Goal: Task Accomplishment & Management: Use online tool/utility

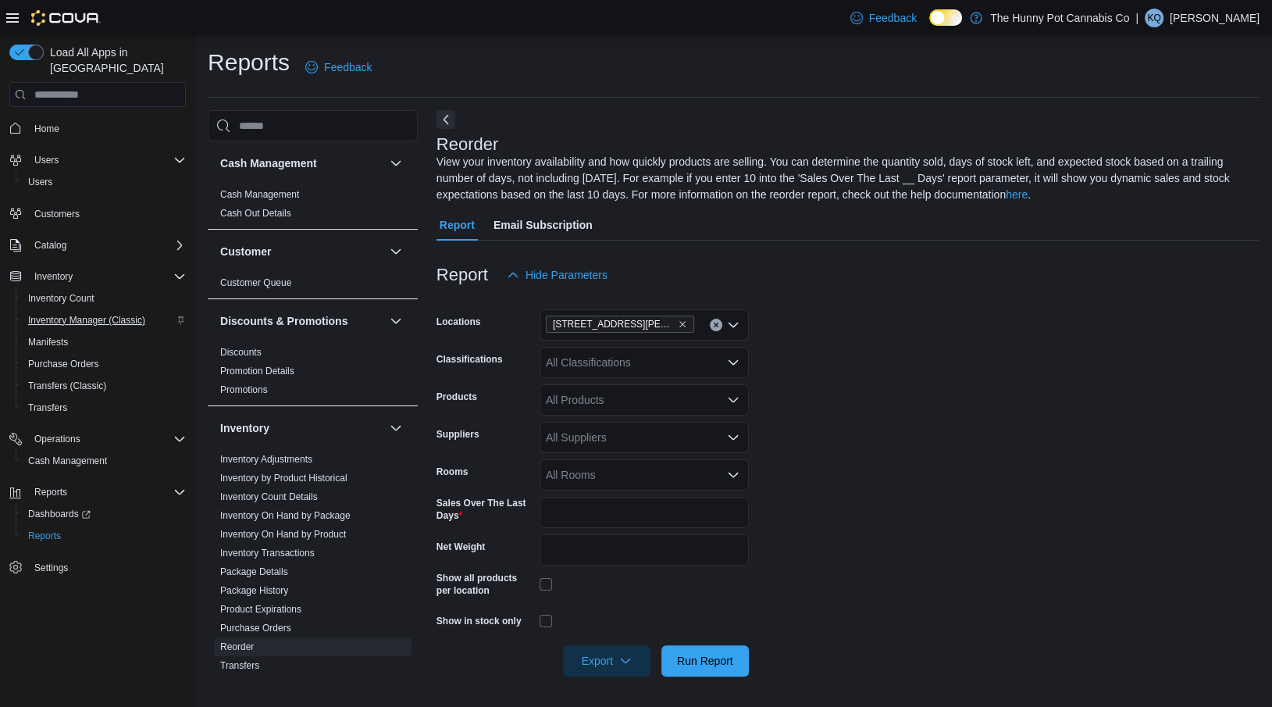
scroll to position [345, 0]
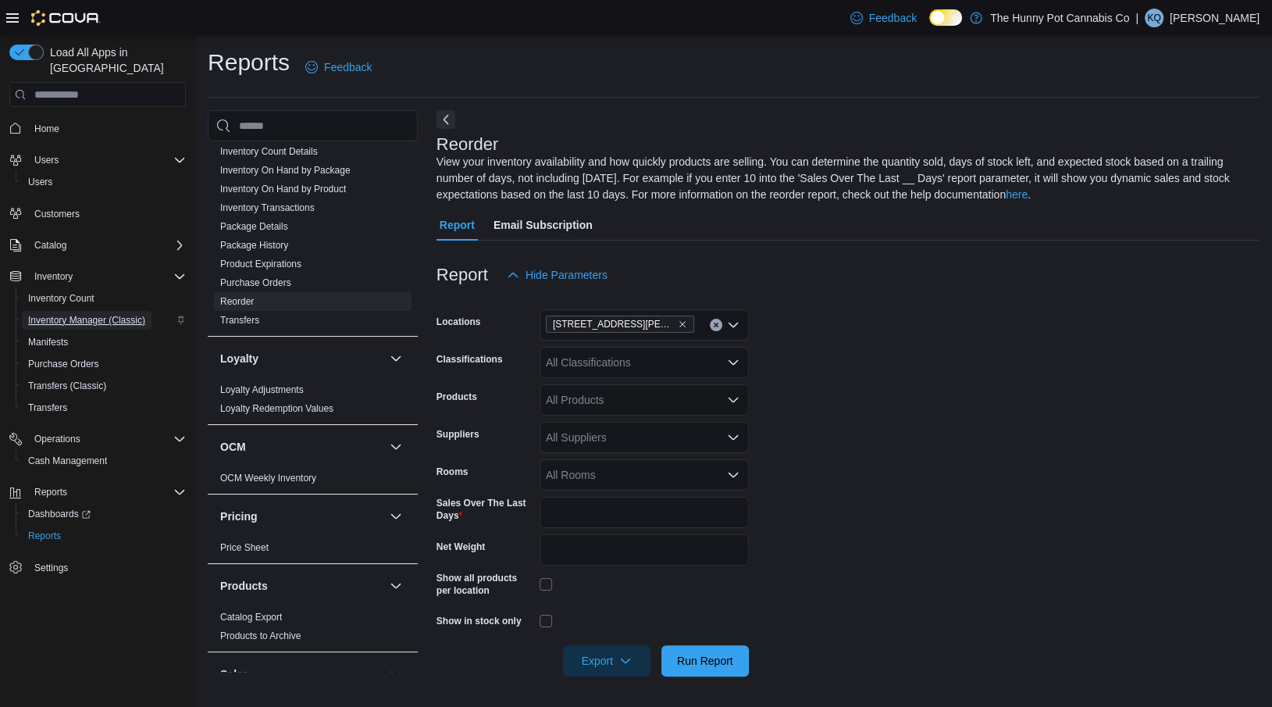
click at [66, 314] on span "Inventory Manager (Classic)" at bounding box center [86, 320] width 117 height 12
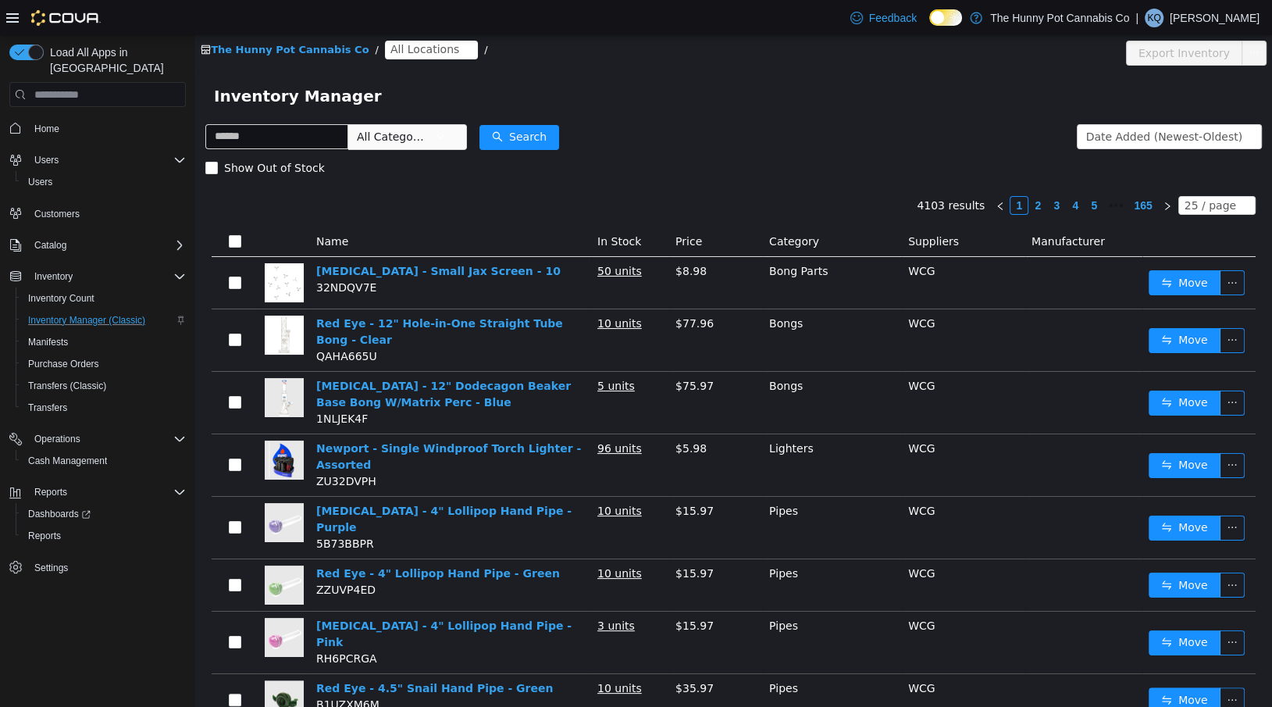
click at [414, 52] on span "All Locations" at bounding box center [424, 49] width 69 height 17
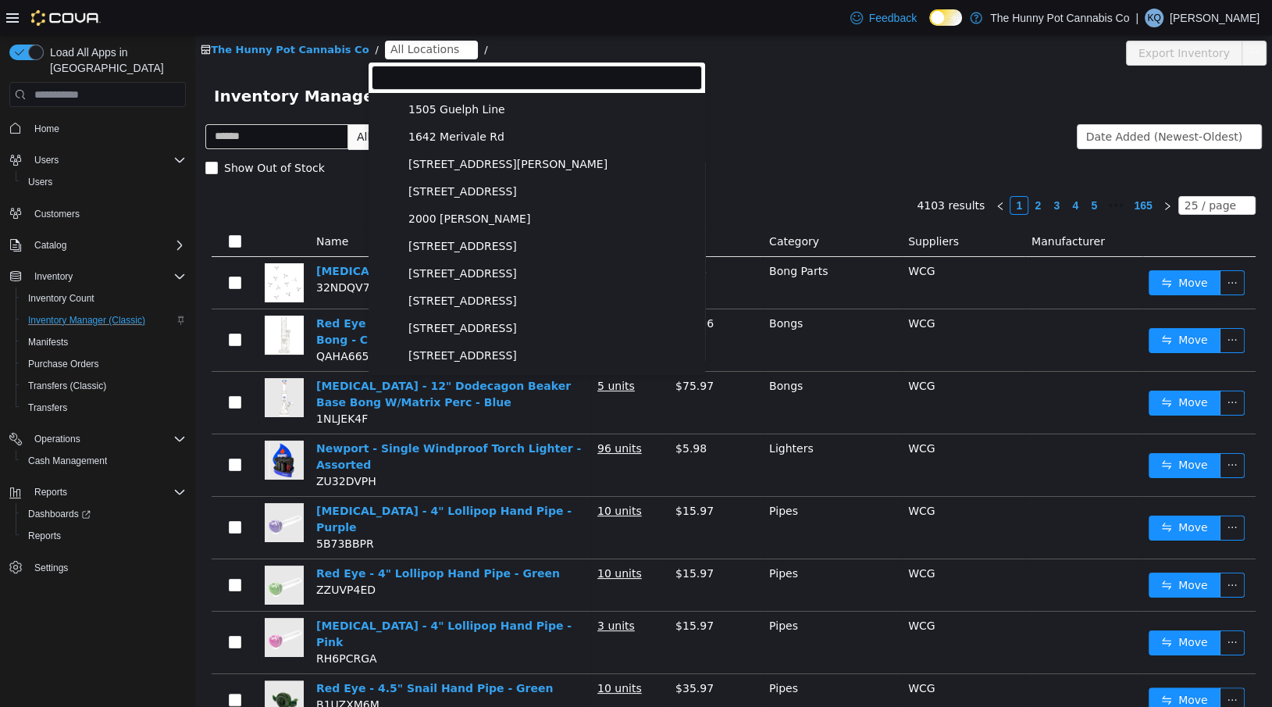
scroll to position [895, 0]
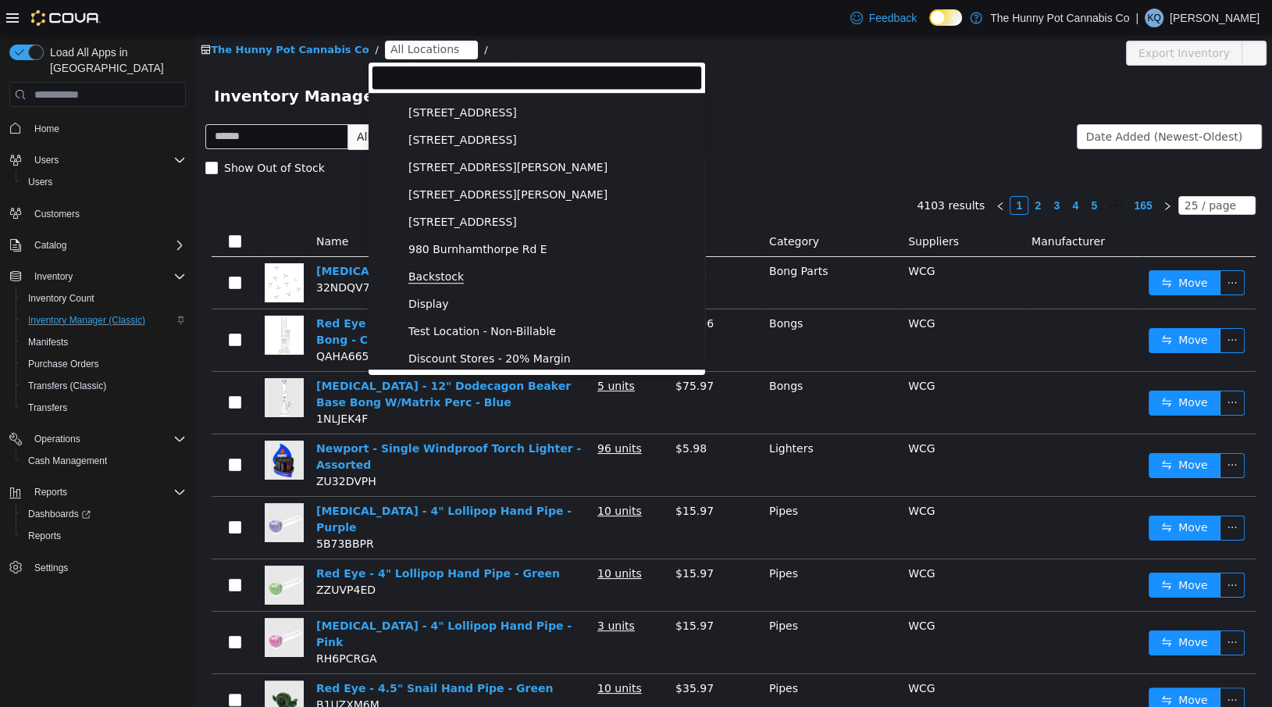
click at [423, 280] on span "Backstock" at bounding box center [435, 276] width 55 height 13
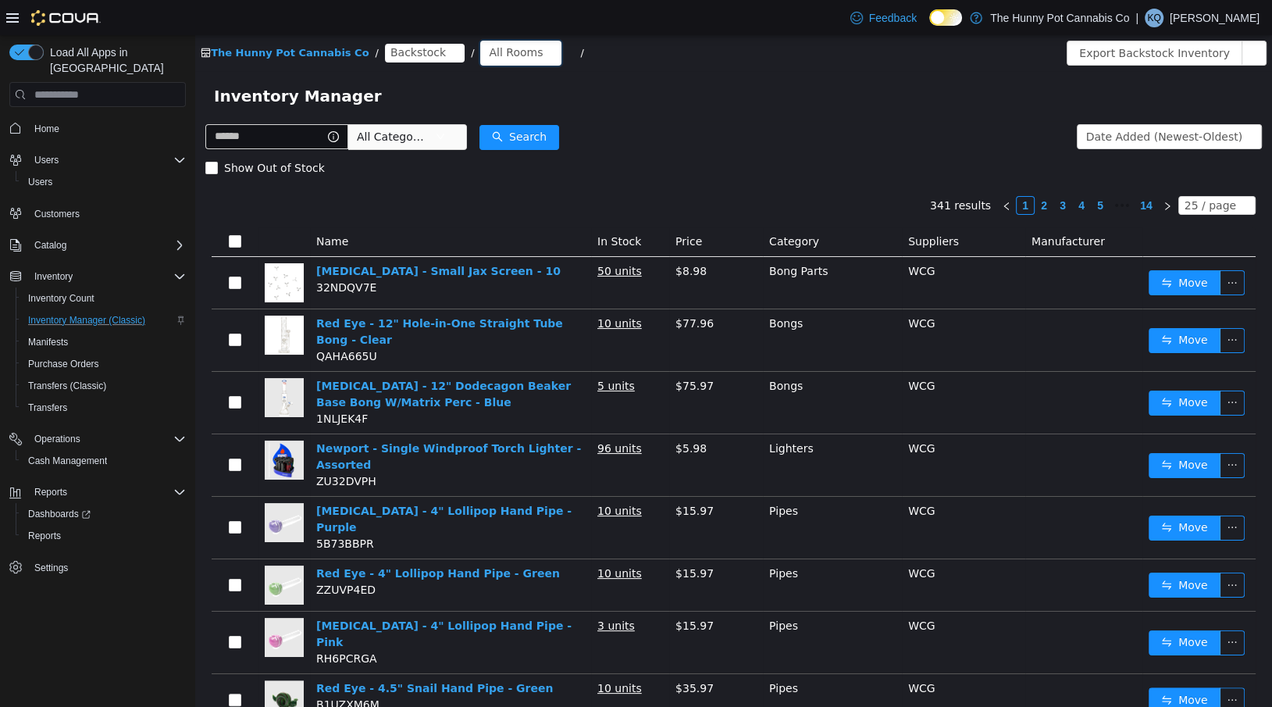
click at [489, 64] on div "All Rooms" at bounding box center [520, 53] width 81 height 25
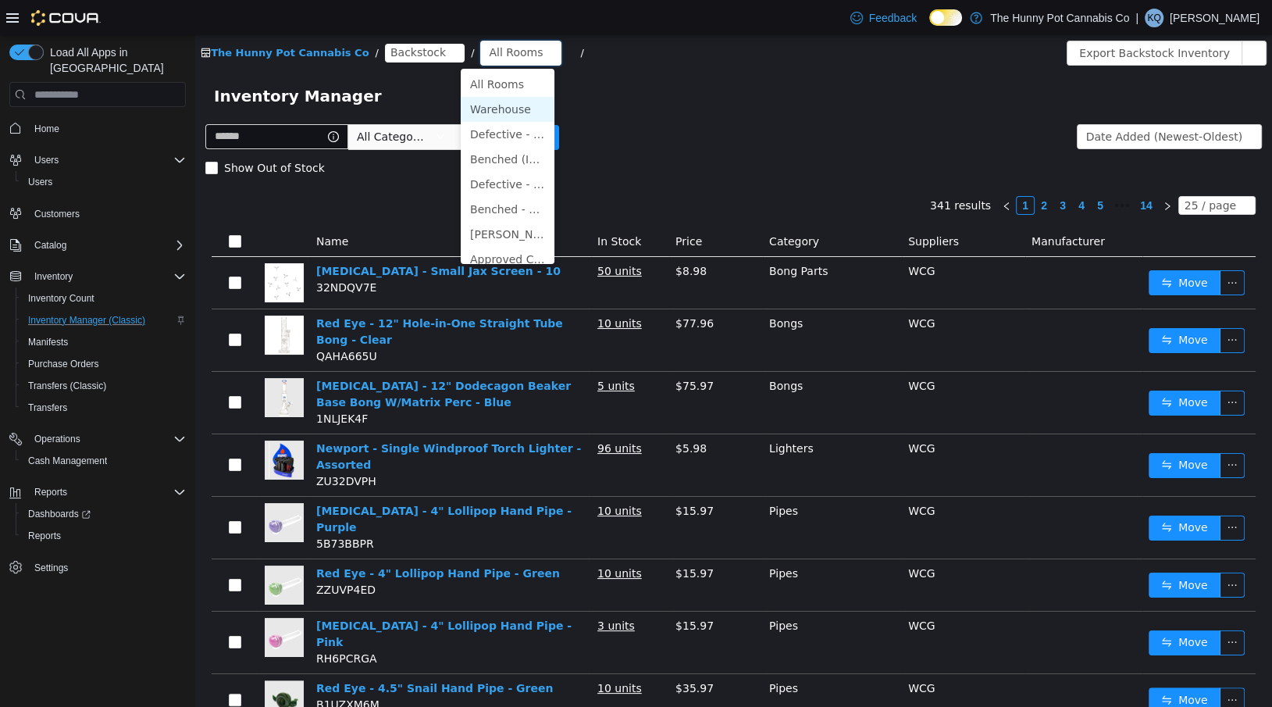
click at [489, 114] on li "Warehouse" at bounding box center [508, 109] width 94 height 25
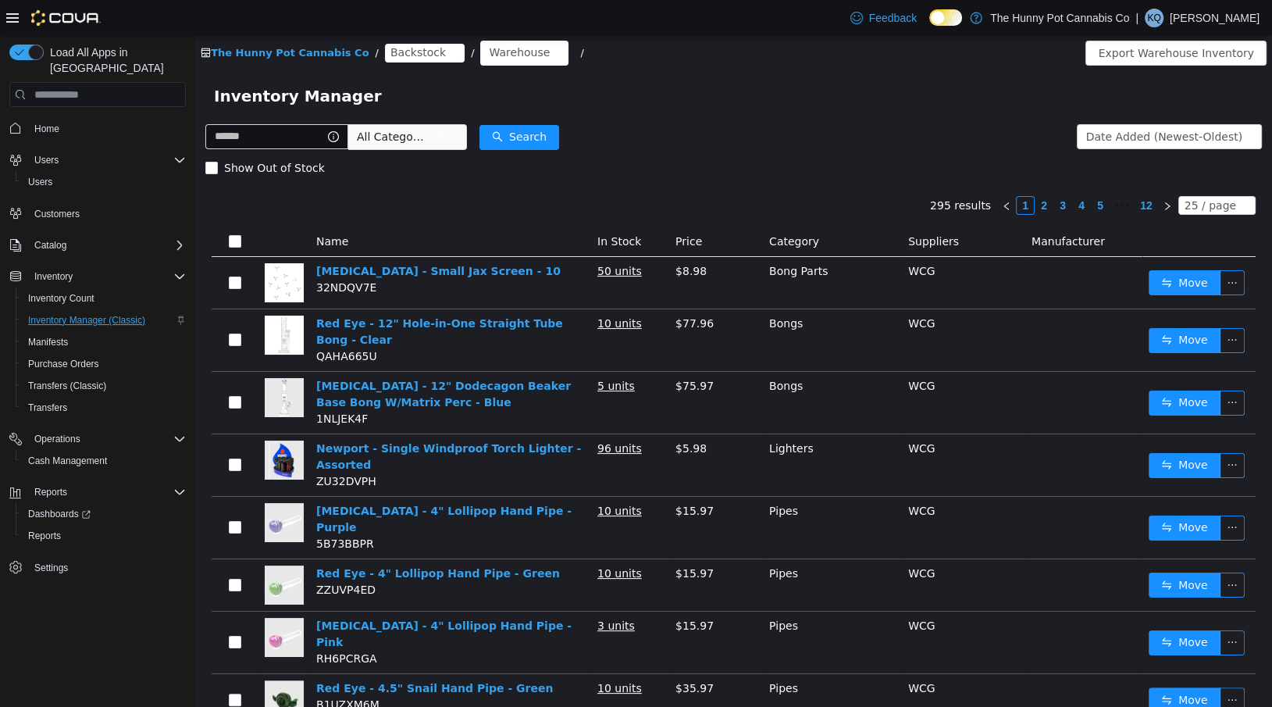
click at [404, 135] on span "All Categories" at bounding box center [392, 137] width 71 height 16
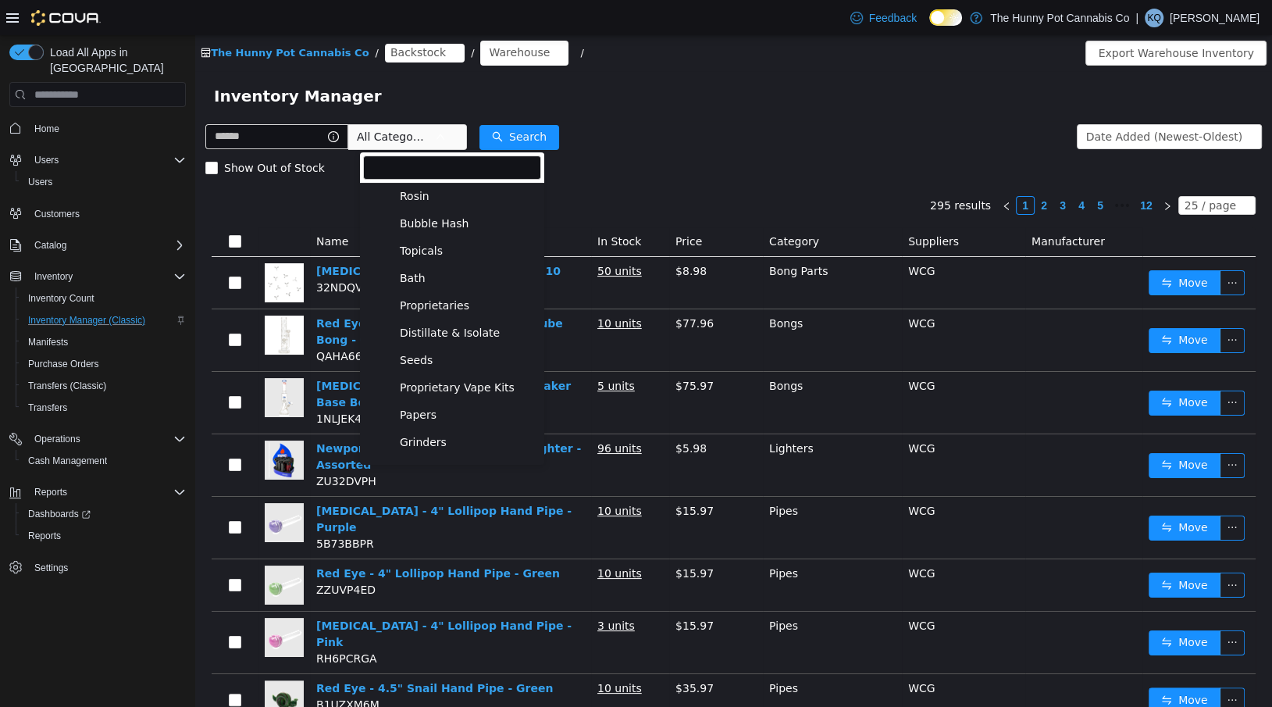
scroll to position [847, 0]
click at [422, 329] on span "Pipes" at bounding box center [414, 332] width 29 height 13
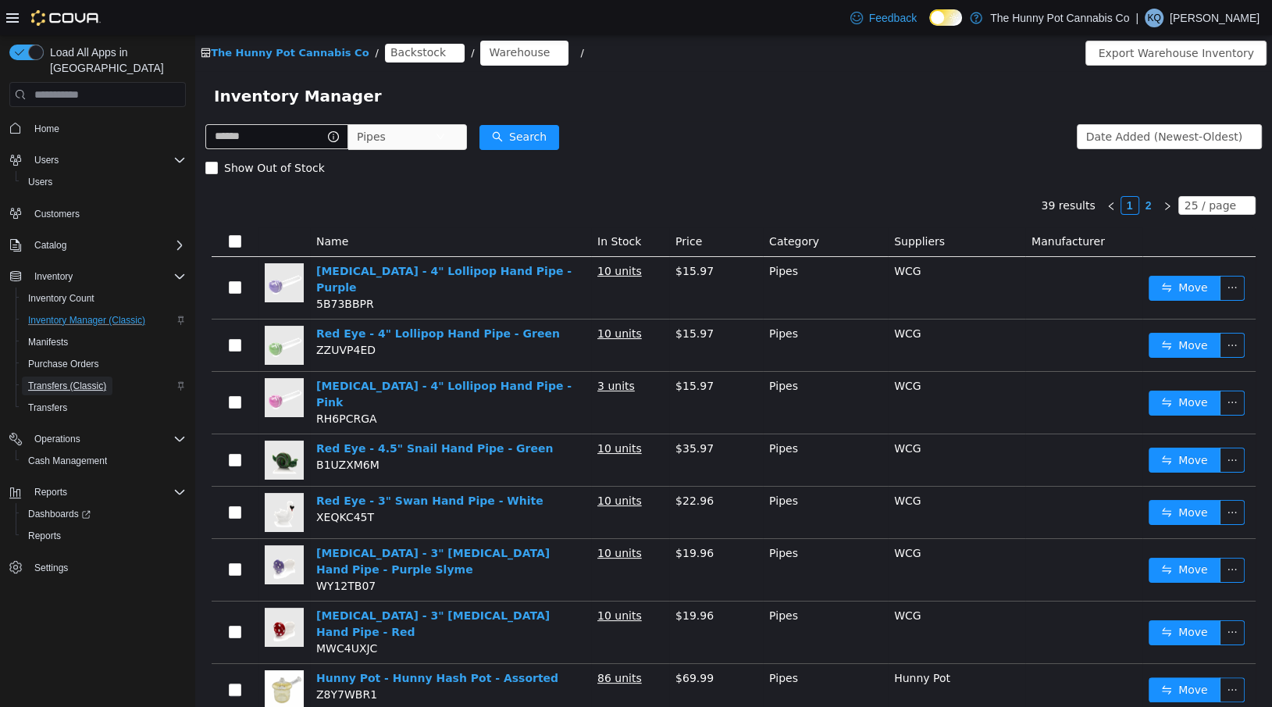
click at [52, 379] on span "Transfers (Classic)" at bounding box center [67, 385] width 78 height 12
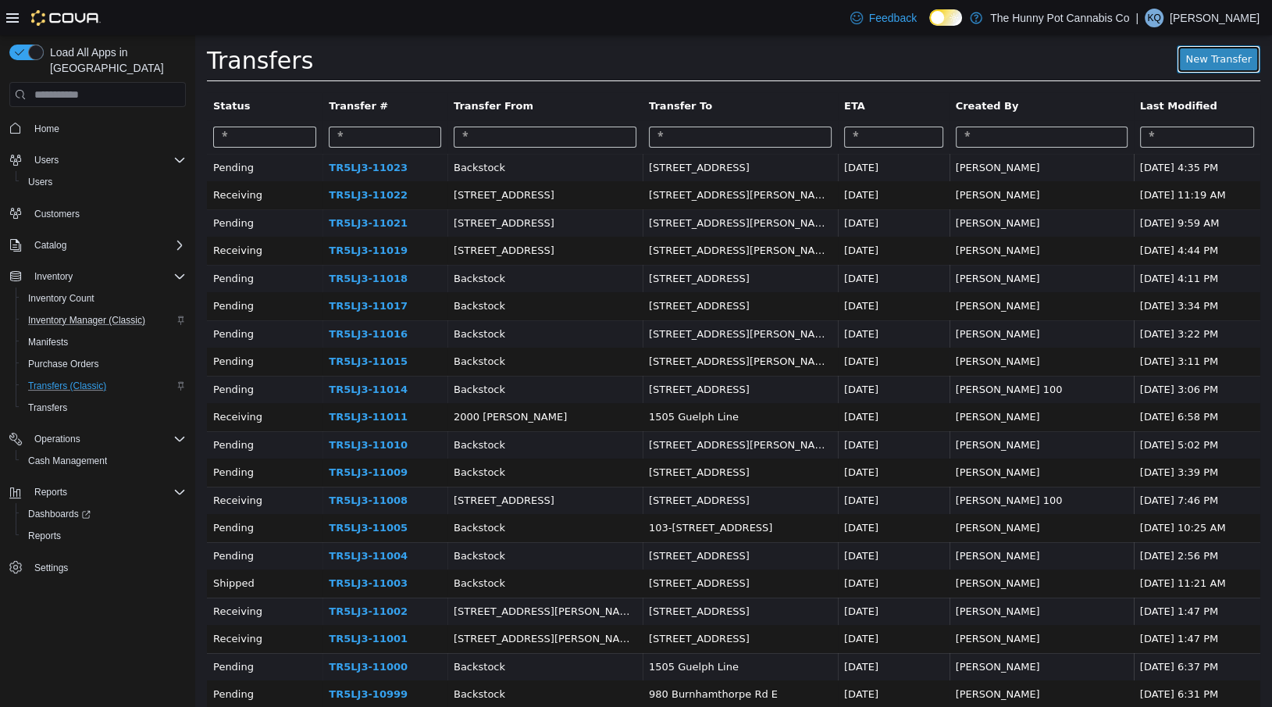
click at [1218, 66] on link "New Transfer" at bounding box center [1218, 59] width 84 height 28
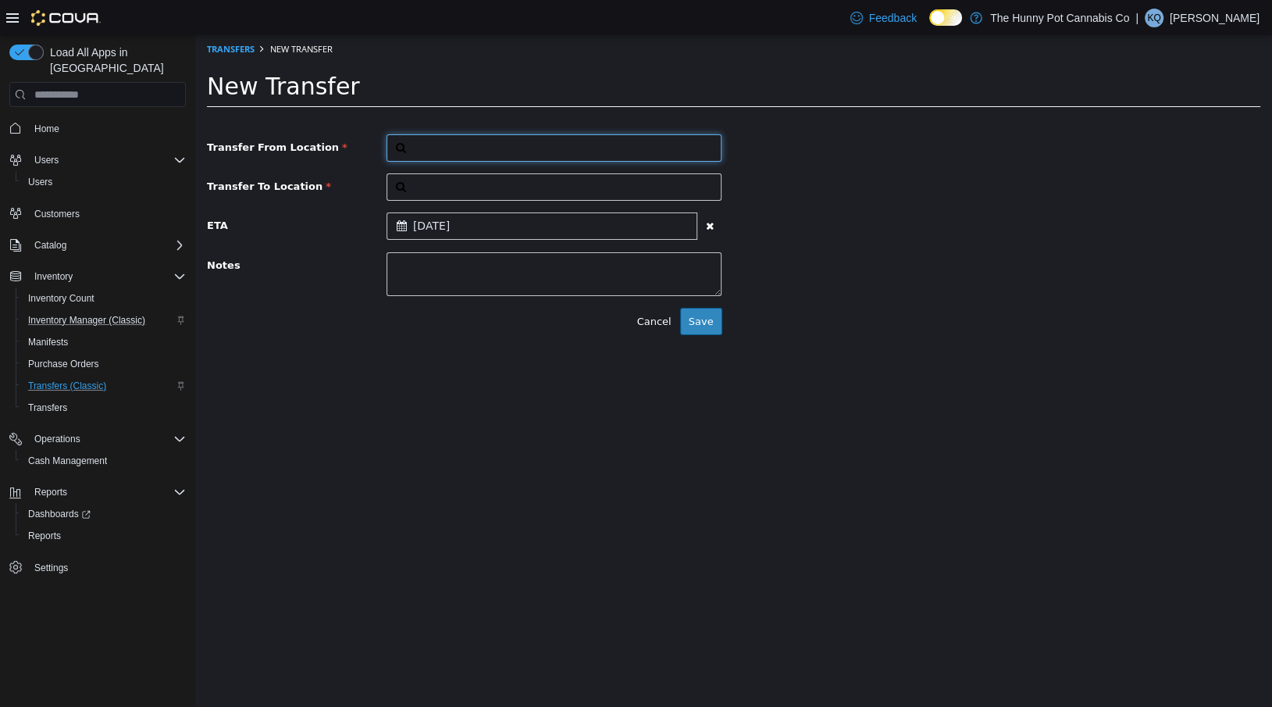
click at [613, 150] on button "button" at bounding box center [554, 147] width 336 height 27
type input "****"
click at [615, 186] on div "The Hunny Pot Cannabis Co Backstock" at bounding box center [554, 189] width 334 height 54
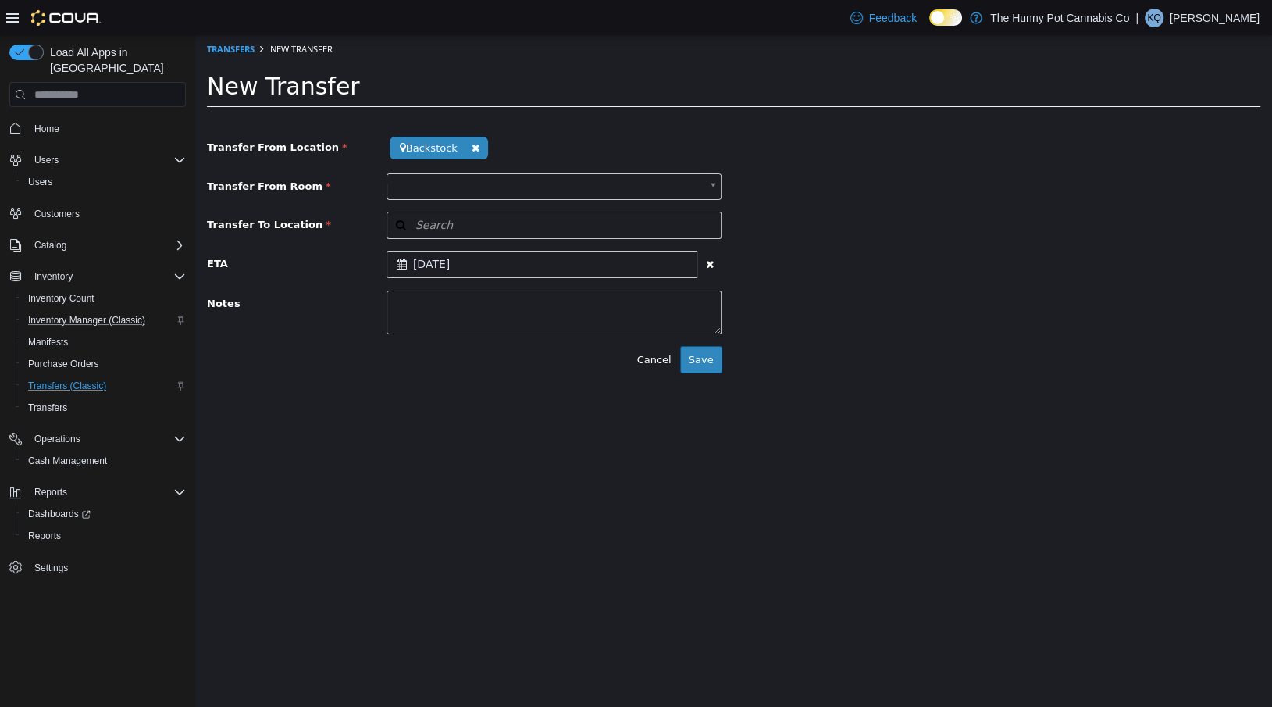
click at [542, 187] on body "**********" at bounding box center [733, 210] width 1077 height 350
click at [487, 215] on button "Search" at bounding box center [554, 225] width 336 height 27
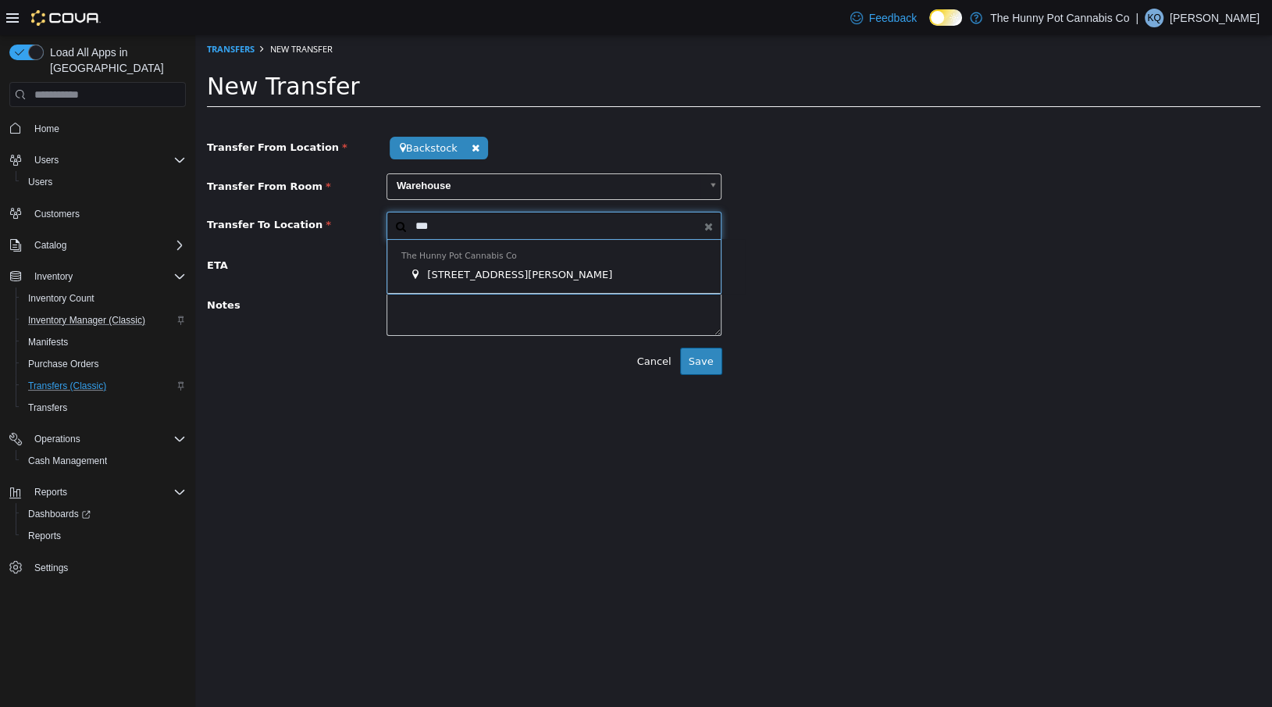
type input "***"
click at [489, 262] on div "The Hunny Pot Cannabis Co 100 [PERSON_NAME]" at bounding box center [554, 267] width 334 height 54
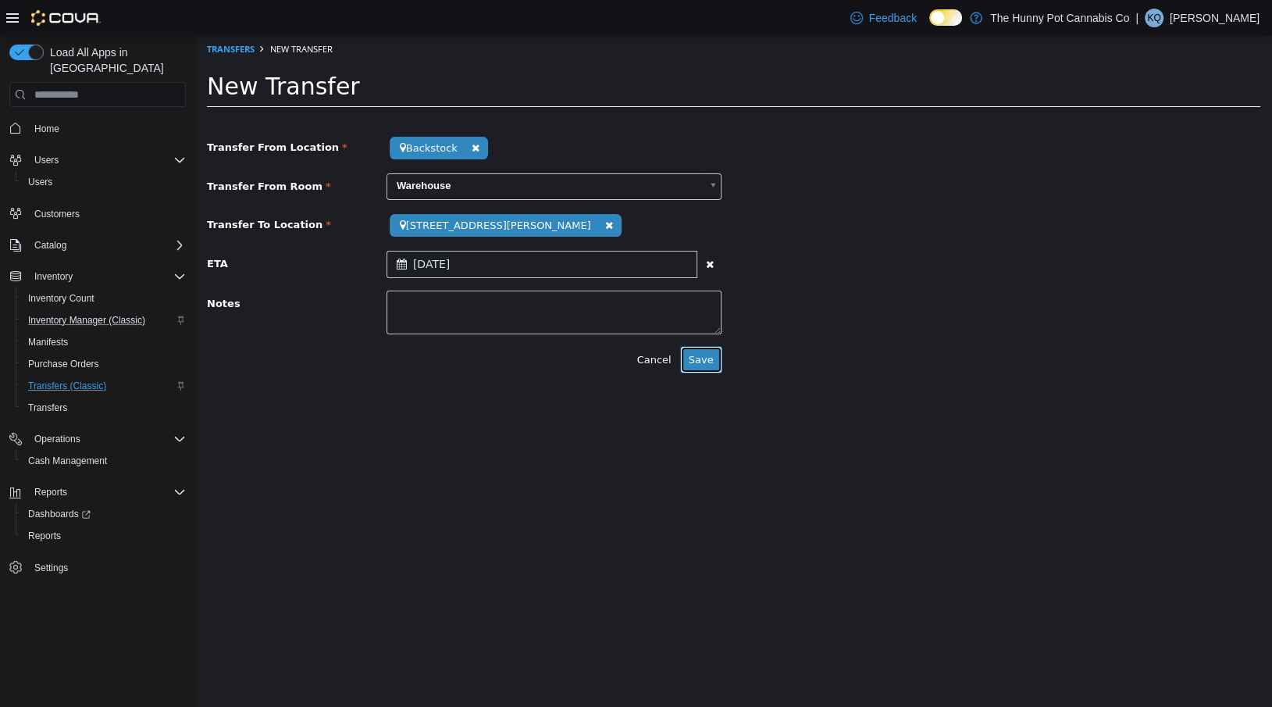
click at [689, 361] on button "Save" at bounding box center [701, 360] width 42 height 28
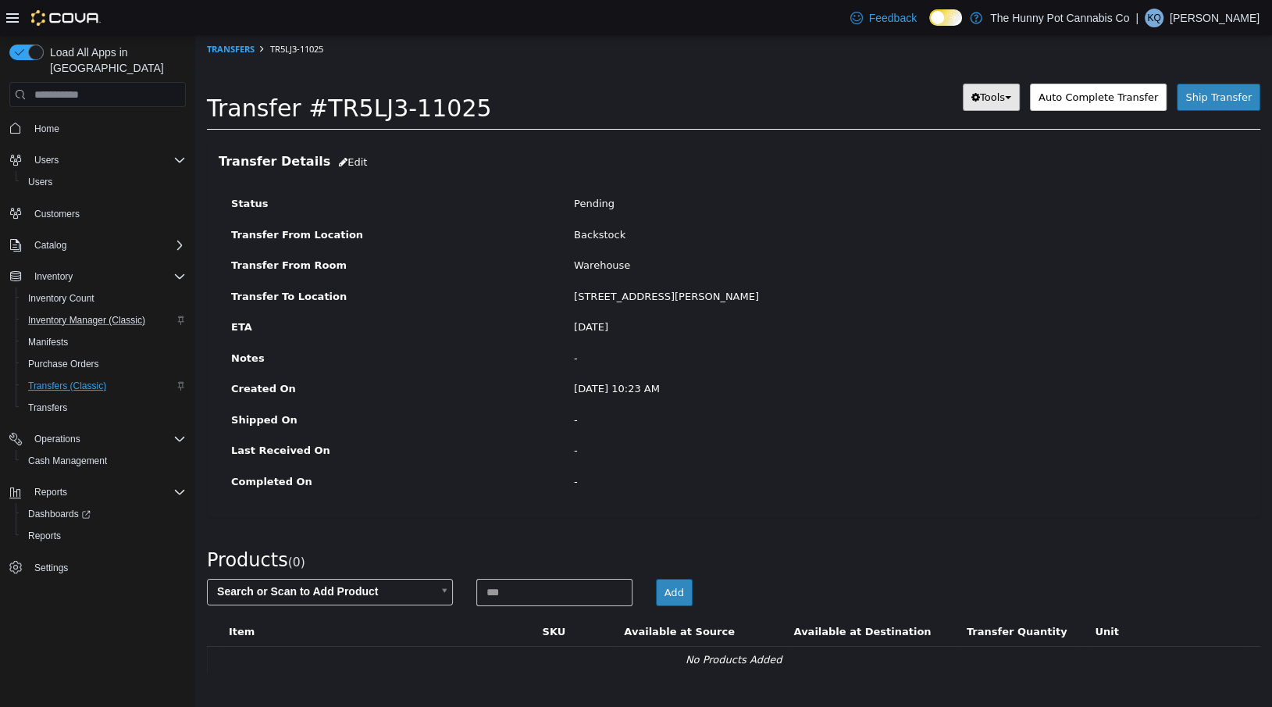
click at [1005, 95] on span "Tools" at bounding box center [992, 97] width 25 height 12
click at [1137, 144] on div "Transfer Details Edit" at bounding box center [733, 163] width 1053 height 44
click at [993, 99] on span "Tools" at bounding box center [992, 97] width 25 height 12
click at [804, 319] on div "[DATE]" at bounding box center [904, 327] width 685 height 16
click at [339, 158] on icon "button" at bounding box center [343, 162] width 9 height 10
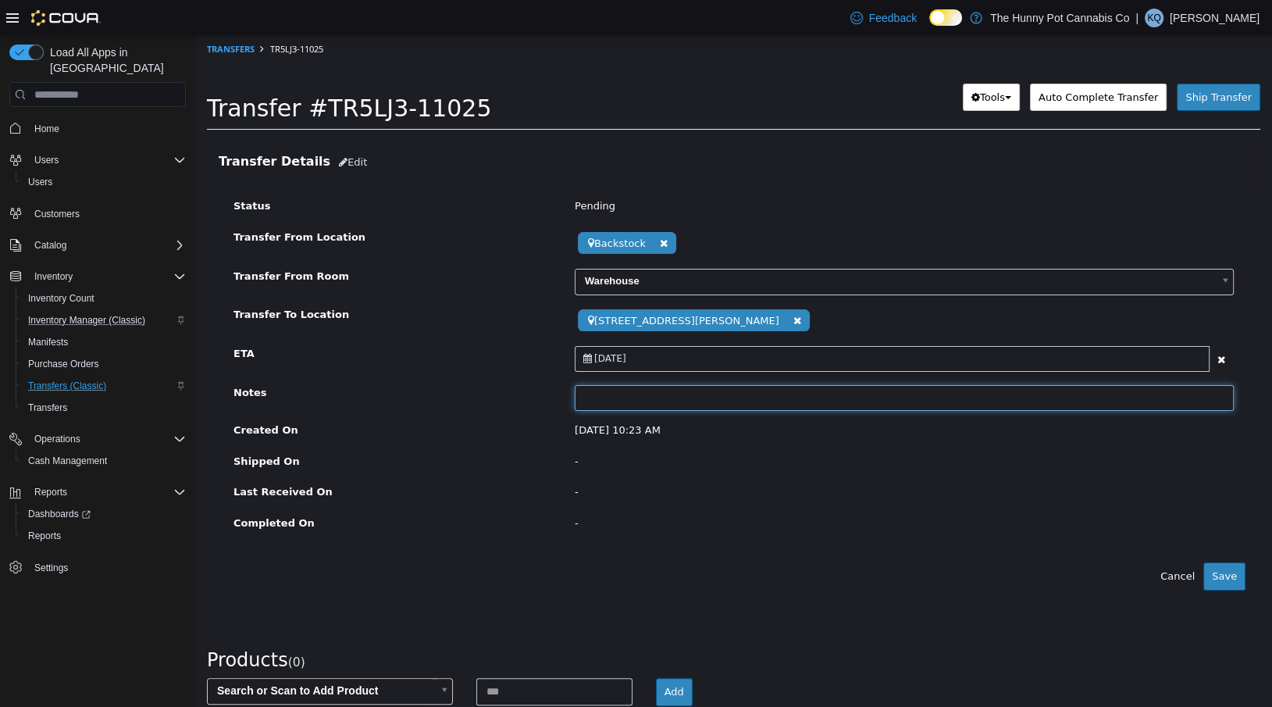
click at [634, 400] on input "text" at bounding box center [904, 398] width 659 height 26
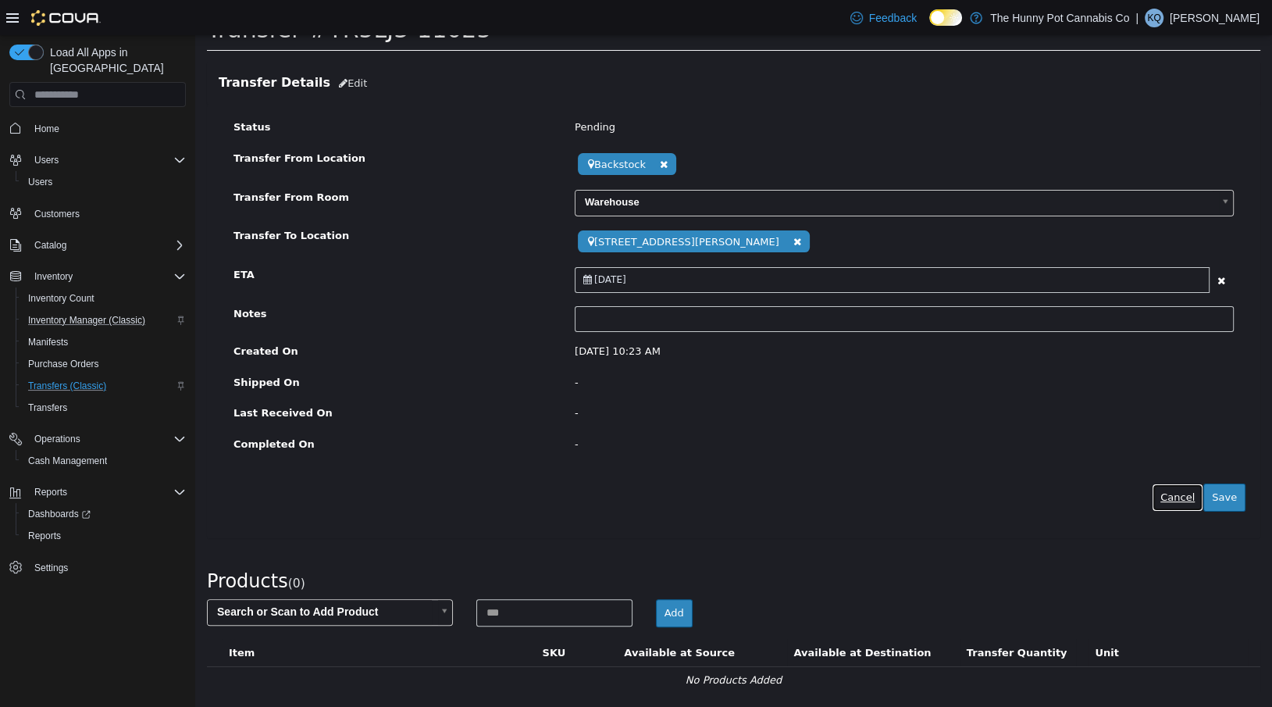
click at [1164, 499] on button "Cancel" at bounding box center [1177, 497] width 52 height 28
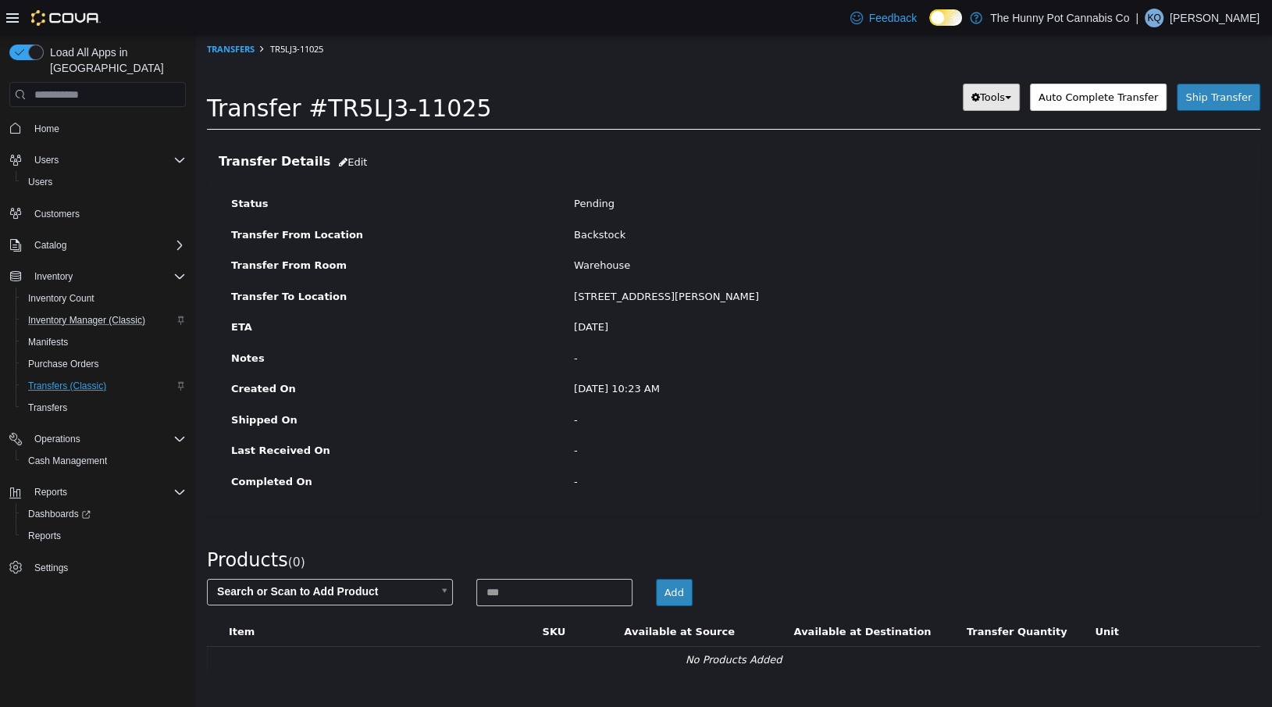
click at [1003, 94] on span "Tools" at bounding box center [992, 97] width 25 height 12
click at [952, 155] on link "Delete" at bounding box center [956, 148] width 123 height 21
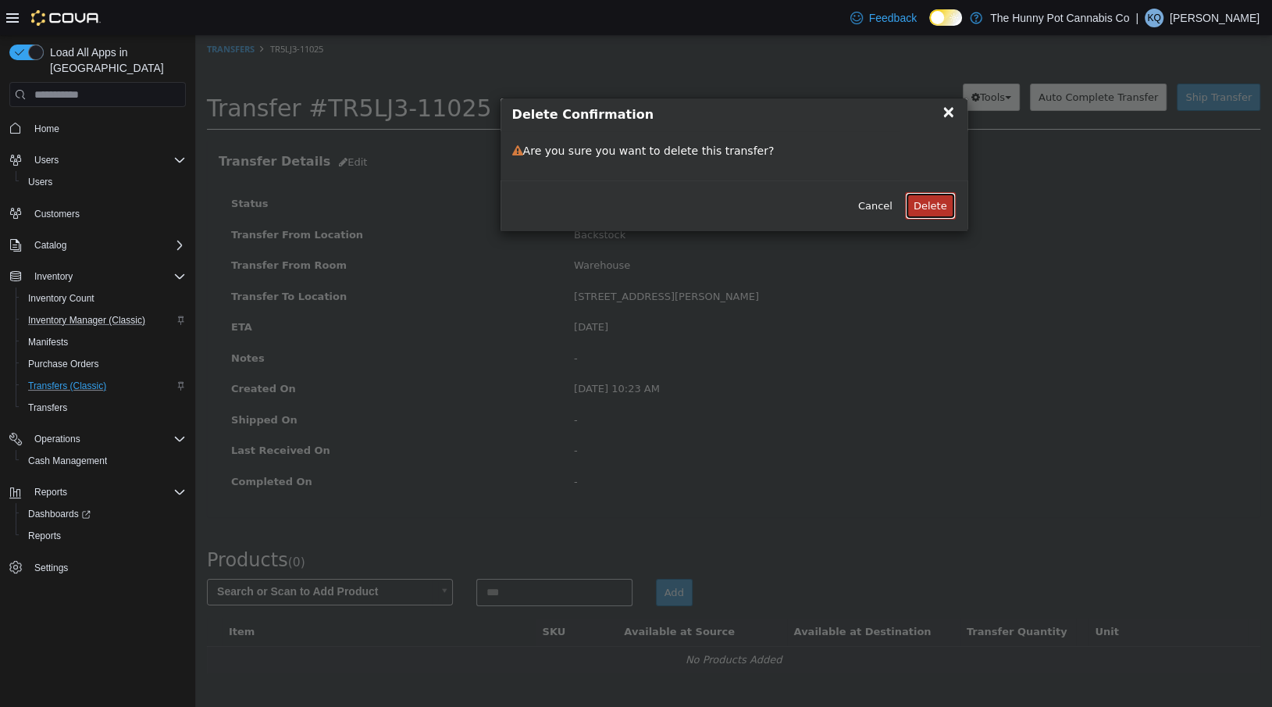
click at [920, 207] on button "Delete" at bounding box center [930, 206] width 51 height 28
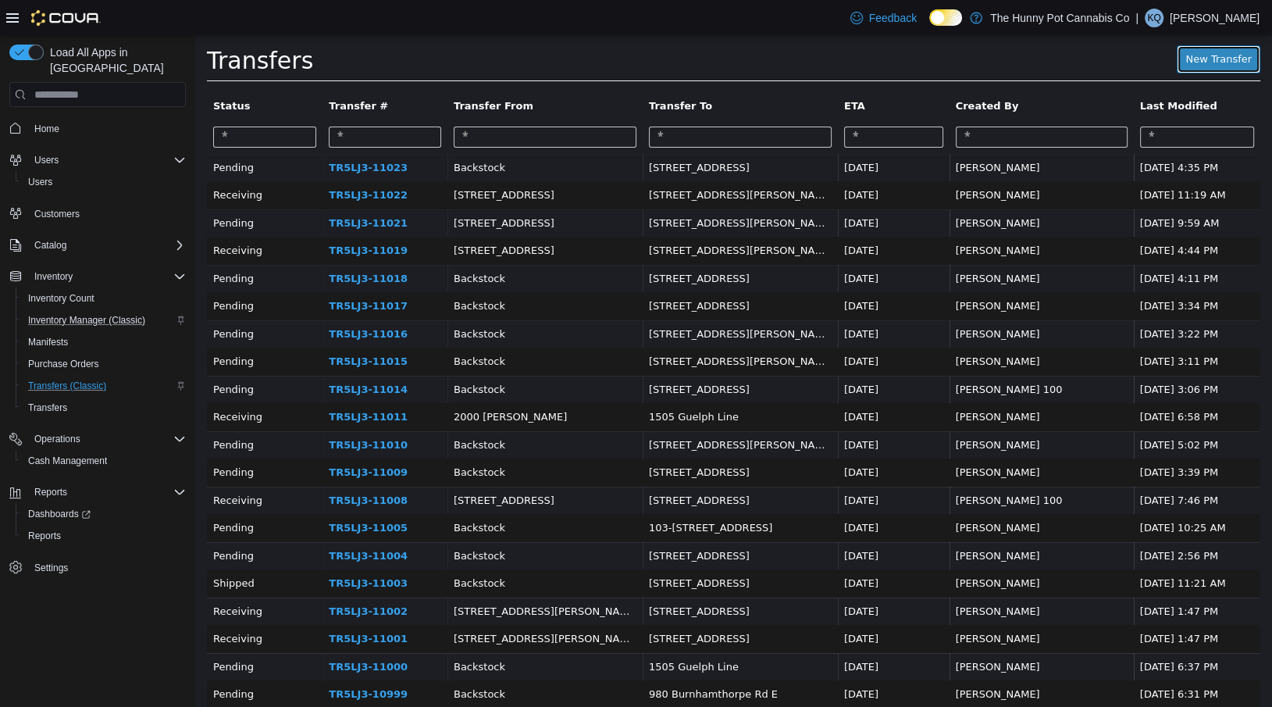
click at [1197, 55] on link "New Transfer" at bounding box center [1218, 59] width 84 height 28
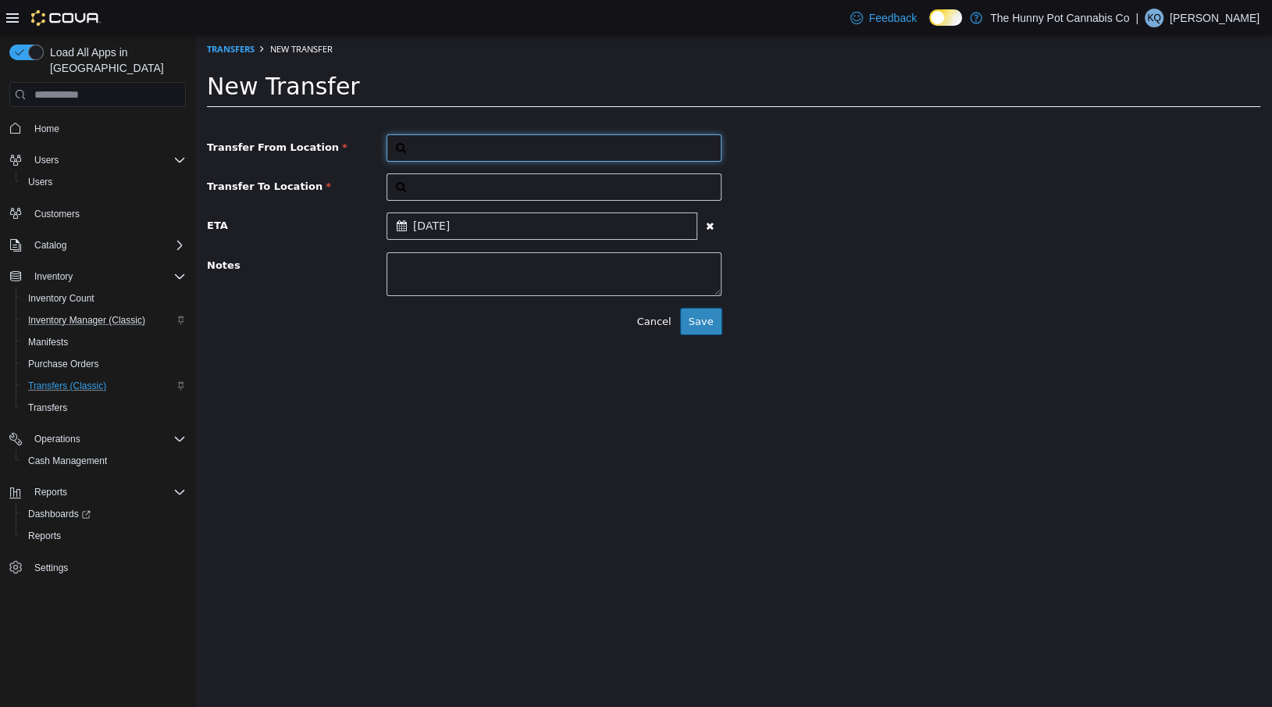
click at [680, 155] on button "button" at bounding box center [554, 147] width 336 height 27
type input "*"
type input "****"
click at [596, 185] on div "The Hunny Pot Cannabis Co Backstock" at bounding box center [554, 189] width 334 height 54
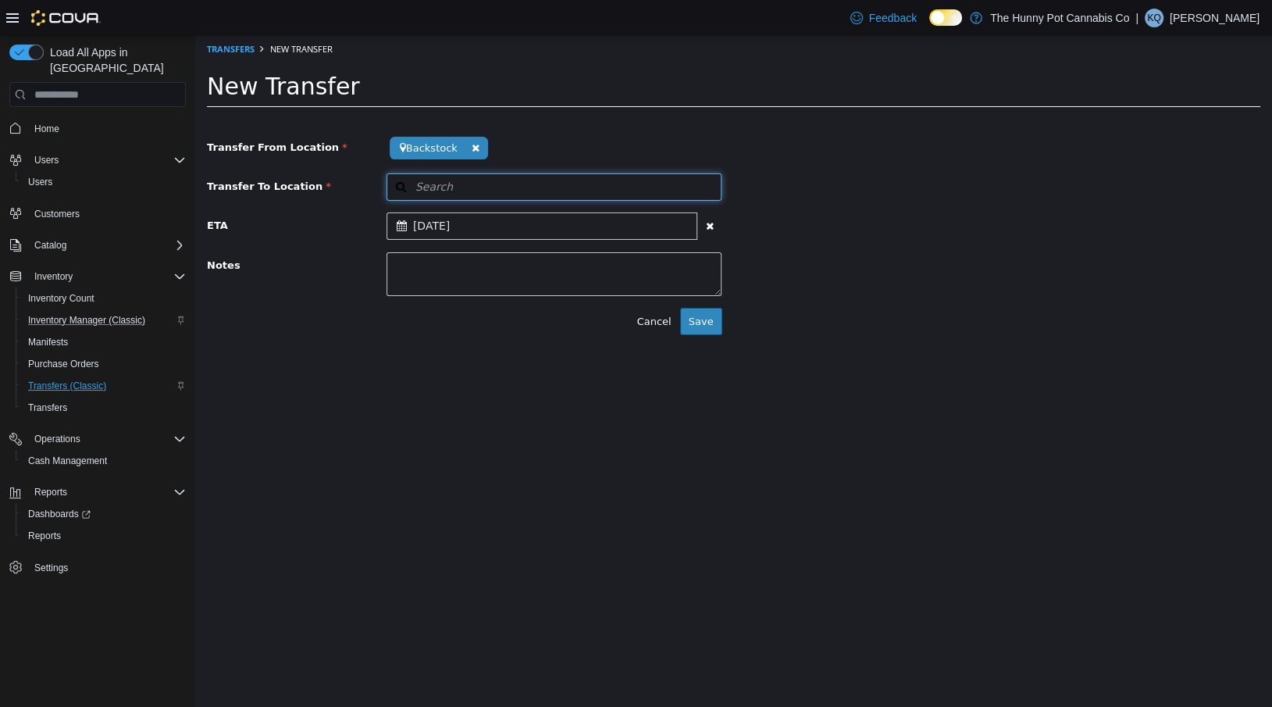
click at [568, 183] on button "Search" at bounding box center [554, 186] width 336 height 27
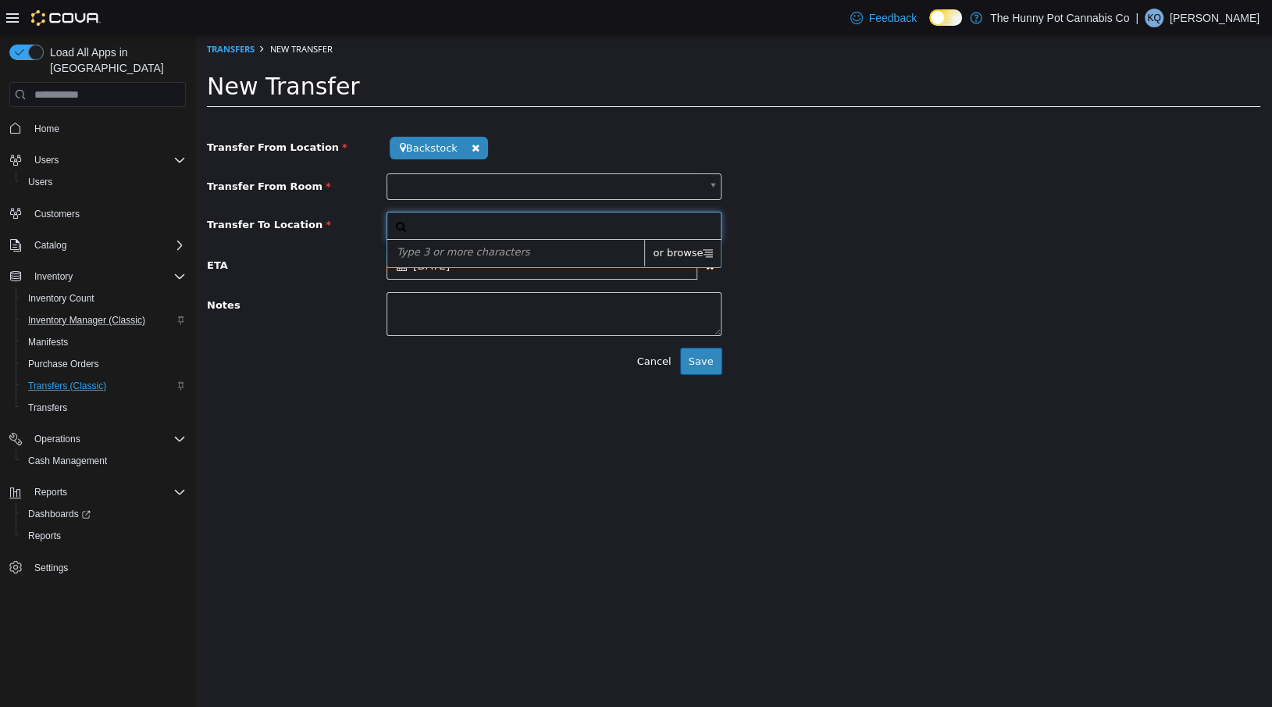
type input "*"
type input "***"
click at [528, 262] on div "The Hunny Pot Cannabis Co 100 [PERSON_NAME]" at bounding box center [554, 267] width 334 height 54
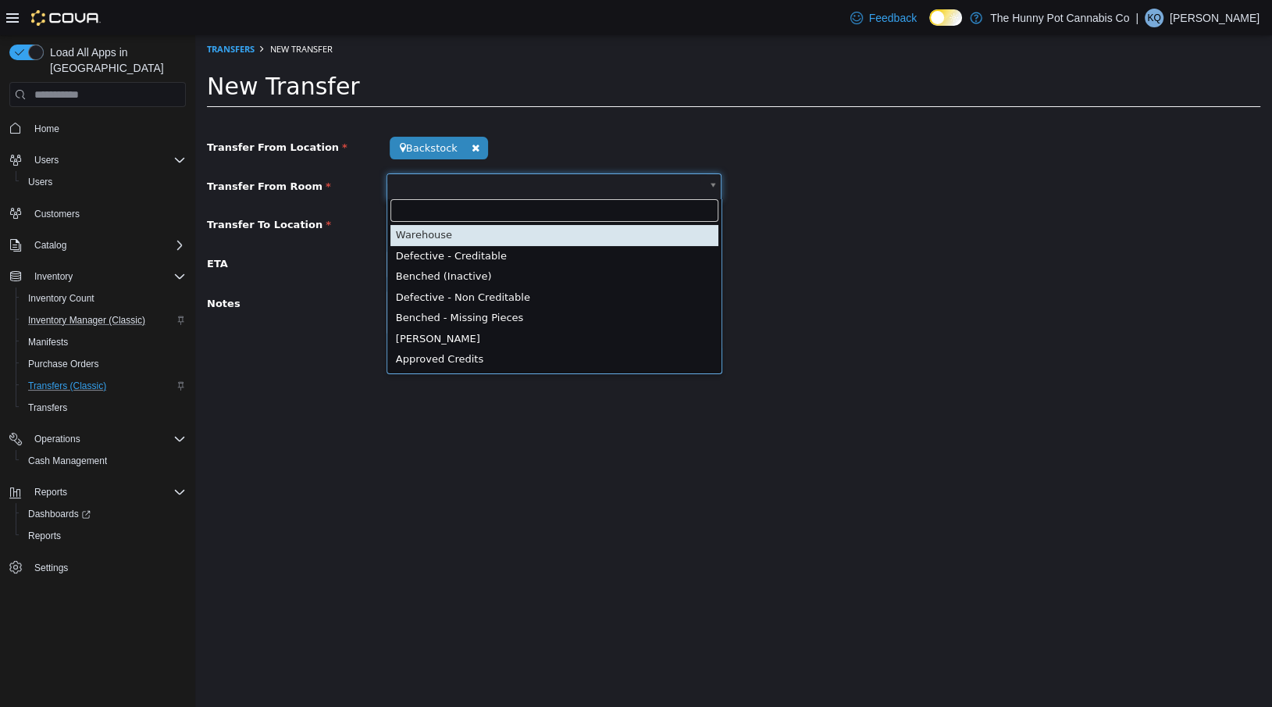
click at [508, 193] on body "**********" at bounding box center [733, 210] width 1077 height 350
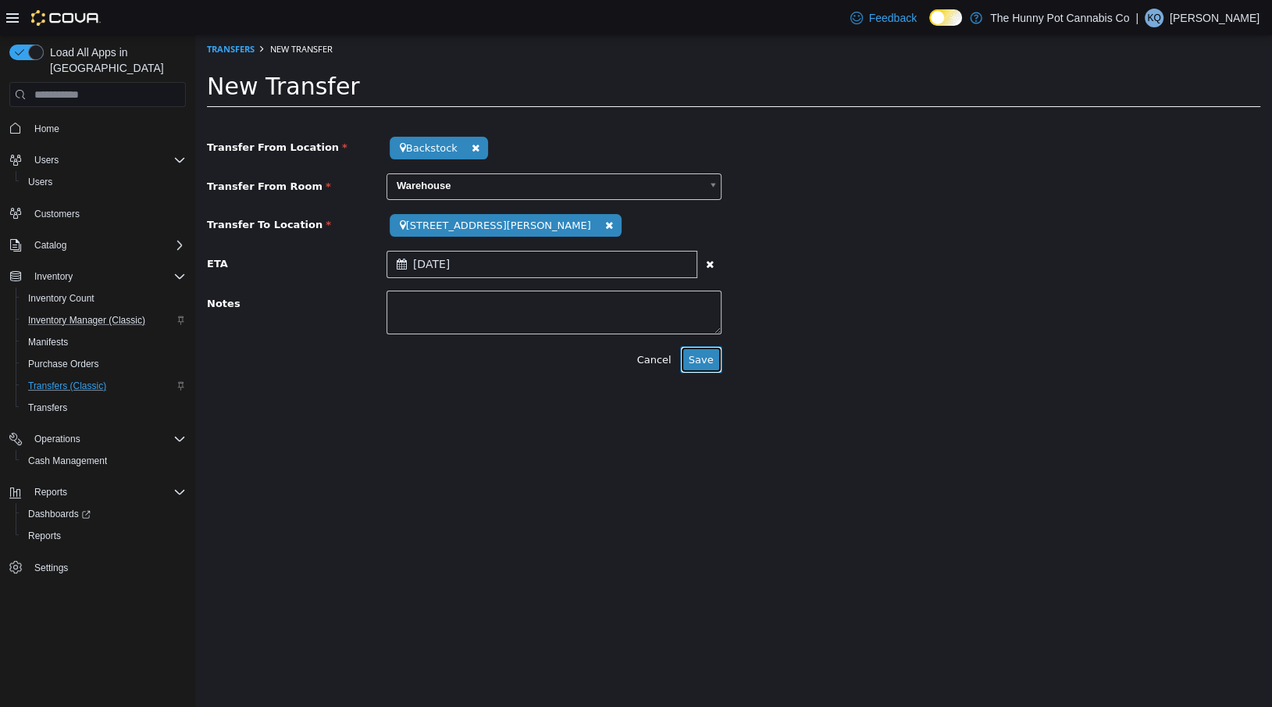
click at [696, 358] on button "Save" at bounding box center [701, 360] width 42 height 28
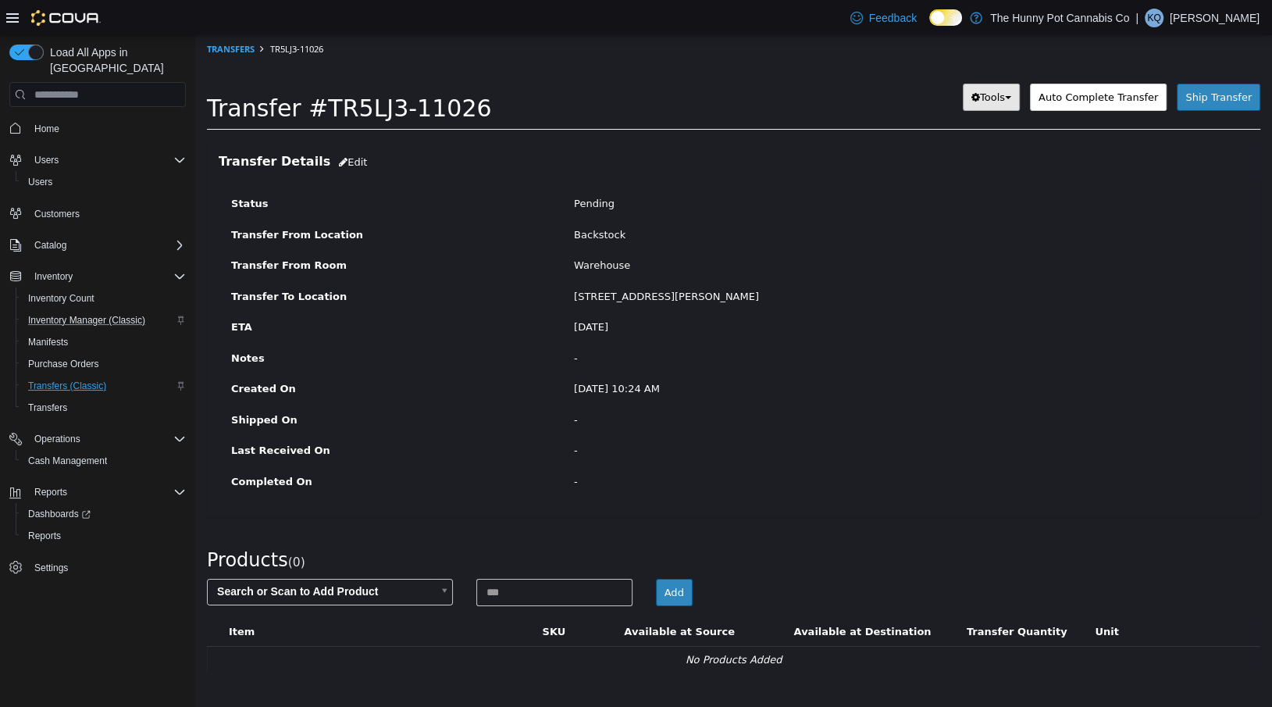
click at [998, 92] on span "Tools" at bounding box center [992, 97] width 25 height 12
click at [942, 326] on div "[DATE]" at bounding box center [904, 327] width 685 height 16
click at [382, 594] on body "× Save successful. Transfers TR5LJ3-11026 Transfer #TR5LJ3-11026 Preparing Down…" at bounding box center [733, 362] width 1077 height 654
click at [518, 604] on body "× Save successful. Transfers TR5LJ3-11026 Transfer #TR5LJ3-11026 Preparing Down…" at bounding box center [733, 362] width 1077 height 654
click at [1011, 98] on span "button" at bounding box center [1008, 97] width 6 height 3
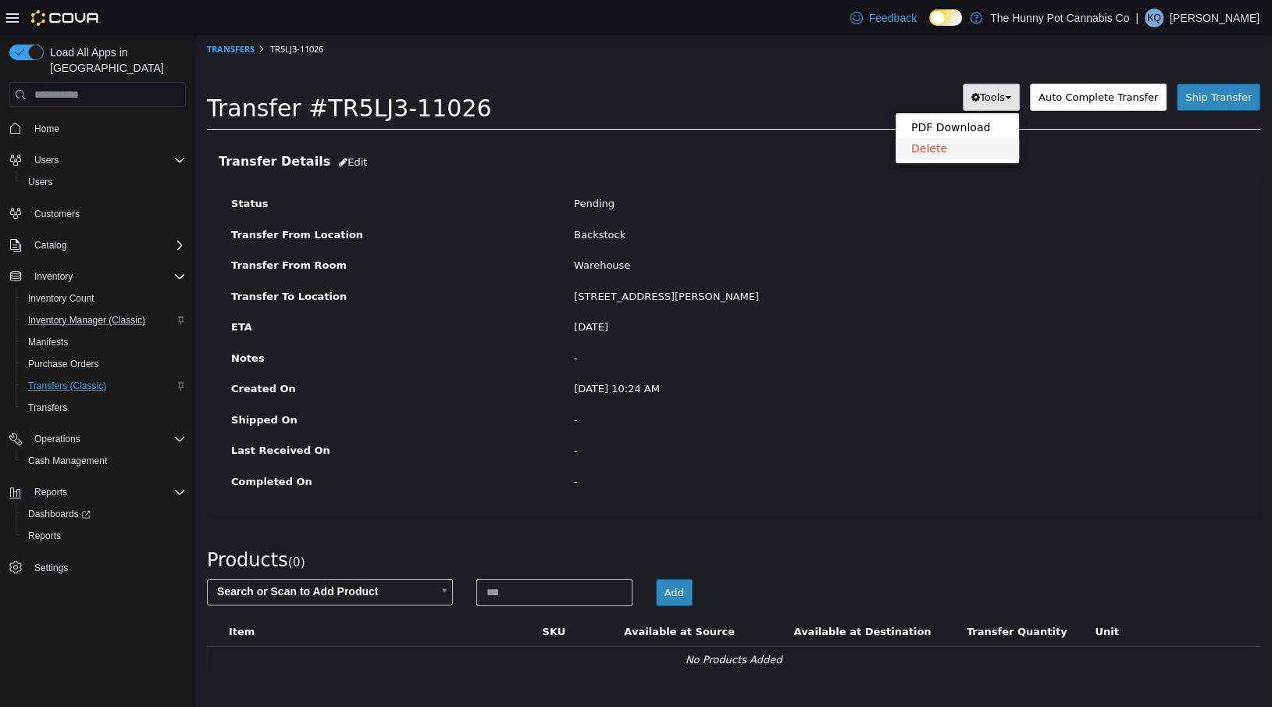
click at [943, 150] on span "Delete" at bounding box center [929, 148] width 36 height 12
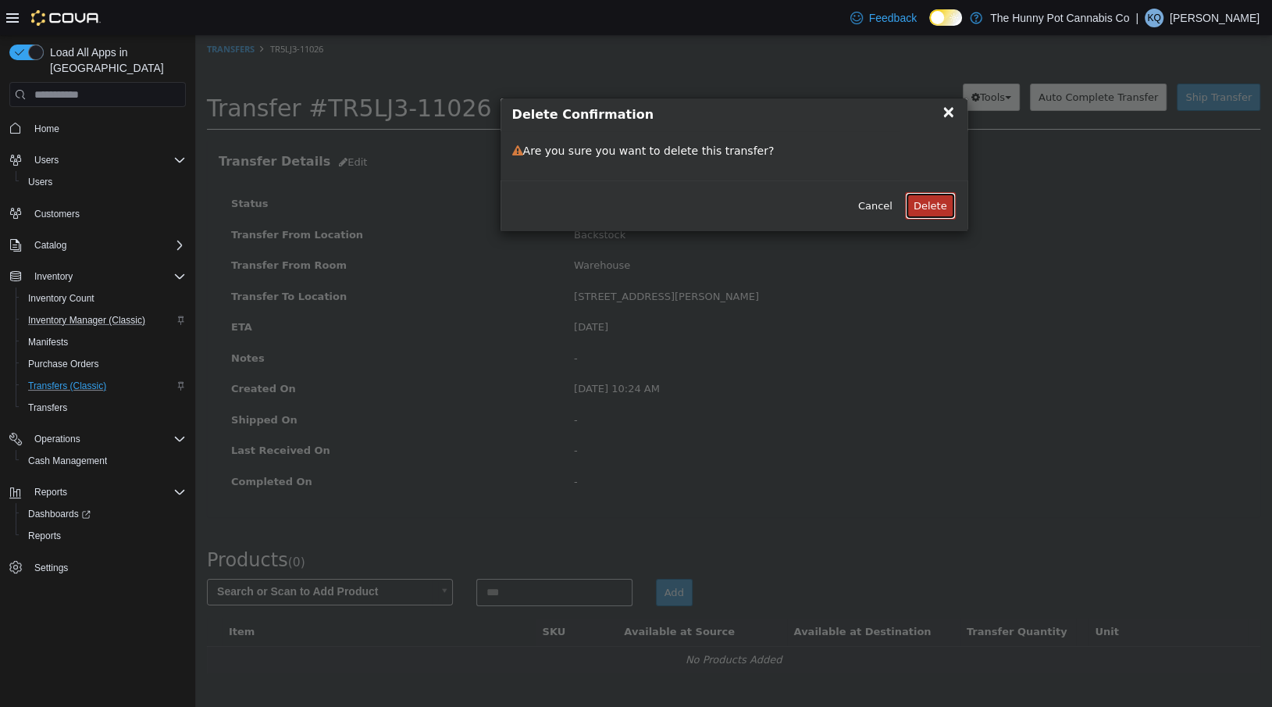
click at [918, 203] on button "Delete" at bounding box center [930, 206] width 51 height 28
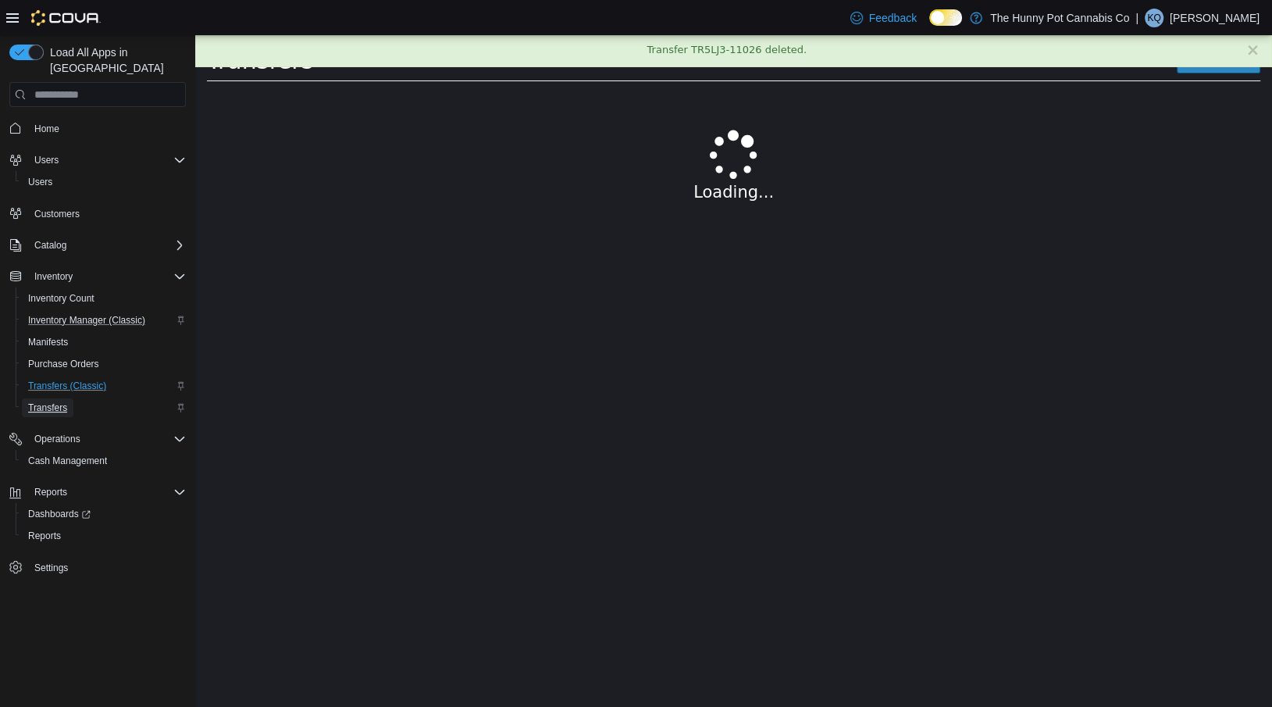
click at [44, 401] on span "Transfers" at bounding box center [47, 407] width 39 height 12
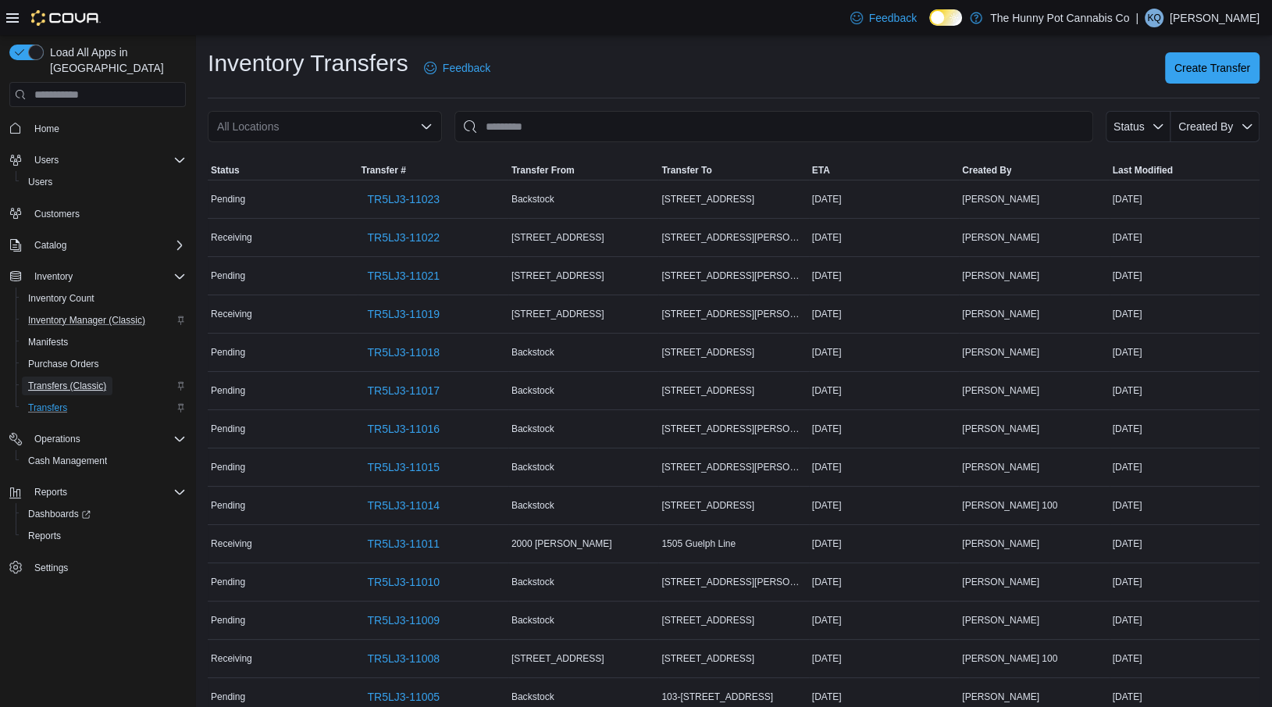
click at [65, 379] on span "Transfers (Classic)" at bounding box center [67, 385] width 78 height 12
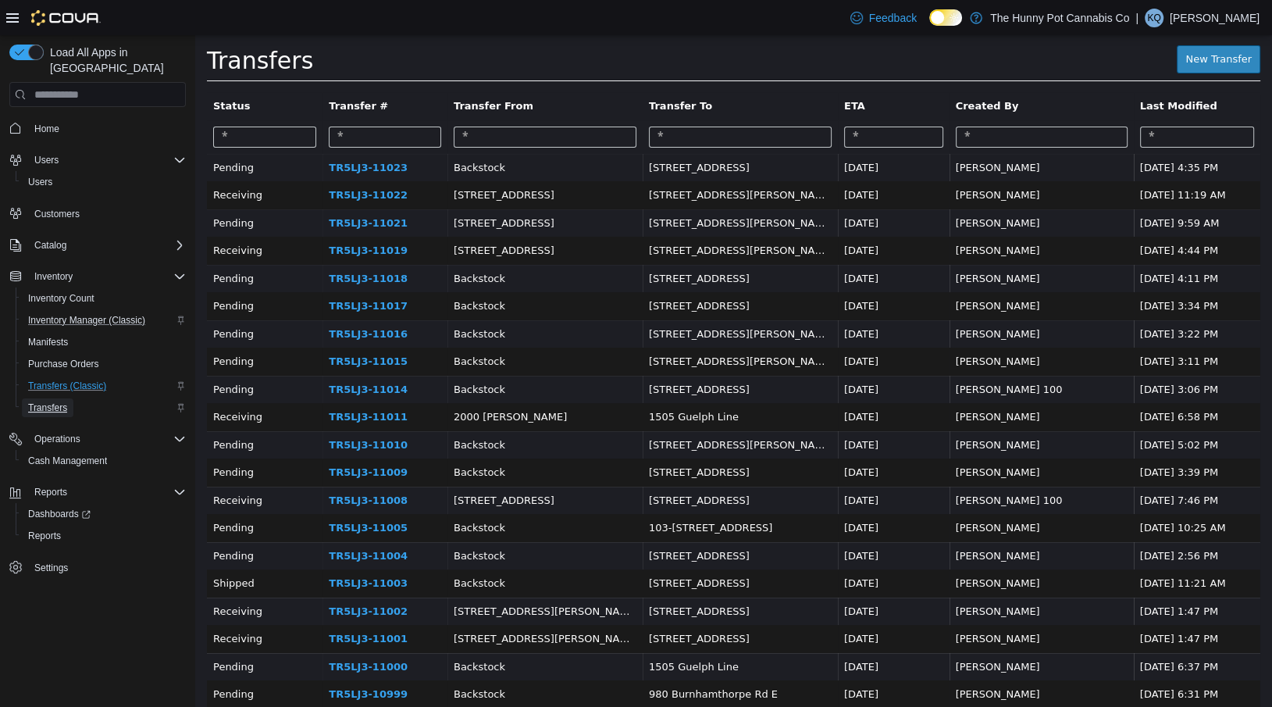
click at [48, 401] on span "Transfers" at bounding box center [47, 407] width 39 height 12
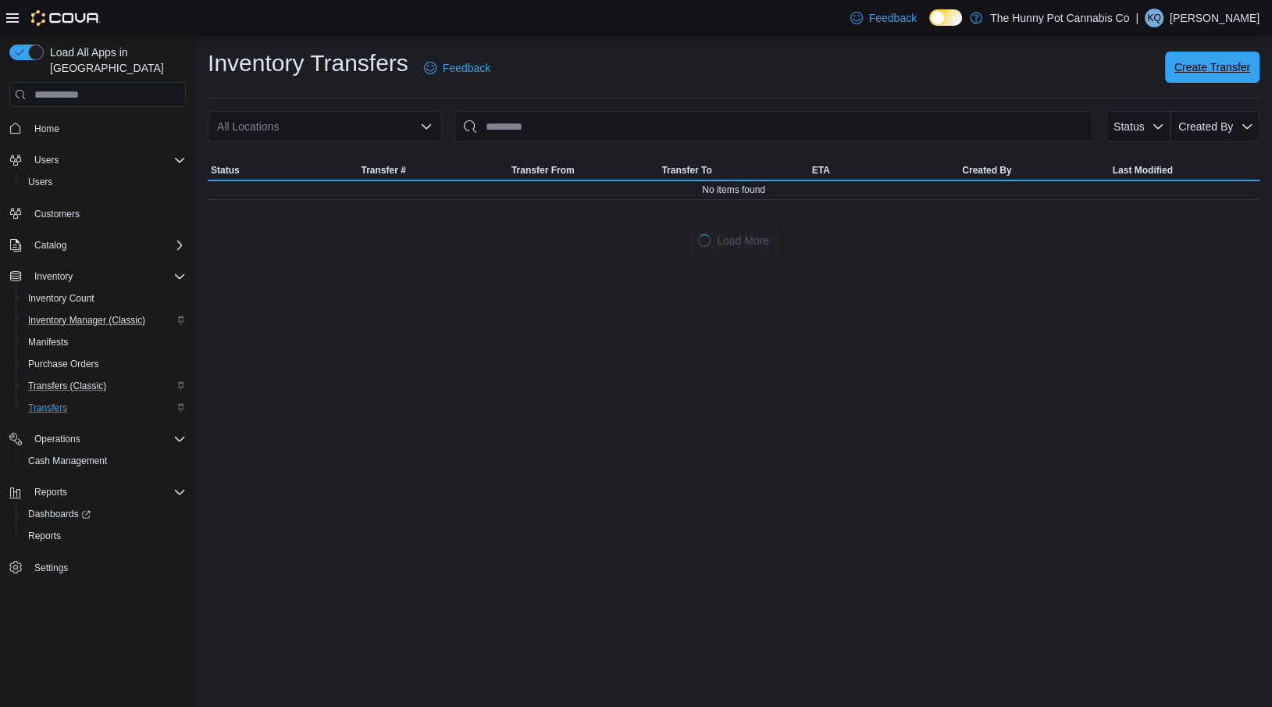
click at [1209, 77] on span "Create Transfer" at bounding box center [1212, 67] width 76 height 31
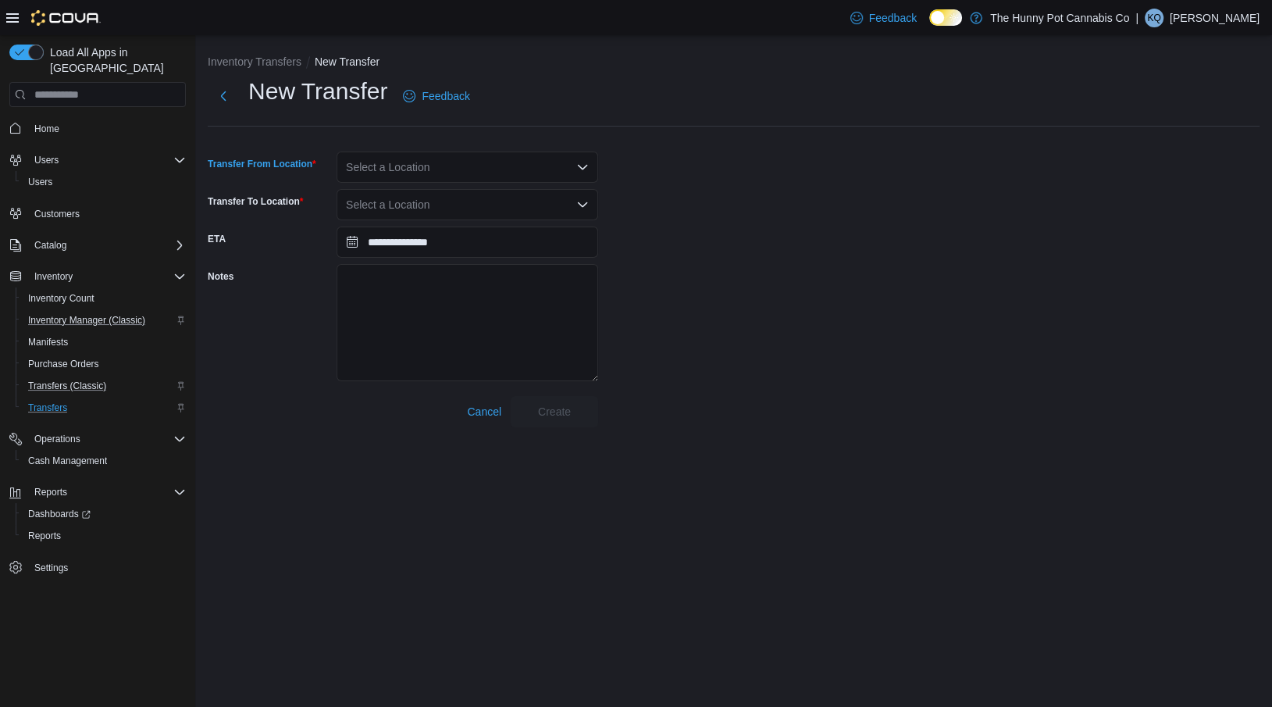
click at [469, 175] on div "Select a Location" at bounding box center [467, 166] width 262 height 31
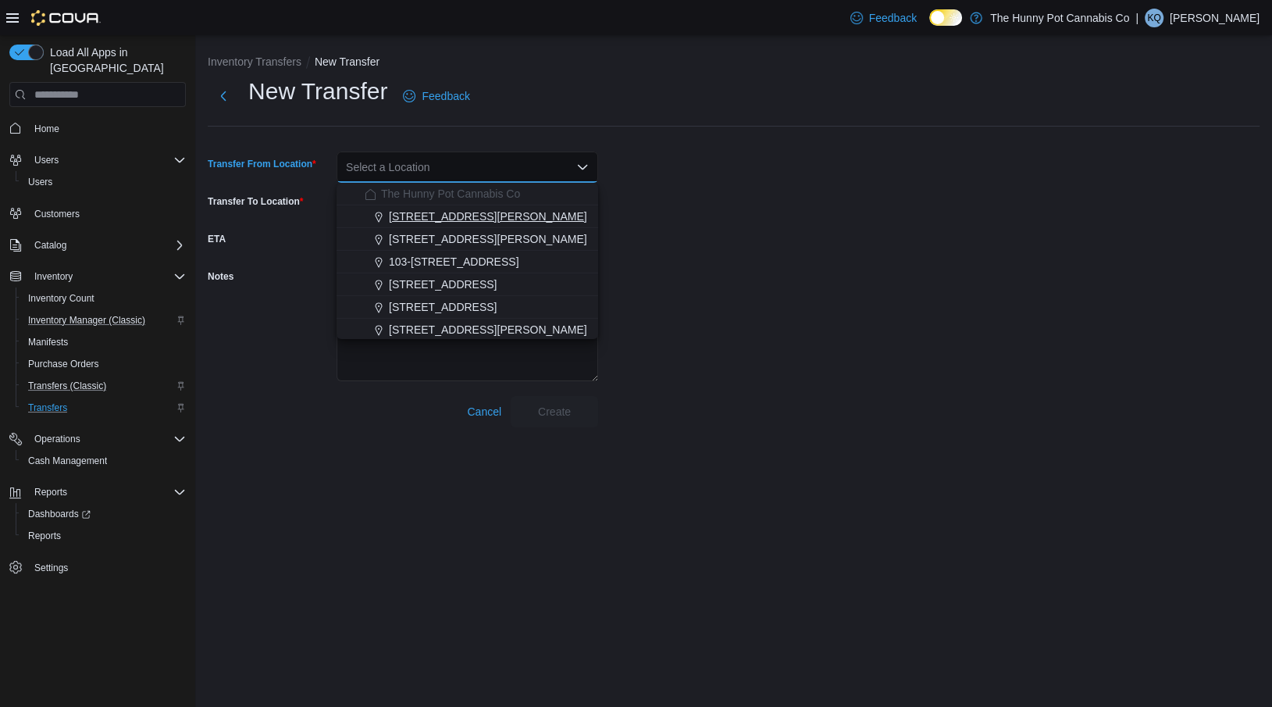
click at [417, 217] on span "[STREET_ADDRESS][PERSON_NAME]" at bounding box center [488, 216] width 198 height 16
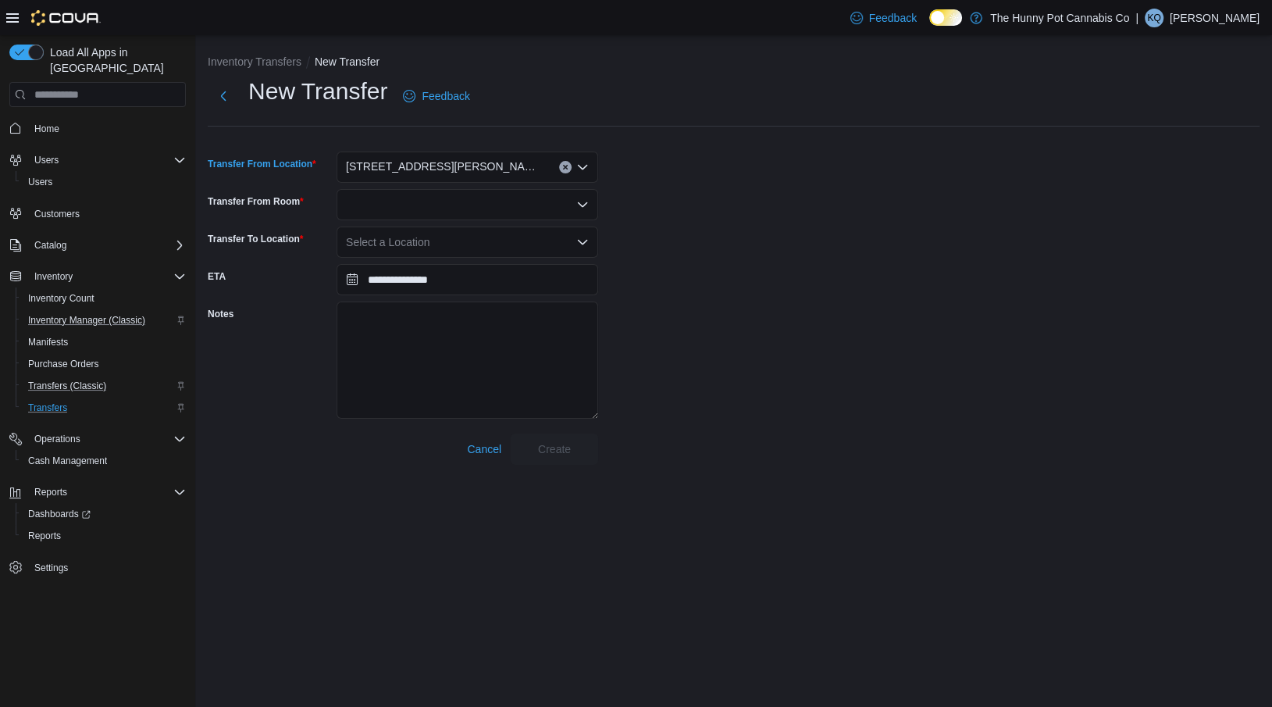
click at [557, 160] on div "[STREET_ADDRESS][PERSON_NAME]" at bounding box center [467, 166] width 262 height 31
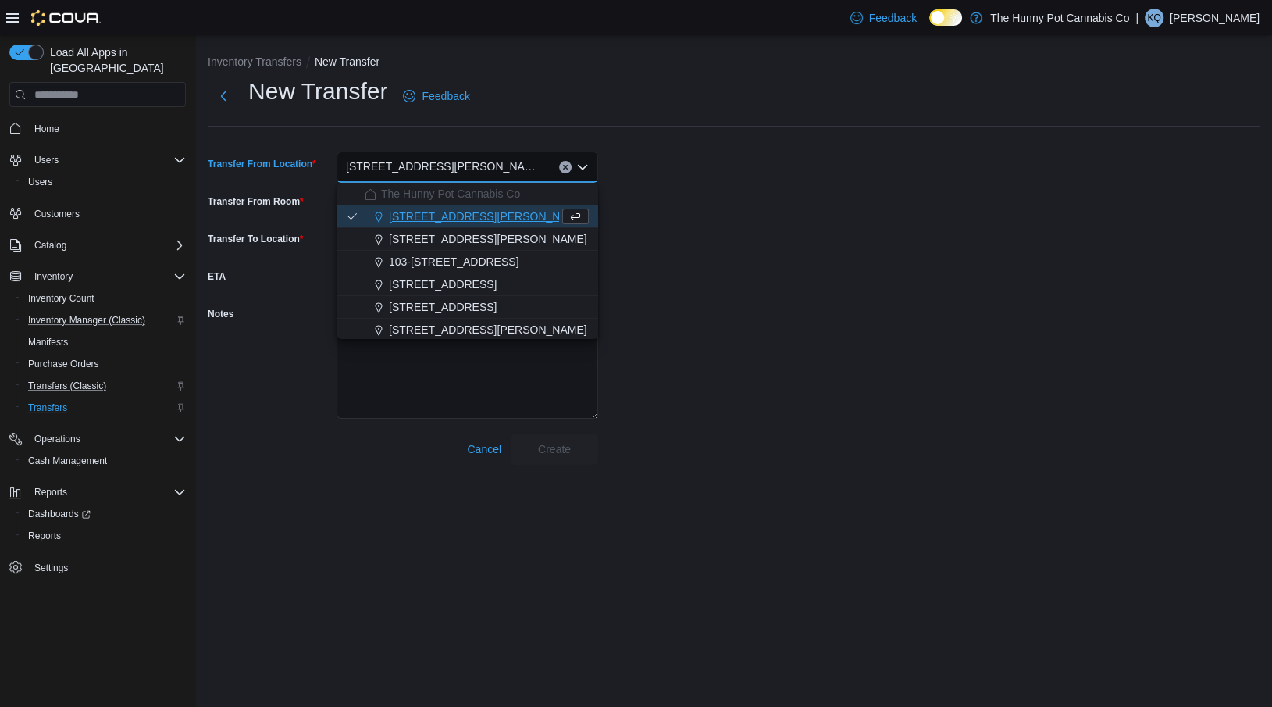
click at [566, 162] on button "Clear input" at bounding box center [565, 167] width 12 height 12
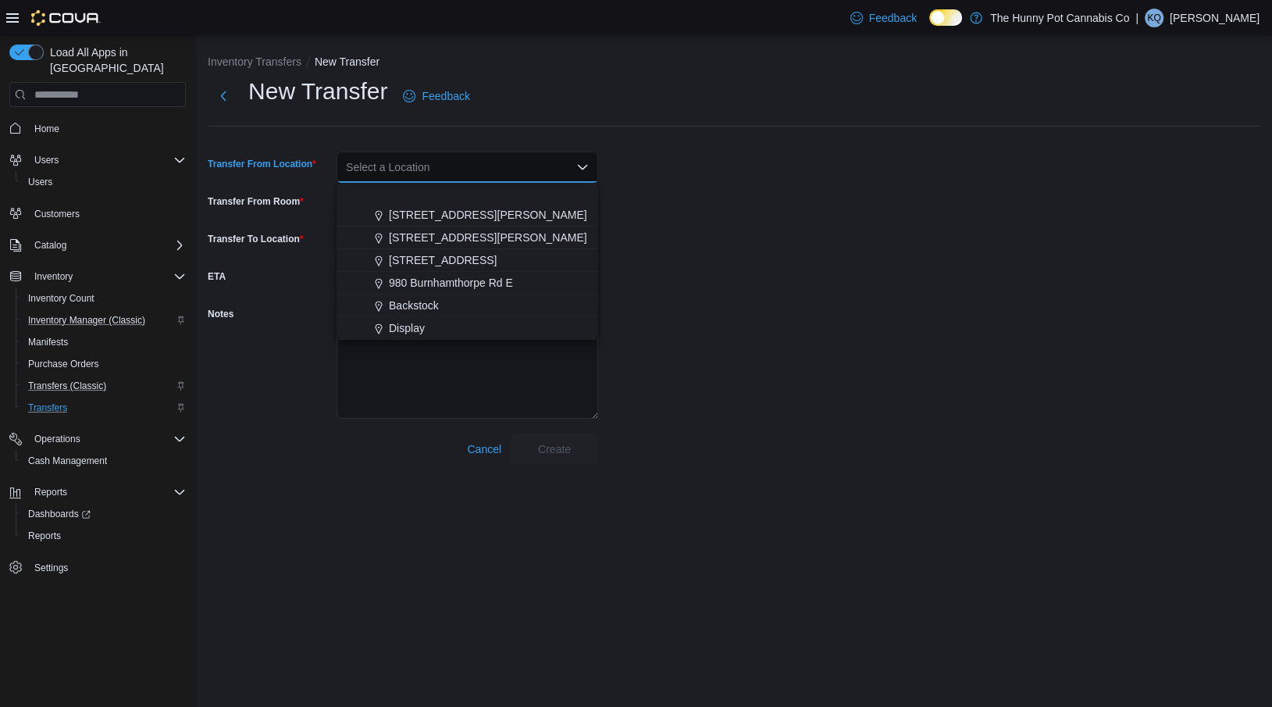
scroll to position [817, 0]
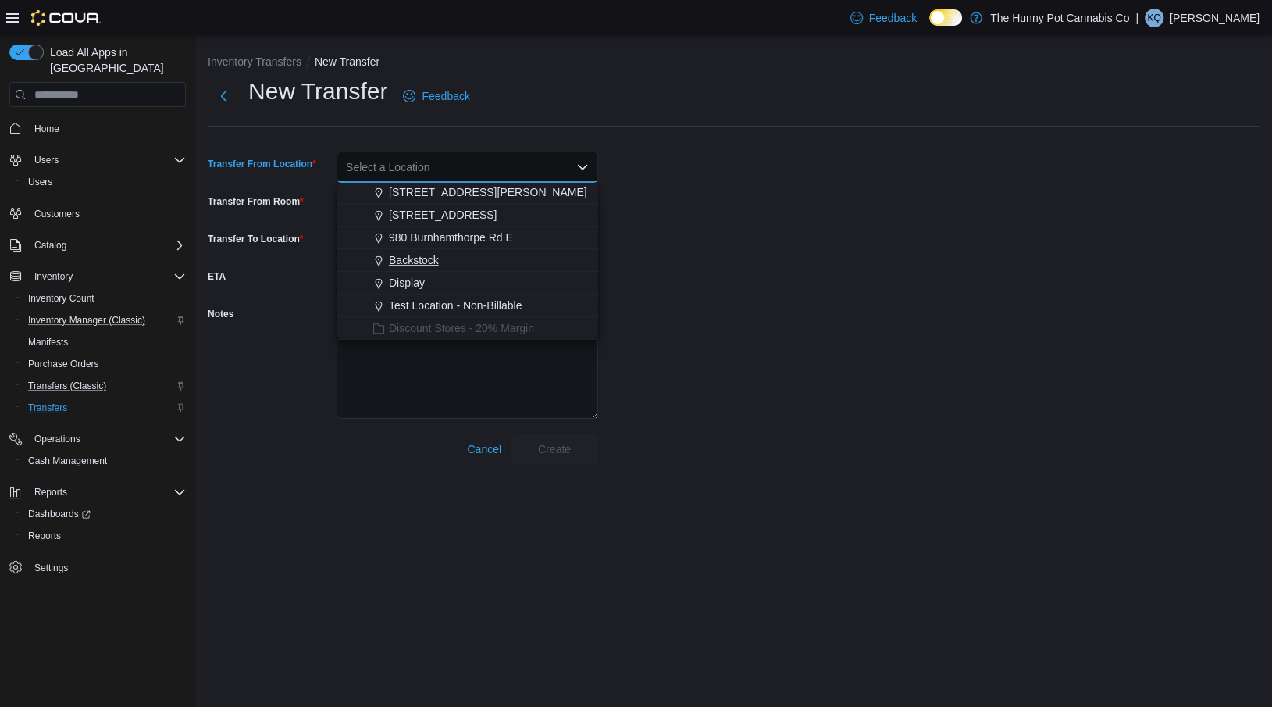
click at [435, 254] on span "Backstock" at bounding box center [414, 260] width 50 height 16
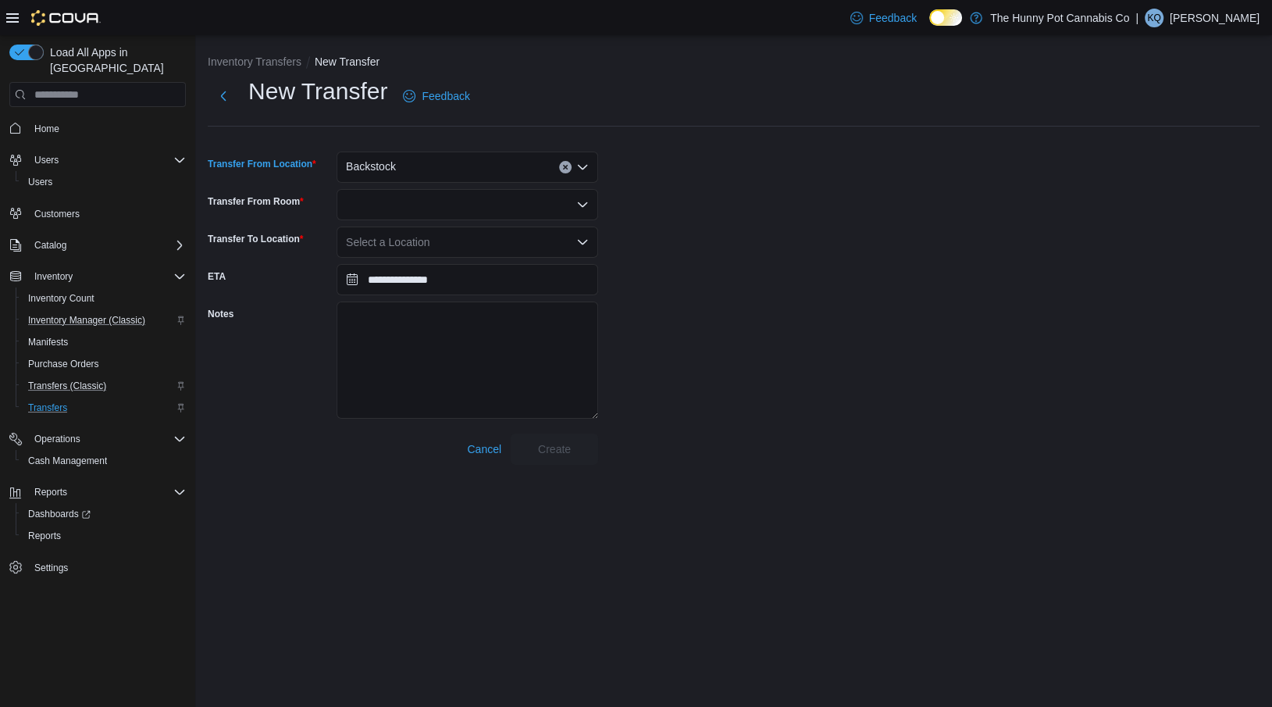
click at [431, 197] on div at bounding box center [467, 204] width 262 height 31
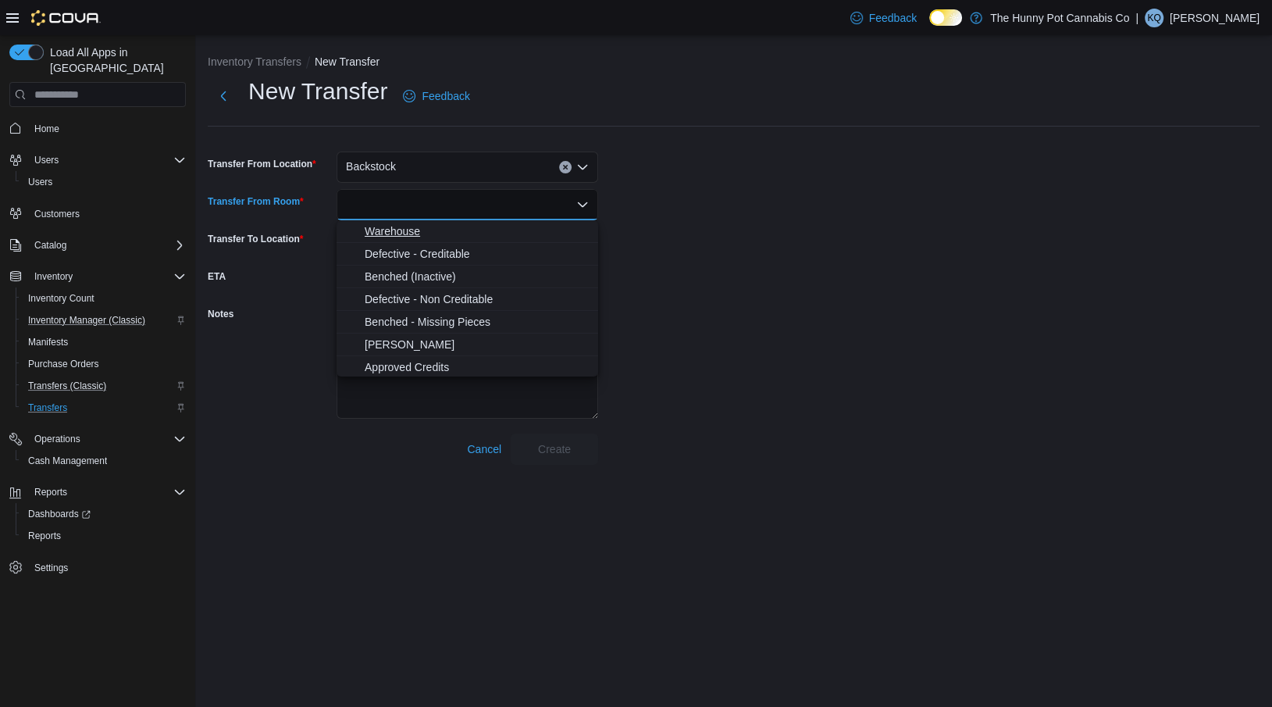
click at [404, 239] on button "Warehouse" at bounding box center [467, 231] width 262 height 23
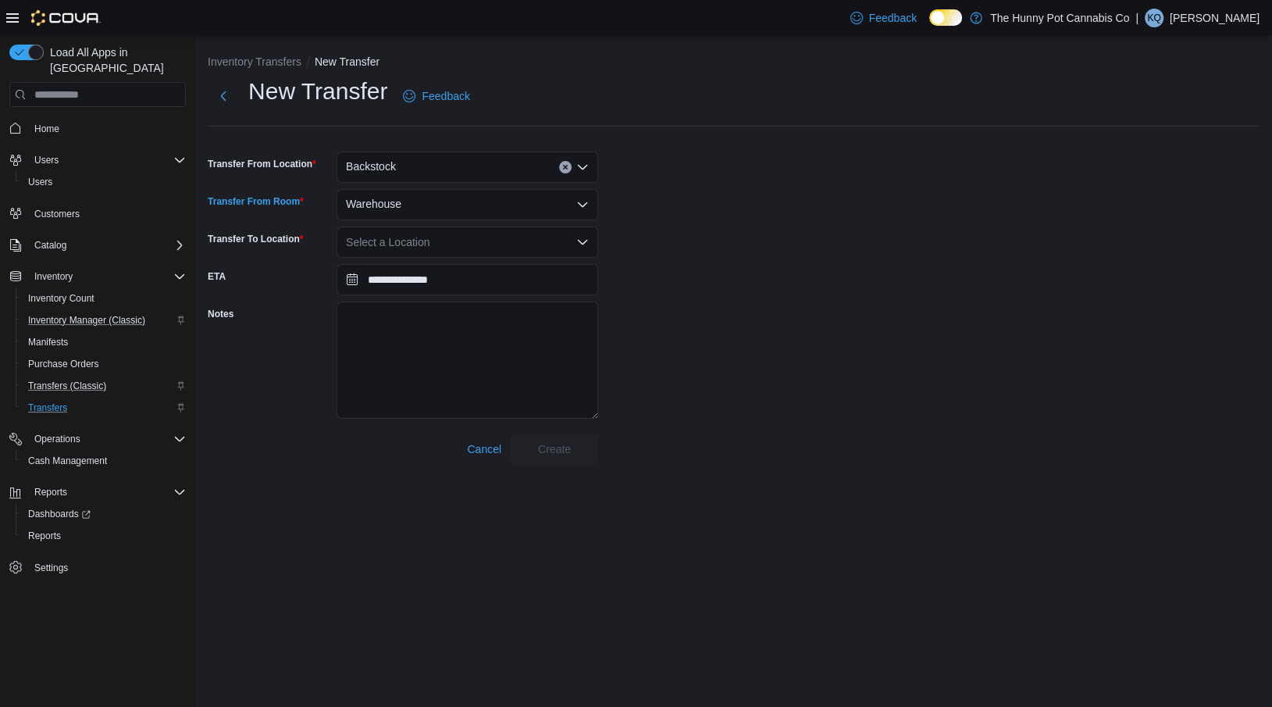
click at [412, 244] on div "Select a Location" at bounding box center [467, 241] width 262 height 31
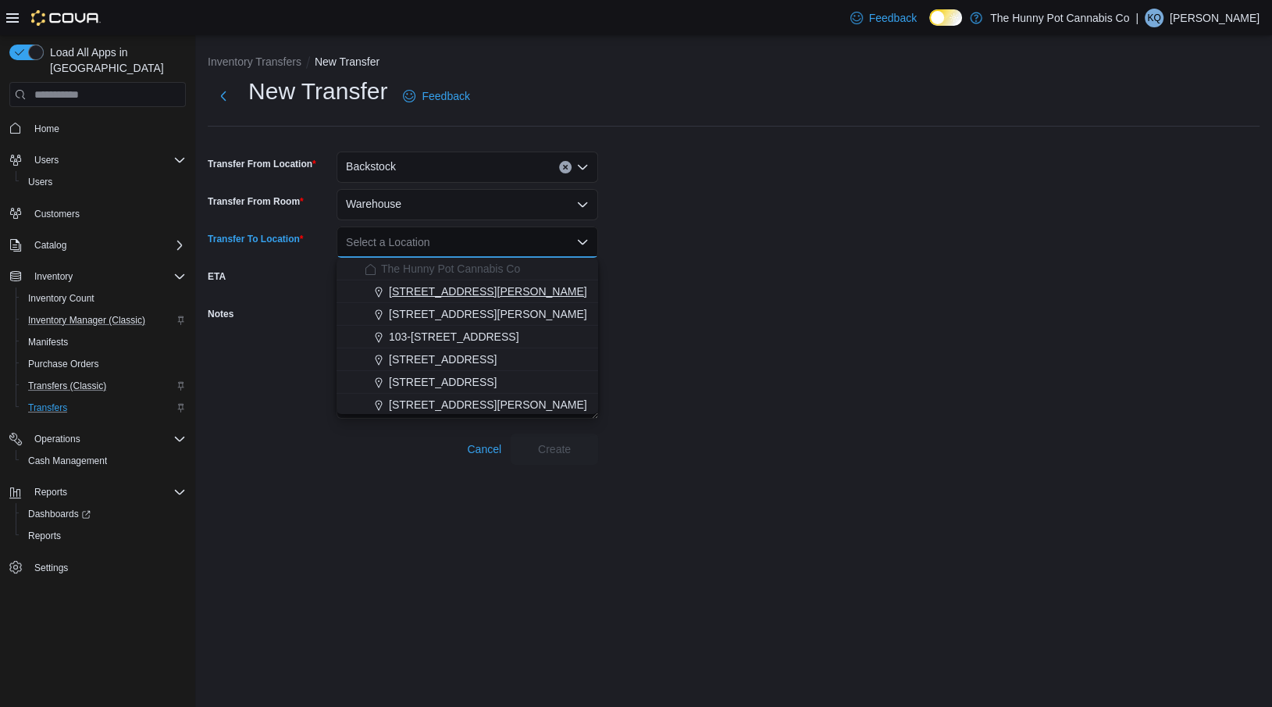
click at [398, 295] on span "[STREET_ADDRESS][PERSON_NAME]" at bounding box center [488, 291] width 198 height 16
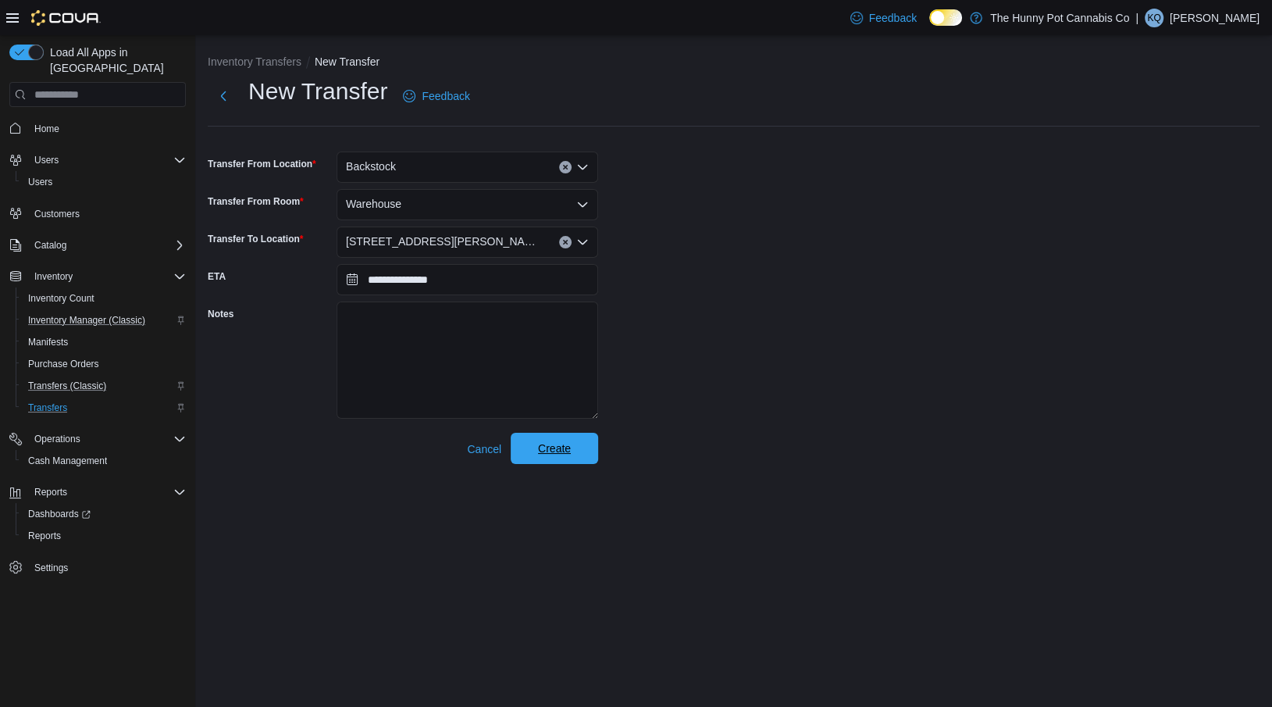
click at [553, 453] on span "Create" at bounding box center [554, 448] width 33 height 16
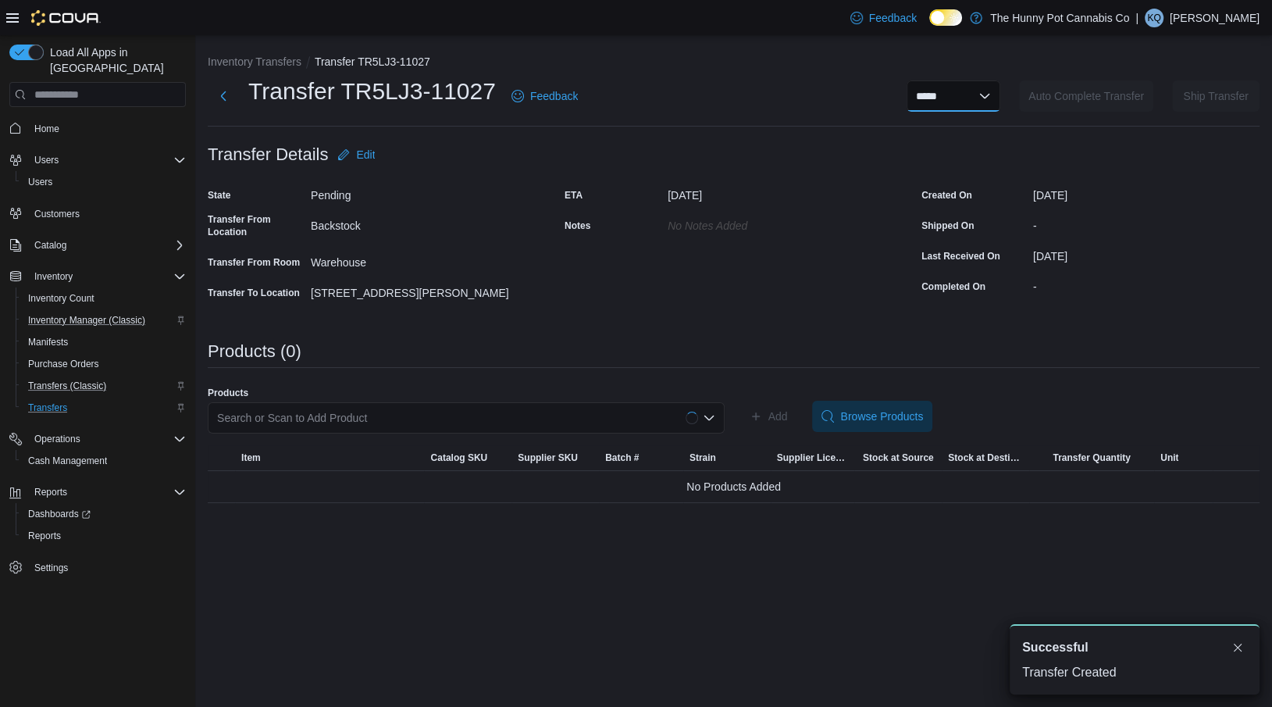
click at [906, 107] on select "**********" at bounding box center [953, 95] width 94 height 31
select select "**********"
select select
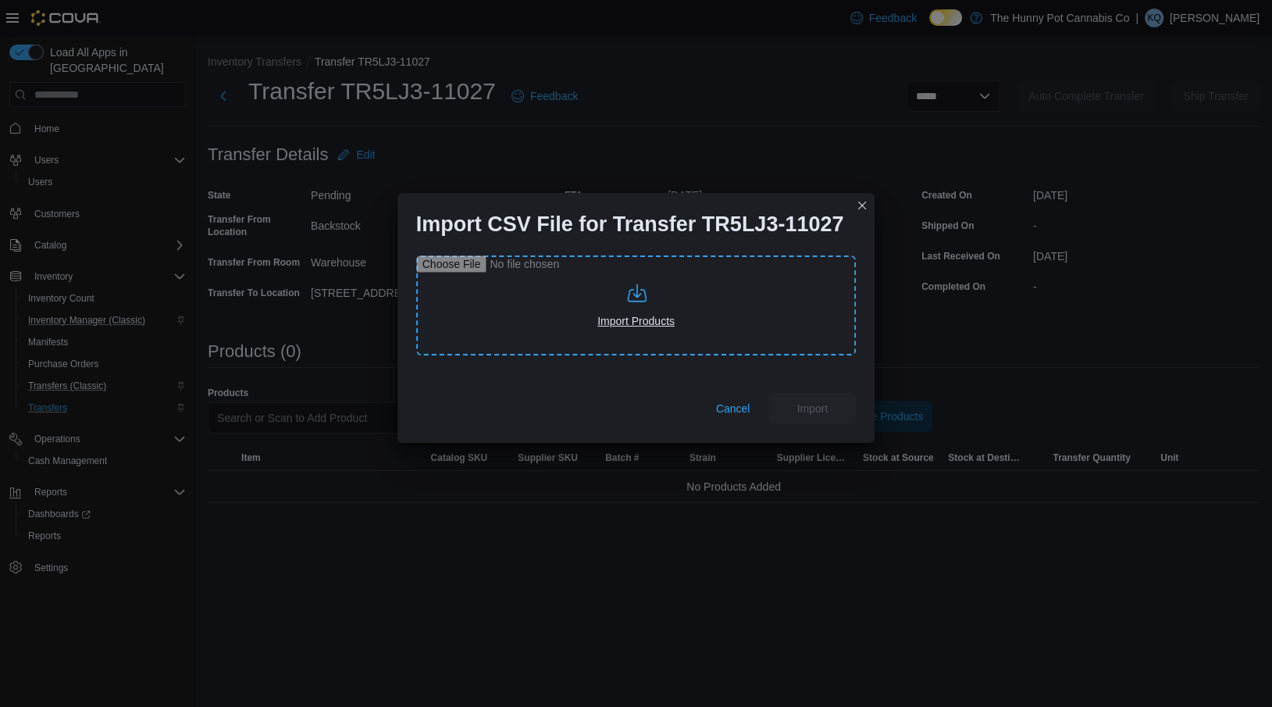
type input "**********"
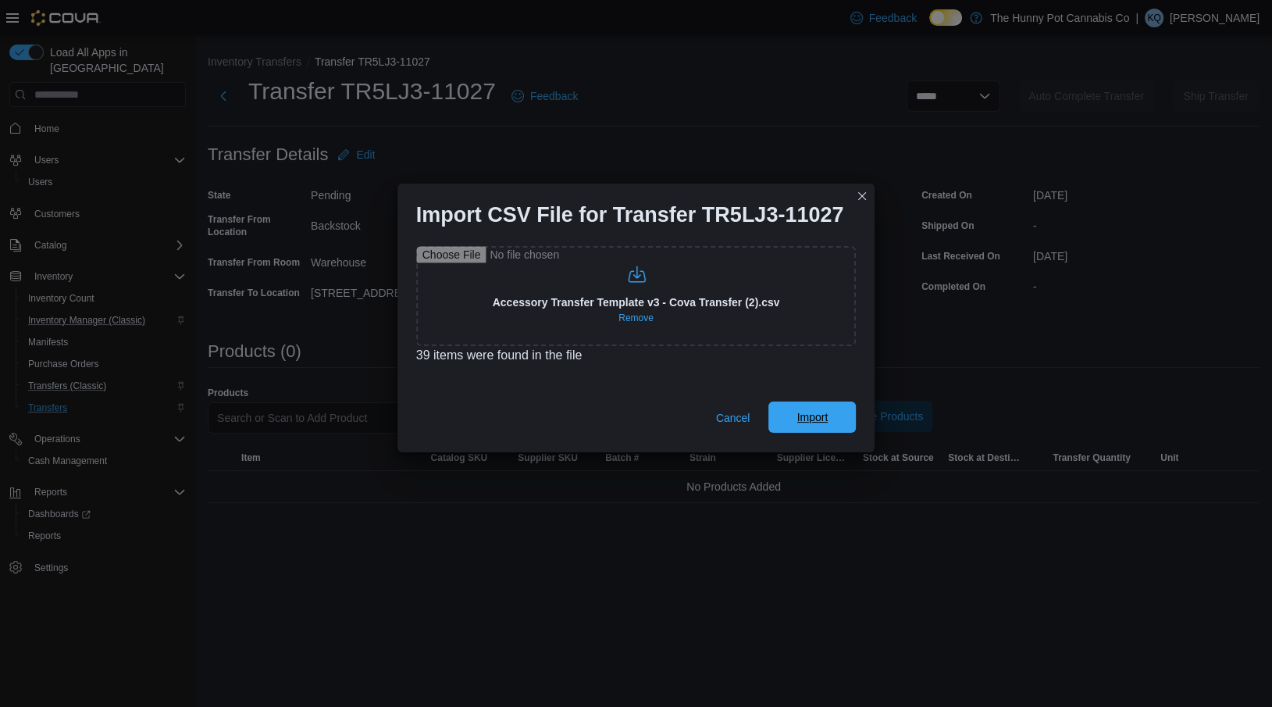
click at [806, 415] on span "Import" at bounding box center [812, 417] width 31 height 16
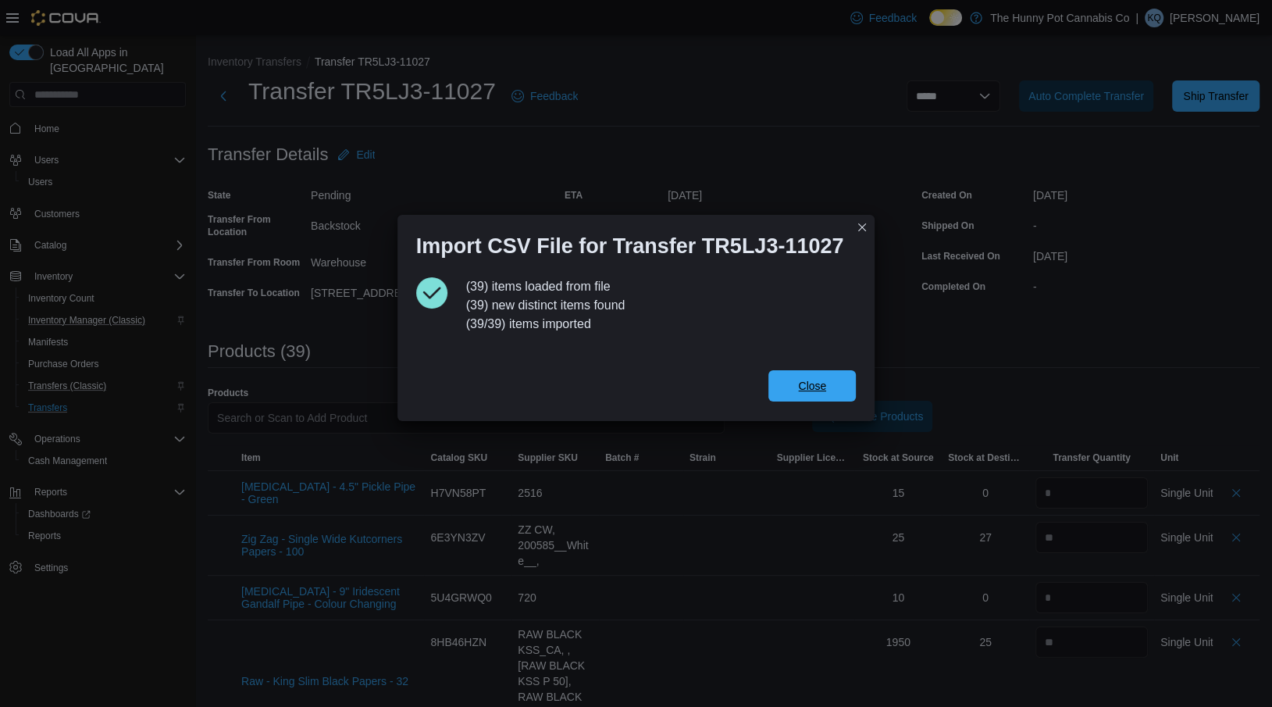
click at [797, 372] on span "Close" at bounding box center [812, 385] width 69 height 31
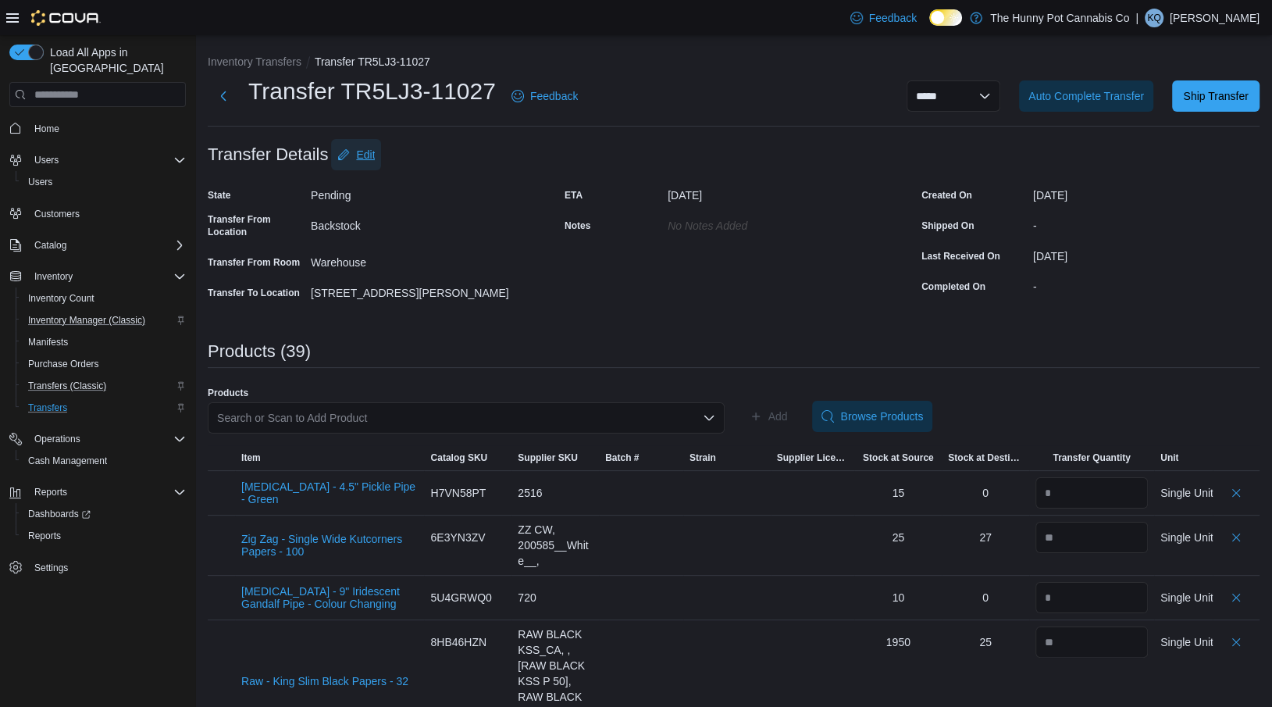
click at [374, 155] on button "Edit" at bounding box center [356, 154] width 50 height 31
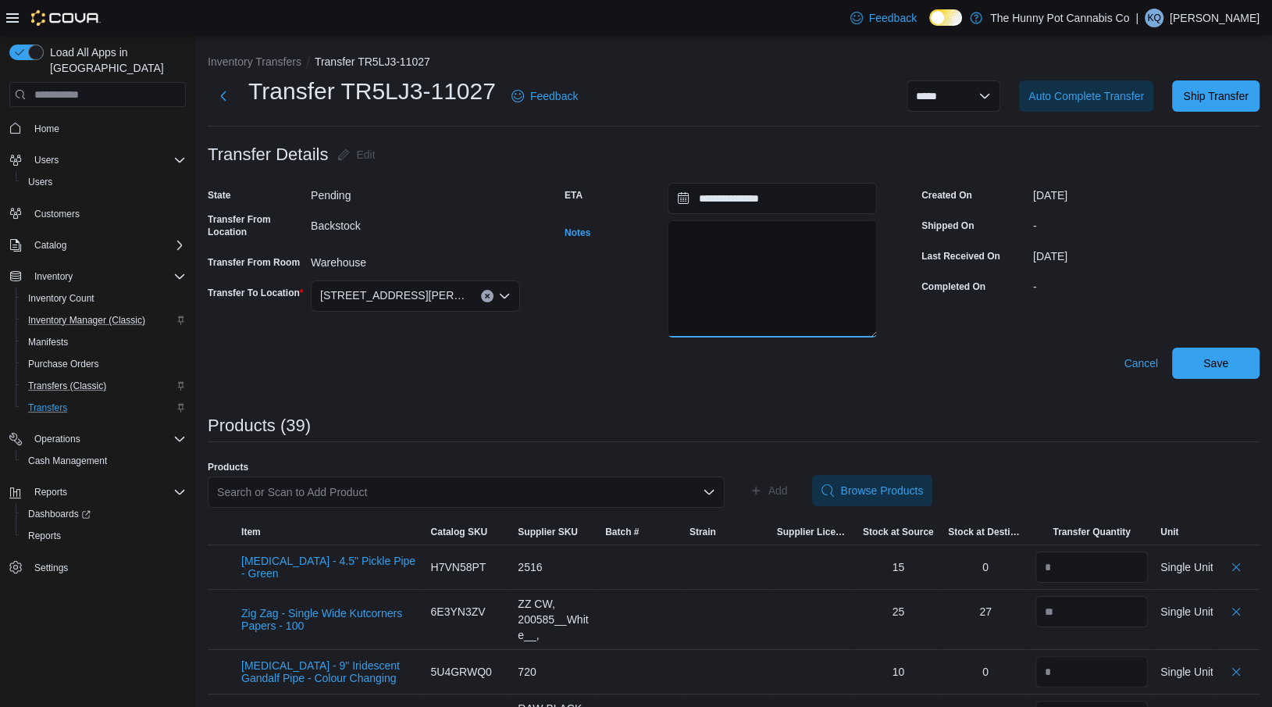
click at [736, 238] on textarea "Notes" at bounding box center [771, 278] width 209 height 117
paste textarea "**********"
type textarea "**********"
click at [1208, 361] on span "Save" at bounding box center [1215, 362] width 25 height 16
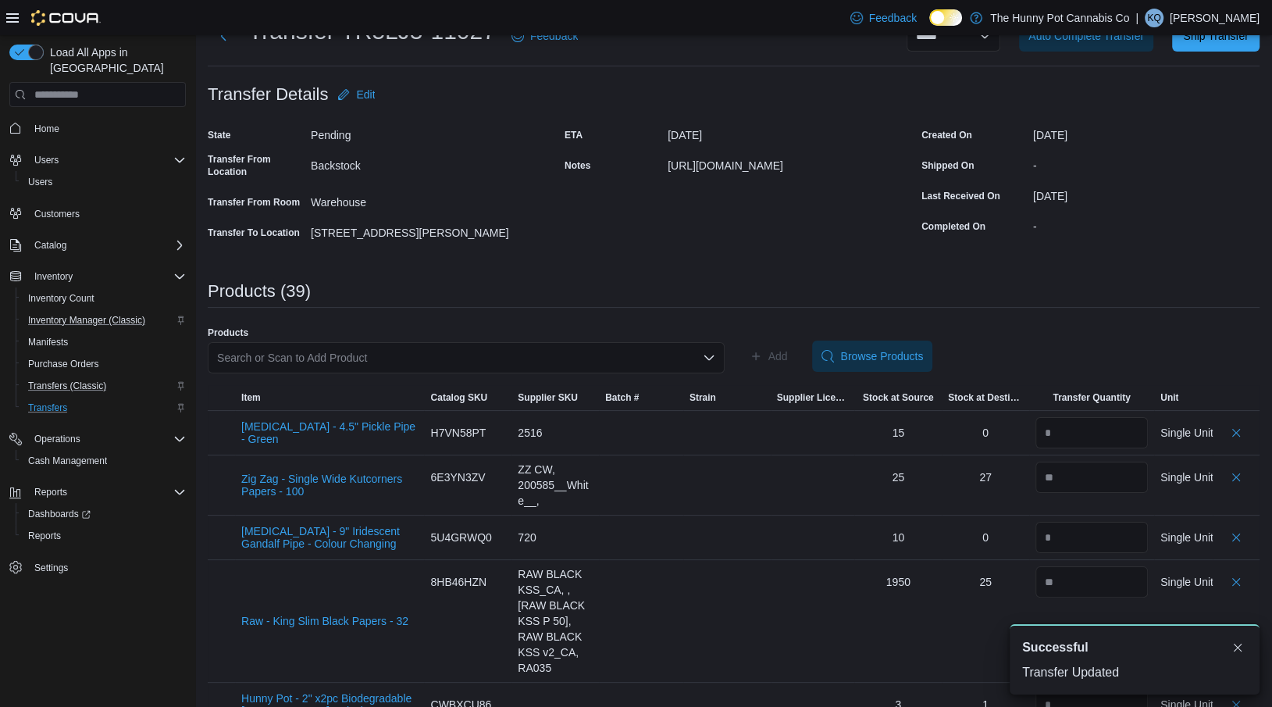
scroll to position [102, 0]
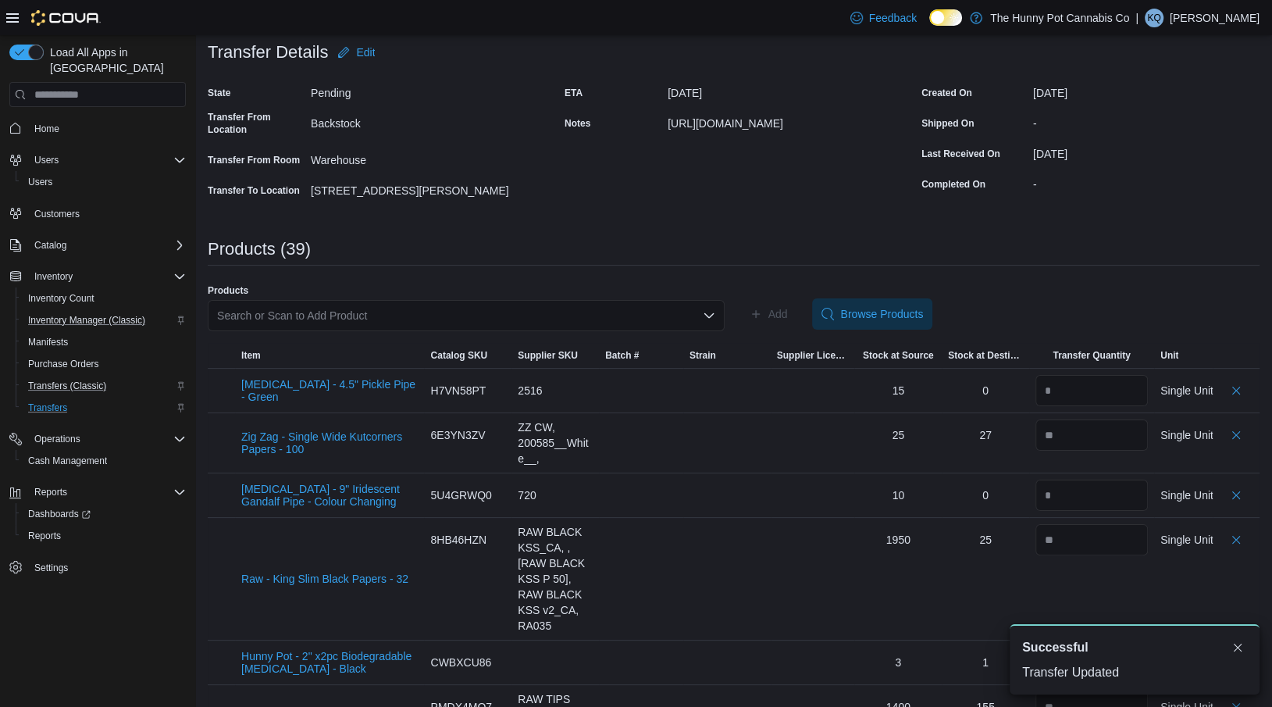
click at [608, 312] on div "Search or Scan to Add Product" at bounding box center [466, 315] width 517 height 31
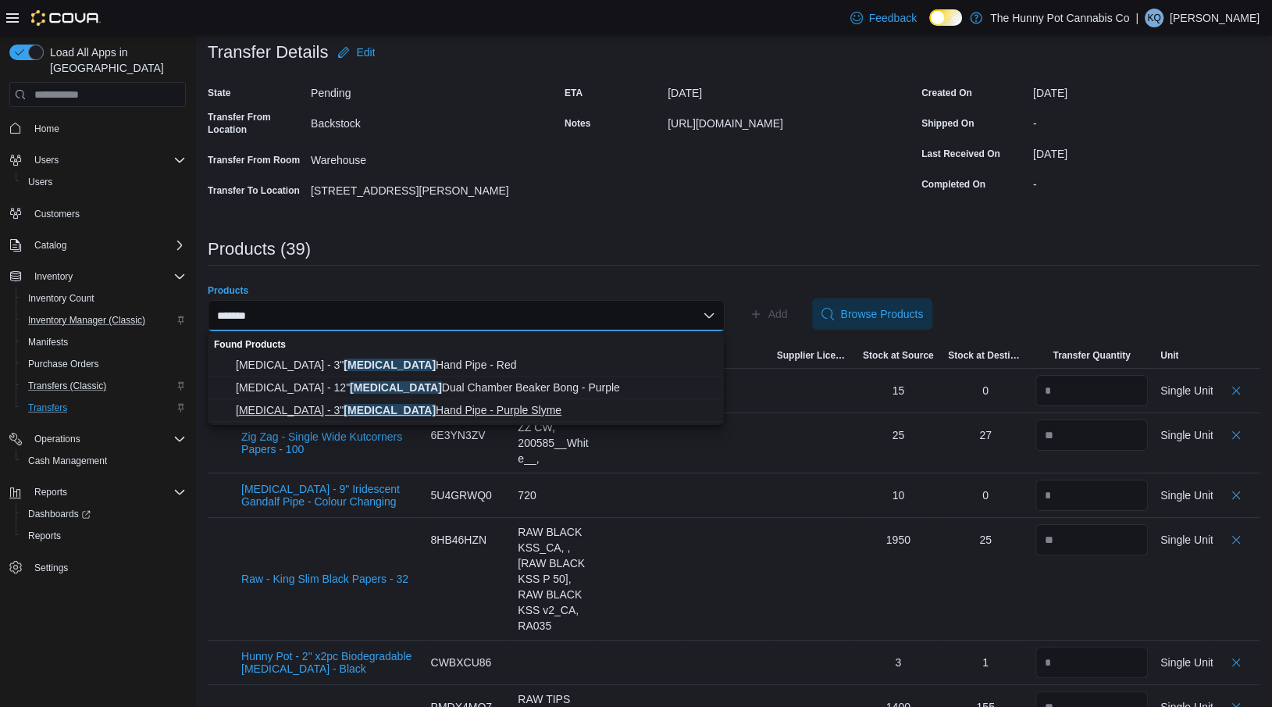
type input "*******"
click at [476, 410] on span "[MEDICAL_DATA] - 3" [MEDICAL_DATA] Hand Pipe - Purple Slyme" at bounding box center [475, 410] width 479 height 16
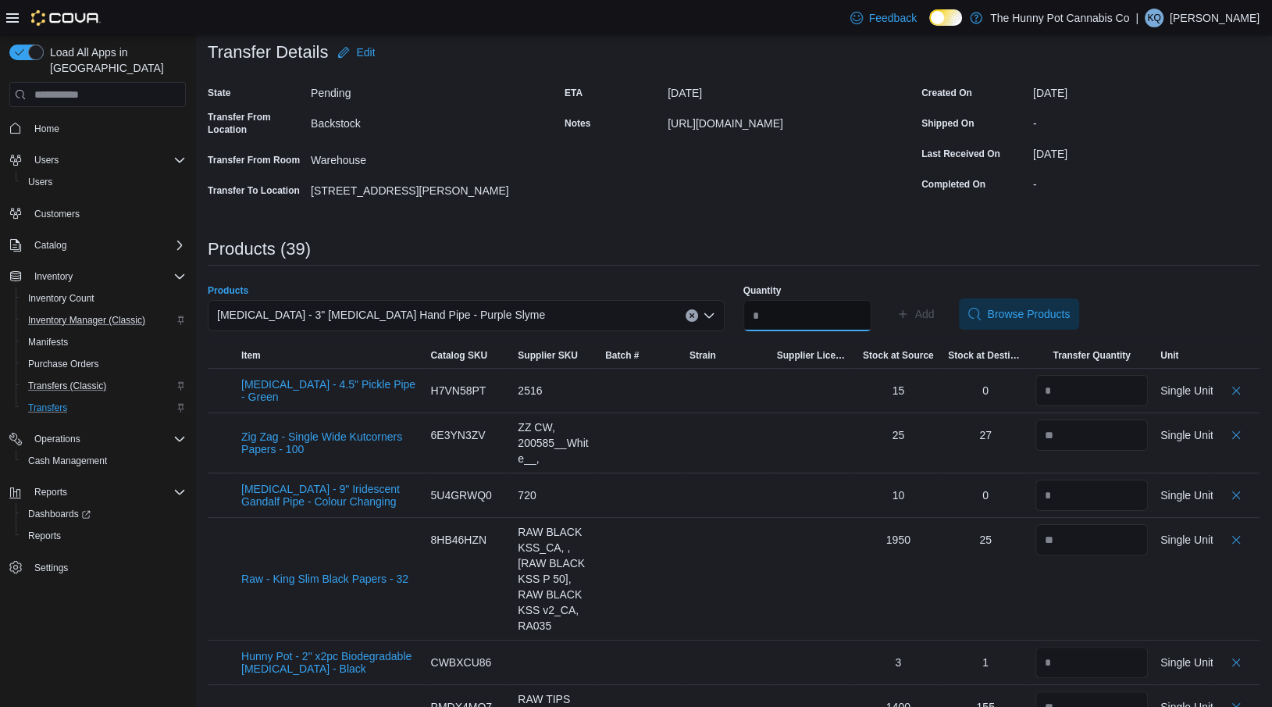
click at [802, 304] on input "Quantity" at bounding box center [807, 315] width 128 height 31
type input "*"
click at [926, 308] on span "Add" at bounding box center [915, 313] width 38 height 31
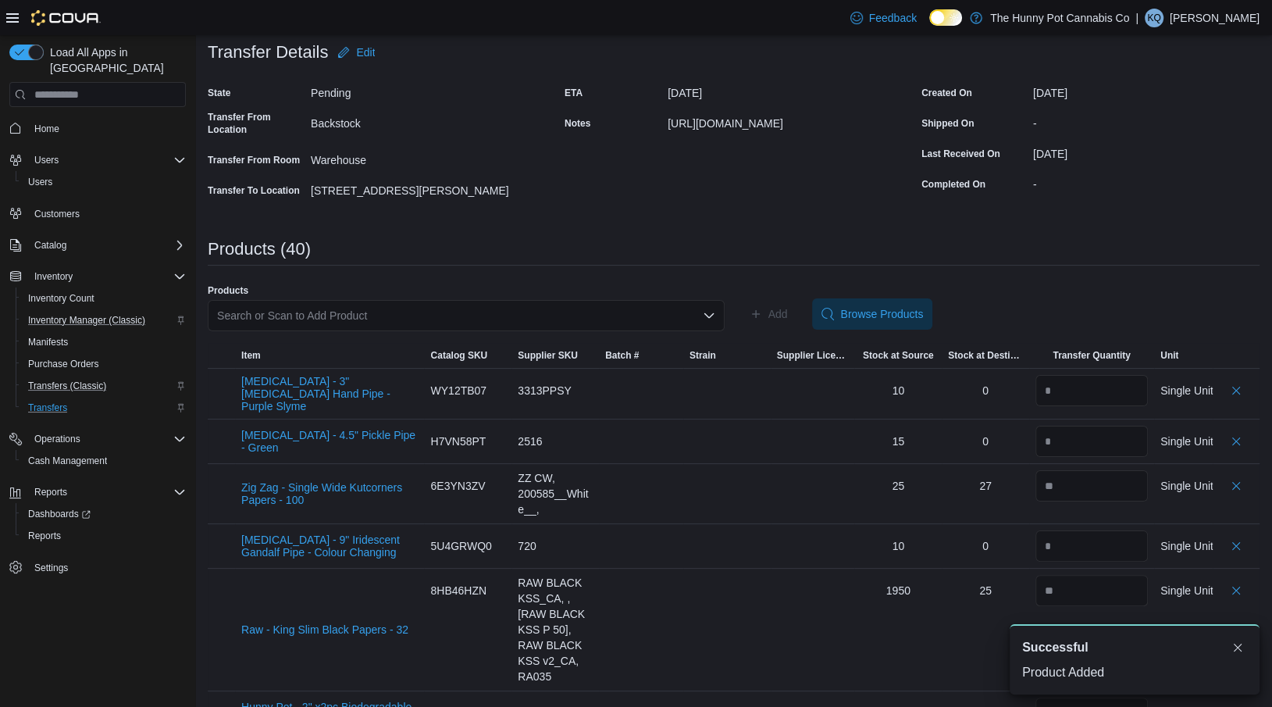
scroll to position [0, 0]
click at [526, 321] on div "Search or Scan to Add Product" at bounding box center [466, 315] width 517 height 31
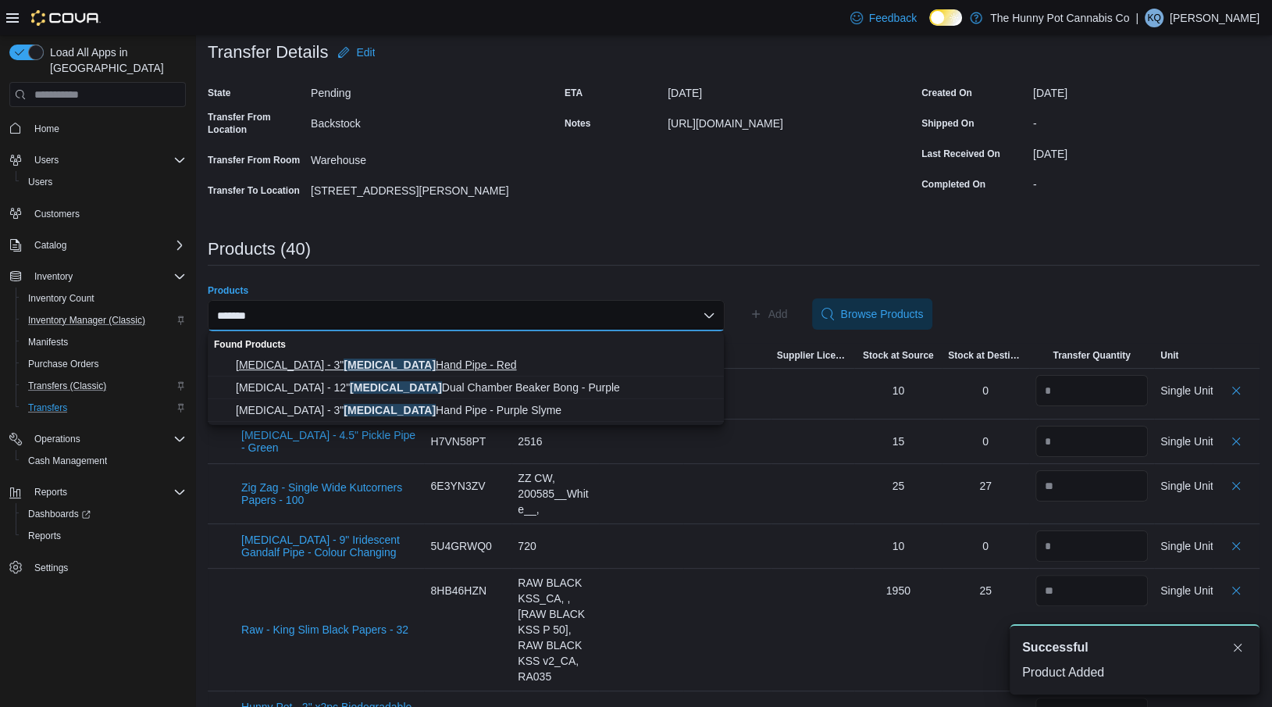
type input "*******"
click at [496, 372] on span "[MEDICAL_DATA] - 3" [MEDICAL_DATA] Hand Pipe - Red" at bounding box center [475, 365] width 479 height 16
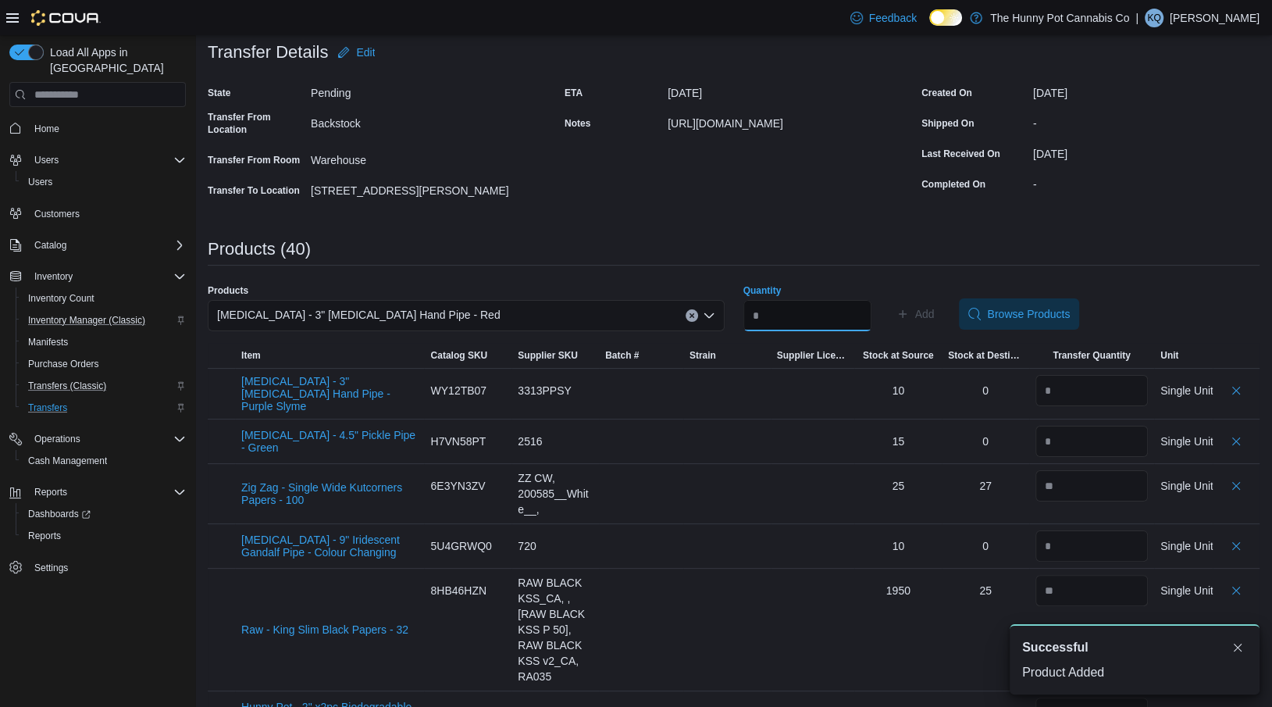
click at [762, 315] on input "Quantity" at bounding box center [807, 315] width 128 height 31
type input "*"
click at [934, 309] on span "Add" at bounding box center [925, 314] width 20 height 16
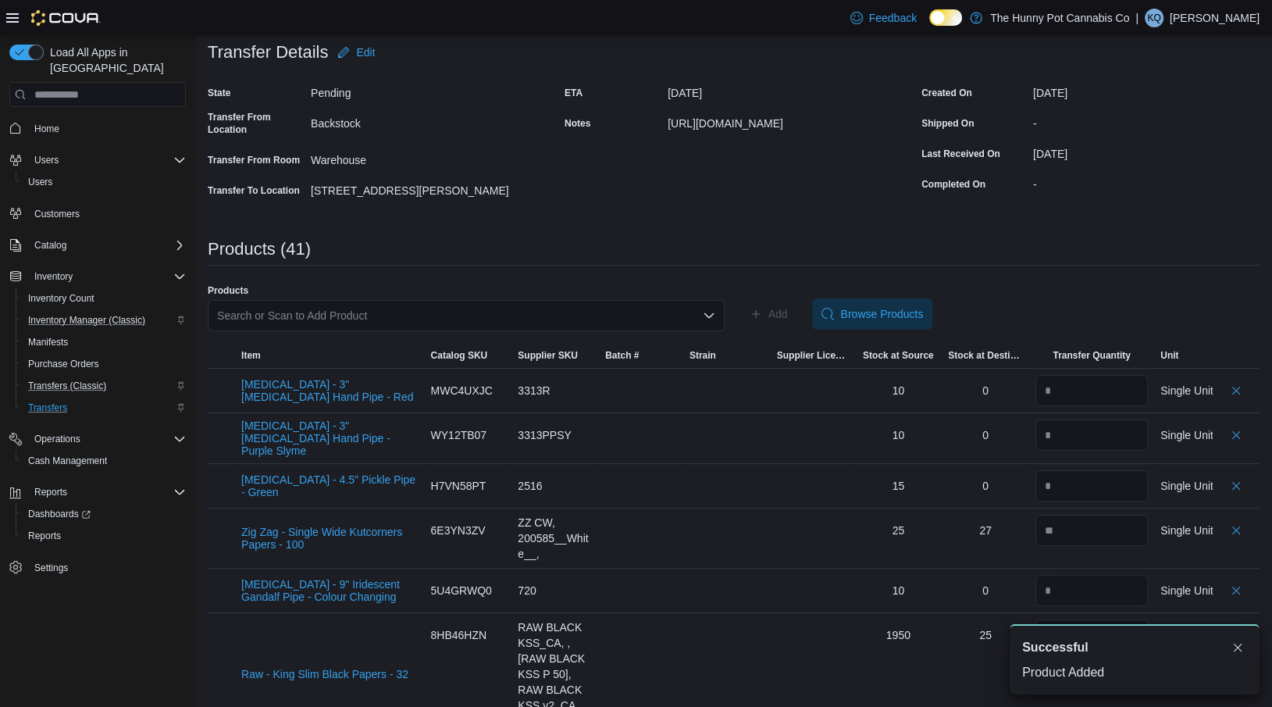
click at [440, 317] on div "Search or Scan to Add Product" at bounding box center [466, 315] width 517 height 31
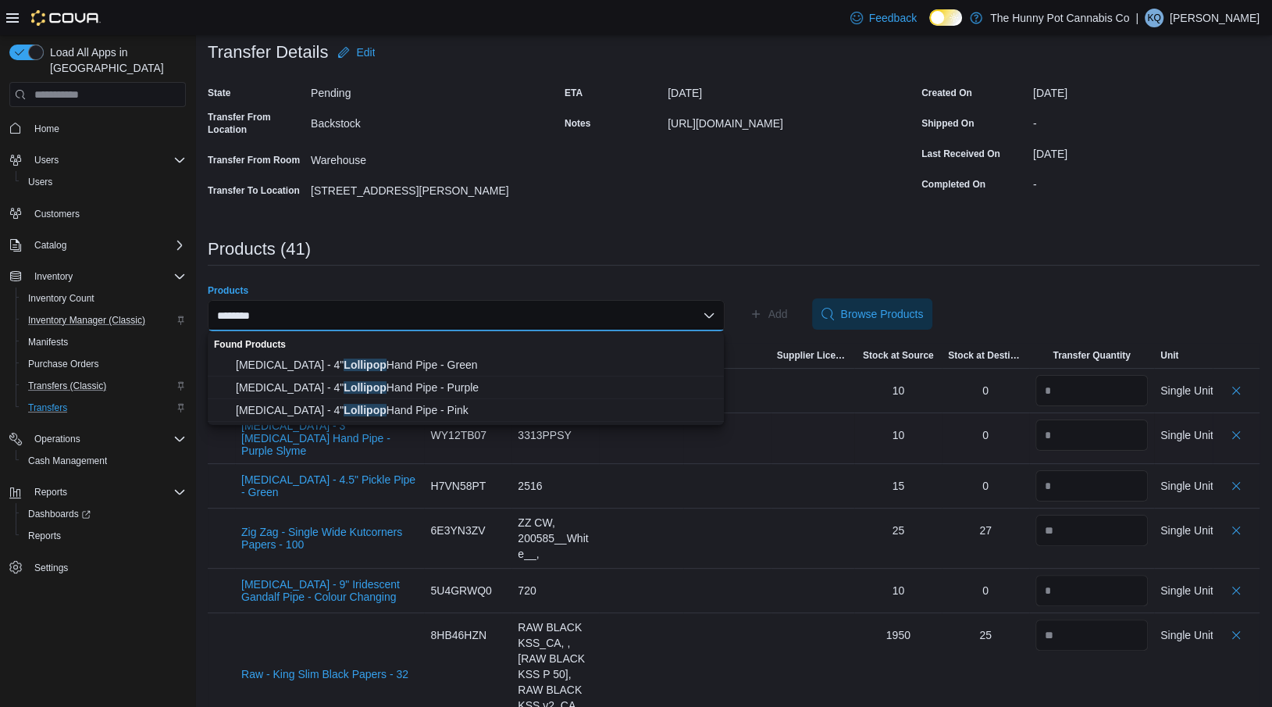
type input "********"
click at [397, 415] on span "[MEDICAL_DATA] - 4" Lollipop Hand Pipe - Pink" at bounding box center [475, 410] width 479 height 16
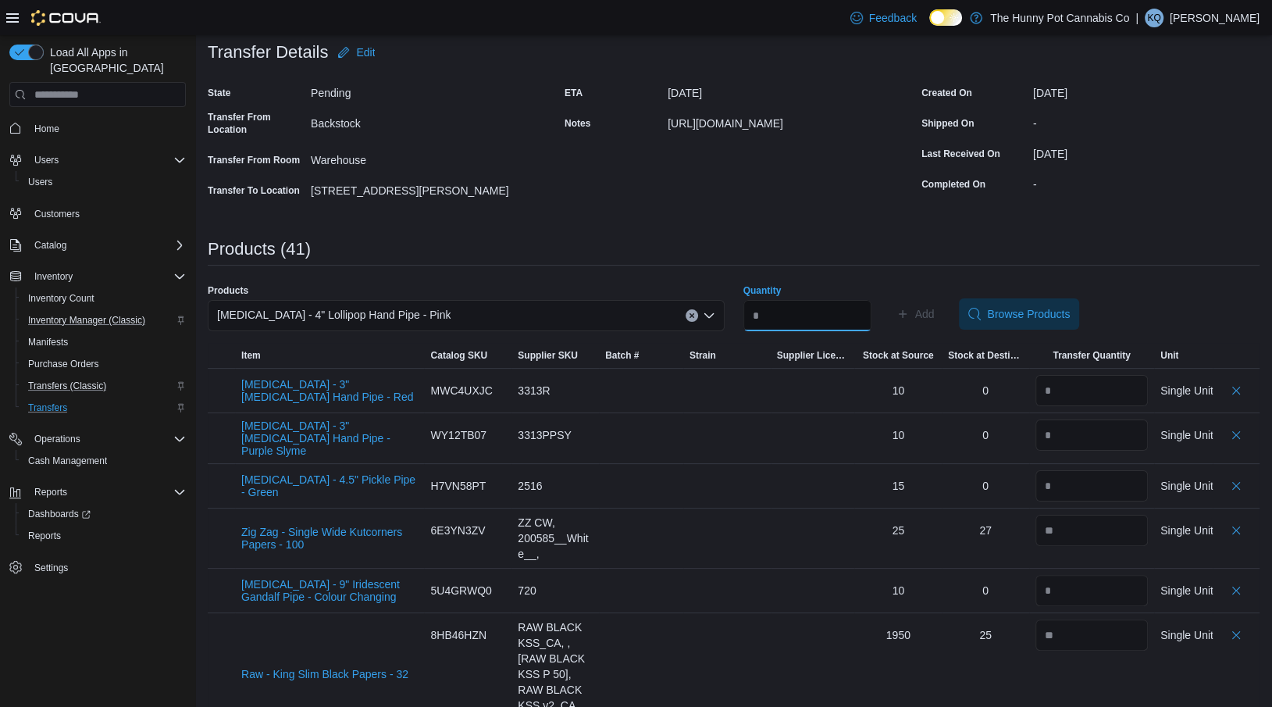
click at [768, 324] on input "Quantity" at bounding box center [807, 315] width 128 height 31
type input "*"
click at [934, 310] on span "Add" at bounding box center [925, 314] width 20 height 16
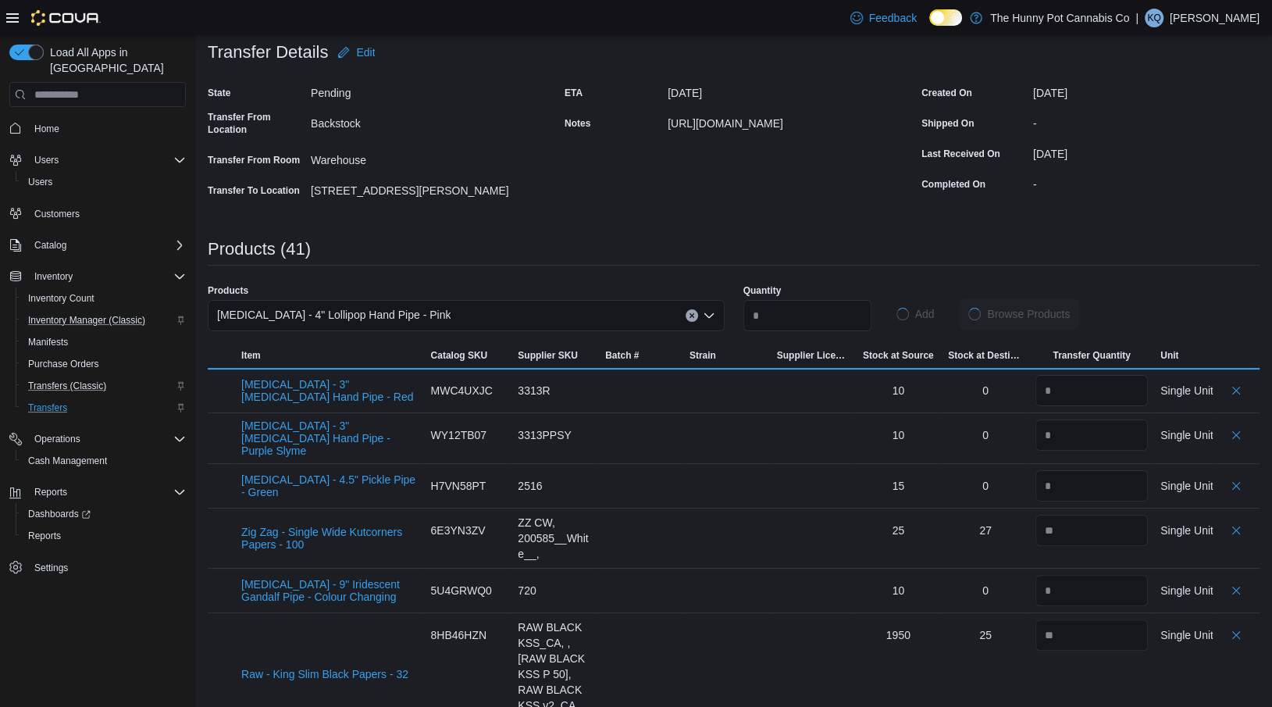
click at [540, 312] on div "[MEDICAL_DATA] - 4" Lollipop Hand Pipe - Pink" at bounding box center [466, 315] width 517 height 31
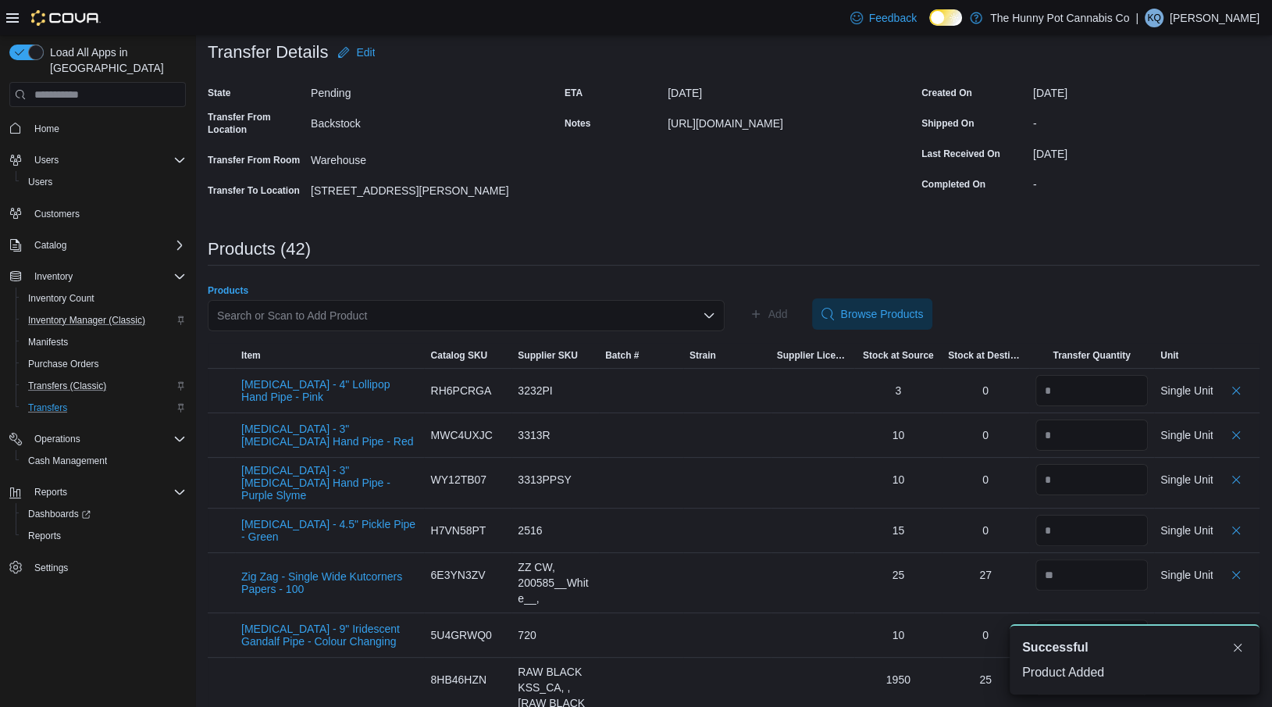
click at [540, 312] on div "Search or Scan to Add Product Combo box. Selected. Combo box input. Search or S…" at bounding box center [466, 315] width 517 height 31
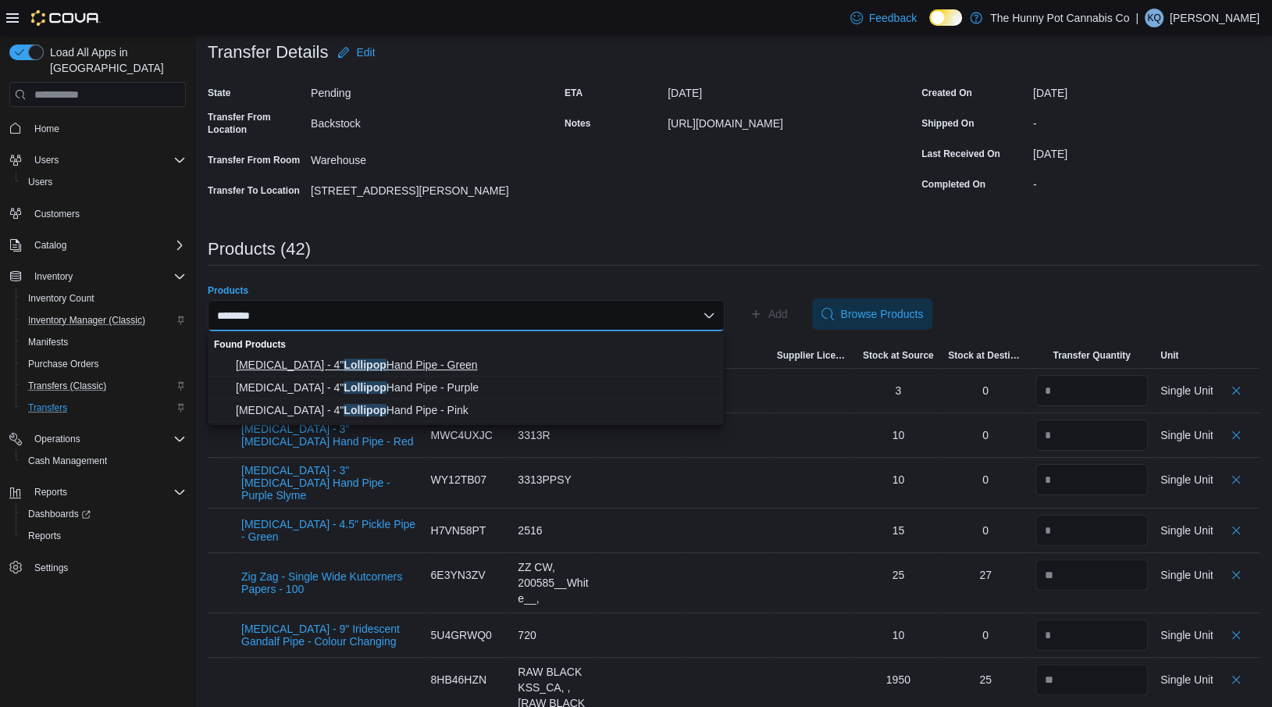
type input "********"
click at [434, 361] on span "[MEDICAL_DATA] - 4" Lollipop Hand Pipe - Green" at bounding box center [475, 365] width 479 height 16
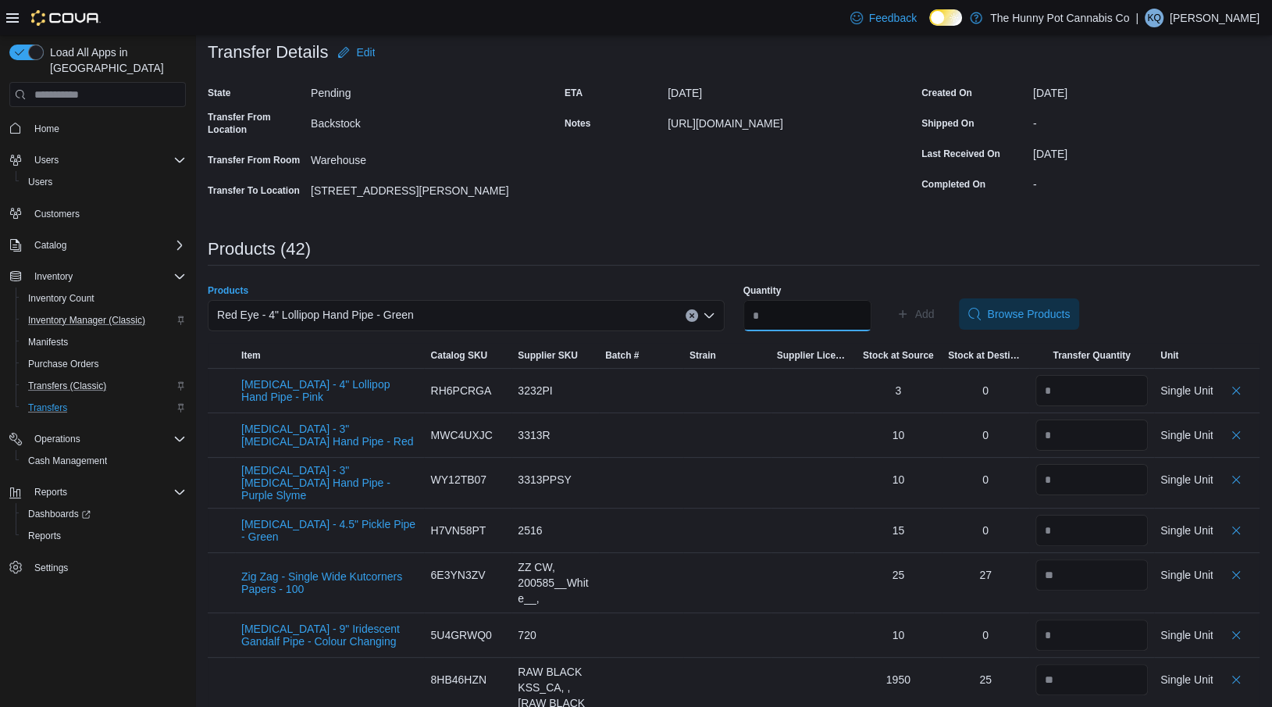
click at [839, 322] on input "Quantity" at bounding box center [807, 315] width 128 height 31
type input "*"
click at [922, 311] on span "Add" at bounding box center [915, 313] width 38 height 31
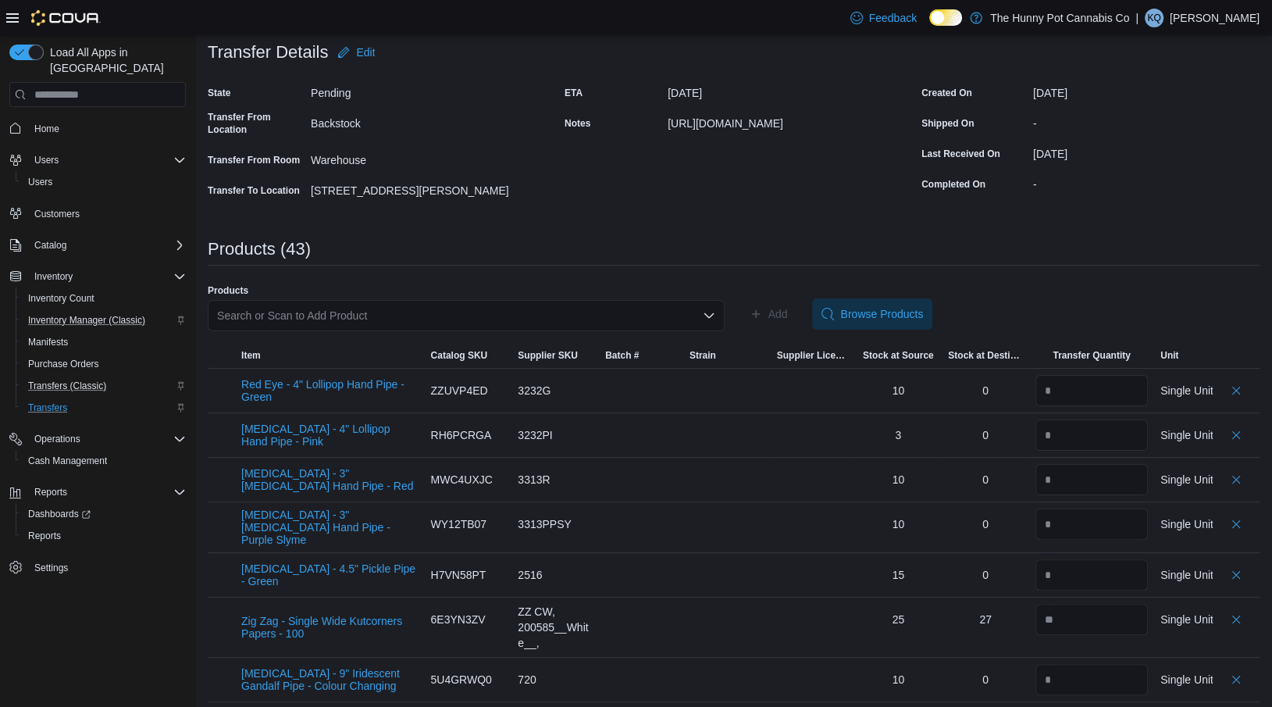
click at [303, 304] on div "Search or Scan to Add Product" at bounding box center [466, 315] width 517 height 31
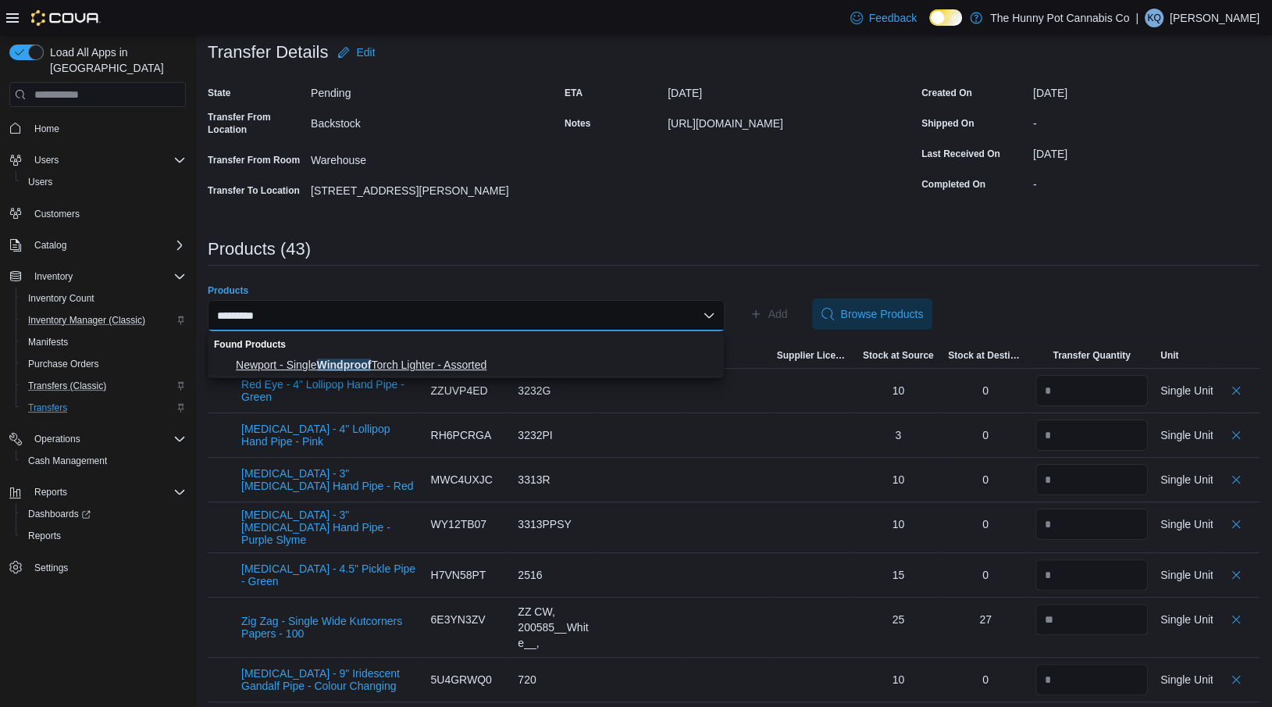
type input "*********"
click at [265, 354] on button "Newport - Single Windproof Torch Lighter - Assorted" at bounding box center [466, 365] width 516 height 23
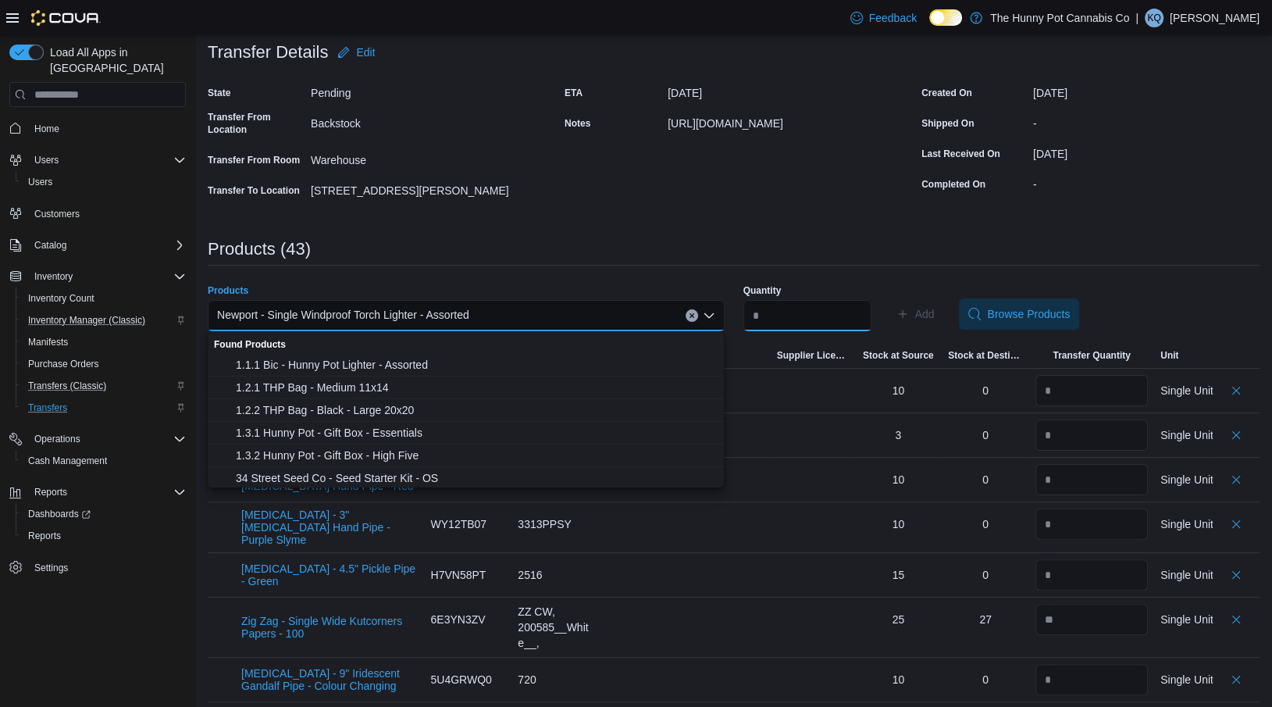
click at [771, 322] on input "Quantity" at bounding box center [807, 315] width 128 height 31
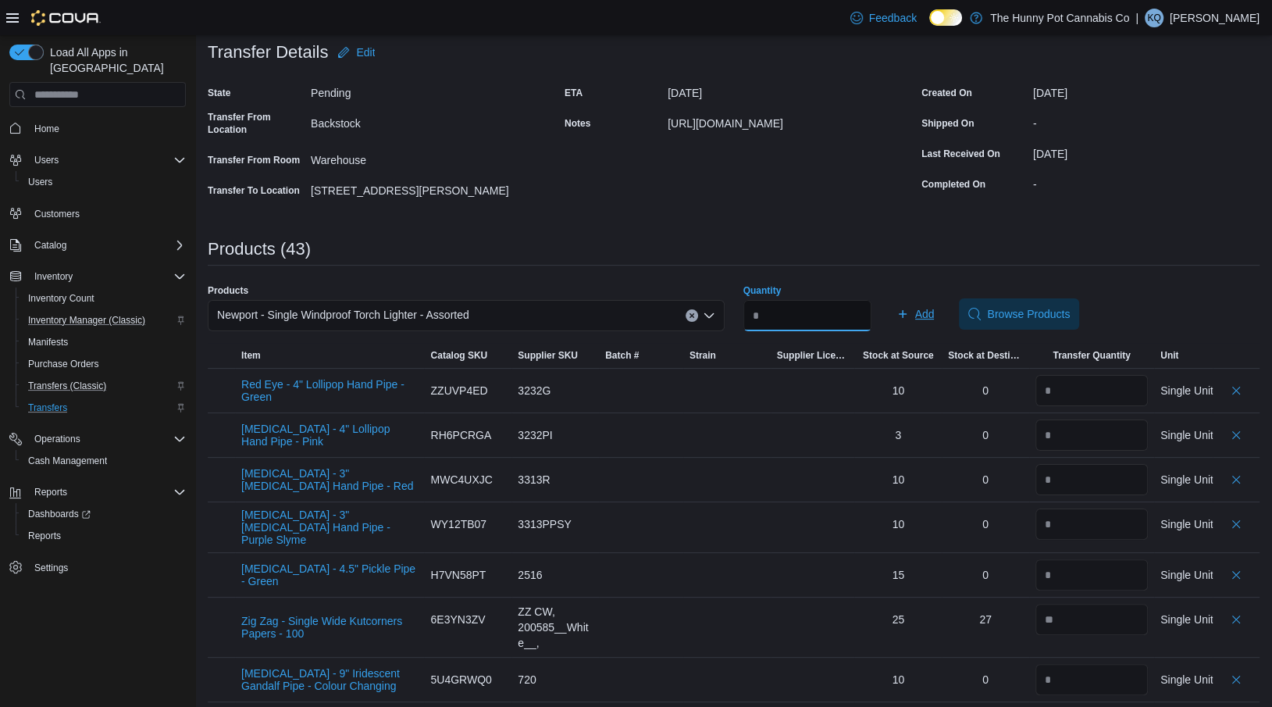
type input "**"
click at [921, 311] on span "Add" at bounding box center [915, 313] width 38 height 31
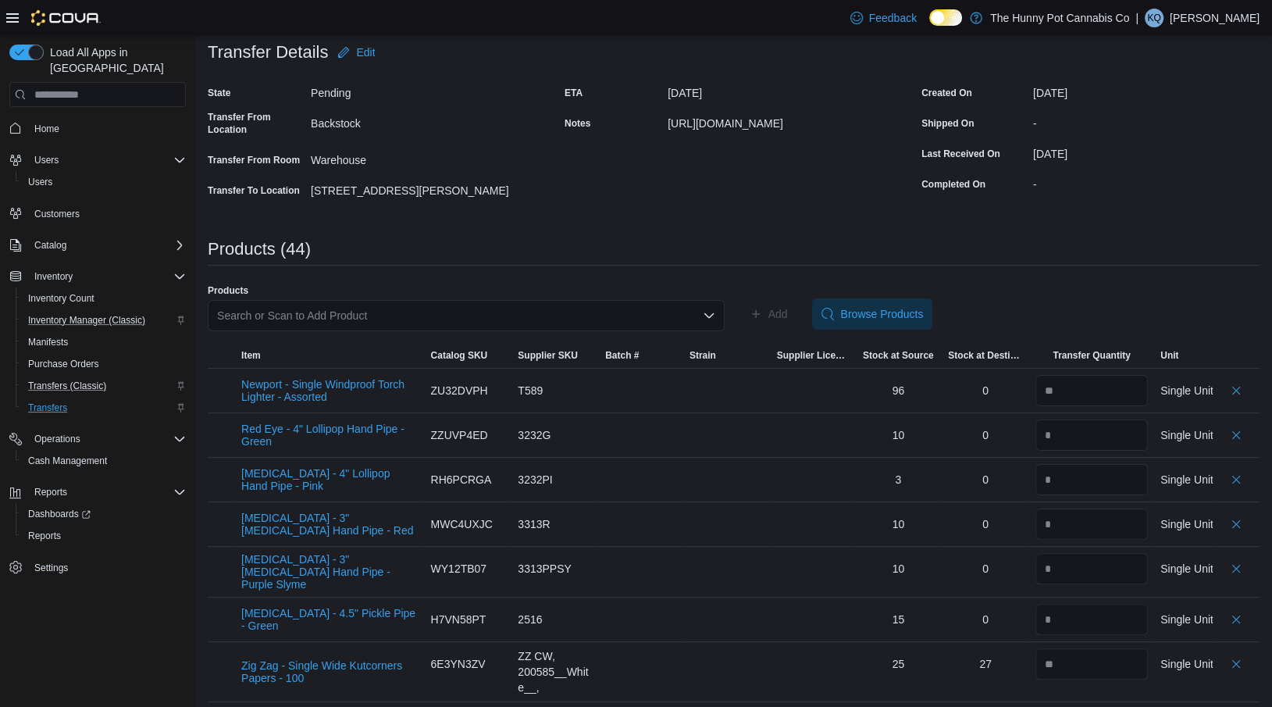
click at [222, 317] on div "Search or Scan to Add Product" at bounding box center [466, 315] width 517 height 31
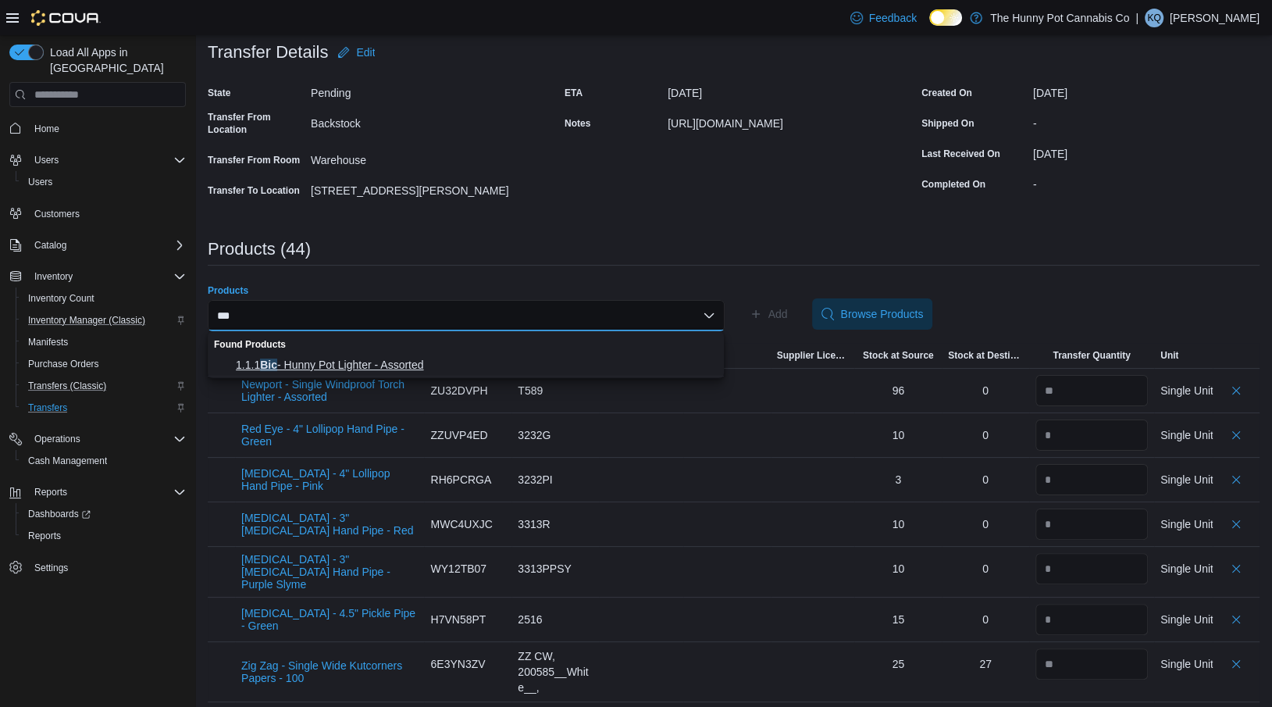
type input "***"
click at [234, 358] on span "1.1.1 Bic - Hunny Pot Lighter - Assorted" at bounding box center [465, 365] width 497 height 16
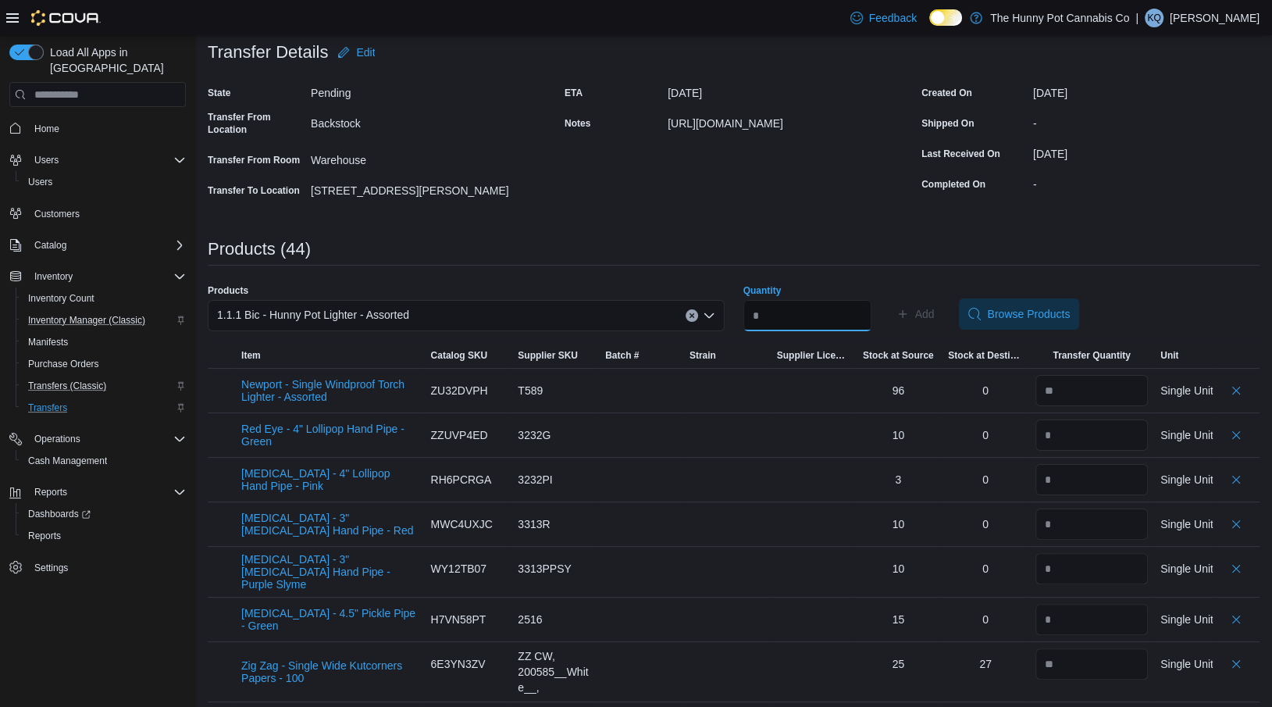
click at [771, 317] on input "Quantity" at bounding box center [807, 315] width 128 height 31
type input "***"
click at [909, 309] on icon "button" at bounding box center [902, 314] width 12 height 12
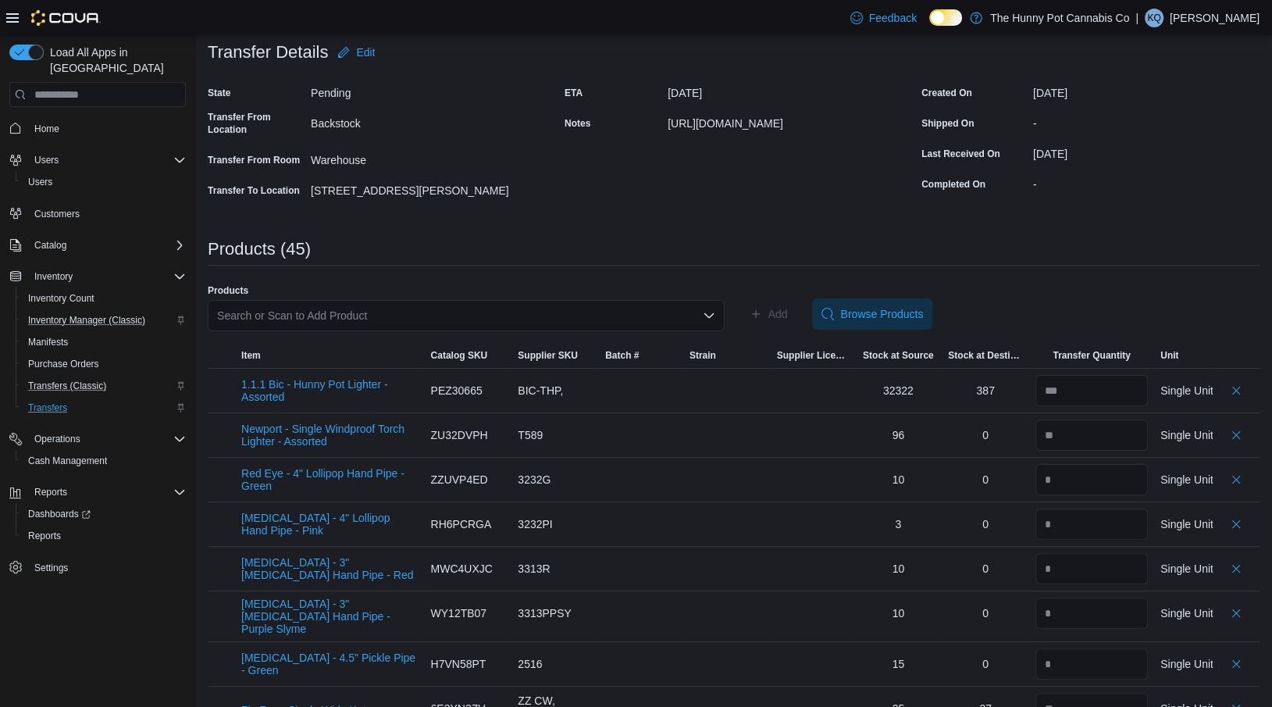
click at [245, 333] on div "Search or Scan to Add Product" at bounding box center [466, 322] width 517 height 44
click at [236, 315] on div "Search or Scan to Add Product" at bounding box center [466, 315] width 517 height 31
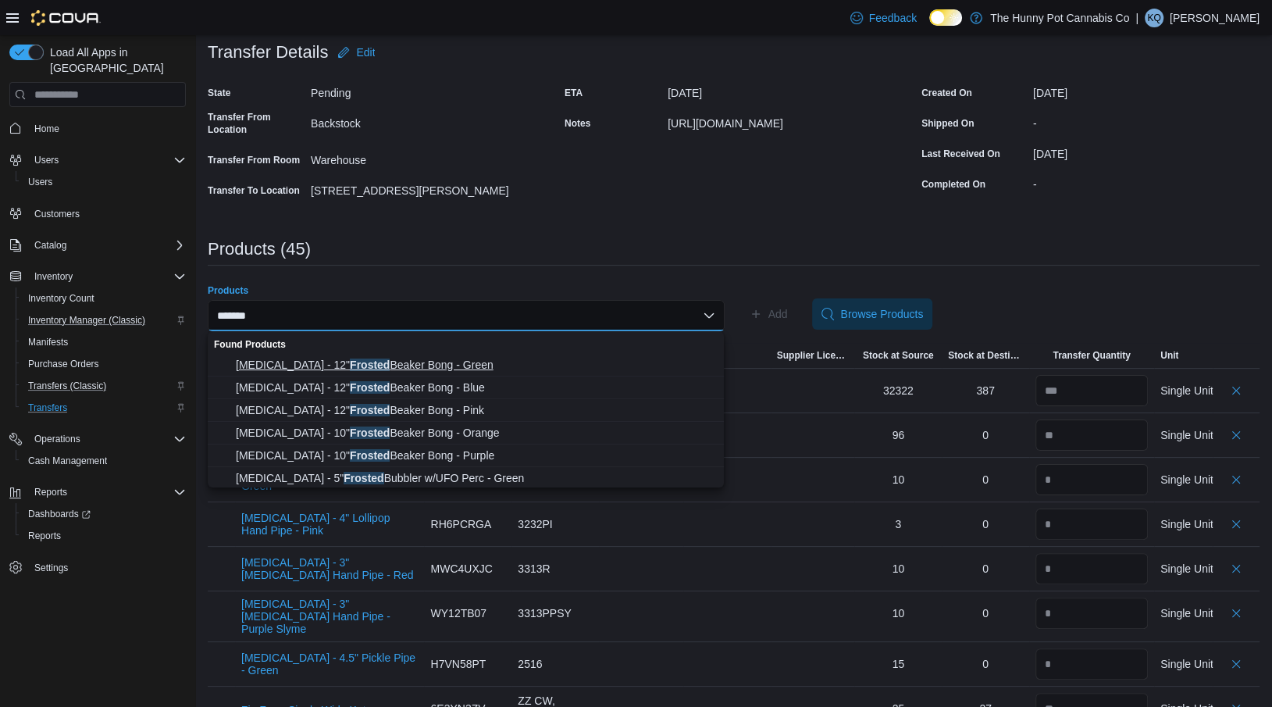
type input "*******"
click at [321, 364] on span "[MEDICAL_DATA] - 12" Frosted Beaker Bong - Green" at bounding box center [475, 365] width 479 height 16
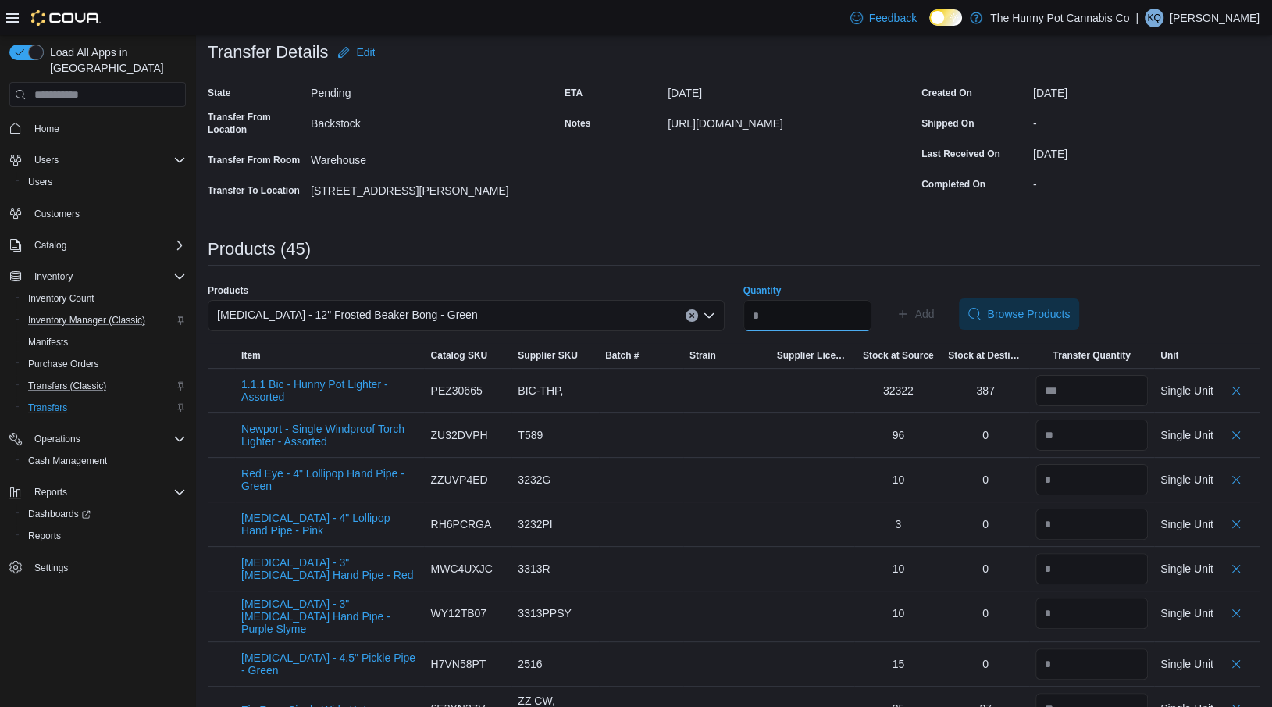
click at [806, 310] on input "Quantity" at bounding box center [807, 315] width 128 height 31
type input "*"
click at [934, 316] on span "Add" at bounding box center [925, 314] width 20 height 16
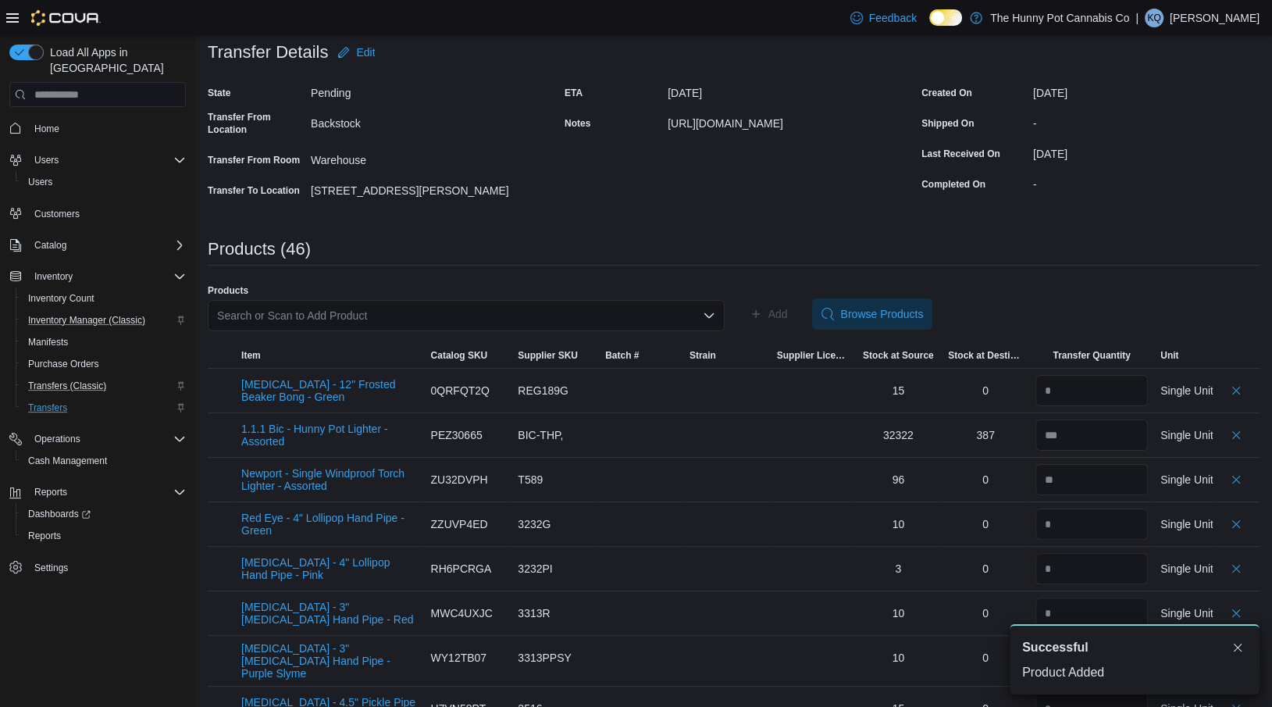
click at [279, 315] on div "Search or Scan to Add Product" at bounding box center [466, 315] width 517 height 31
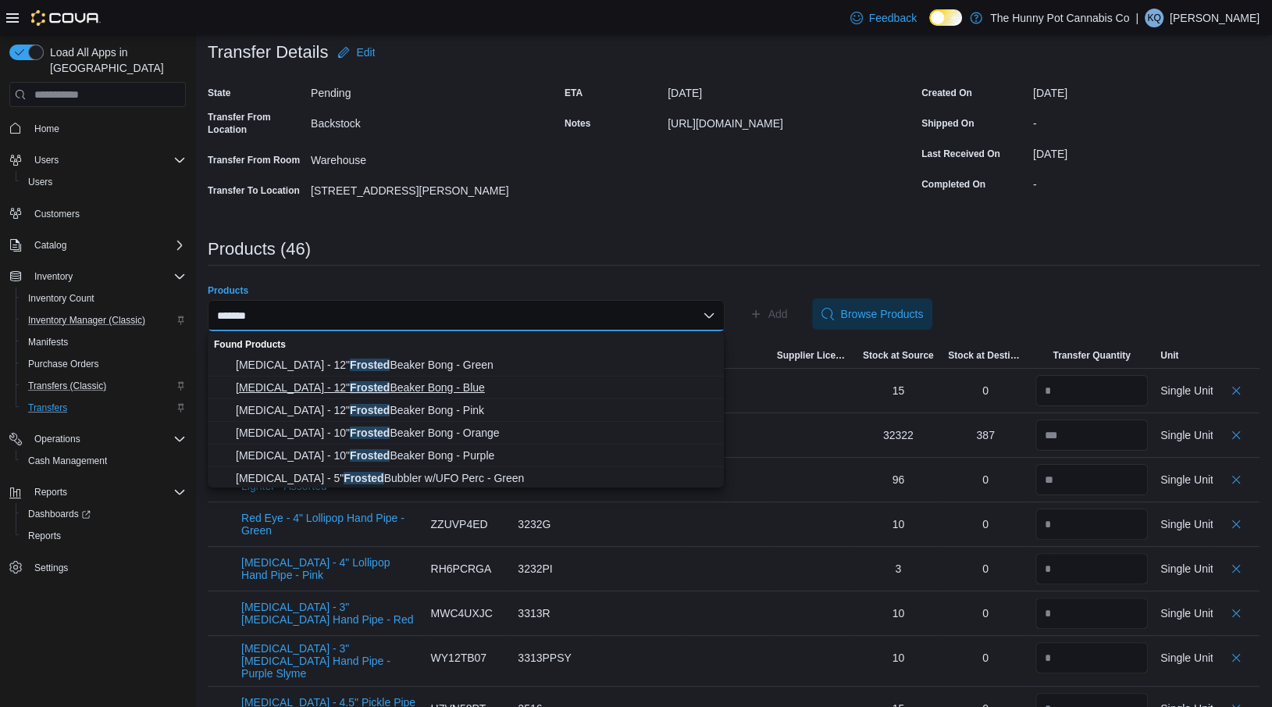
type input "*******"
click at [338, 392] on span "[MEDICAL_DATA] - 12" Frosted Beaker Bong - Blue" at bounding box center [475, 387] width 479 height 16
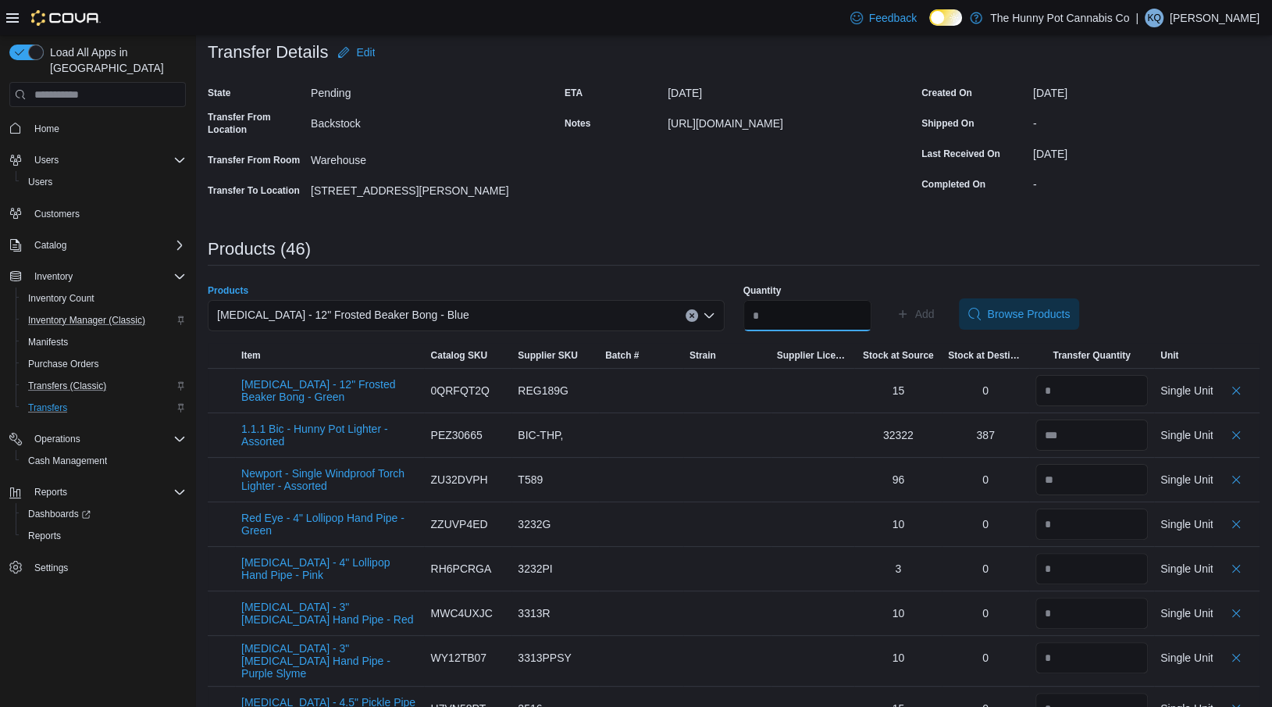
click at [818, 310] on input "Quantity" at bounding box center [807, 315] width 128 height 31
type input "*"
click at [934, 311] on span "Add" at bounding box center [925, 314] width 20 height 16
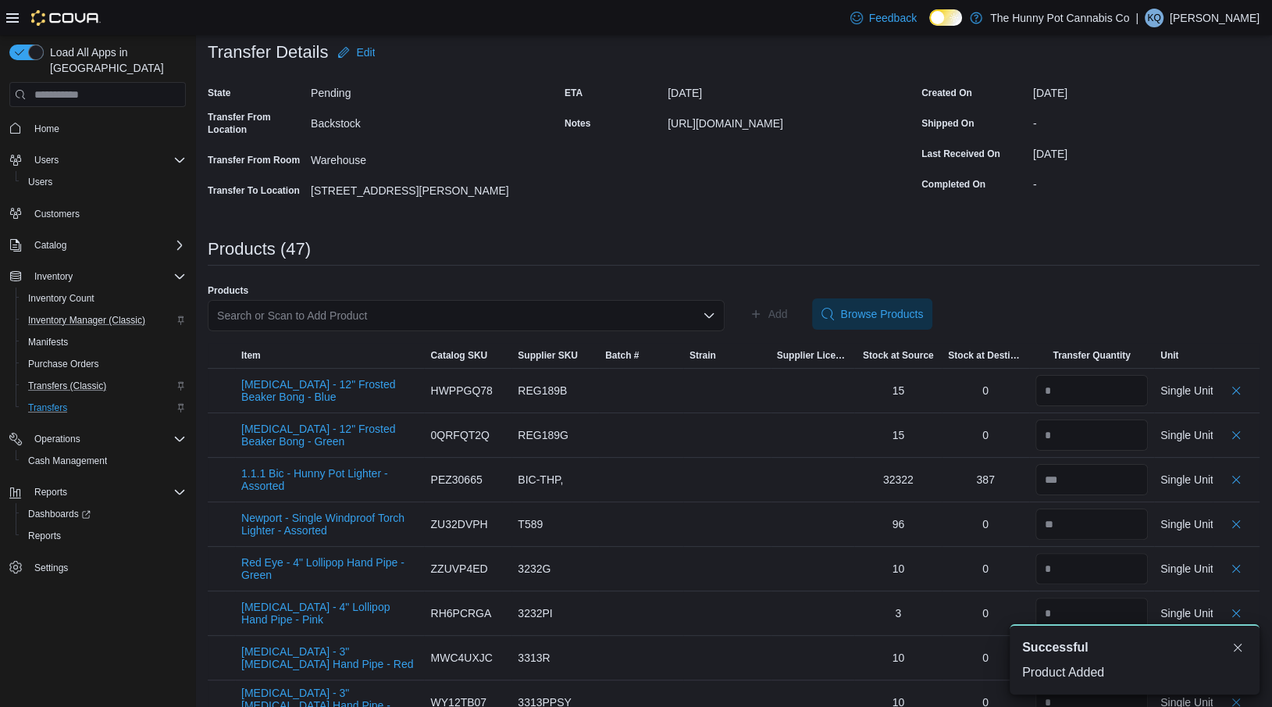
click at [493, 314] on div "Search or Scan to Add Product" at bounding box center [466, 315] width 517 height 31
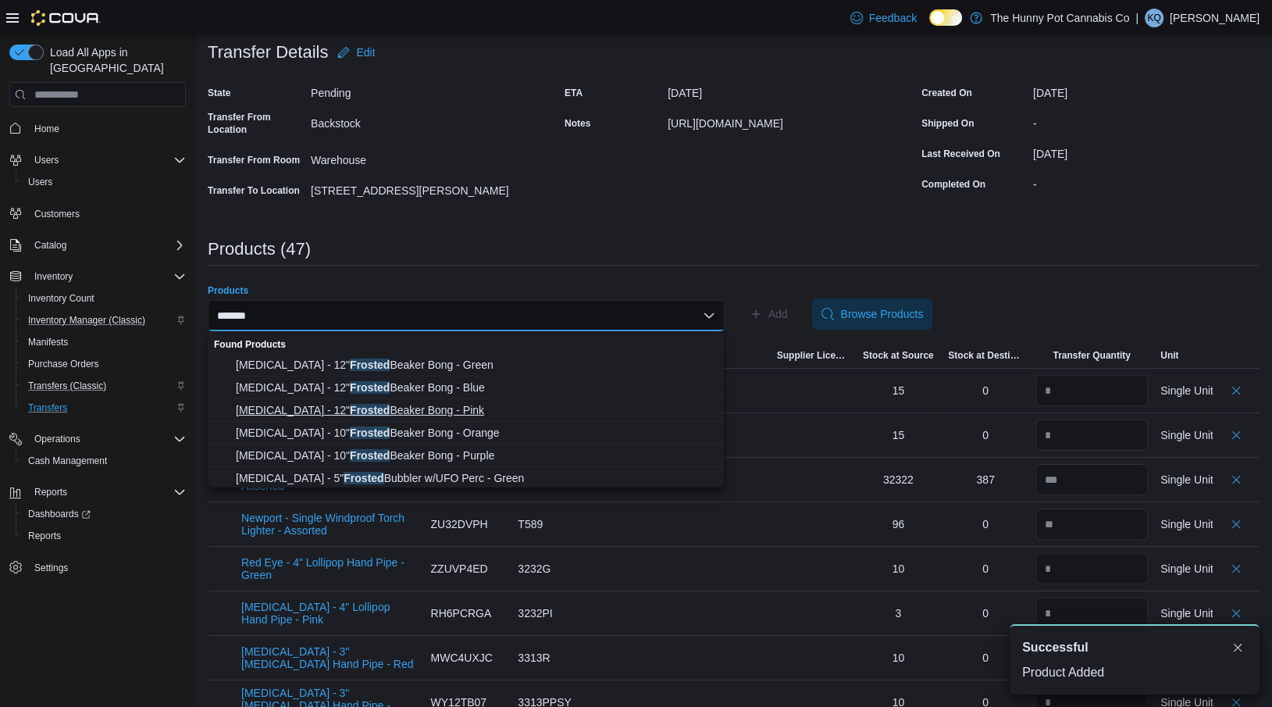
type input "*******"
click at [469, 418] on button "[MEDICAL_DATA] - 12" Frosted Beaker Bong - Pink" at bounding box center [466, 410] width 516 height 23
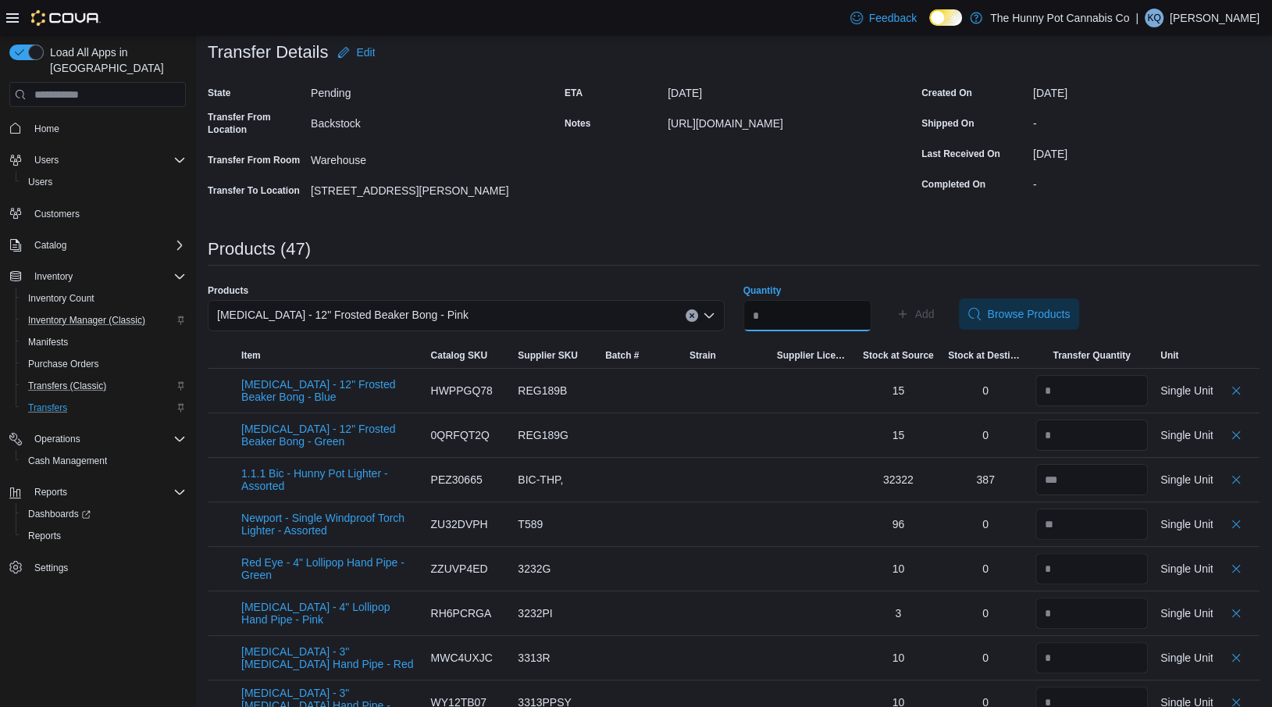
click at [794, 319] on input "Quantity" at bounding box center [807, 315] width 128 height 31
type input "*"
click at [909, 319] on icon "button" at bounding box center [902, 314] width 12 height 12
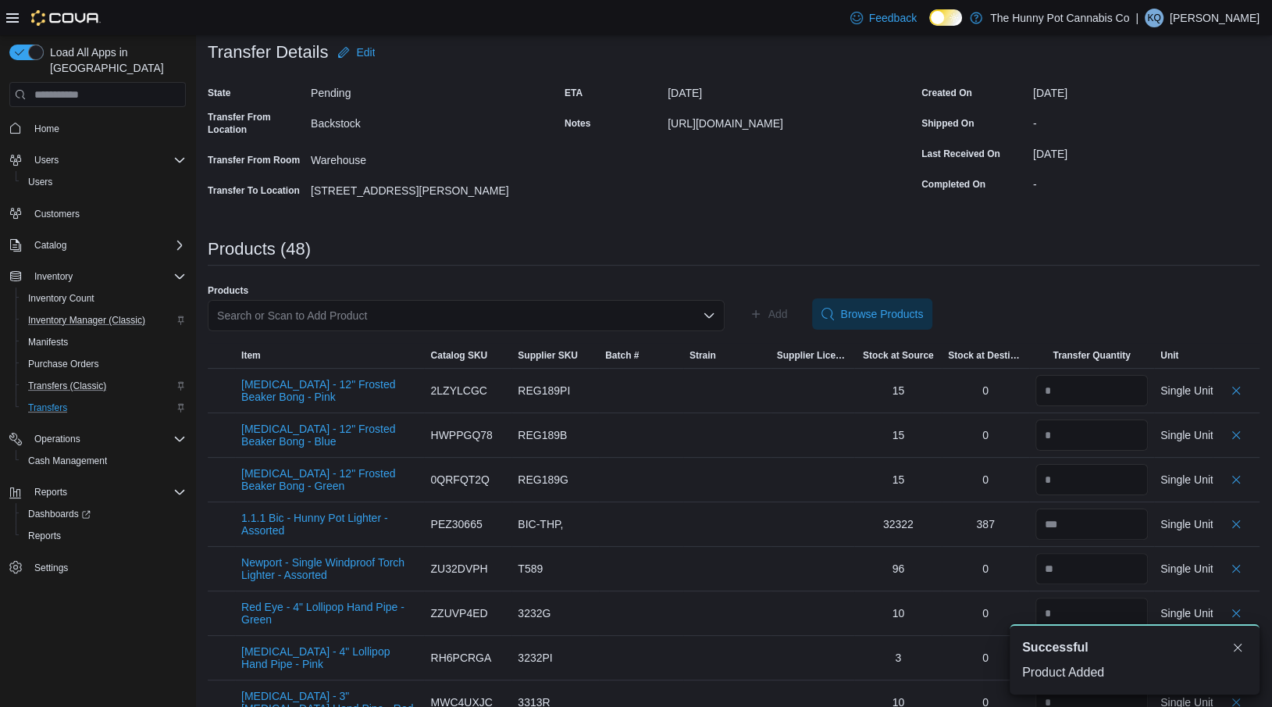
click at [360, 311] on div "Search or Scan to Add Product" at bounding box center [466, 315] width 517 height 31
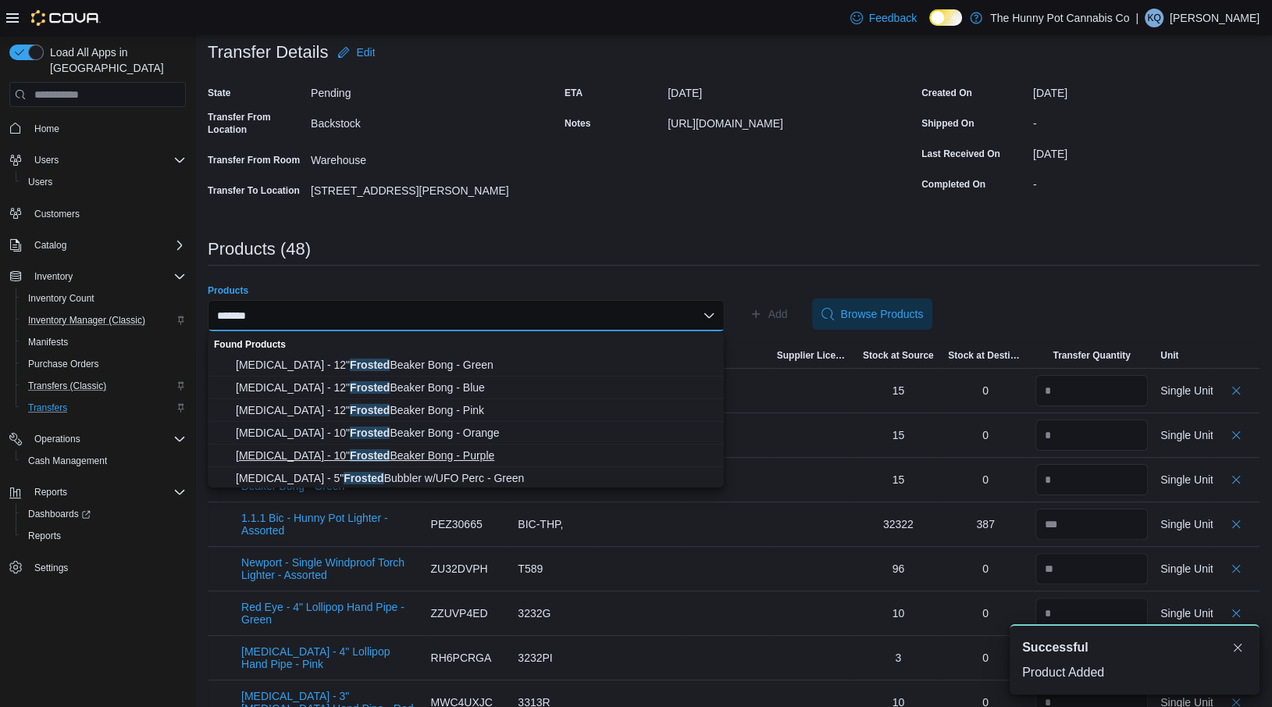
type input "*******"
click at [359, 454] on span "[MEDICAL_DATA] - 10" Frosted Beaker Bong - Purple" at bounding box center [475, 455] width 479 height 16
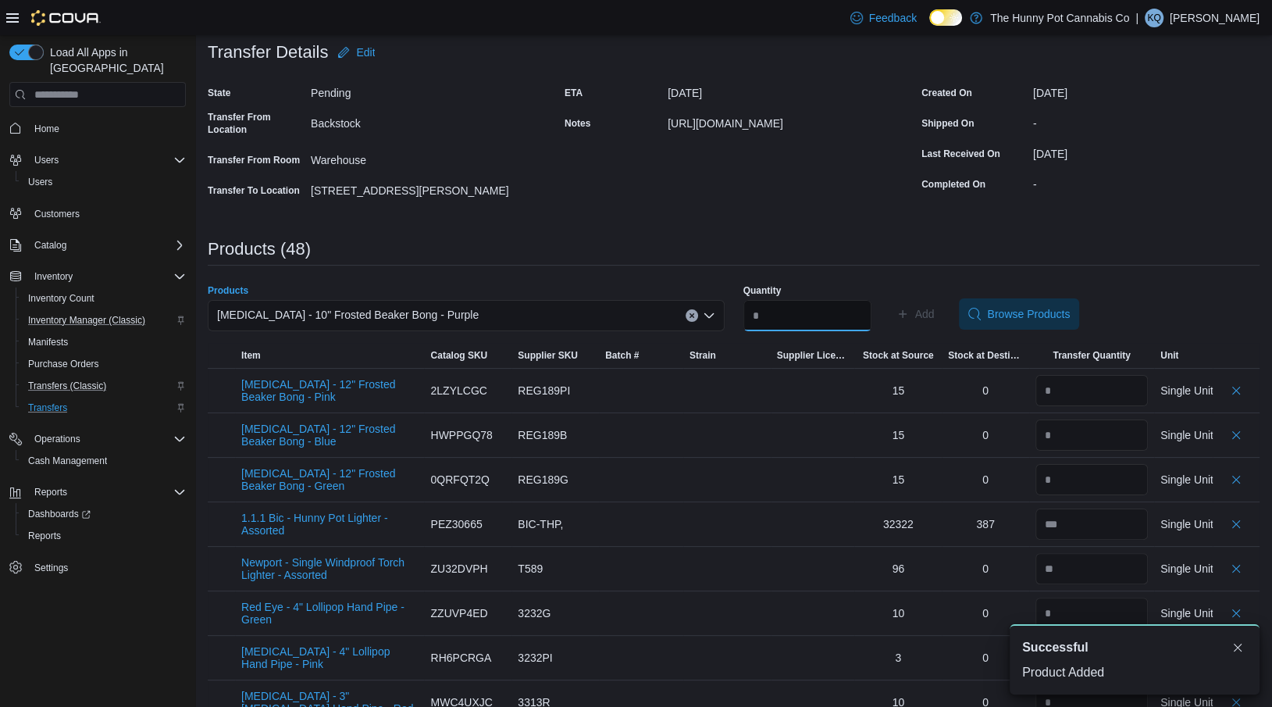
click at [781, 315] on input "Quantity" at bounding box center [807, 315] width 128 height 31
type input "*"
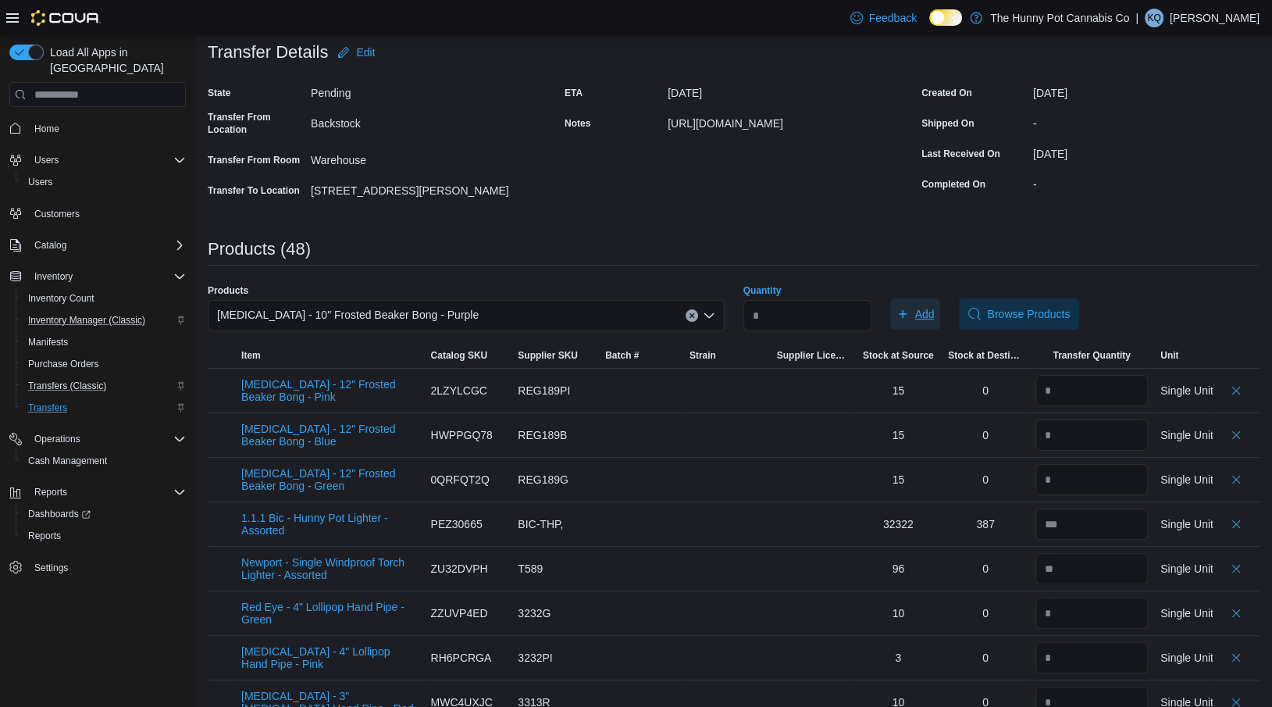
click at [930, 311] on span "Add" at bounding box center [925, 314] width 20 height 16
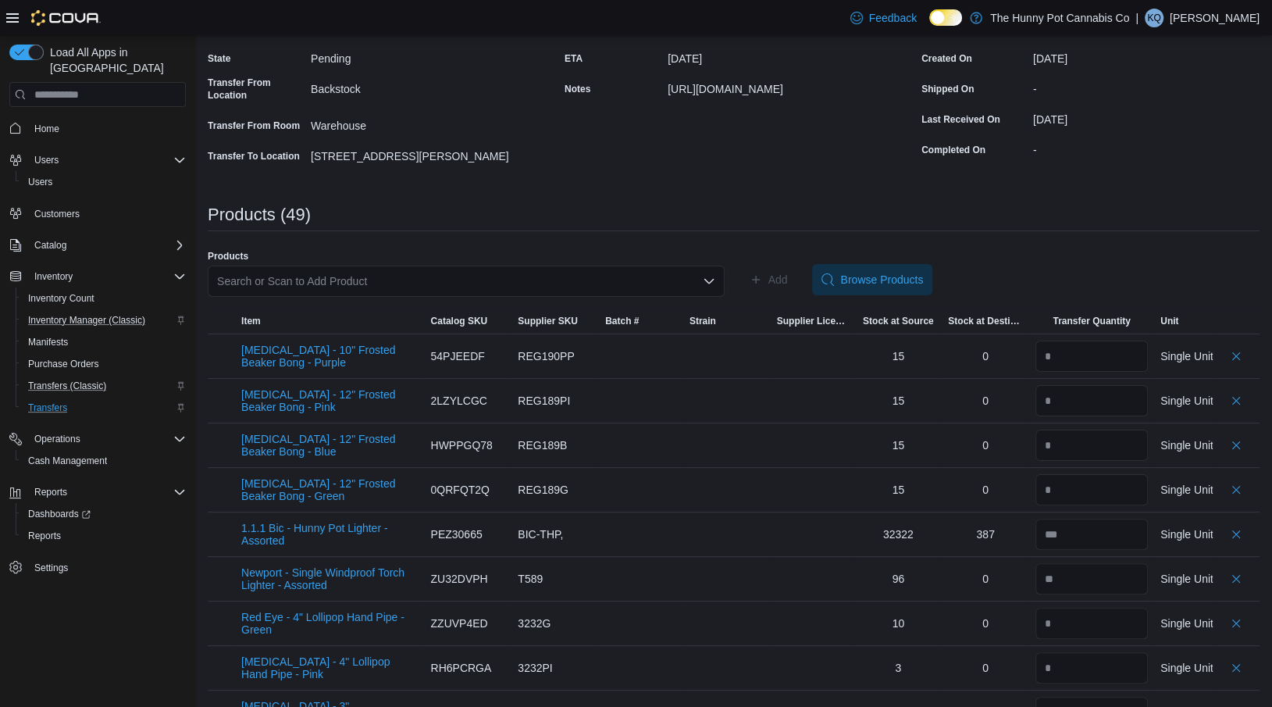
scroll to position [63, 0]
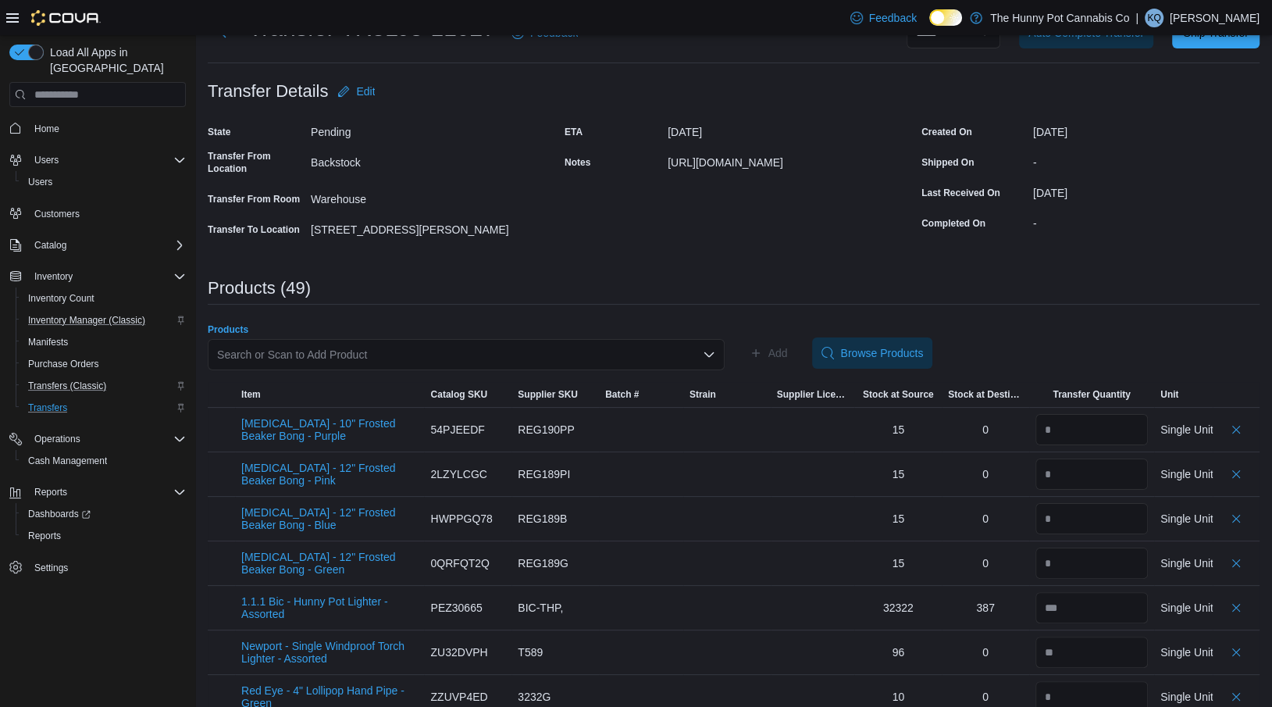
click at [305, 351] on div "Search or Scan to Add Product" at bounding box center [466, 354] width 517 height 31
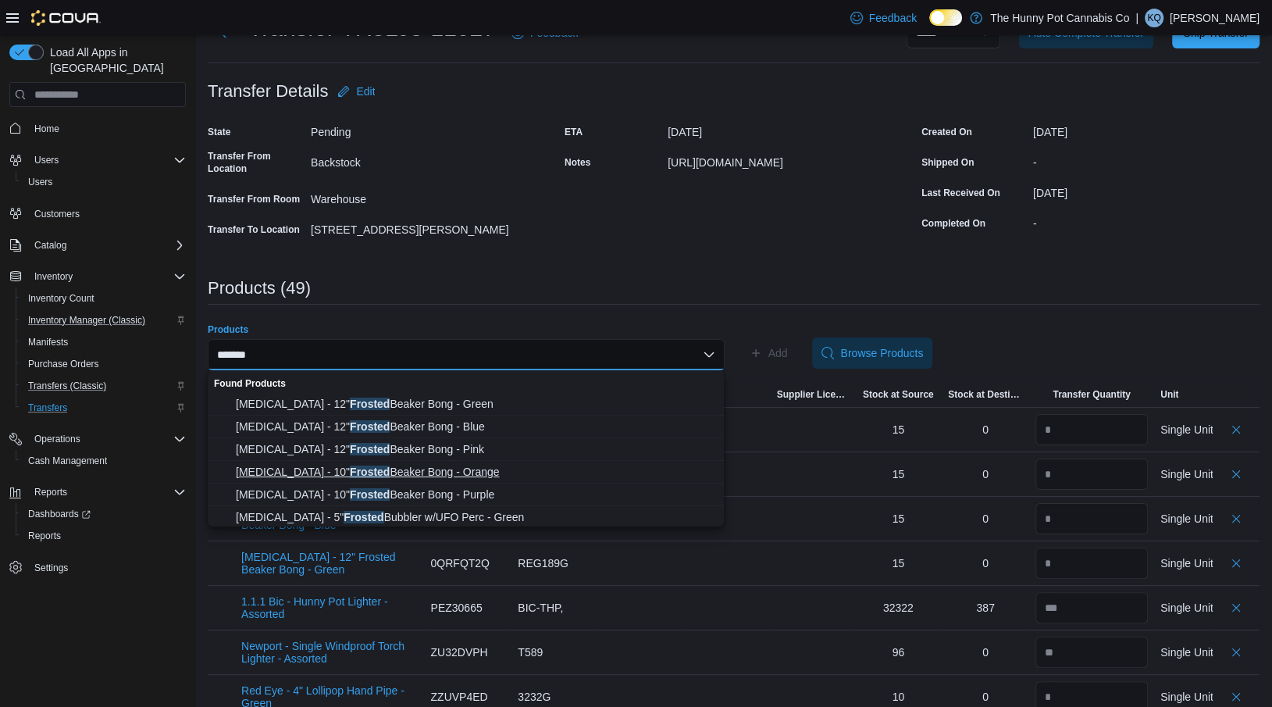
type input "*******"
click at [321, 477] on span "[MEDICAL_DATA] - 10" Frosted Beaker Bong - Orange" at bounding box center [475, 472] width 479 height 16
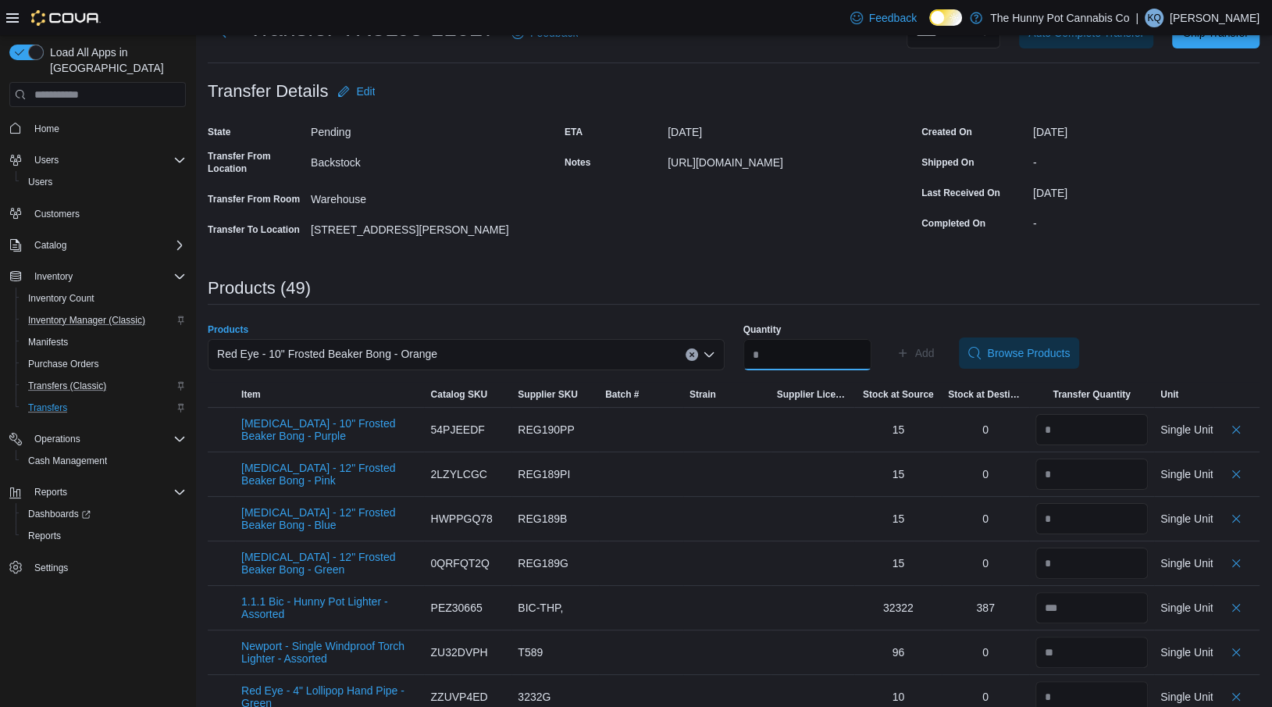
click at [772, 346] on input "Quantity" at bounding box center [807, 354] width 128 height 31
type input "*"
click at [931, 352] on span "Add" at bounding box center [925, 353] width 20 height 16
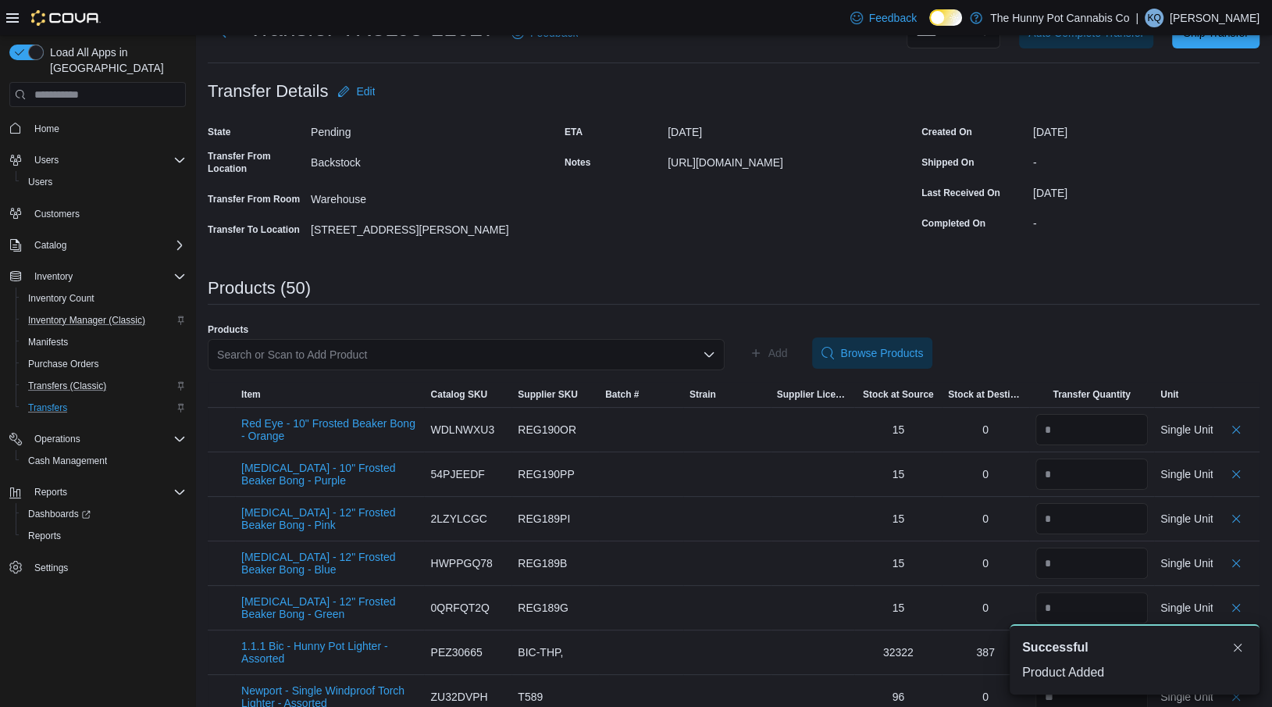
scroll to position [0, 0]
click at [484, 339] on div "Search or Scan to Add Product" at bounding box center [466, 354] width 517 height 31
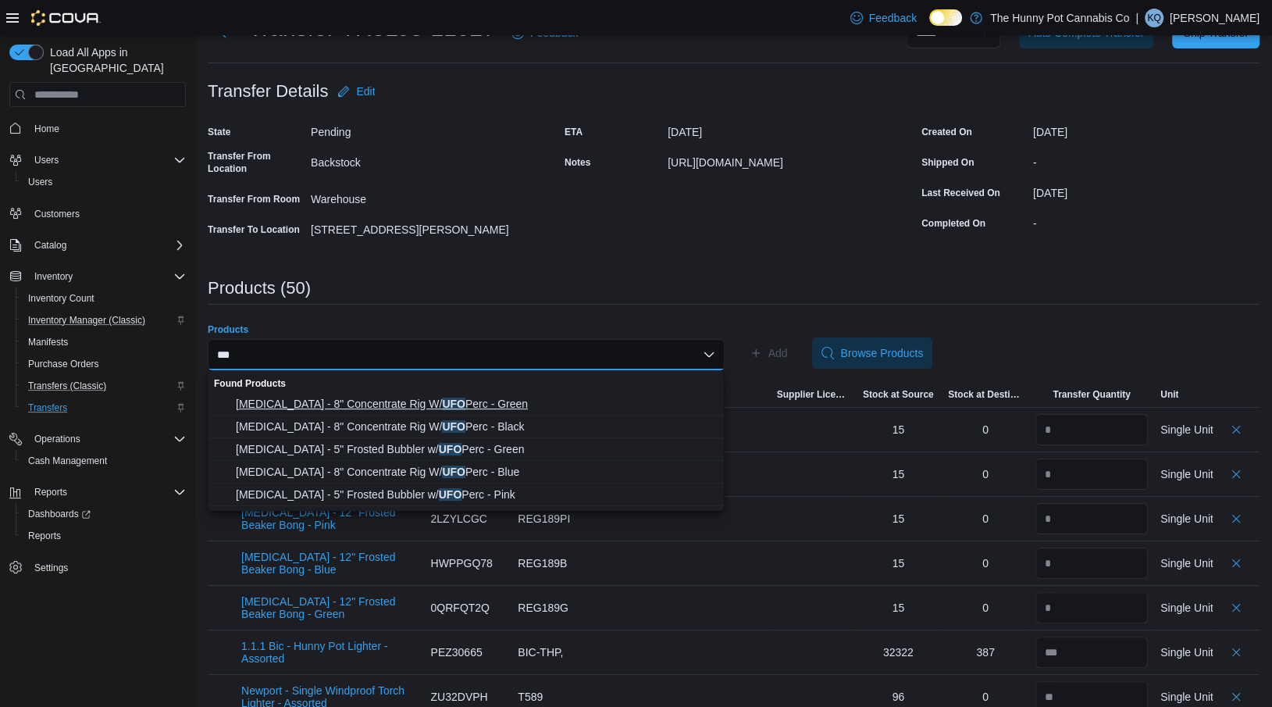
type input "***"
click at [475, 409] on span "[MEDICAL_DATA] - 8" Concentrate Rig W/ UFO Perc - Green" at bounding box center [475, 404] width 479 height 16
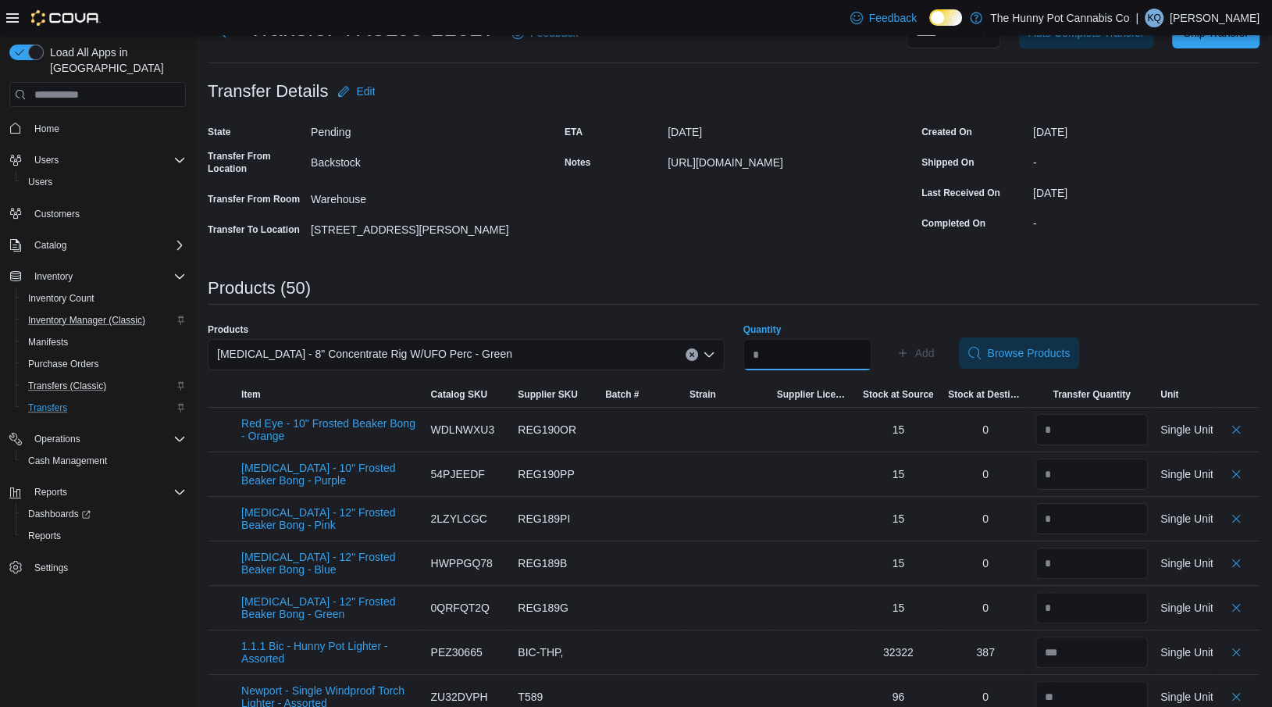
click at [769, 351] on input "Quantity" at bounding box center [807, 354] width 128 height 31
type input "*"
click at [934, 352] on span "Add" at bounding box center [925, 353] width 20 height 16
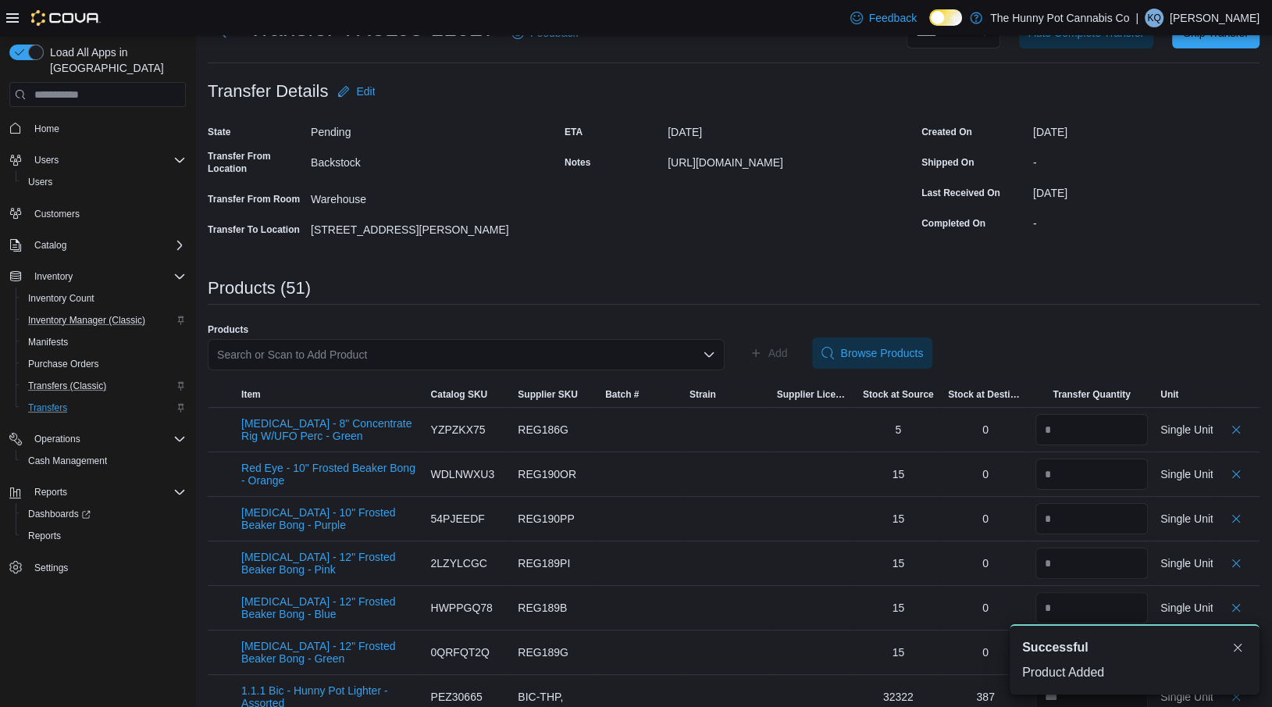
click at [336, 354] on div "Search or Scan to Add Product" at bounding box center [466, 354] width 517 height 31
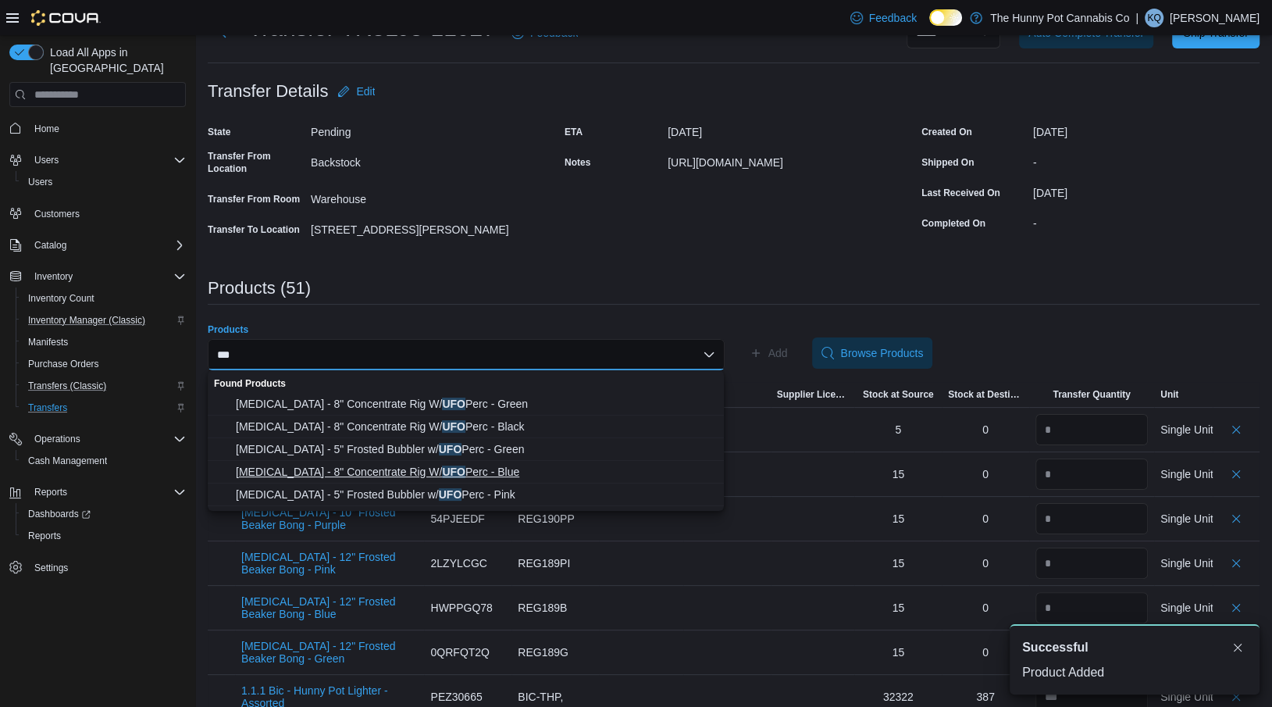
type input "***"
click at [340, 470] on span "[MEDICAL_DATA] - 8" Concentrate Rig W/ UFO Perc - Blue" at bounding box center [475, 472] width 479 height 16
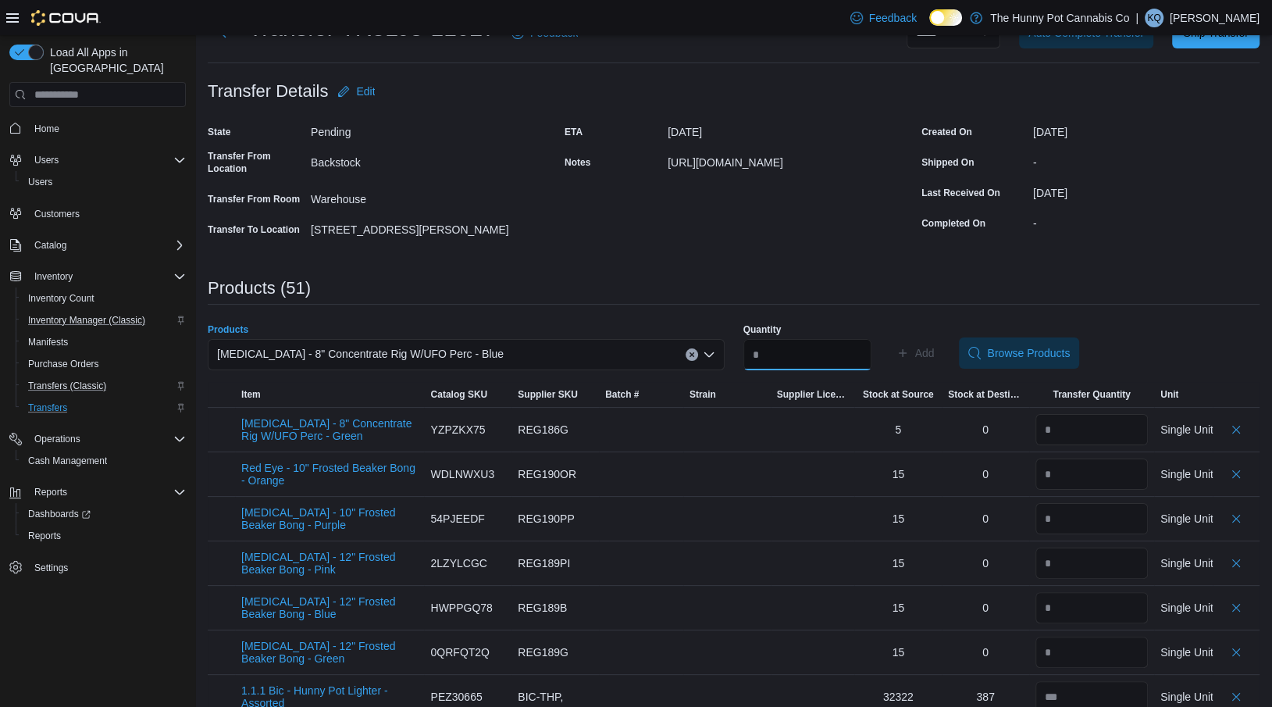
click at [791, 354] on input "Quantity" at bounding box center [807, 354] width 128 height 31
type input "*"
click at [934, 355] on span "Add" at bounding box center [925, 353] width 20 height 16
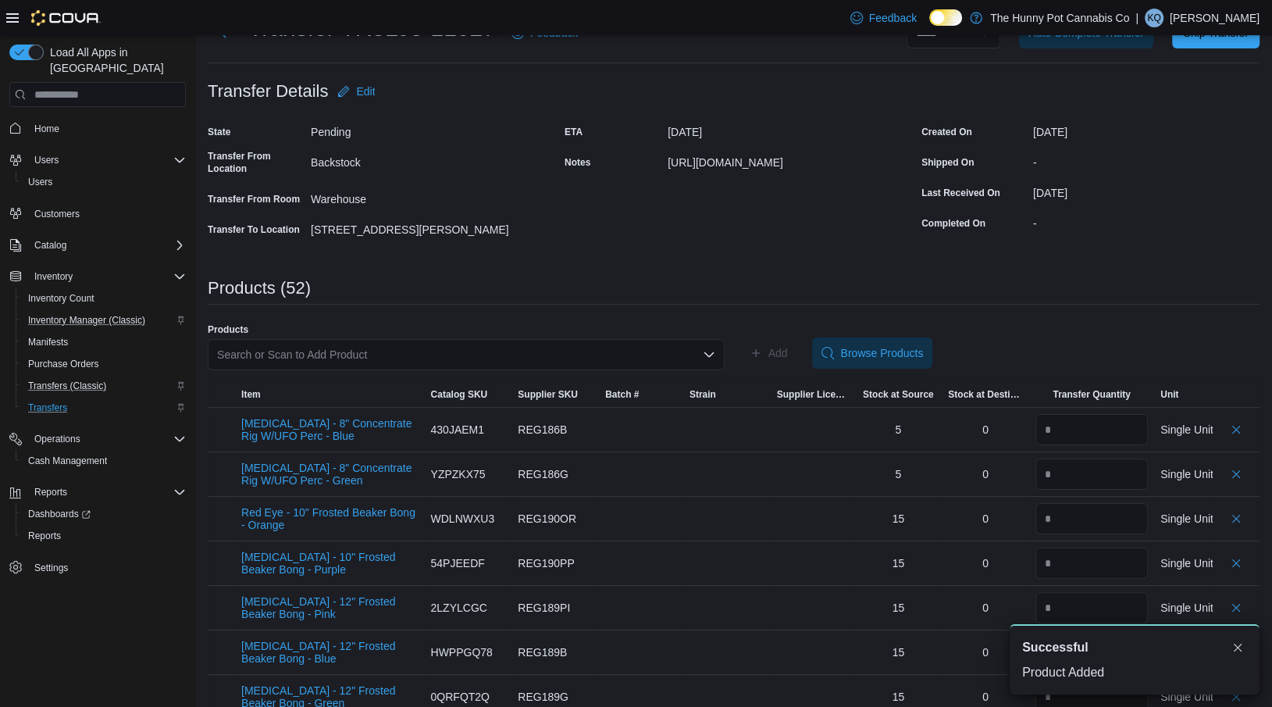
click at [483, 358] on div "Search or Scan to Add Product" at bounding box center [466, 354] width 517 height 31
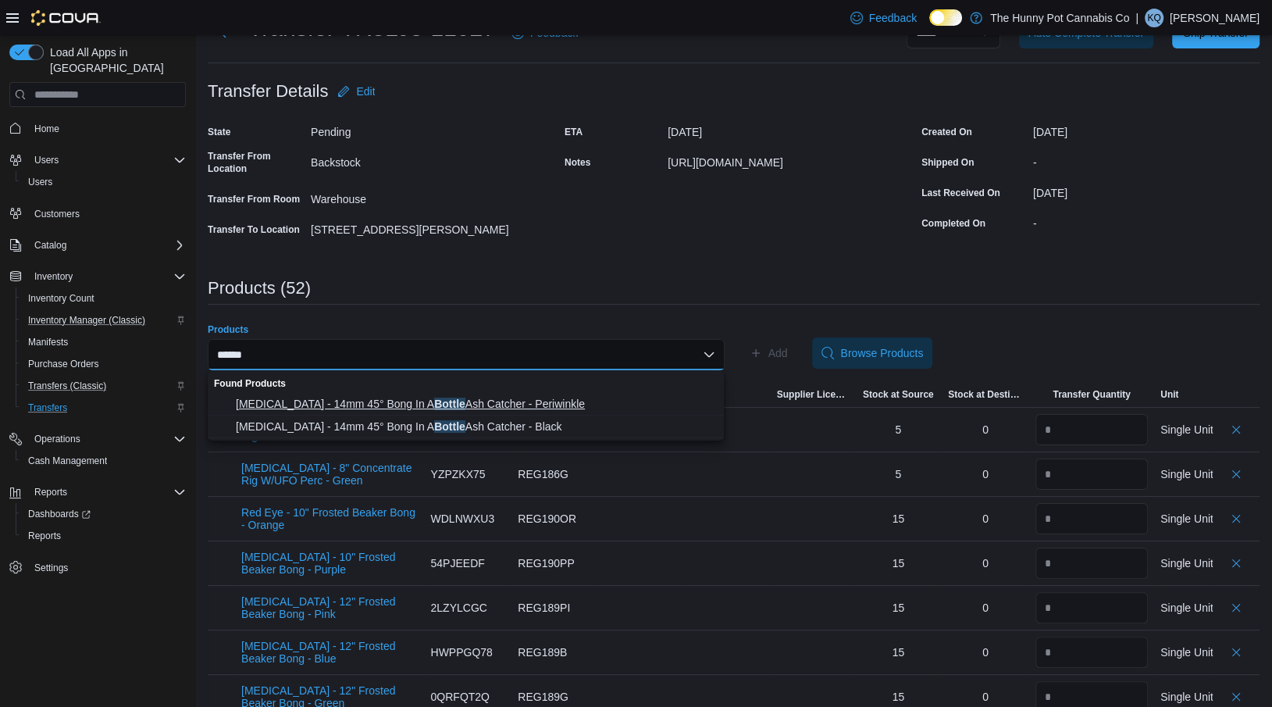
type input "******"
click at [354, 404] on span "[MEDICAL_DATA] - 14mm 45° Bong In A Bottle Ash Catcher - Periwinkle" at bounding box center [475, 404] width 479 height 16
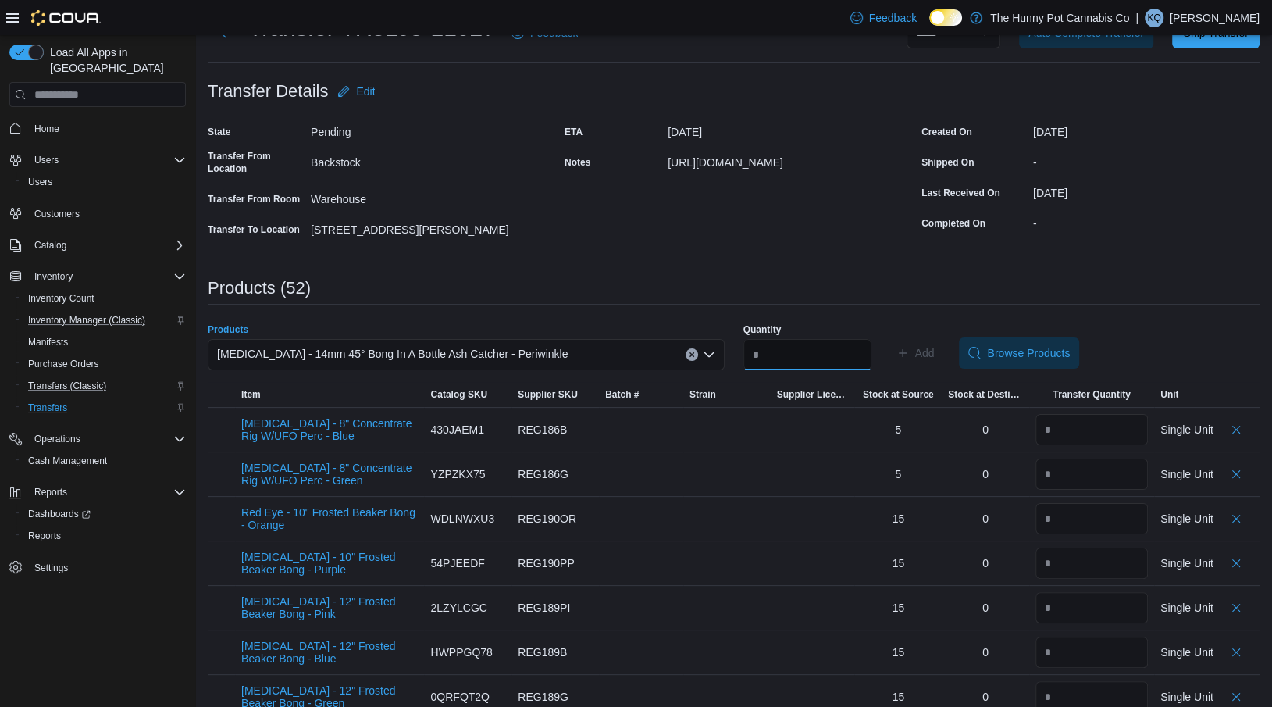
click at [800, 351] on input "Quantity" at bounding box center [807, 354] width 128 height 31
type input "*"
click at [934, 348] on span "Add" at bounding box center [925, 353] width 20 height 16
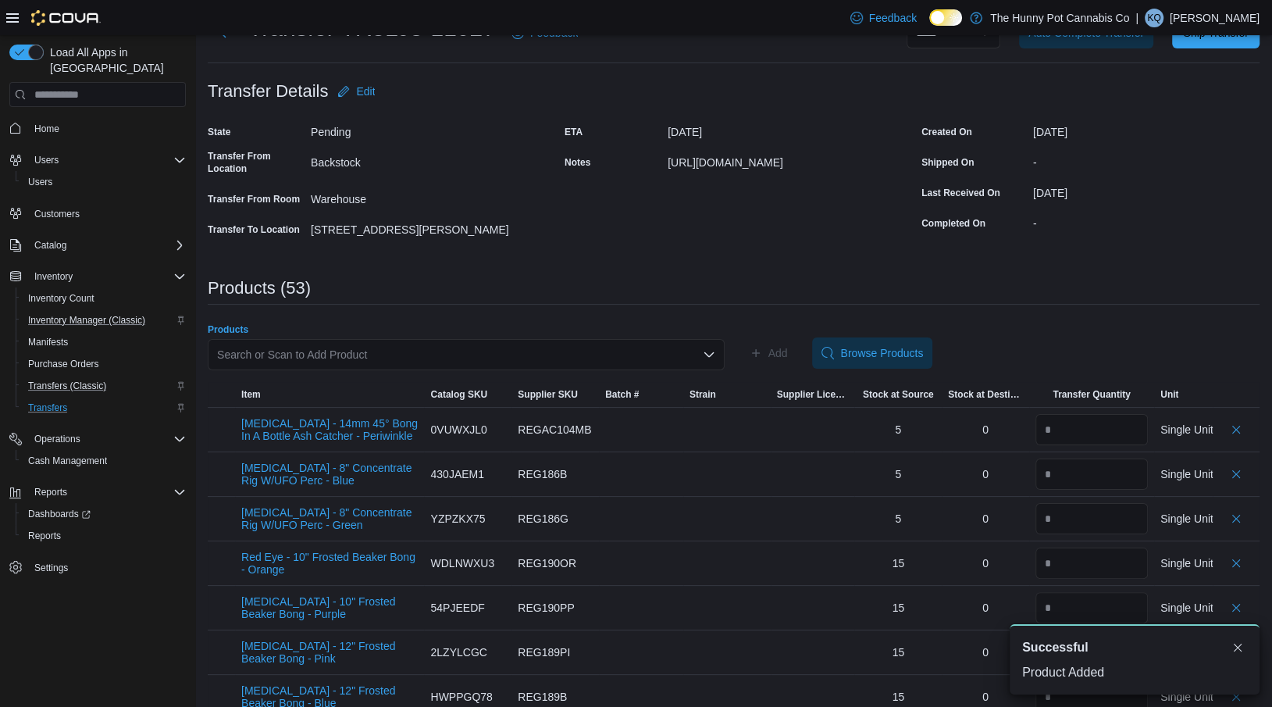
click at [524, 353] on div "Search or Scan to Add Product" at bounding box center [466, 354] width 517 height 31
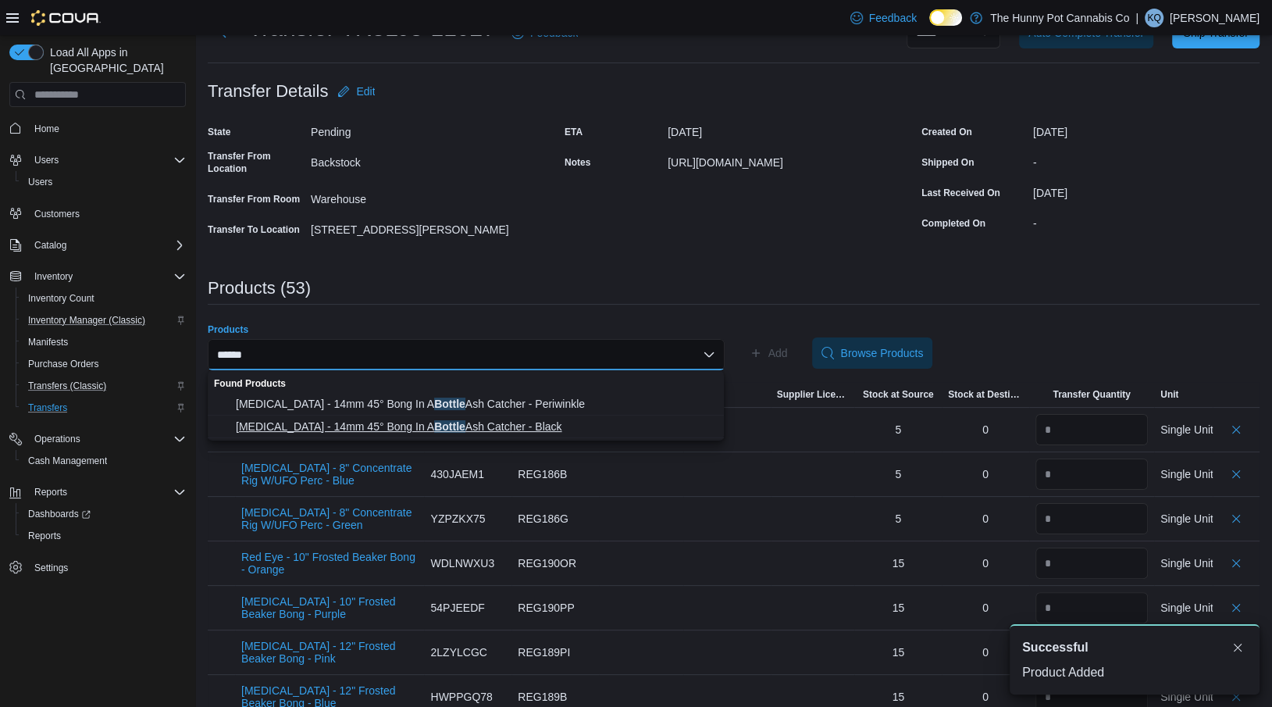
type input "******"
click at [478, 431] on span "[MEDICAL_DATA] - 14mm 45° Bong In A Bottle Ash Catcher - Black" at bounding box center [475, 426] width 479 height 16
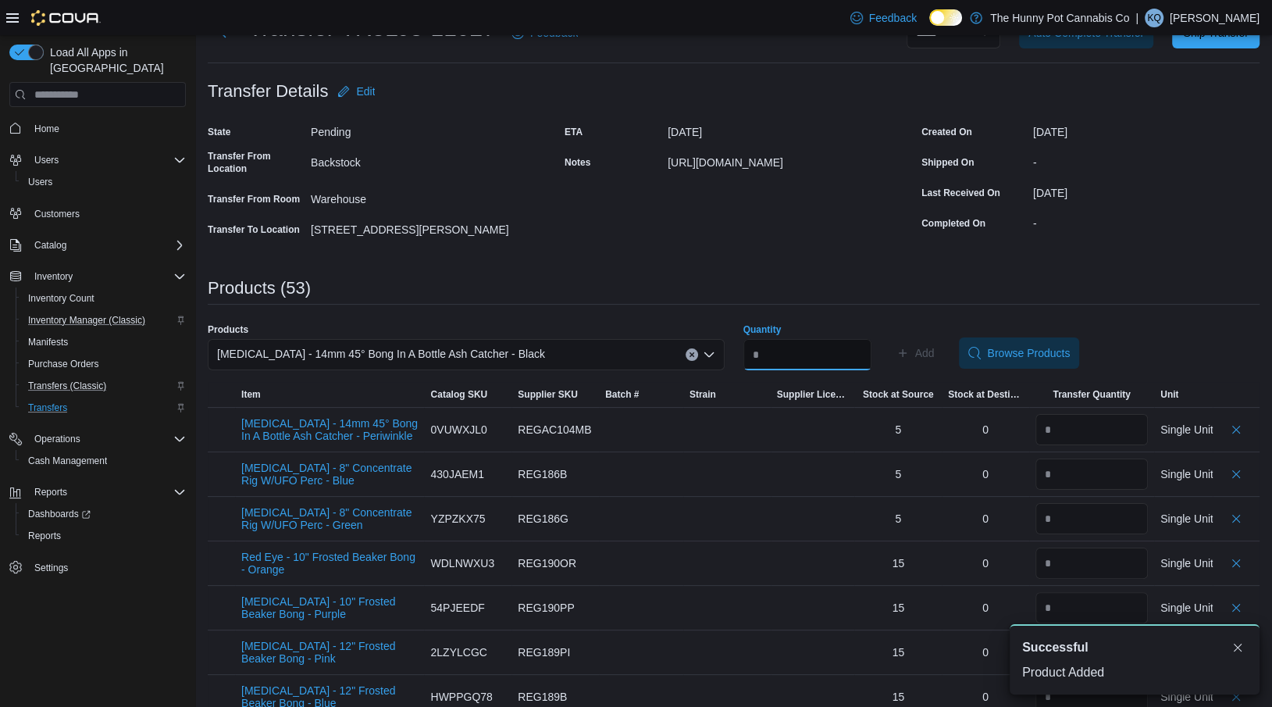
click at [785, 351] on input "Quantity" at bounding box center [807, 354] width 128 height 31
type input "*"
click at [927, 358] on span "Add" at bounding box center [925, 353] width 20 height 16
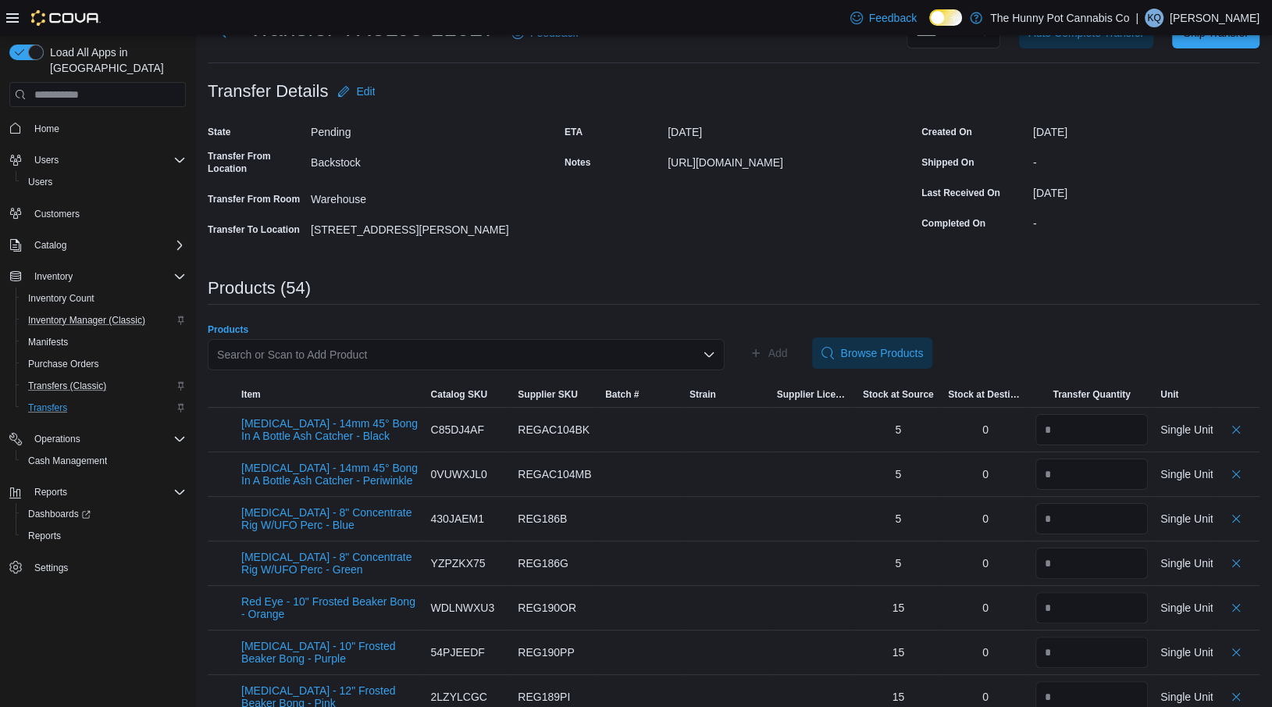
click at [261, 354] on div "Search or Scan to Add Product" at bounding box center [466, 354] width 517 height 31
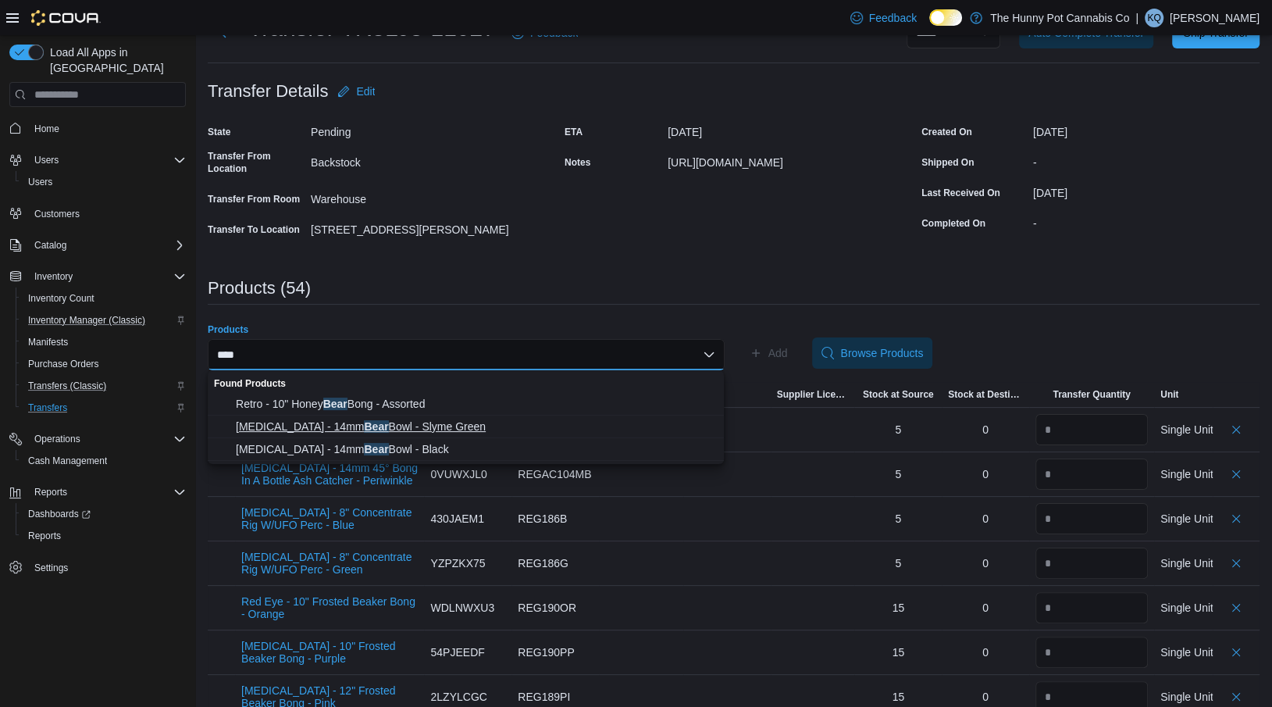
type input "****"
click at [265, 422] on span "[MEDICAL_DATA] - 14mm Bear Bowl - Slyme Green" at bounding box center [475, 426] width 479 height 16
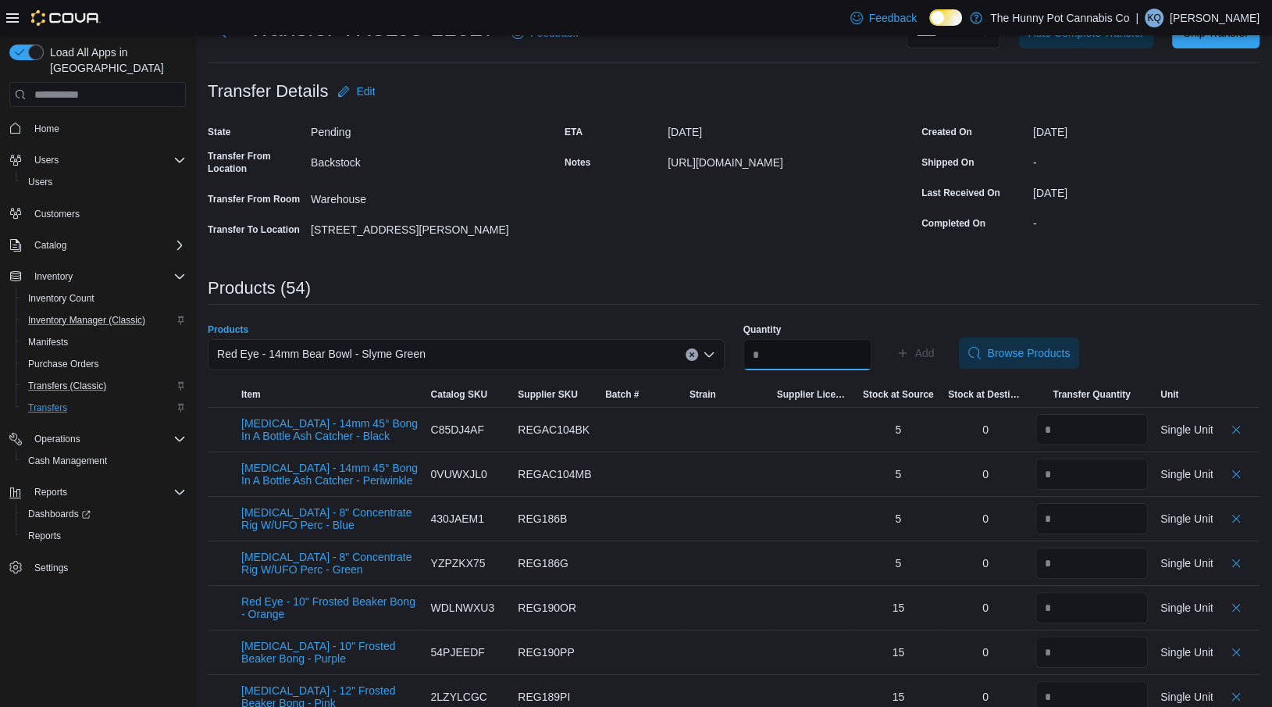
click at [811, 357] on input "Quantity" at bounding box center [807, 354] width 128 height 31
type input "*"
click at [931, 349] on span "Add" at bounding box center [925, 353] width 20 height 16
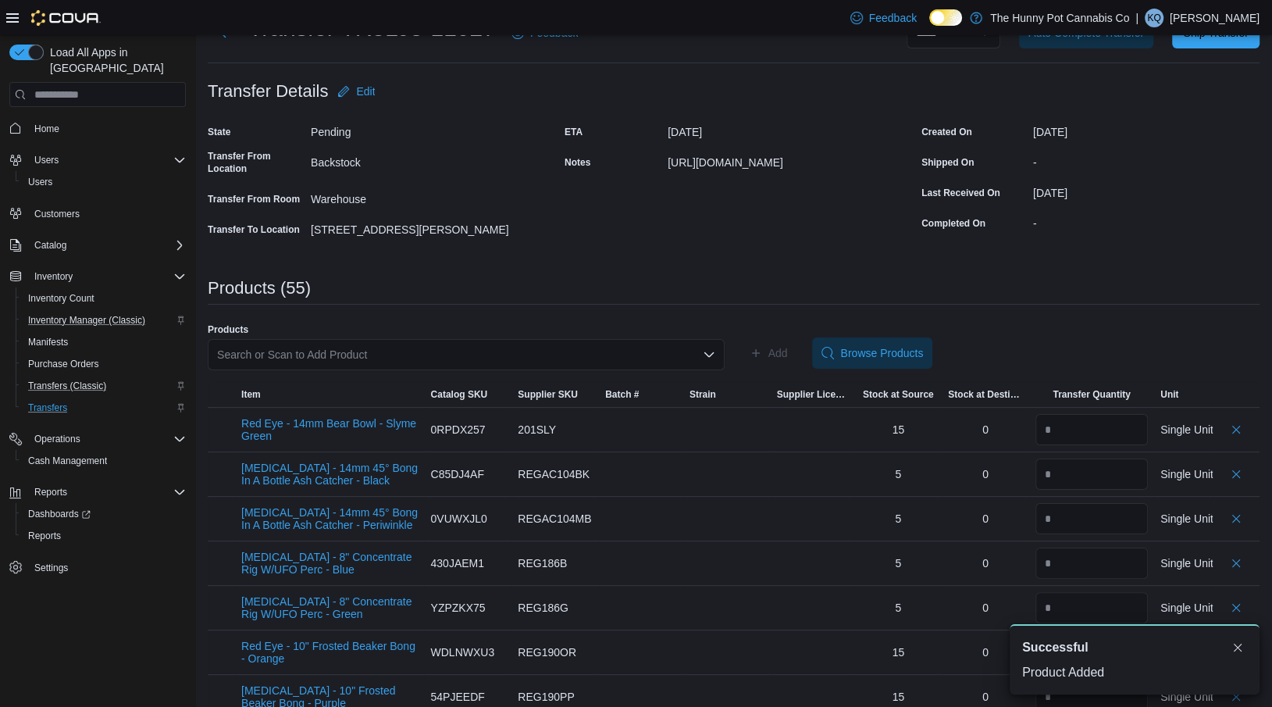
click at [462, 353] on div "Search or Scan to Add Product" at bounding box center [466, 354] width 517 height 31
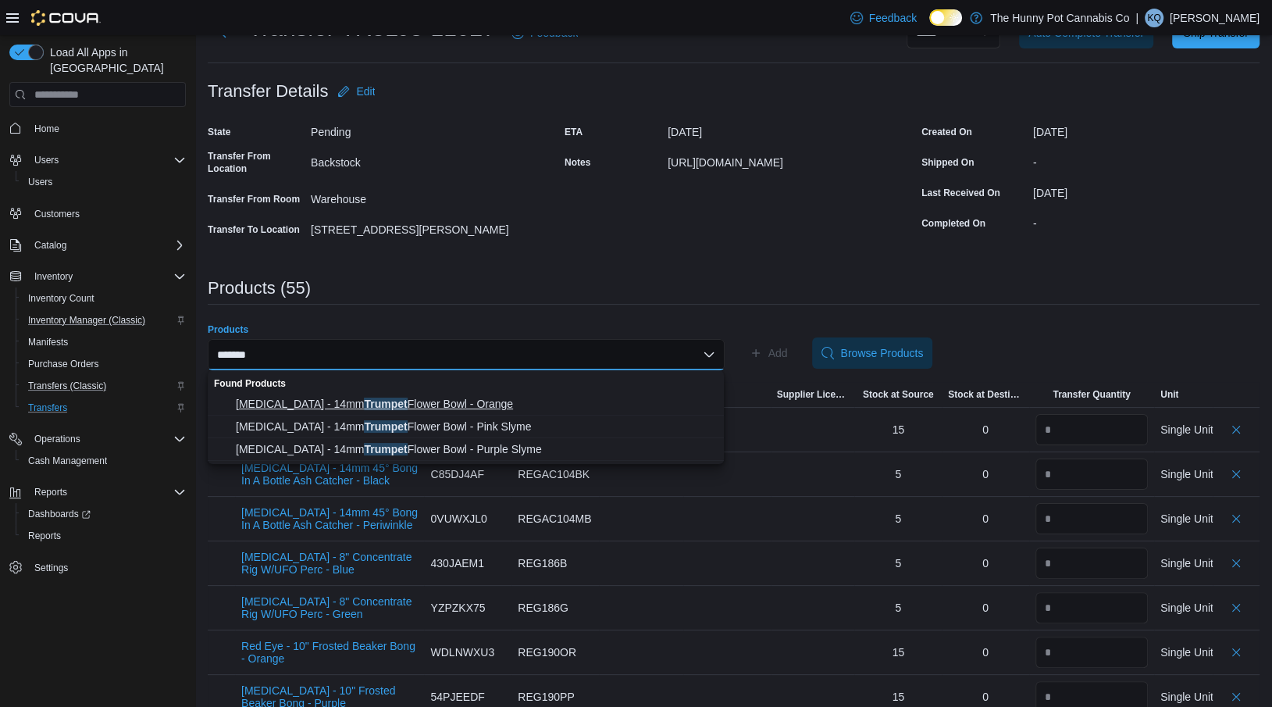
type input "*******"
click at [438, 411] on span "[MEDICAL_DATA] - 14mm Trumpet Flower Bowl - Orange" at bounding box center [475, 404] width 479 height 16
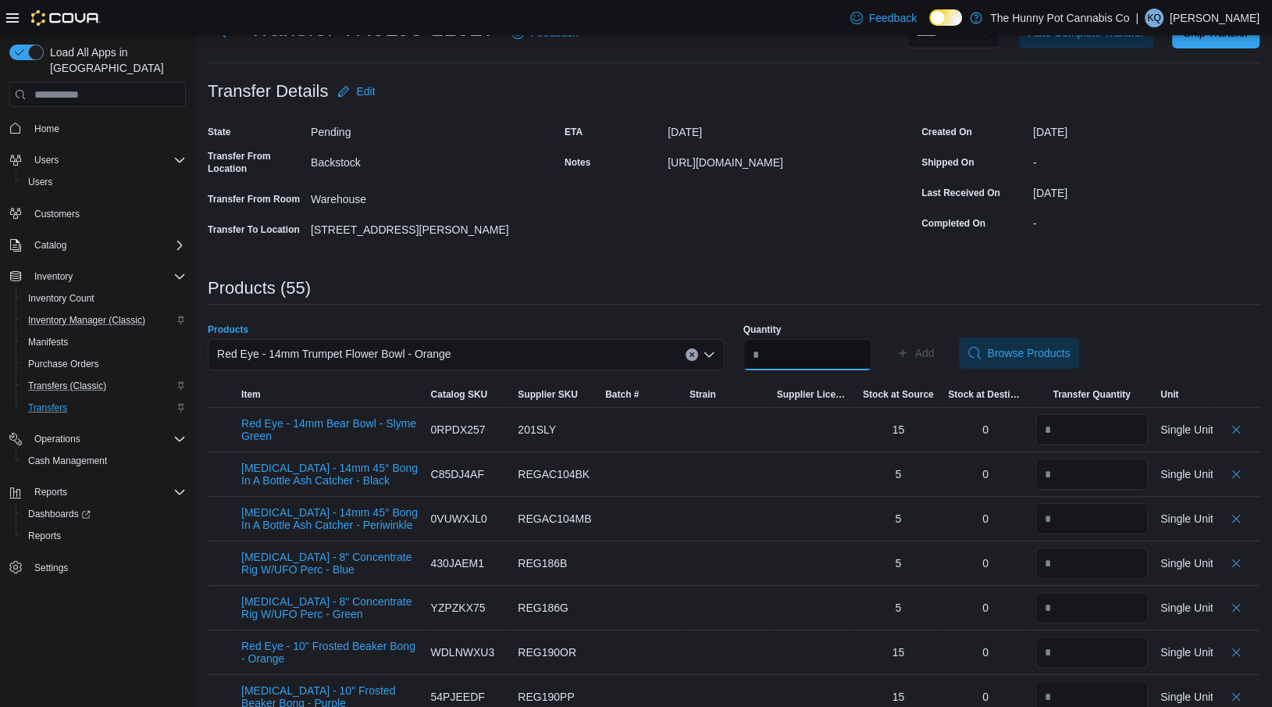
click at [790, 368] on input "Quantity" at bounding box center [807, 354] width 128 height 31
type input "*"
click at [925, 358] on span "Add" at bounding box center [915, 352] width 38 height 31
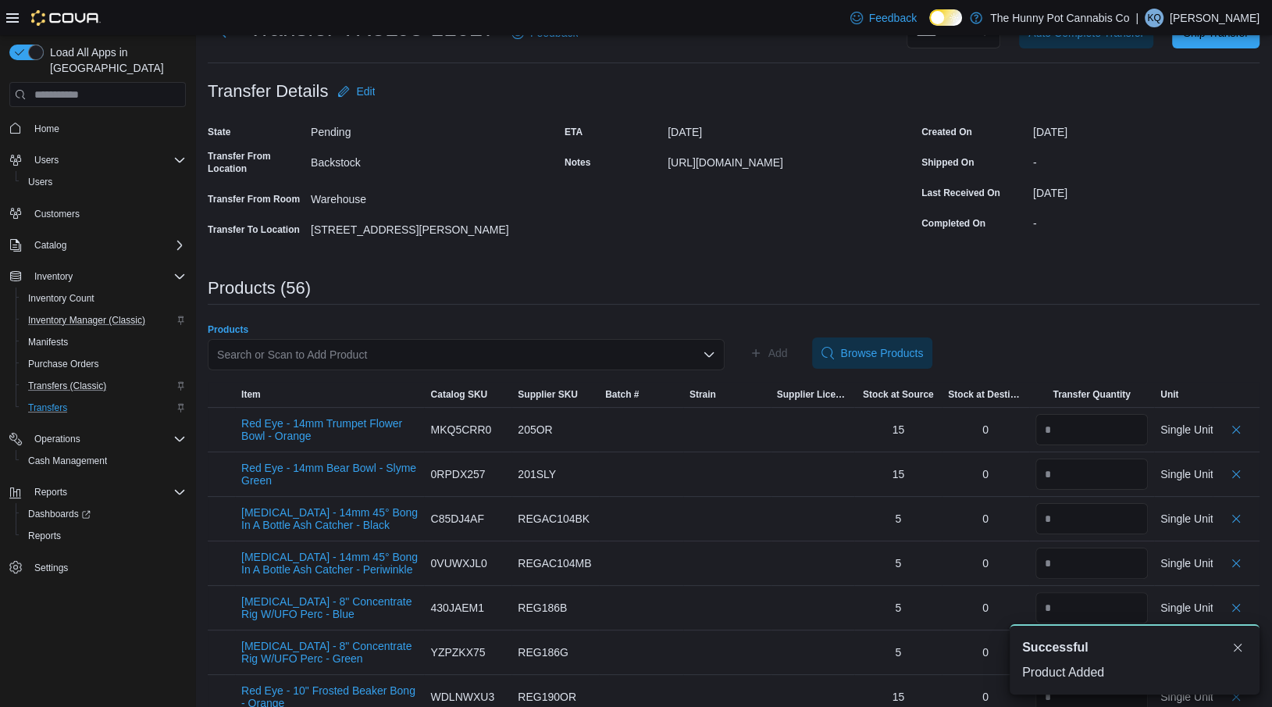
click at [465, 354] on div "Search or Scan to Add Product" at bounding box center [466, 354] width 517 height 31
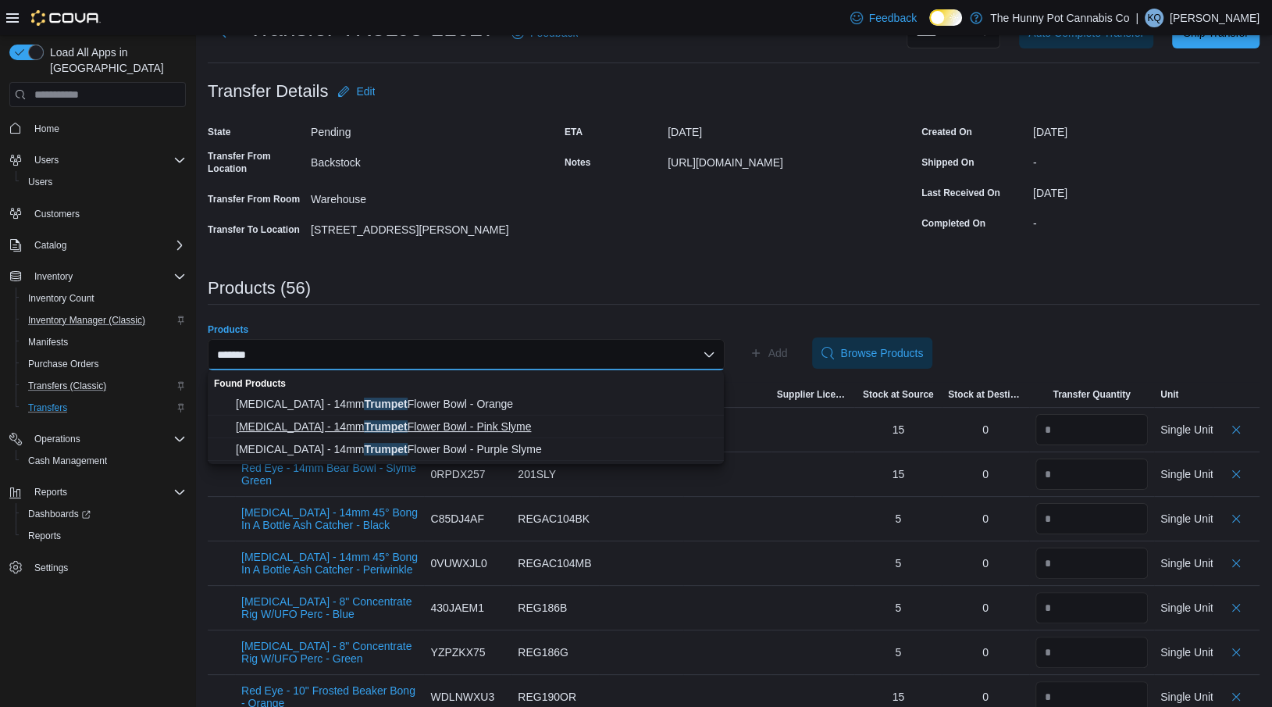
type input "*******"
click at [466, 422] on span "[MEDICAL_DATA] - 14mm Trumpet Flower Bowl - Pink Slyme" at bounding box center [475, 426] width 479 height 16
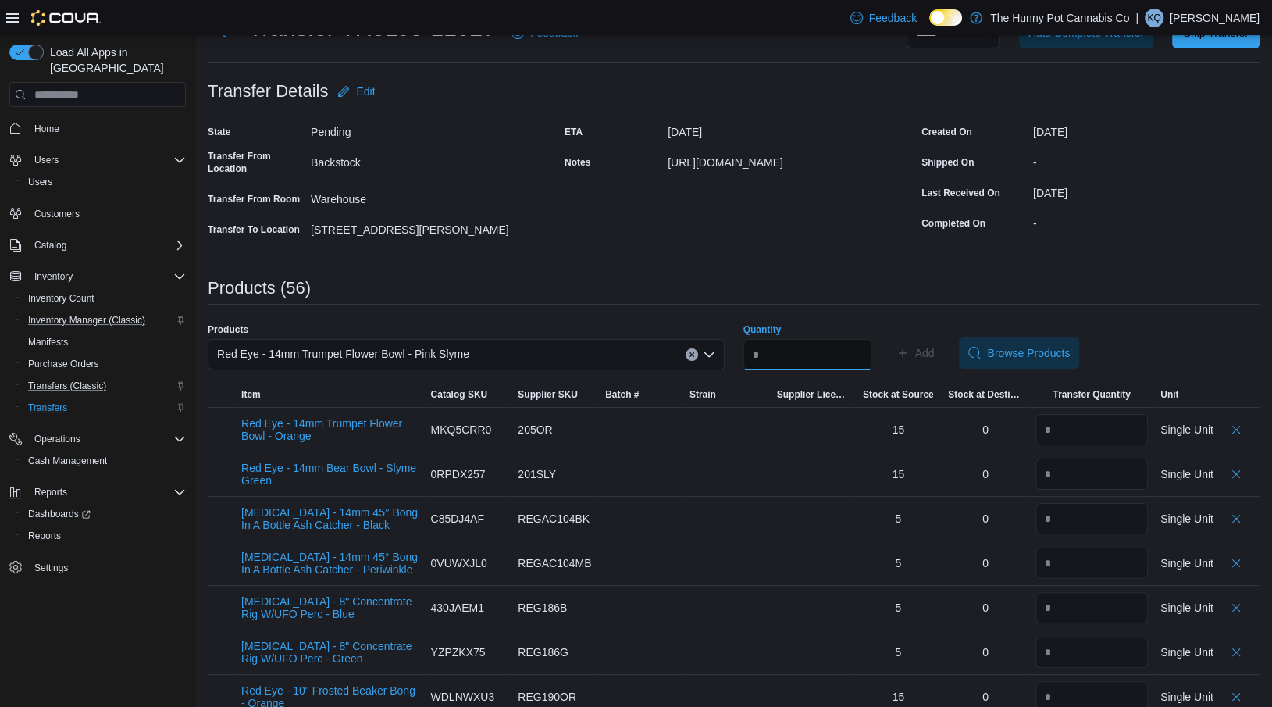
click at [781, 340] on input "Quantity" at bounding box center [807, 354] width 128 height 31
type input "*"
click at [923, 364] on span "Add" at bounding box center [915, 352] width 38 height 31
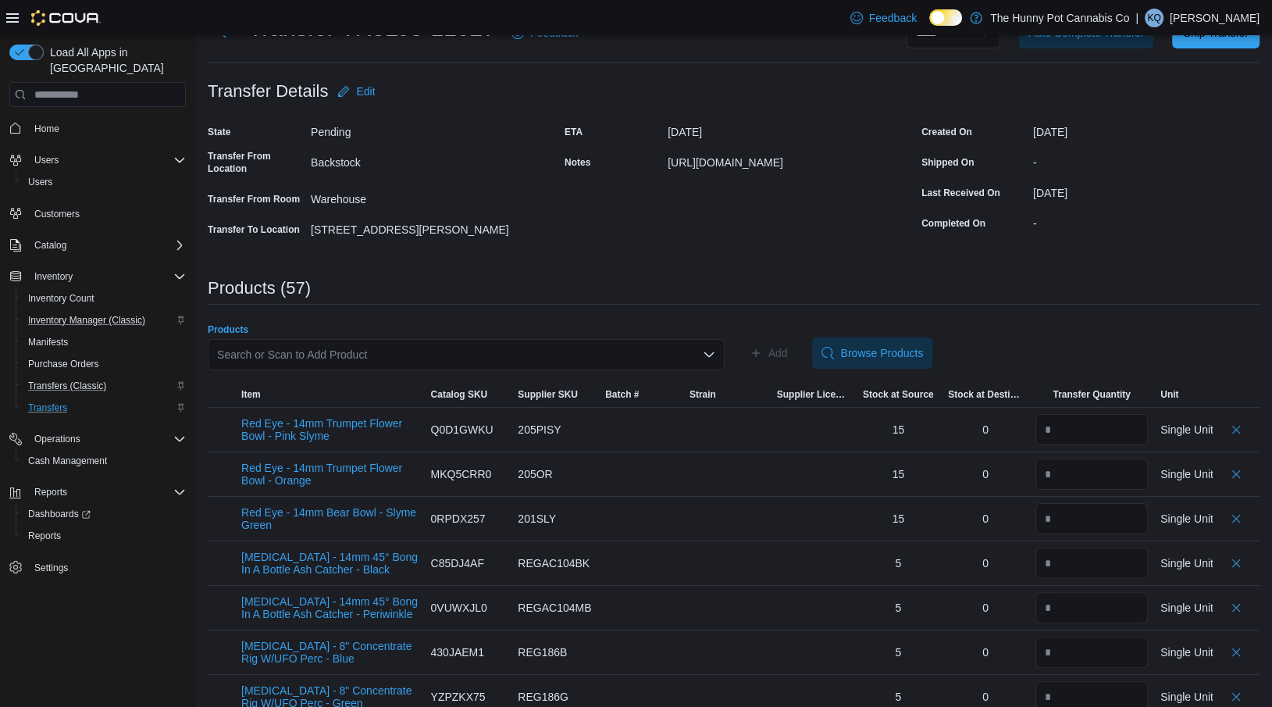
click at [299, 360] on div "Search or Scan to Add Product" at bounding box center [466, 354] width 517 height 31
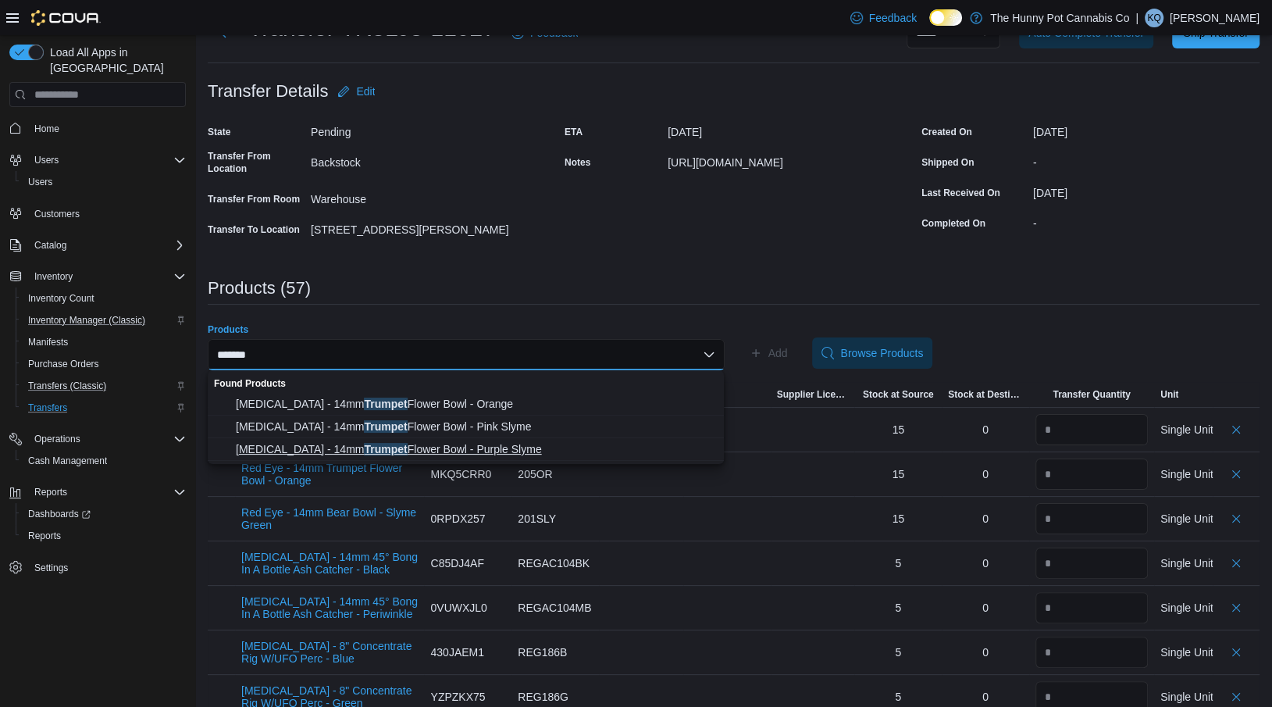
type input "*******"
click at [329, 450] on span "[MEDICAL_DATA] - 14mm Trumpet Flower Bowl - Purple Slyme" at bounding box center [475, 449] width 479 height 16
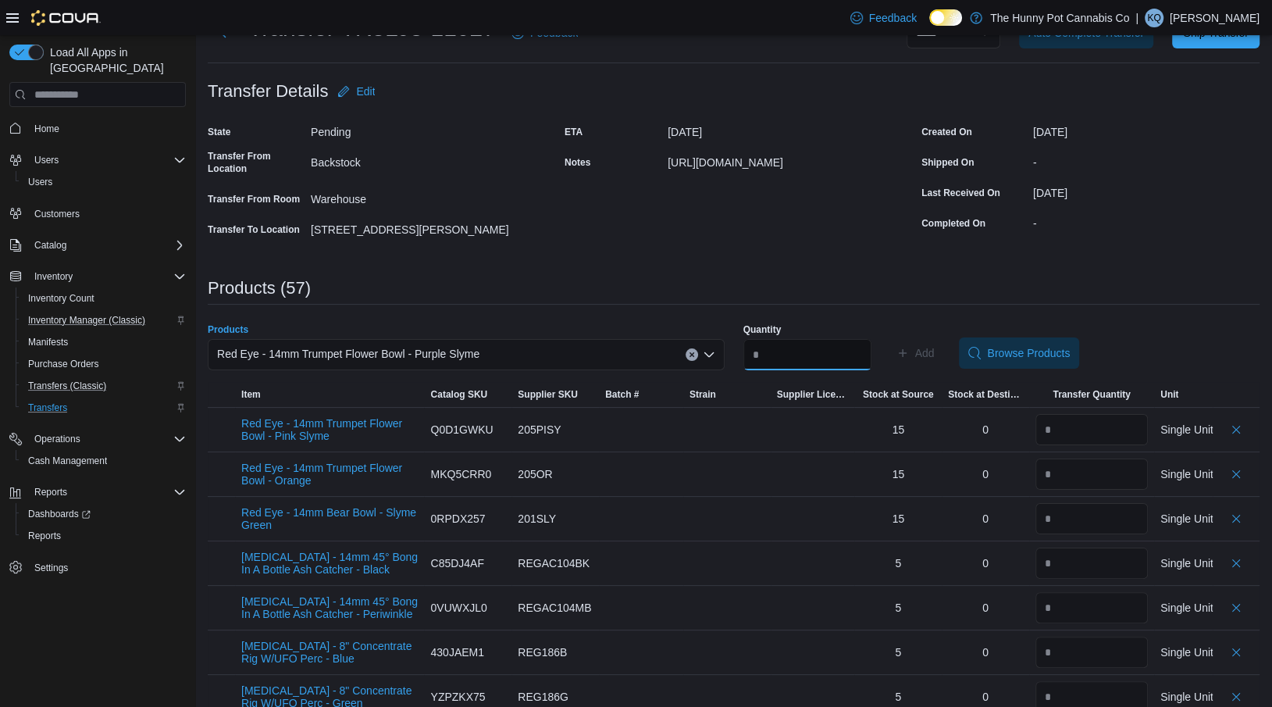
click at [827, 358] on input "Quantity" at bounding box center [807, 354] width 128 height 31
type input "*"
click at [933, 360] on span "Add" at bounding box center [925, 353] width 20 height 16
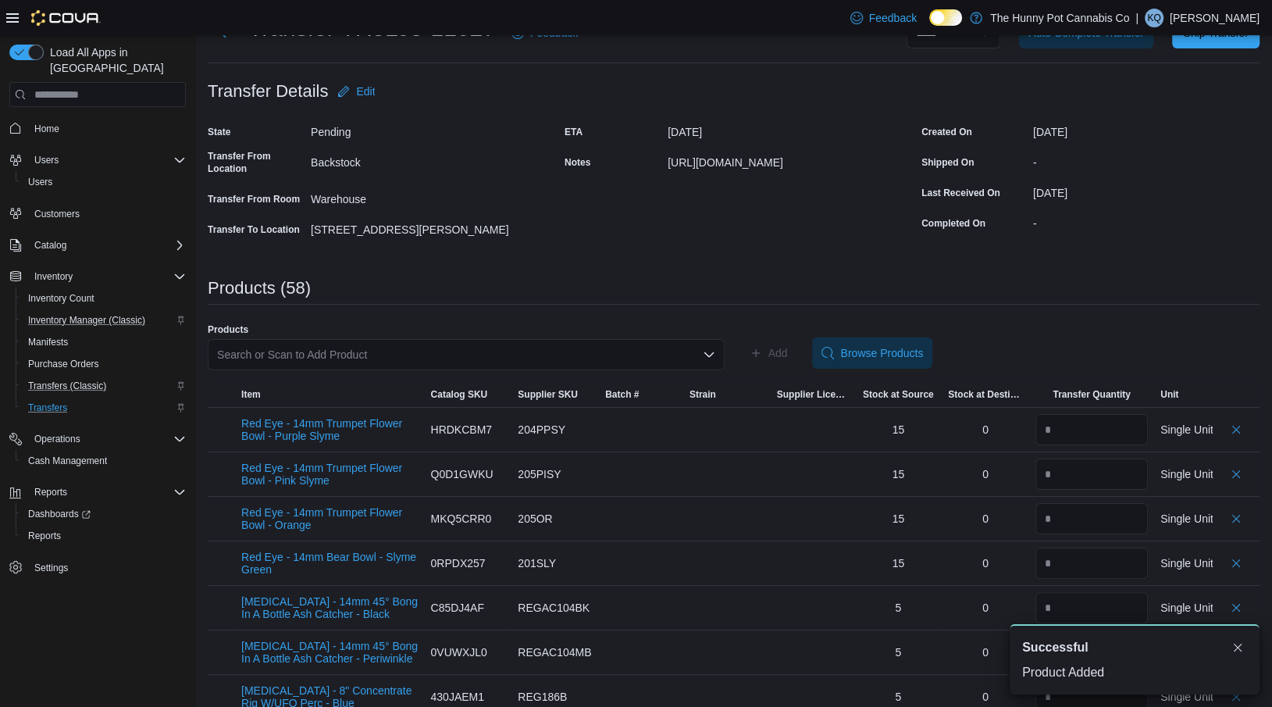
click at [529, 344] on div "Search or Scan to Add Product" at bounding box center [466, 354] width 517 height 31
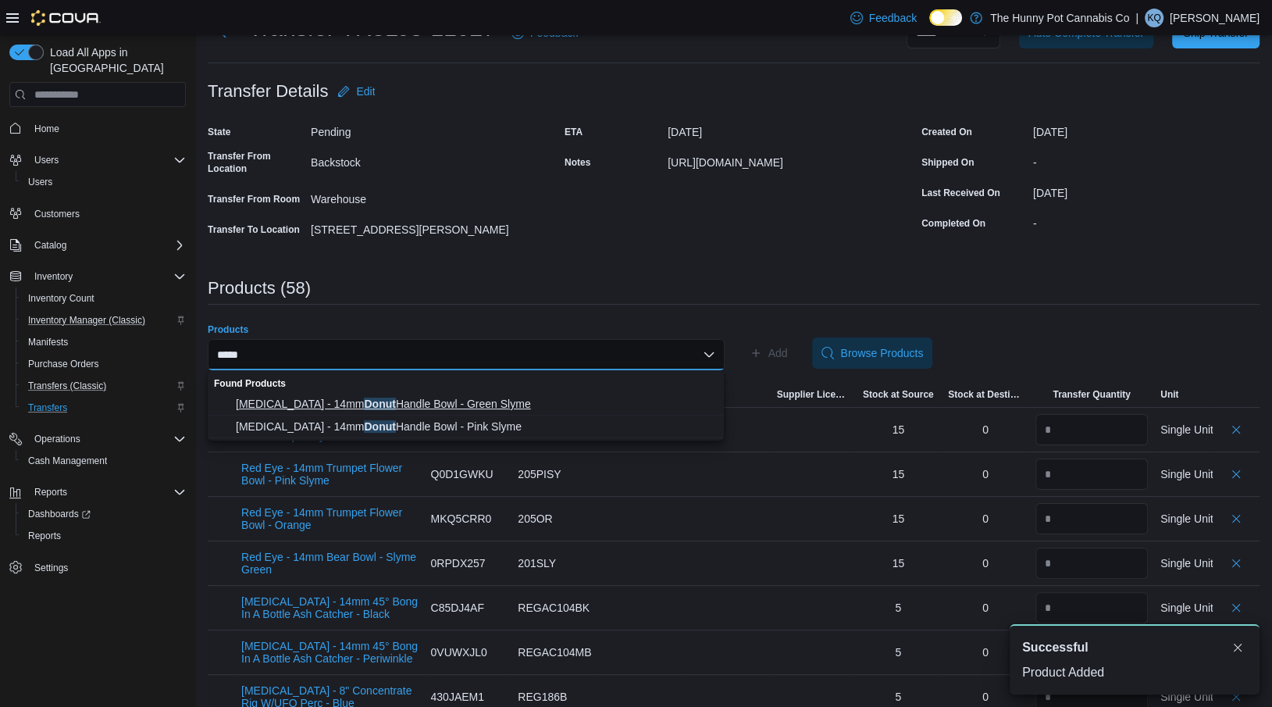
type input "*****"
click at [477, 404] on span "[MEDICAL_DATA] - 14mm Donut Handle Bowl - Green Slyme" at bounding box center [475, 404] width 479 height 16
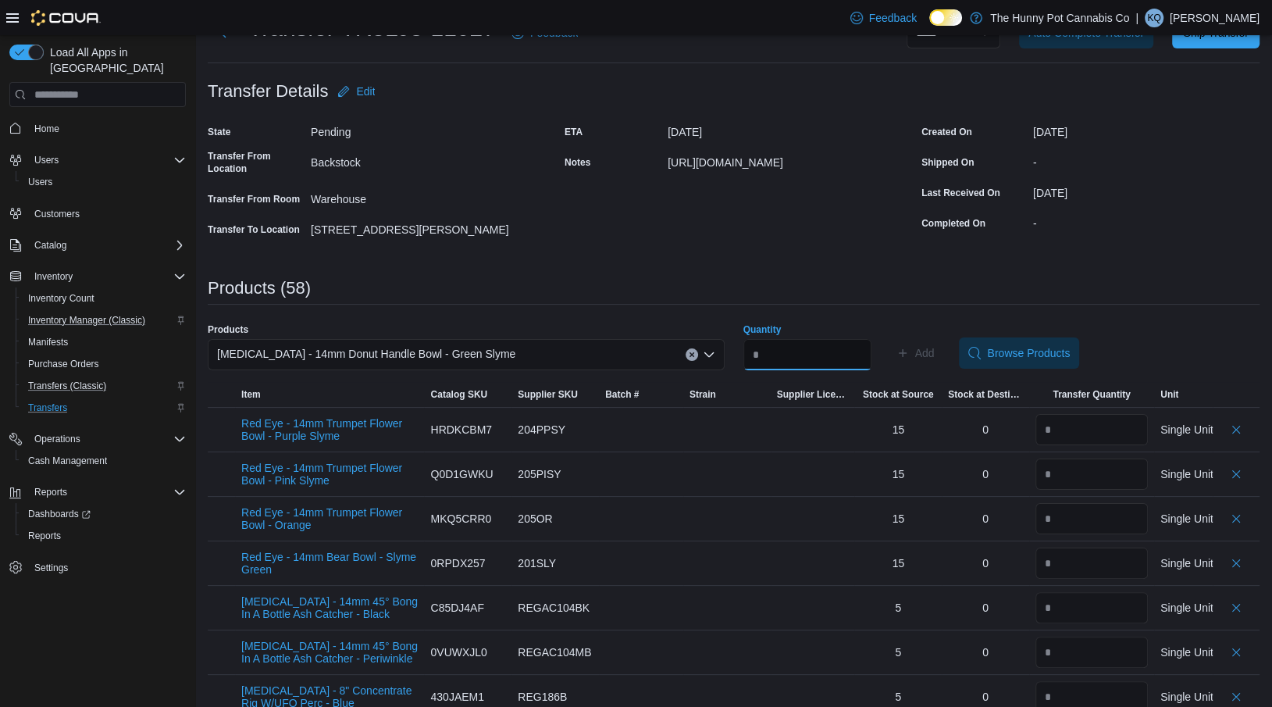
click at [791, 349] on input "Quantity" at bounding box center [807, 354] width 128 height 31
type input "*"
click at [934, 349] on span "Add" at bounding box center [925, 353] width 20 height 16
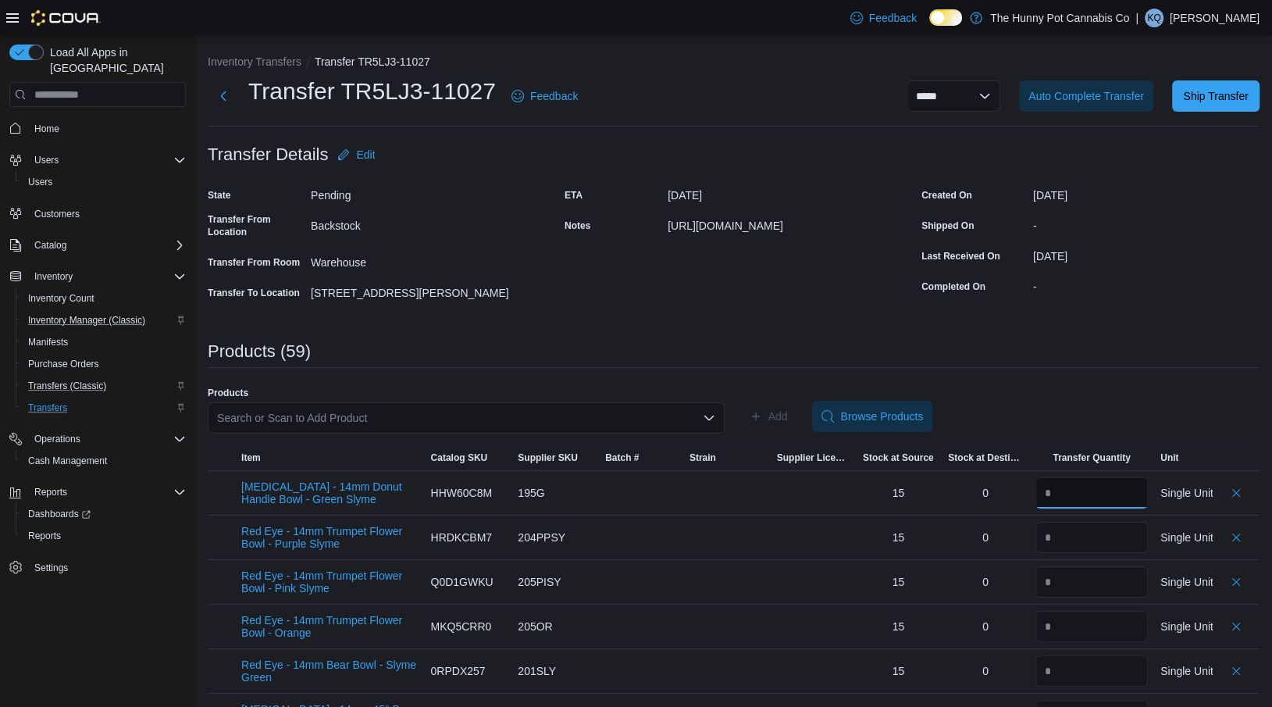
click at [1059, 492] on input "number" at bounding box center [1091, 492] width 112 height 31
type input "*"
click at [302, 413] on div "Search or Scan to Add Product" at bounding box center [466, 417] width 517 height 31
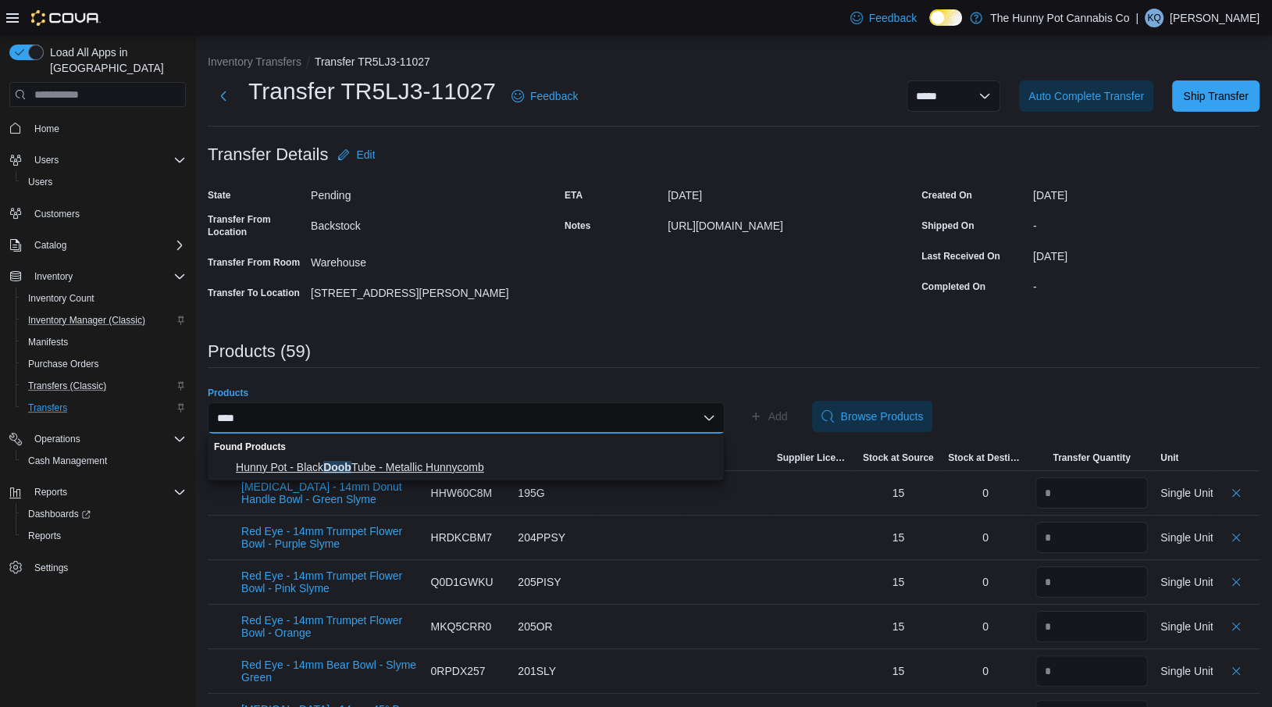
type input "****"
click at [324, 463] on span "Hunny Pot - Black Doob Tube - Metallic Hunnycomb" at bounding box center [475, 467] width 479 height 16
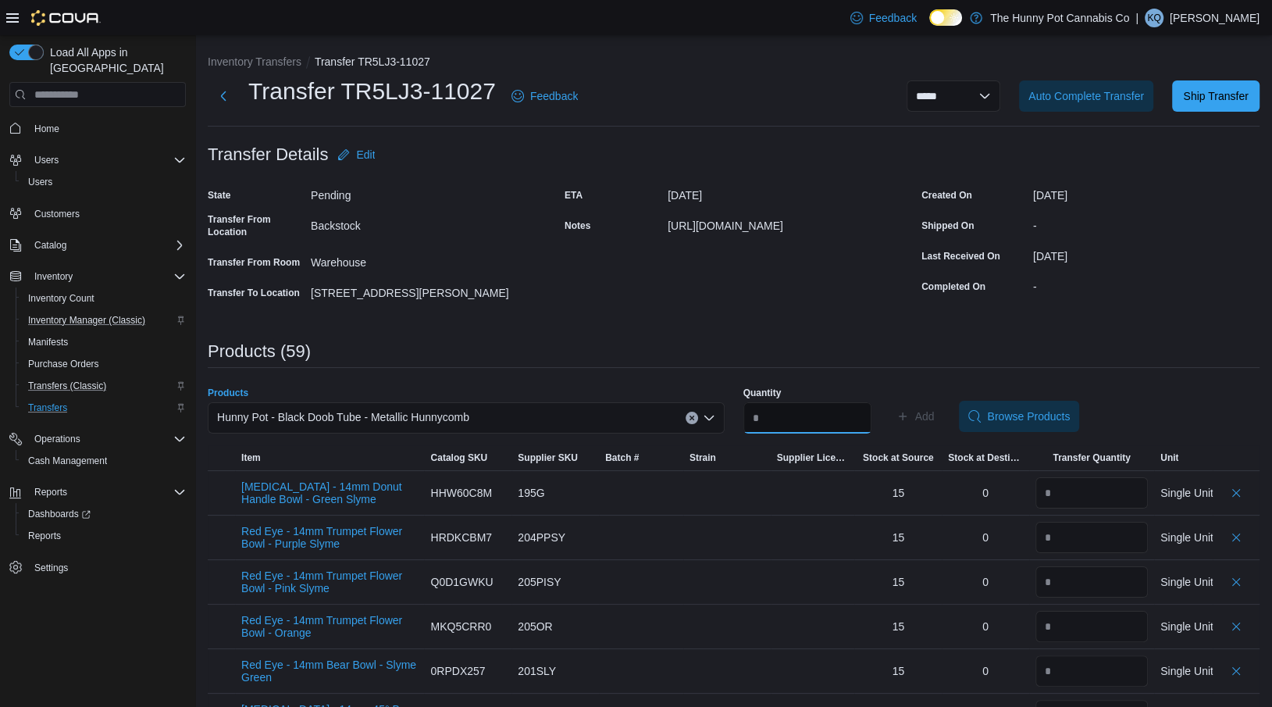
click at [814, 422] on input "Quantity" at bounding box center [807, 417] width 128 height 31
type input "**"
click at [922, 409] on span "Add" at bounding box center [915, 415] width 38 height 31
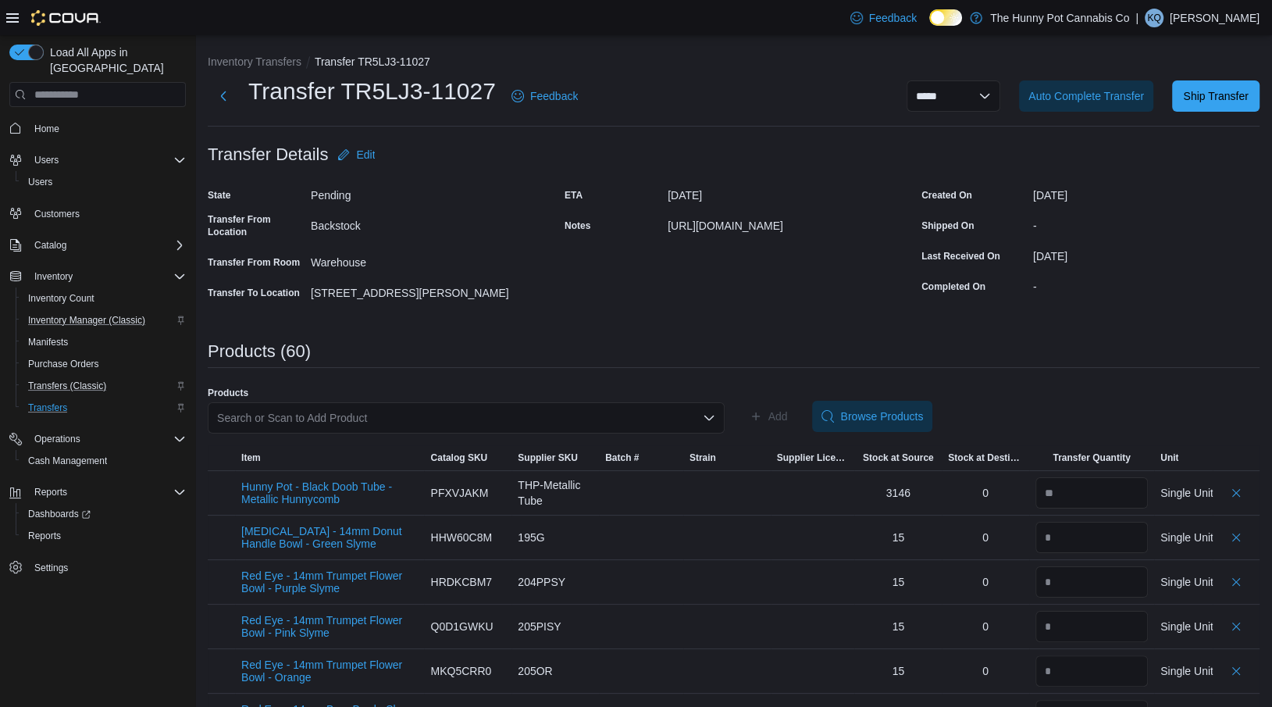
click at [401, 407] on div "Search or Scan to Add Product" at bounding box center [466, 417] width 517 height 31
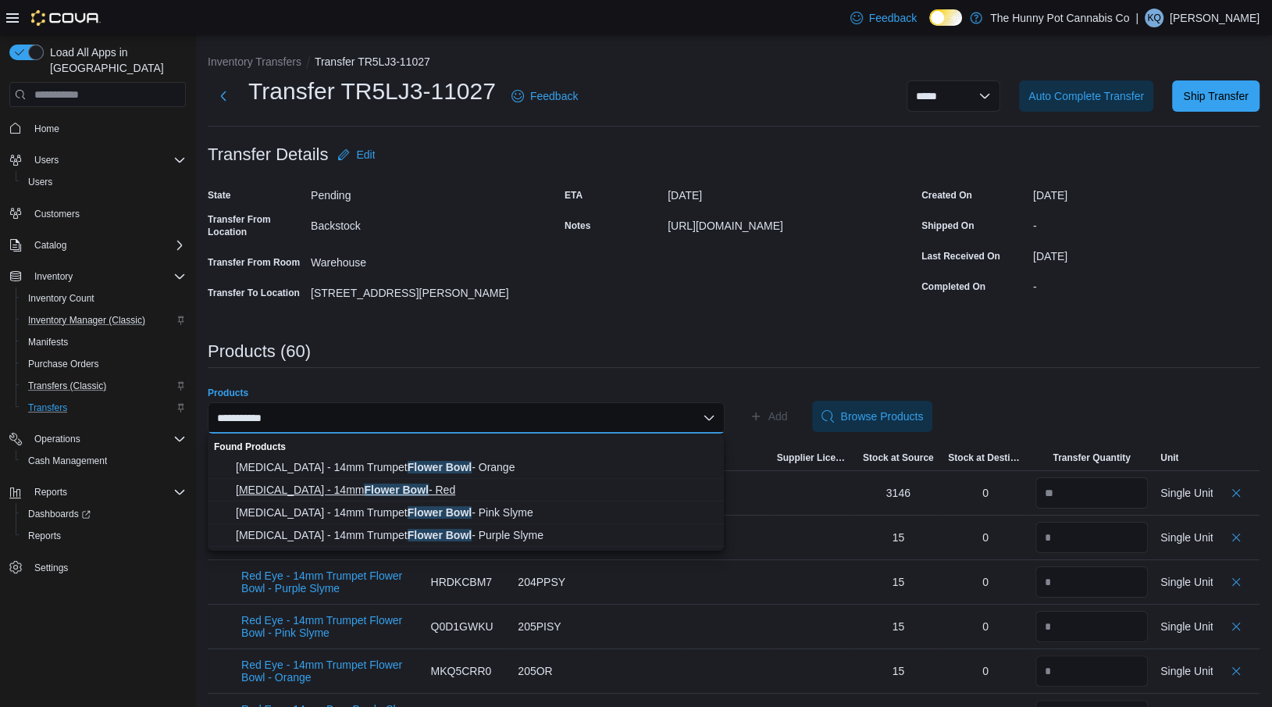
type input "**********"
click at [405, 492] on span "[MEDICAL_DATA] - 14mm Flower Bowl - Red" at bounding box center [475, 490] width 479 height 16
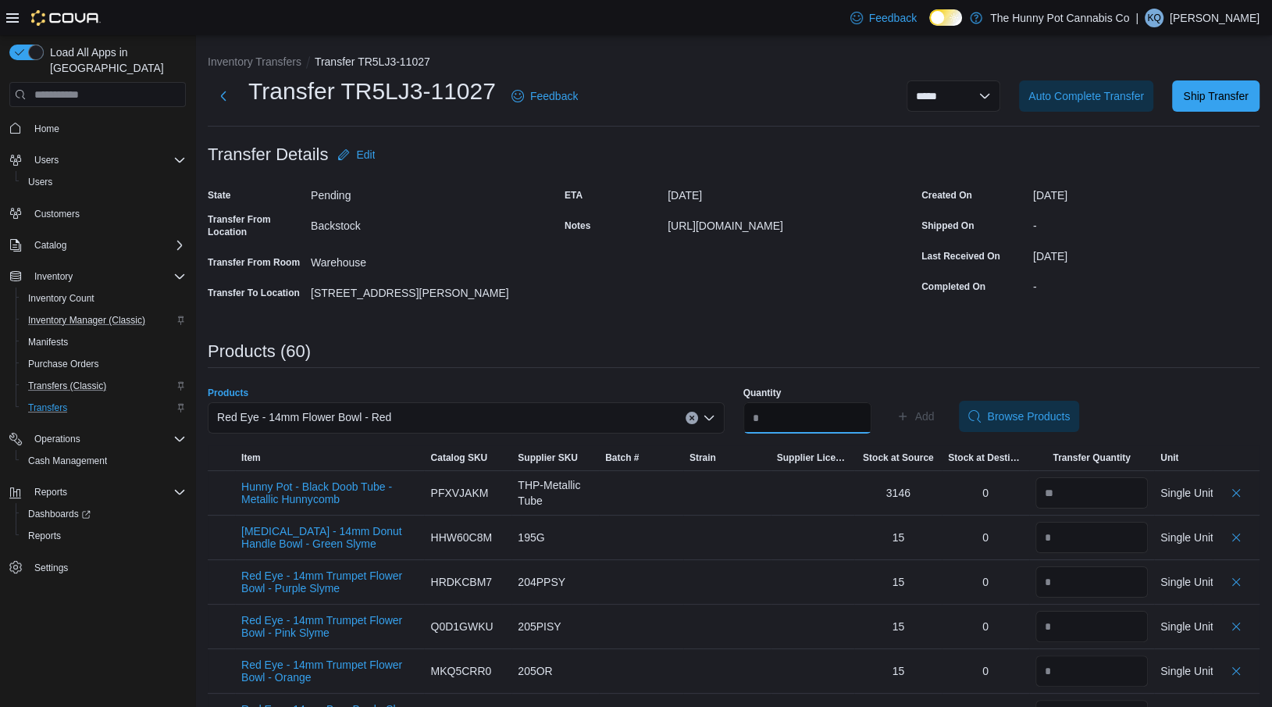
click at [820, 411] on input "Quantity" at bounding box center [807, 417] width 128 height 31
type input "*"
click at [934, 411] on span "Add" at bounding box center [925, 416] width 20 height 16
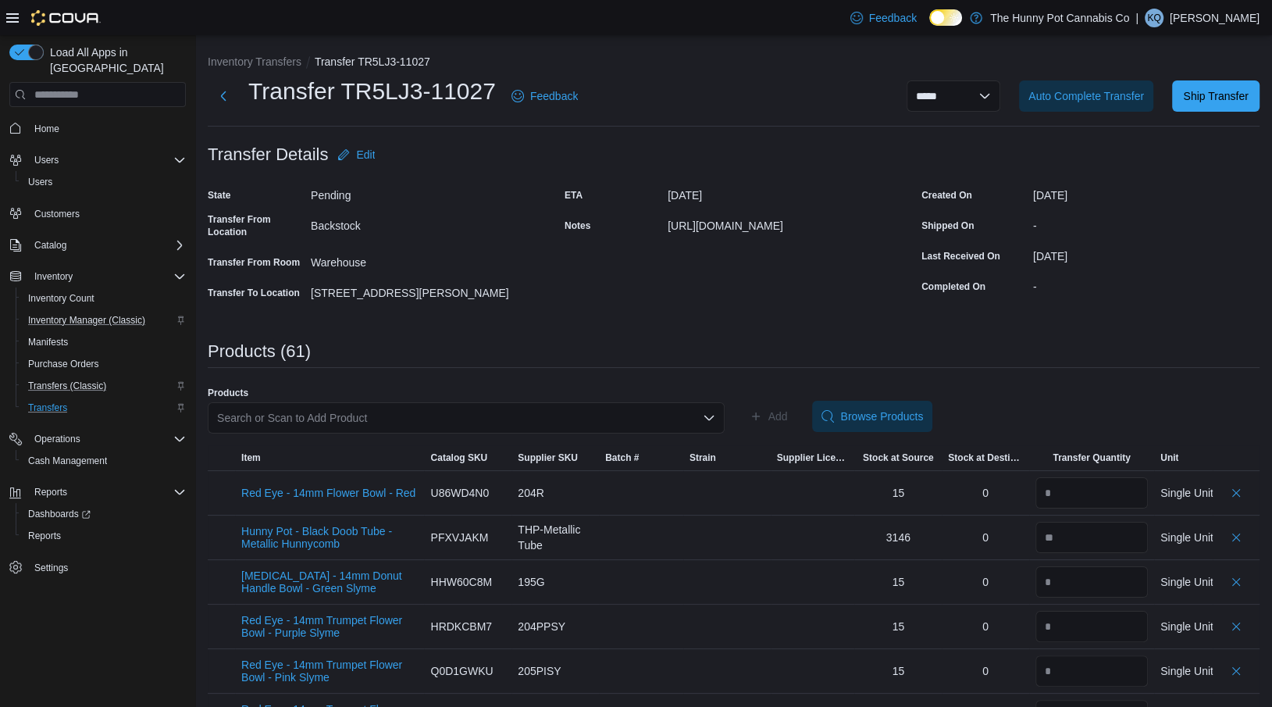
click at [279, 423] on div "Search or Scan to Add Product" at bounding box center [466, 417] width 517 height 31
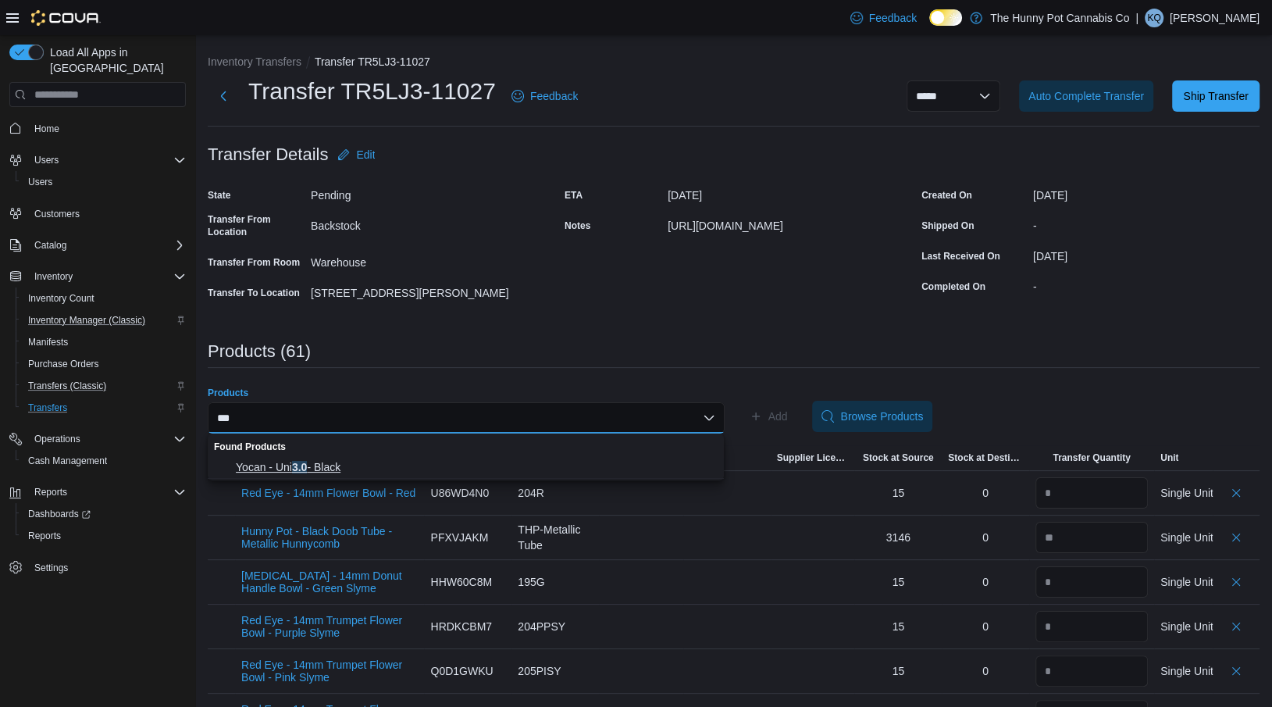
type input "***"
click at [277, 462] on span "Yocan - Uni 3.0 - Black" at bounding box center [475, 467] width 479 height 16
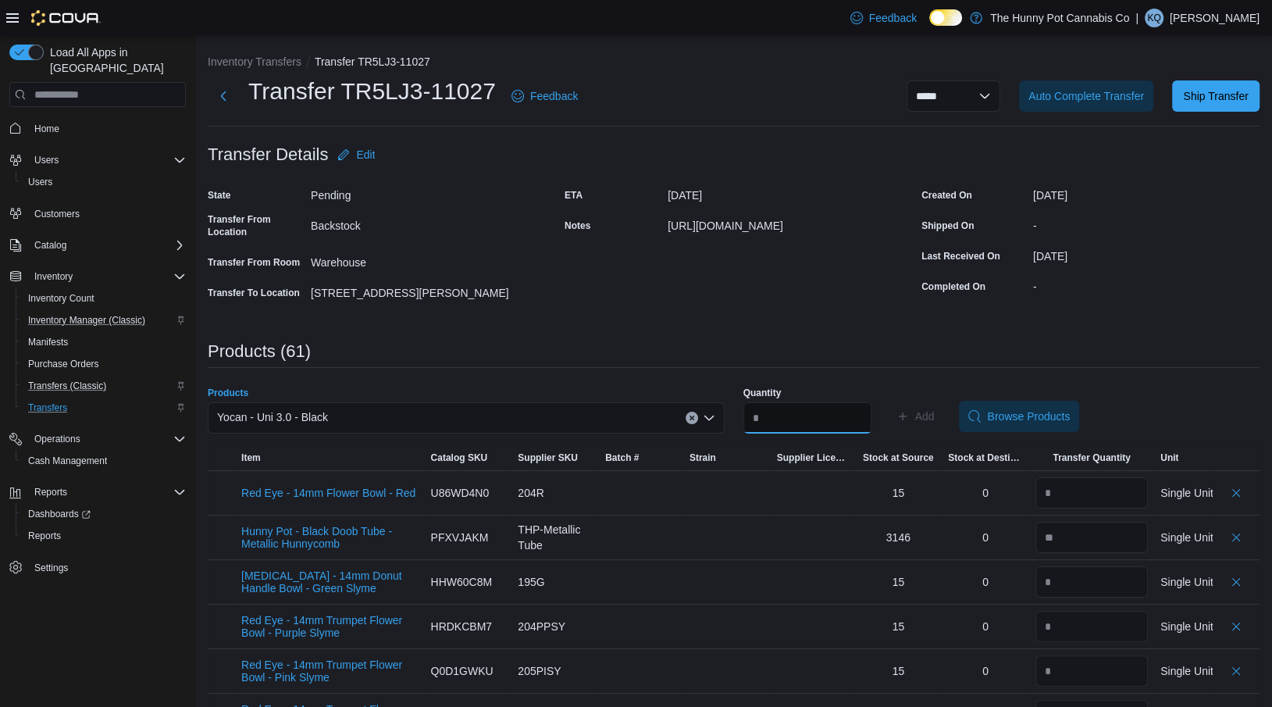
click at [794, 414] on input "Quantity" at bounding box center [807, 417] width 128 height 31
type input "*"
click at [931, 411] on span "Add" at bounding box center [925, 416] width 20 height 16
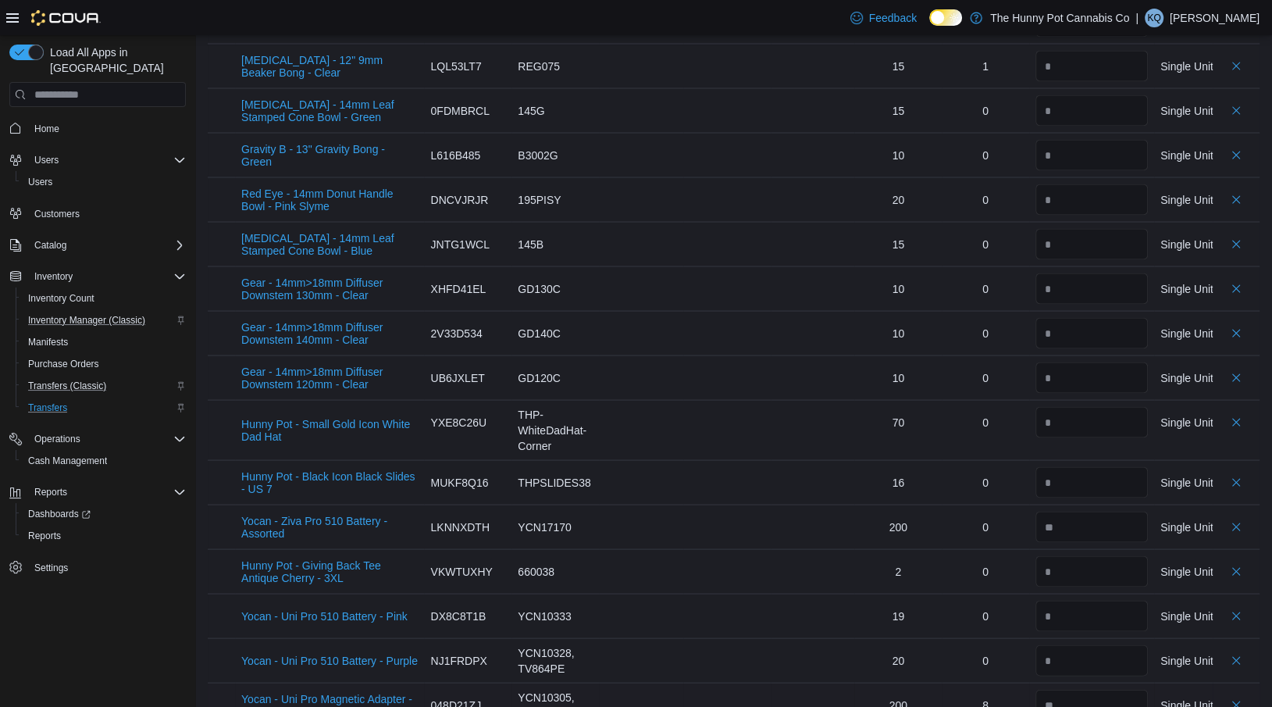
scroll to position [2632, 0]
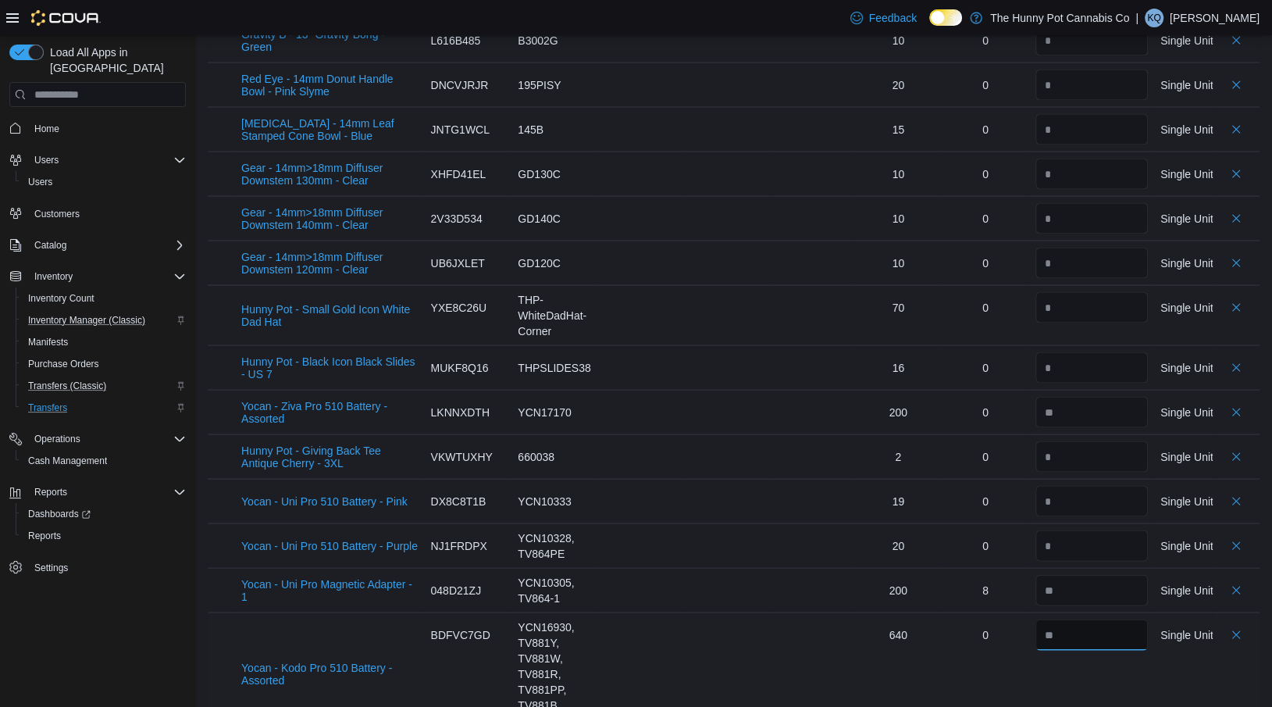
click at [1066, 619] on input "number" at bounding box center [1091, 634] width 112 height 31
type input "**"
click at [765, 479] on div at bounding box center [726, 501] width 87 height 44
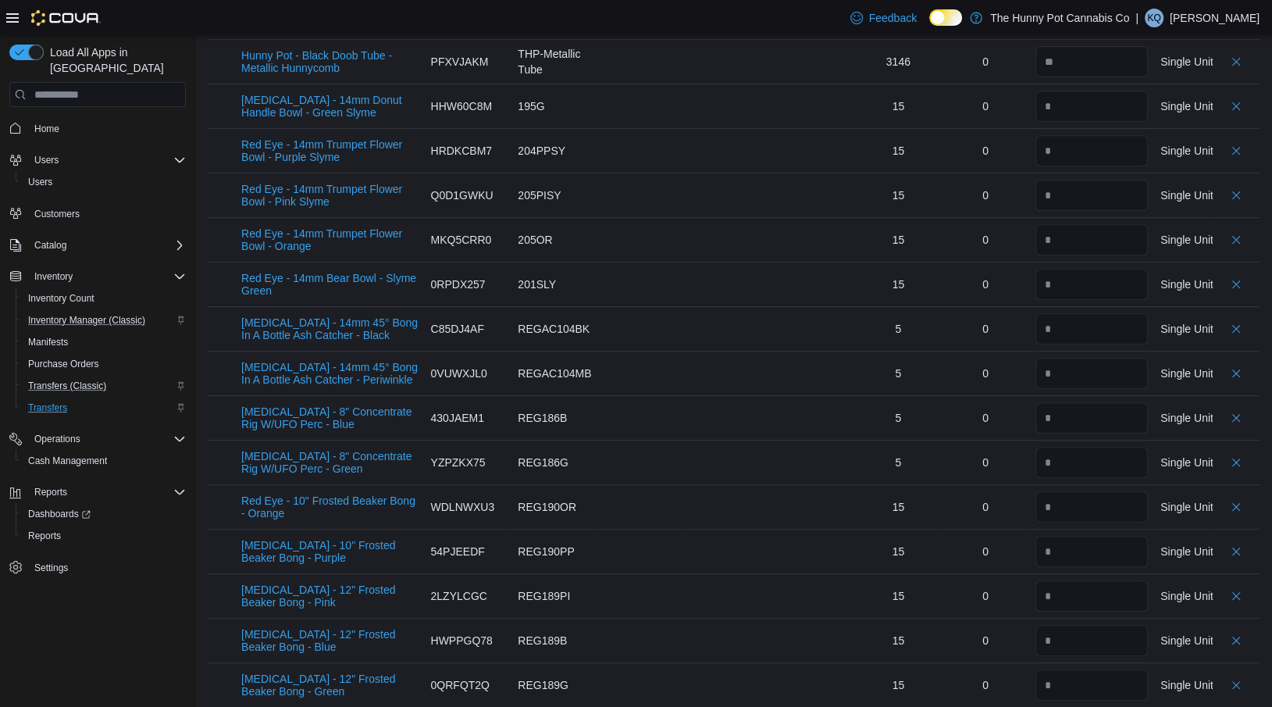
scroll to position [0, 0]
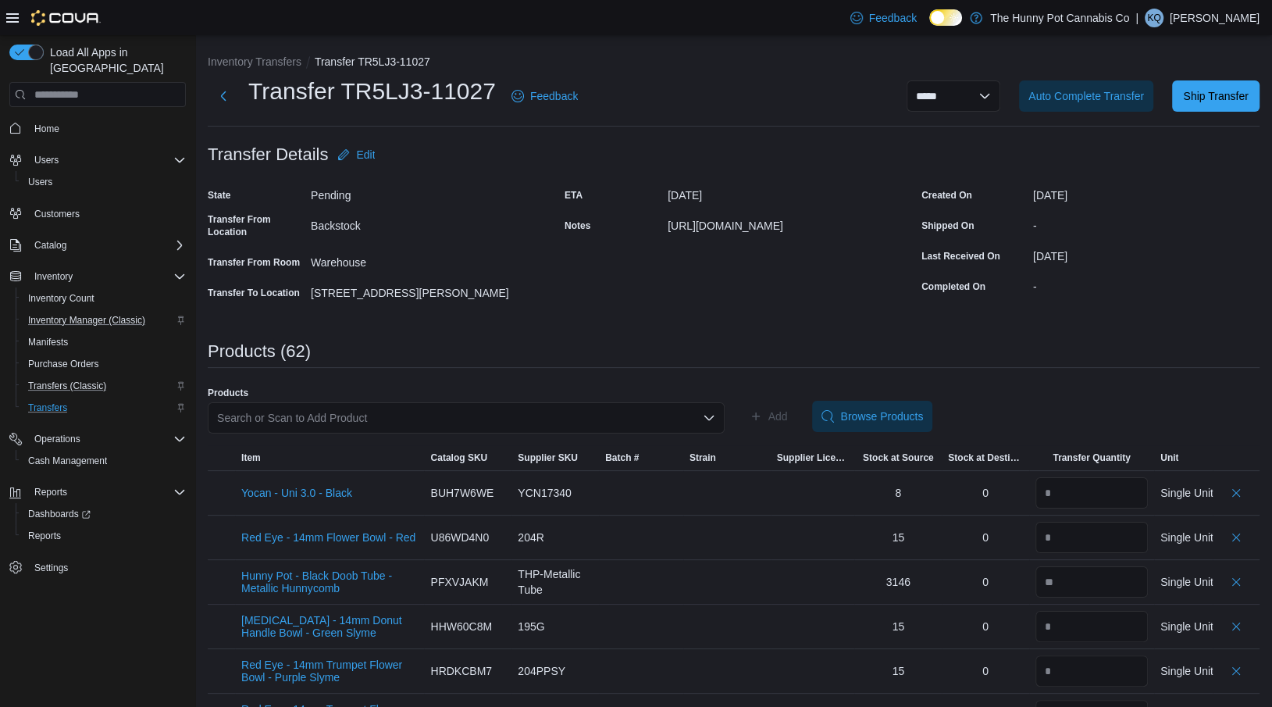
click at [297, 418] on div "Search or Scan to Add Product" at bounding box center [466, 417] width 517 height 31
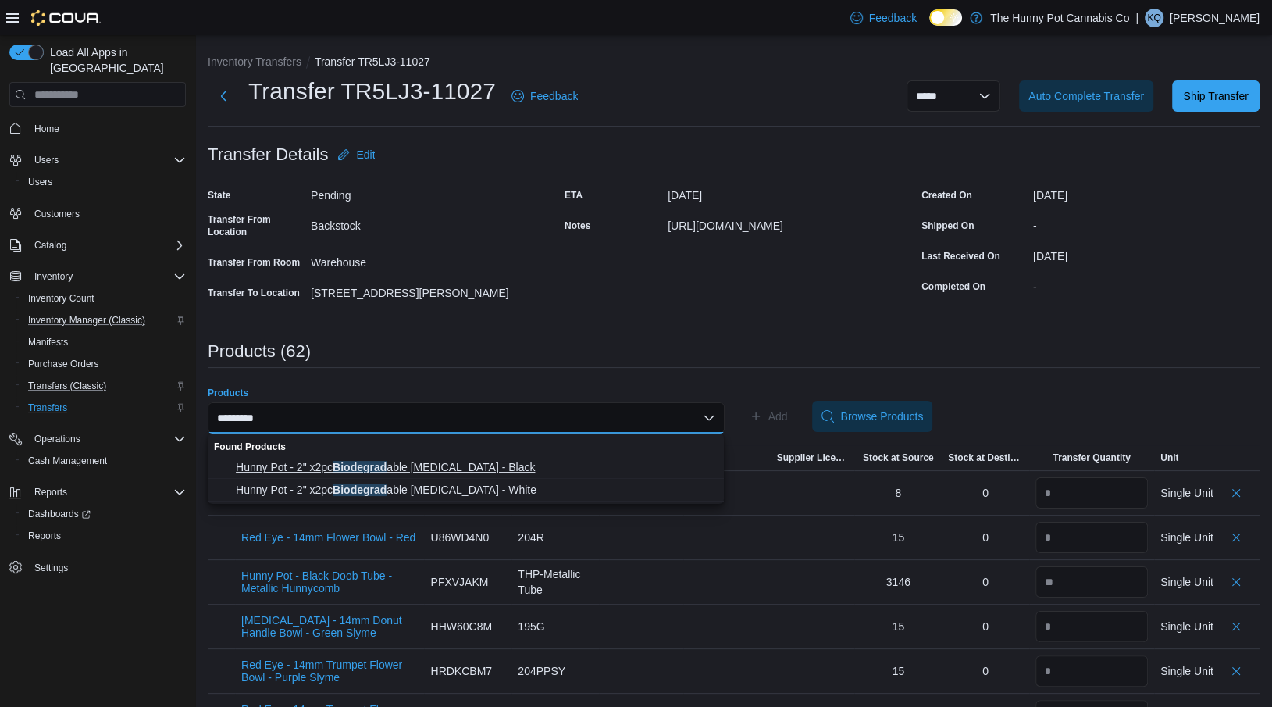
type input "*********"
click at [294, 470] on span "Hunny Pot - 2" x2pc Biodegrad able [MEDICAL_DATA] - Black" at bounding box center [475, 467] width 479 height 16
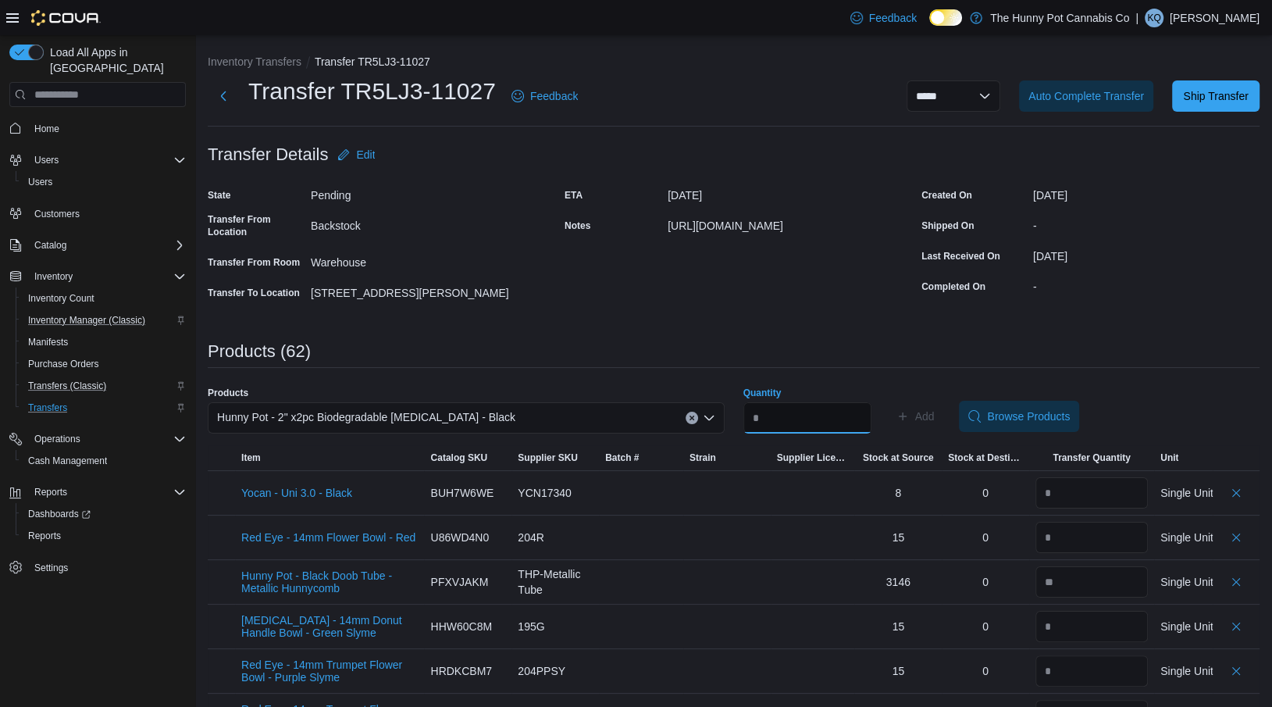
click at [813, 425] on input "Quantity" at bounding box center [807, 417] width 128 height 31
type input "*"
click at [934, 406] on span "Add" at bounding box center [915, 415] width 38 height 31
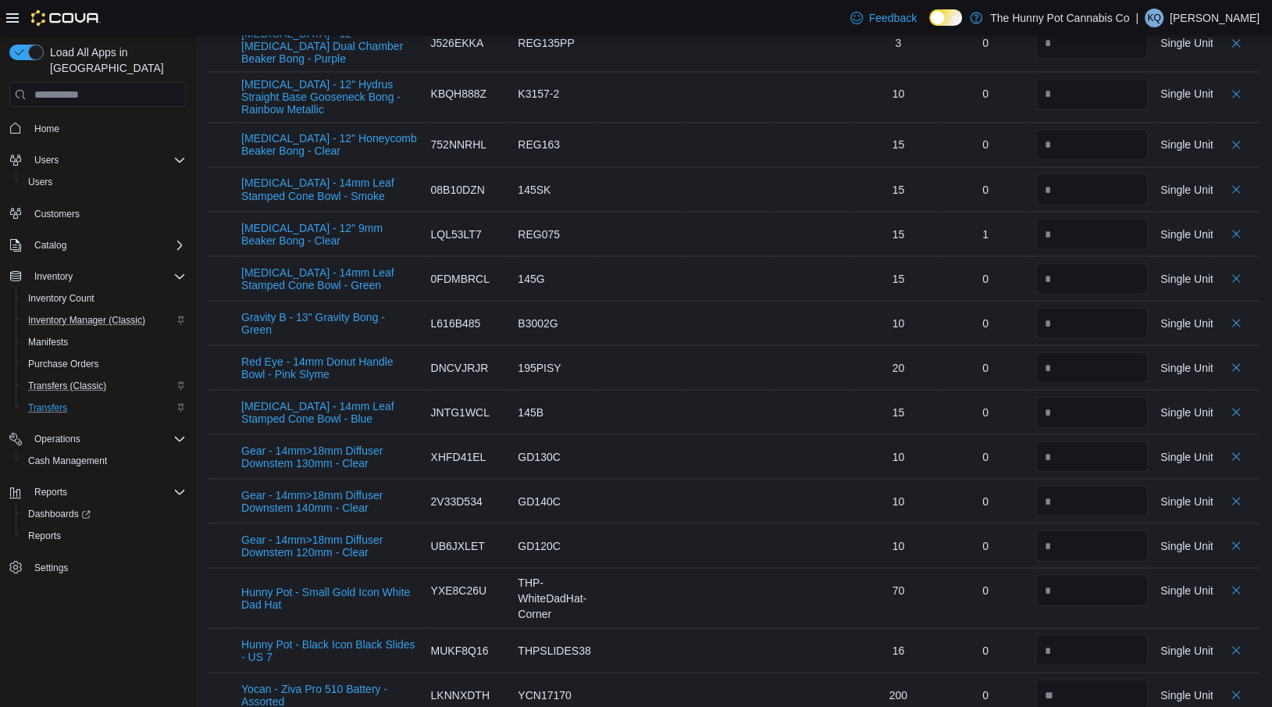
scroll to position [2351, 0]
click at [1237, 639] on button "Delete count" at bounding box center [1235, 648] width 19 height 19
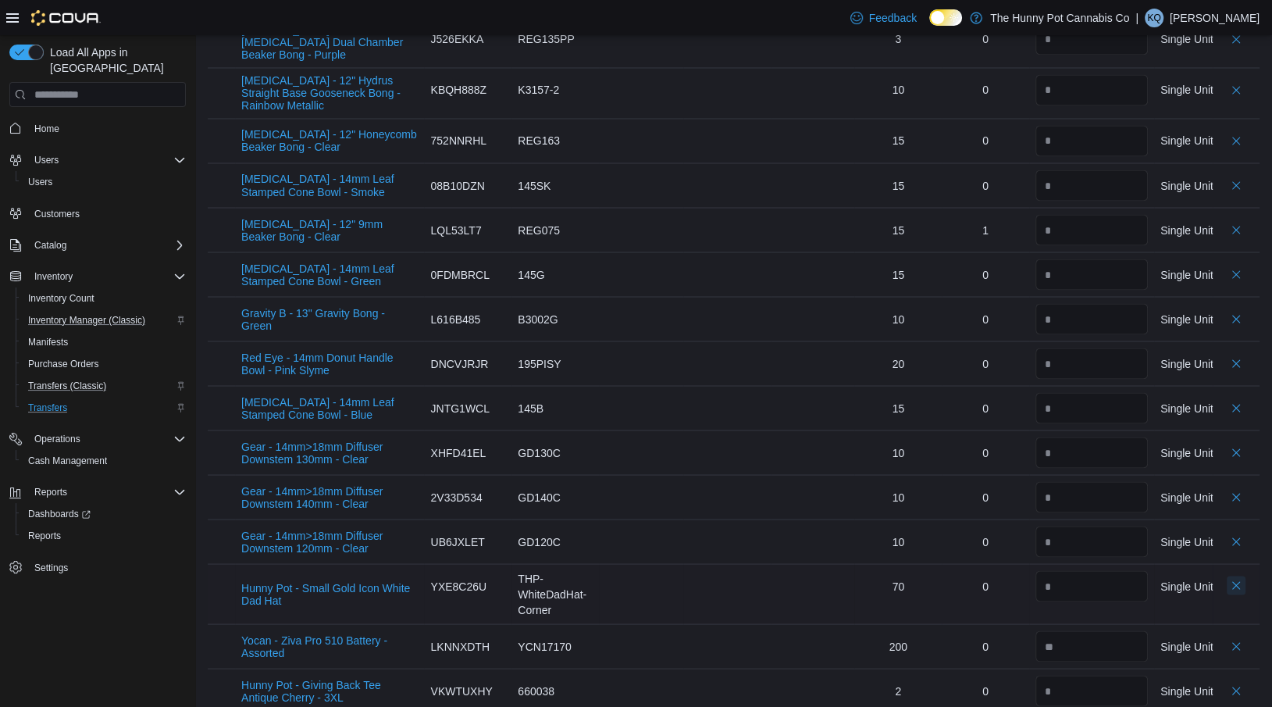
click at [1238, 575] on button "Delete count" at bounding box center [1235, 584] width 19 height 19
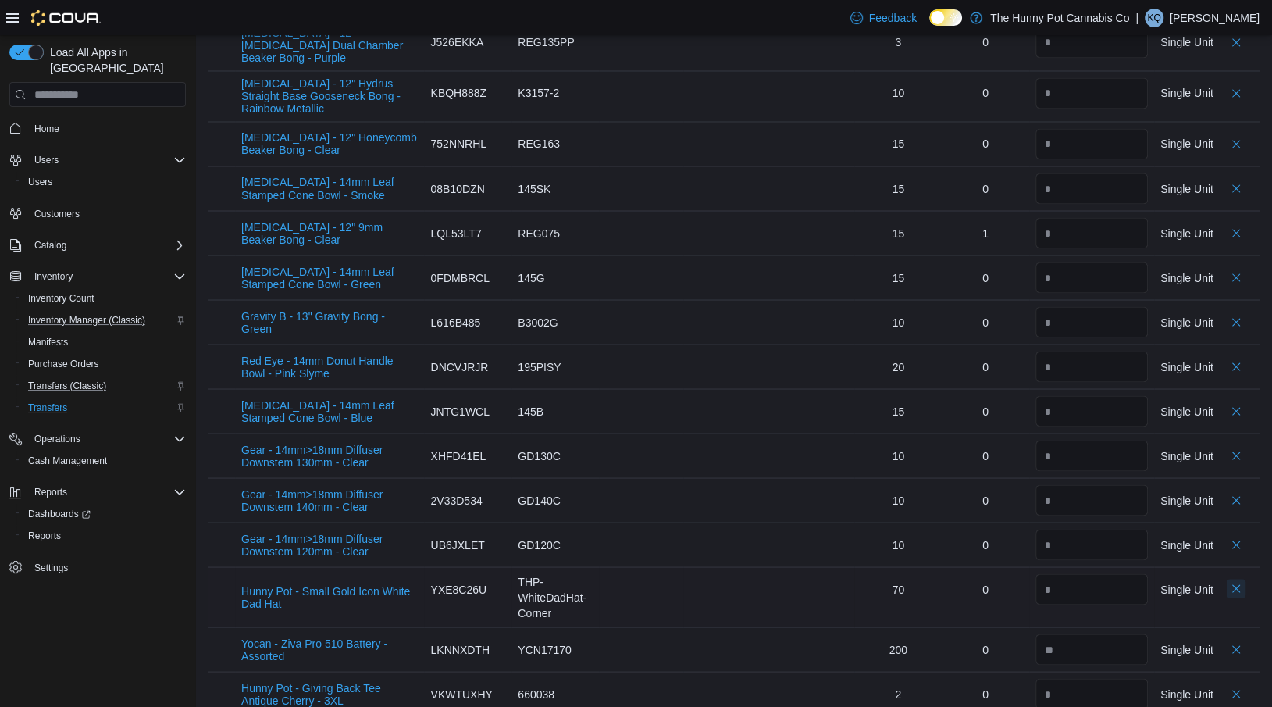
scroll to position [2358, 0]
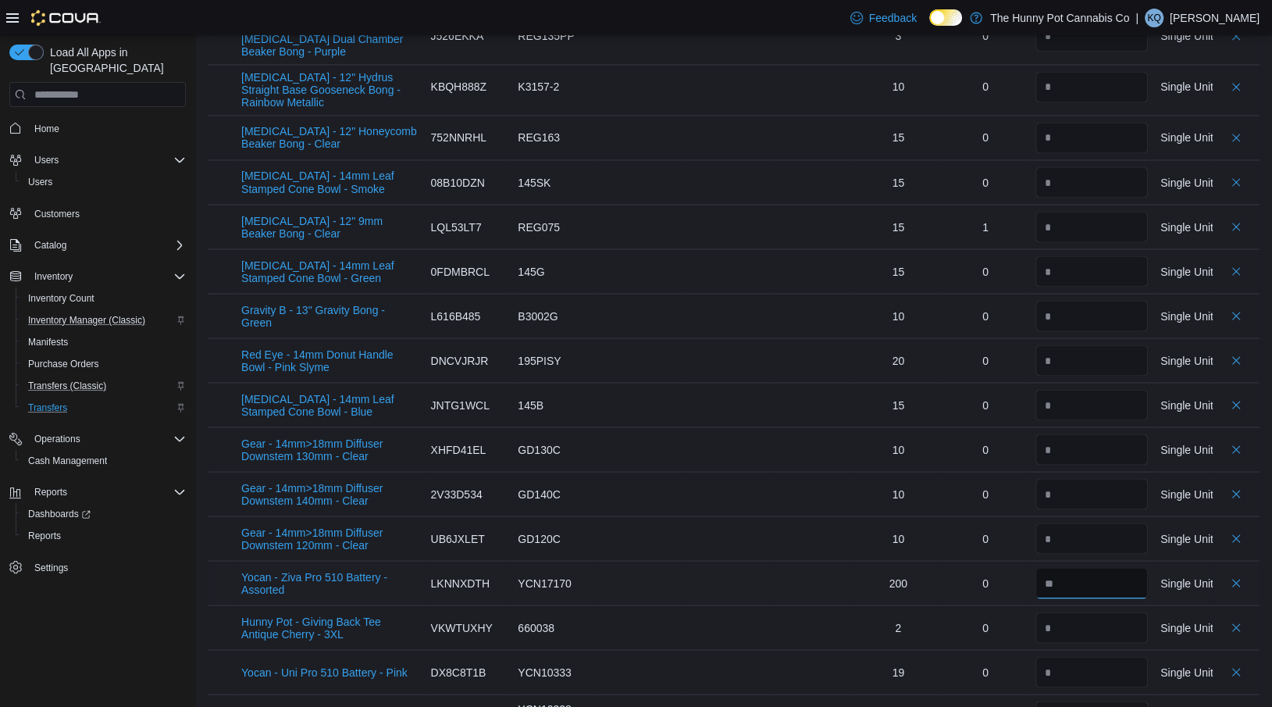
click at [1101, 567] on input "number" at bounding box center [1091, 582] width 112 height 31
type input "**"
click at [756, 567] on div at bounding box center [726, 582] width 75 height 31
click at [1235, 617] on button "Delete count" at bounding box center [1235, 626] width 19 height 19
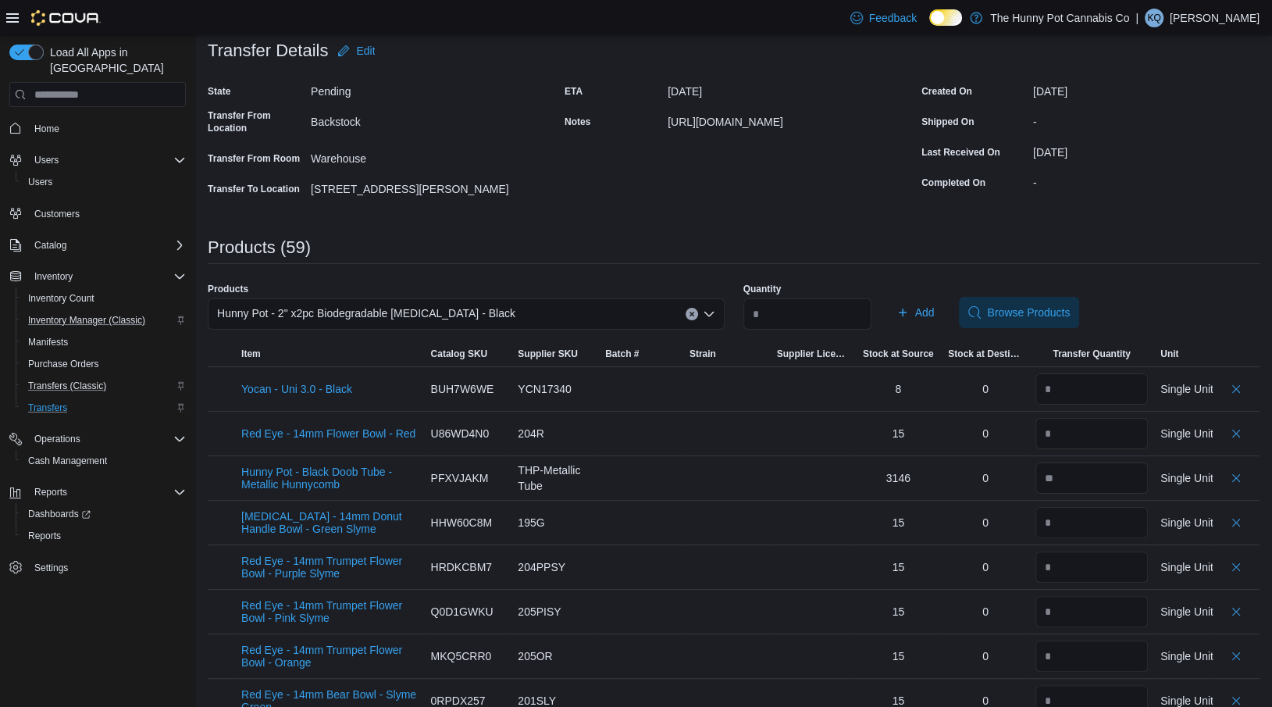
scroll to position [0, 0]
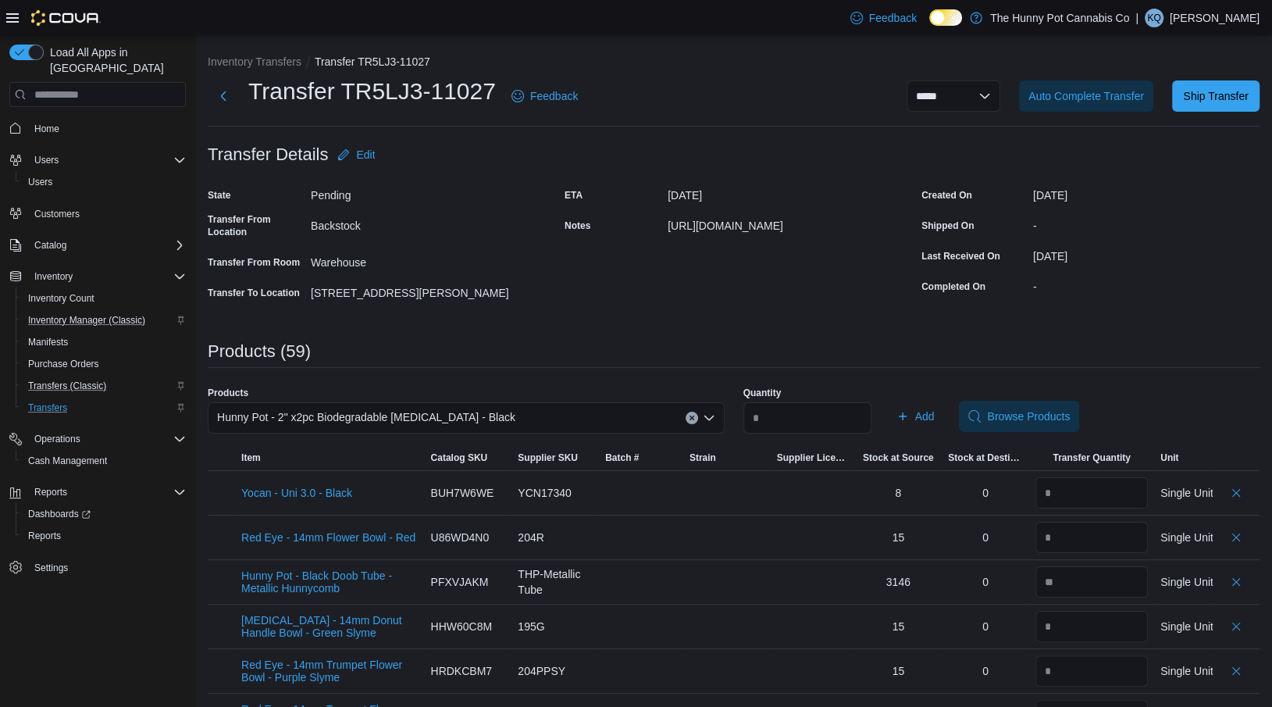
click at [623, 417] on div "Hunny Pot - 2" x2pc Biodegradable [MEDICAL_DATA] - Black" at bounding box center [466, 417] width 517 height 31
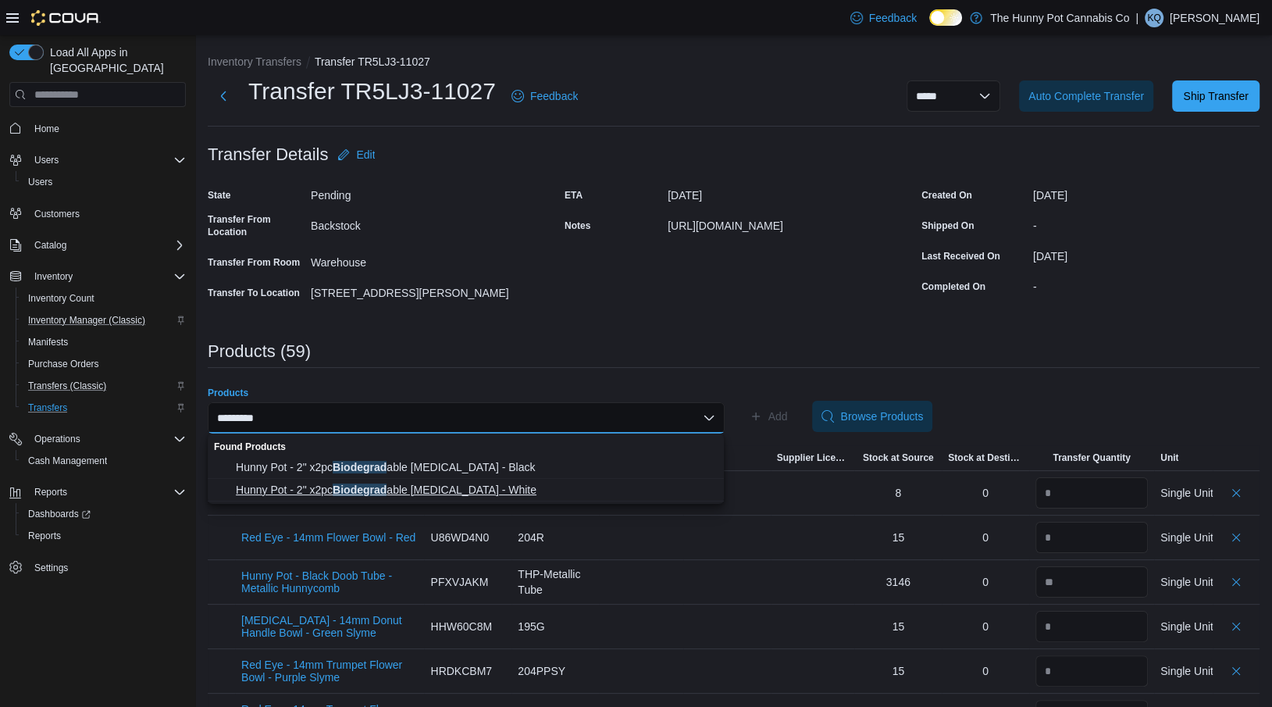
type input "*********"
click at [589, 488] on span "Hunny Pot - 2" x2pc Biodegrad able [MEDICAL_DATA] - White" at bounding box center [475, 490] width 479 height 16
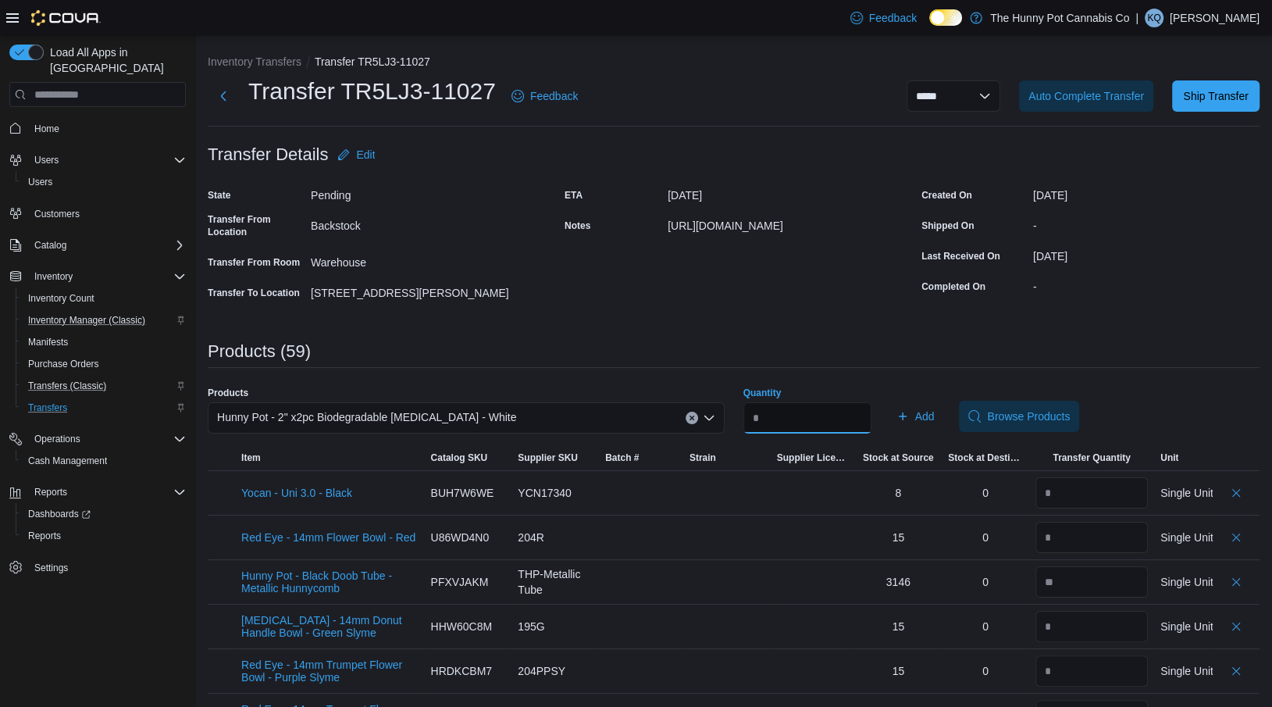
click at [785, 411] on input "*" at bounding box center [807, 417] width 128 height 31
type input "*"
click at [906, 413] on icon "button" at bounding box center [903, 416] width 8 height 8
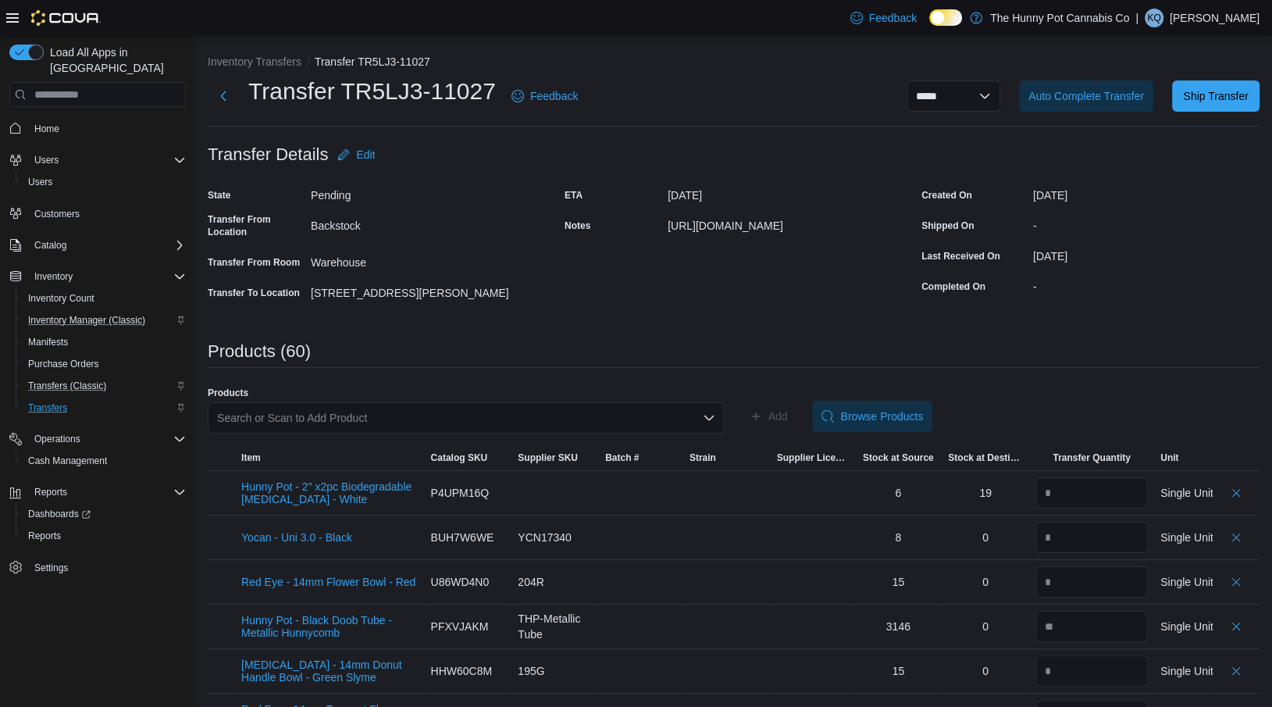
click at [292, 422] on div "Search or Scan to Add Product" at bounding box center [466, 417] width 517 height 31
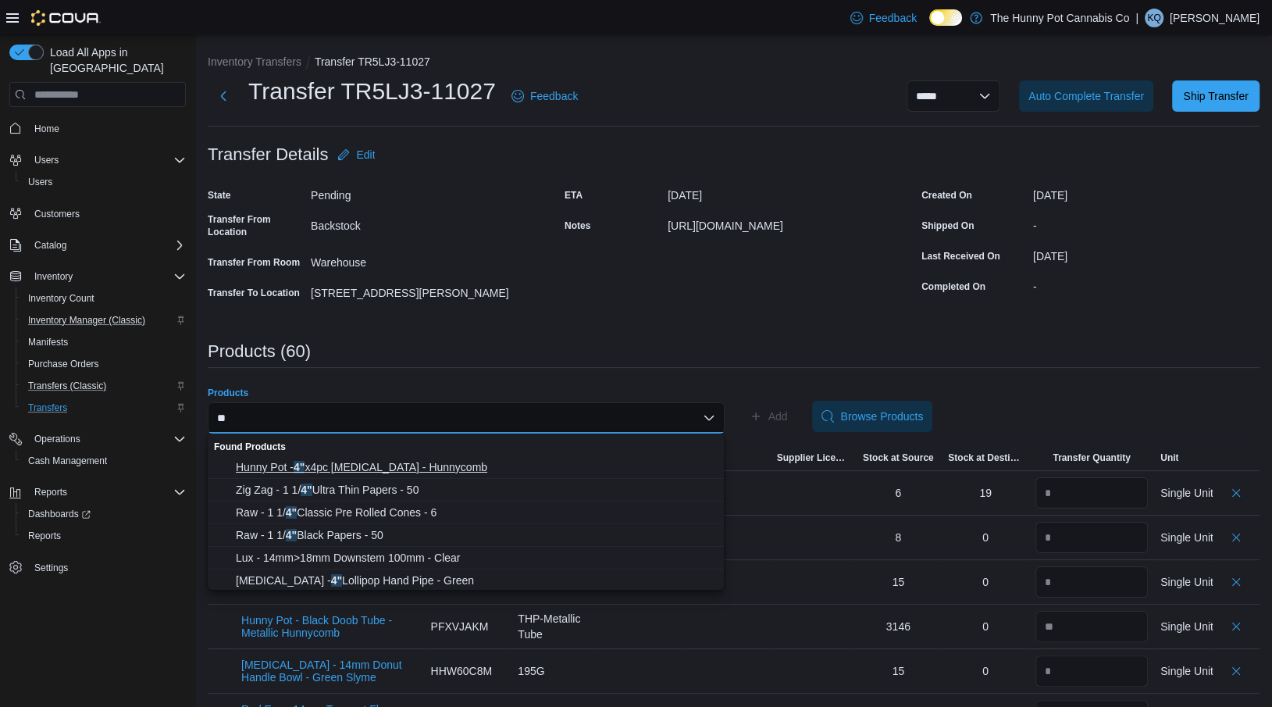
type input "**"
click at [347, 470] on span "Hunny Pot - 4" x4pc [MEDICAL_DATA] - Hunnycomb" at bounding box center [475, 467] width 479 height 16
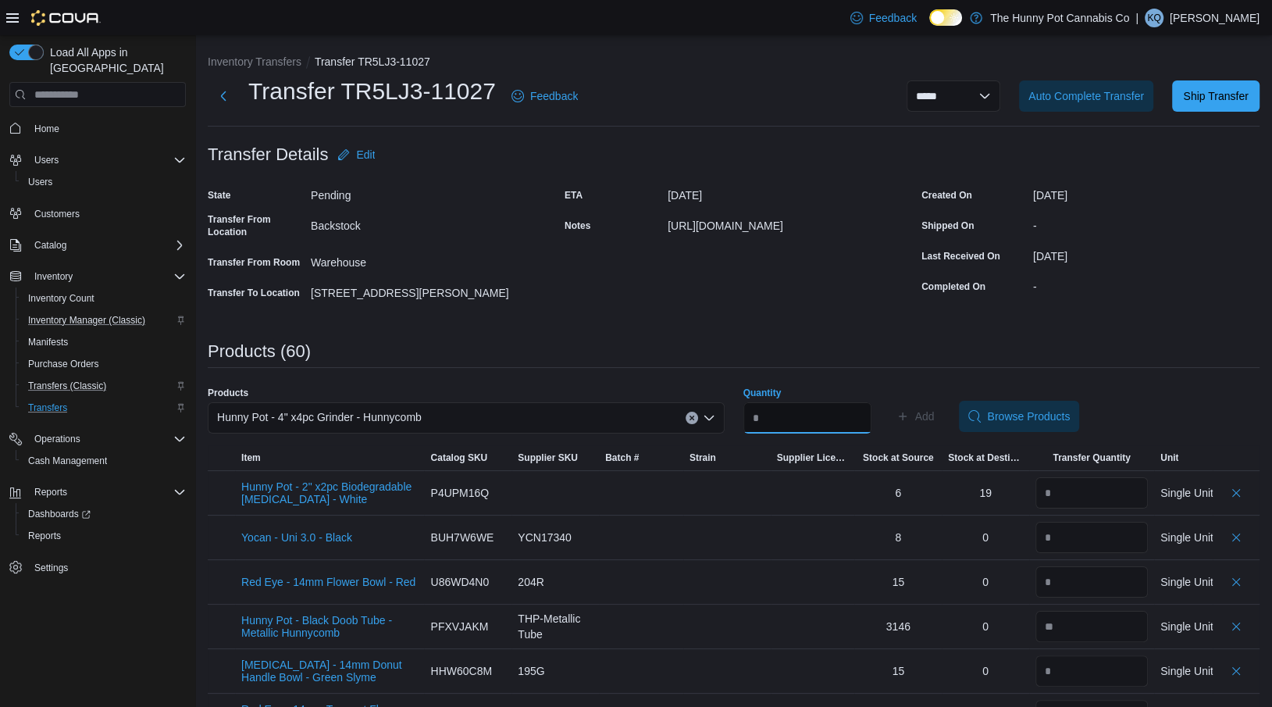
click at [778, 420] on input "Quantity" at bounding box center [807, 417] width 128 height 31
type input "*"
click at [920, 400] on span "Add" at bounding box center [915, 415] width 38 height 31
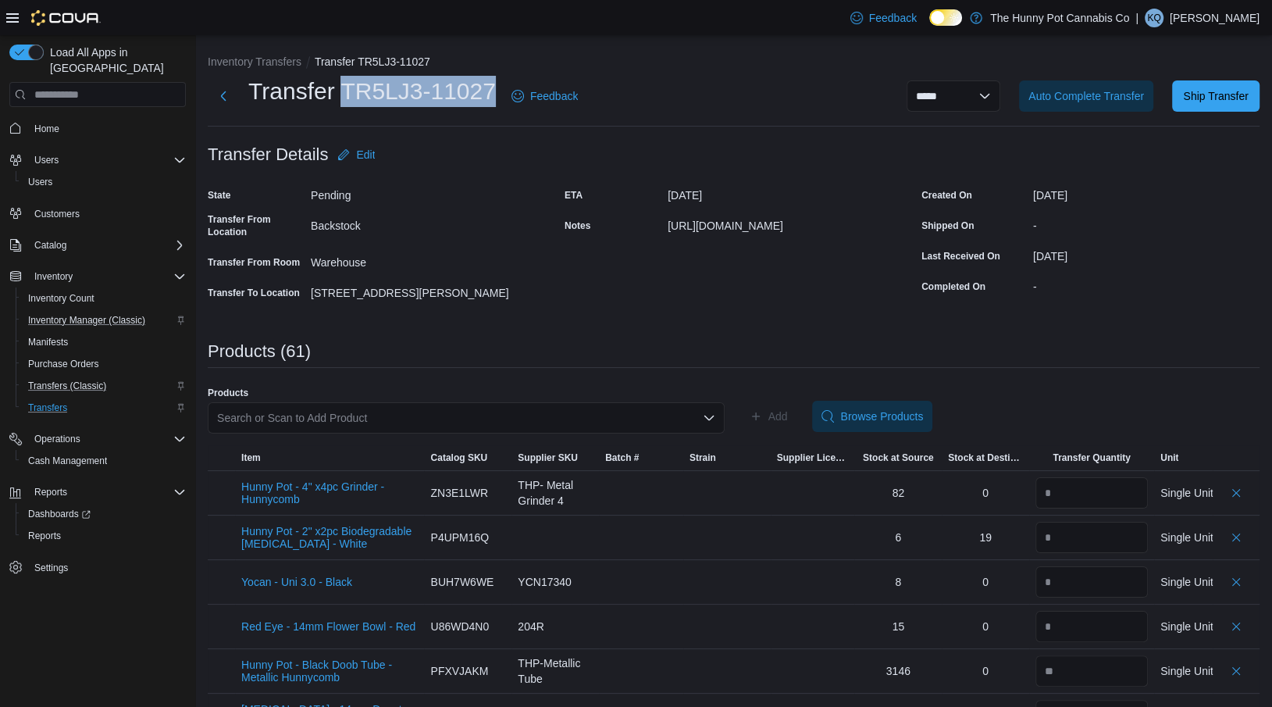
drag, startPoint x: 487, startPoint y: 91, endPoint x: 336, endPoint y: 99, distance: 150.9
click at [336, 99] on div "Transfer TR5LJ3-11027 Feedback" at bounding box center [396, 96] width 376 height 41
copy h1 "TR5LJ3-11027"
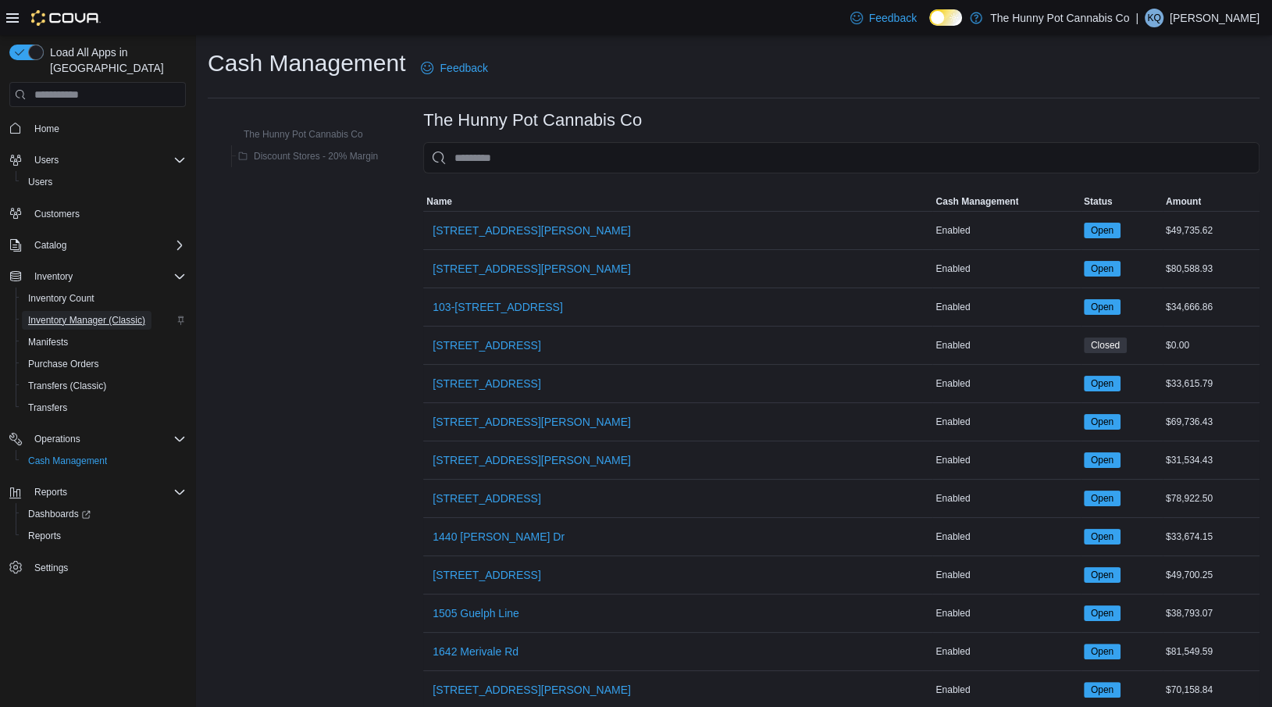
click at [94, 314] on span "Inventory Manager (Classic)" at bounding box center [86, 320] width 117 height 12
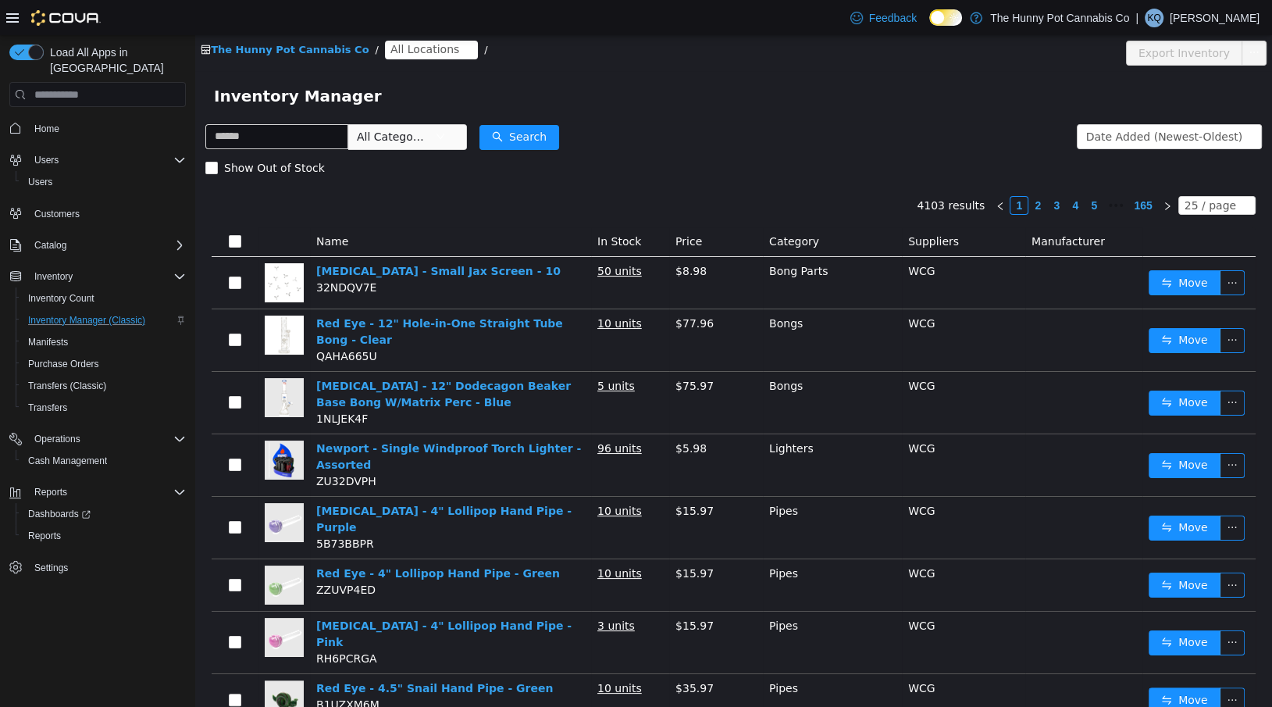
click at [421, 50] on span "All Locations" at bounding box center [424, 49] width 69 height 17
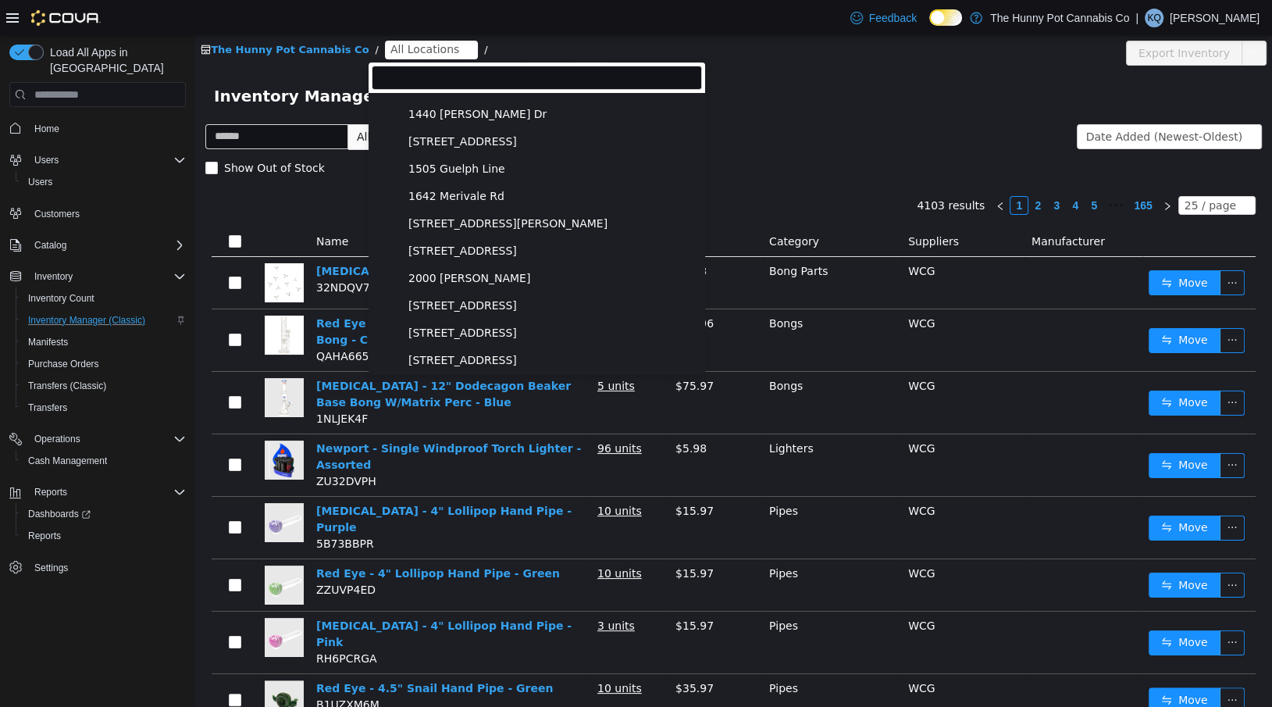
scroll to position [895, 0]
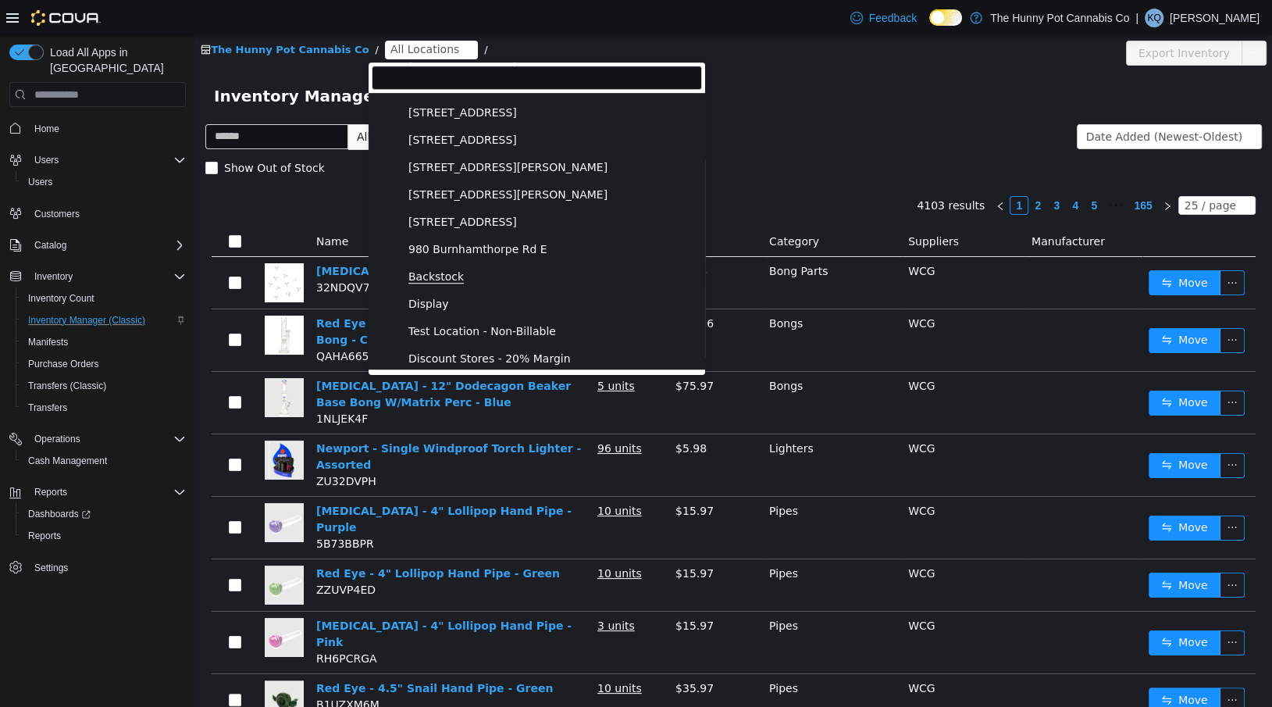
click at [440, 273] on span "Backstock" at bounding box center [435, 276] width 55 height 13
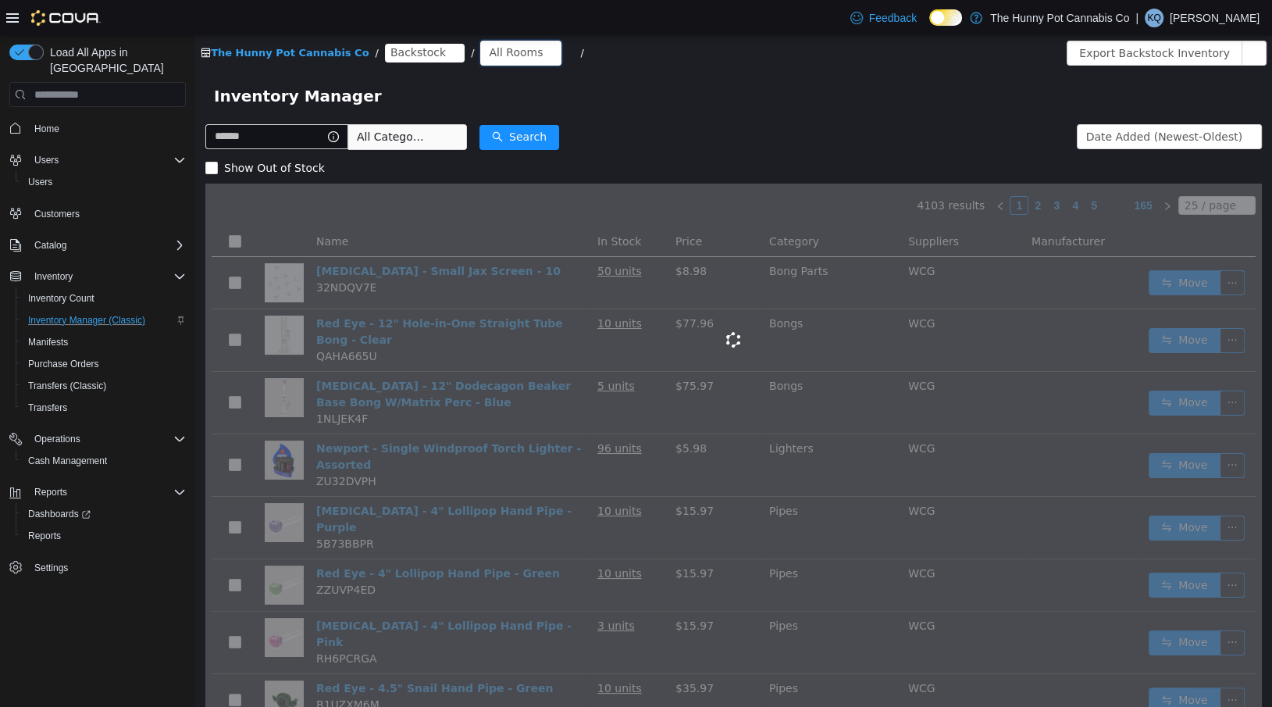
click at [489, 57] on div "All Rooms" at bounding box center [516, 52] width 54 height 23
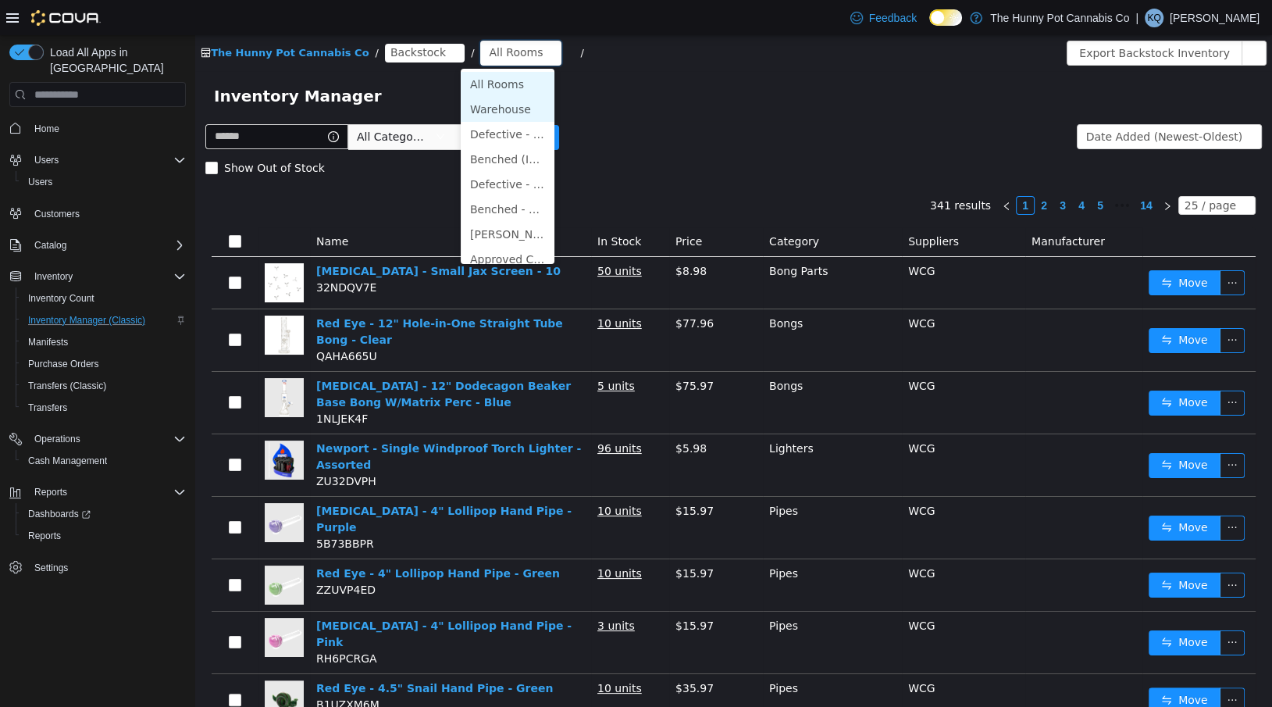
click at [489, 98] on li "Warehouse" at bounding box center [508, 109] width 94 height 25
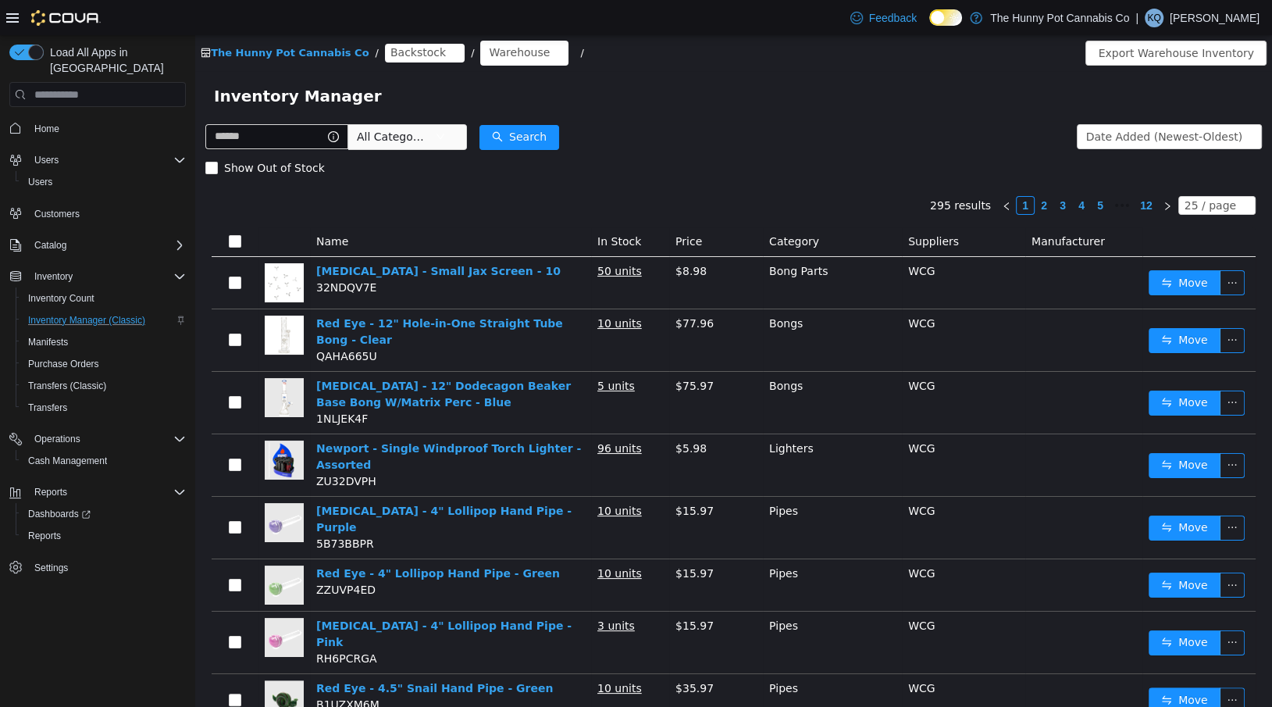
click at [435, 127] on span "All Categories" at bounding box center [396, 136] width 78 height 23
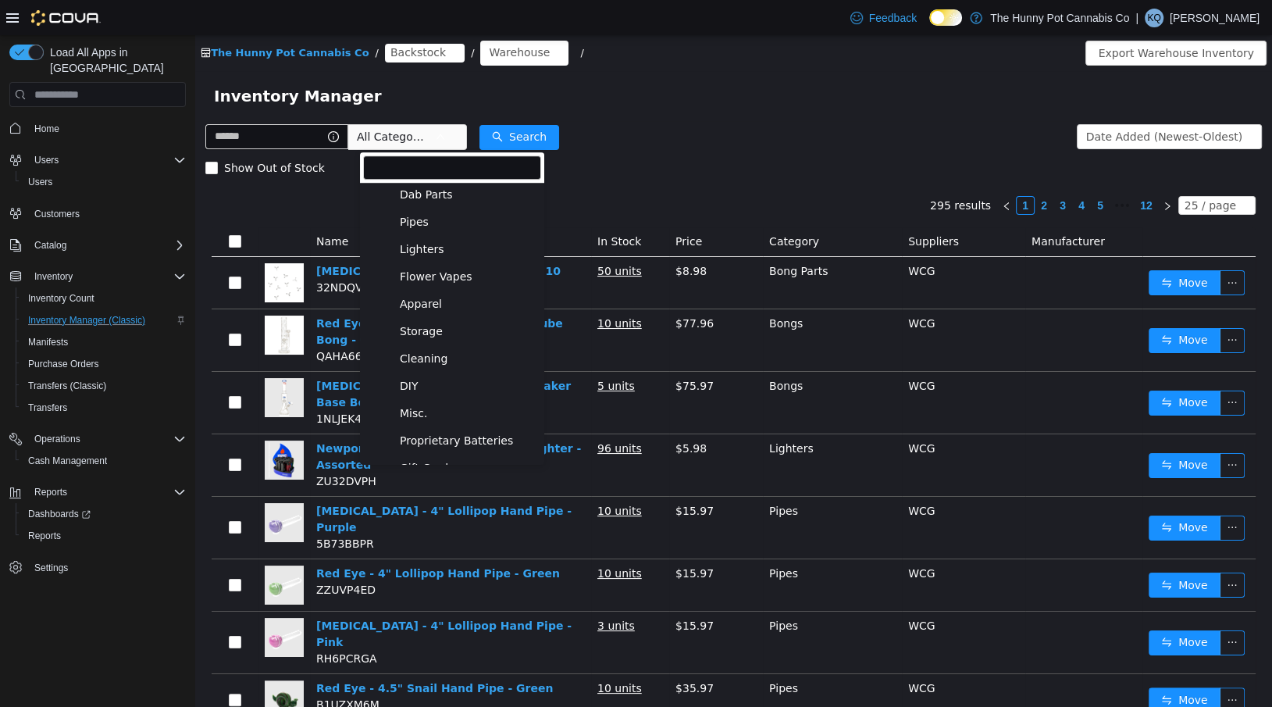
scroll to position [927, 0]
click at [415, 247] on span "Pipes" at bounding box center [414, 253] width 29 height 13
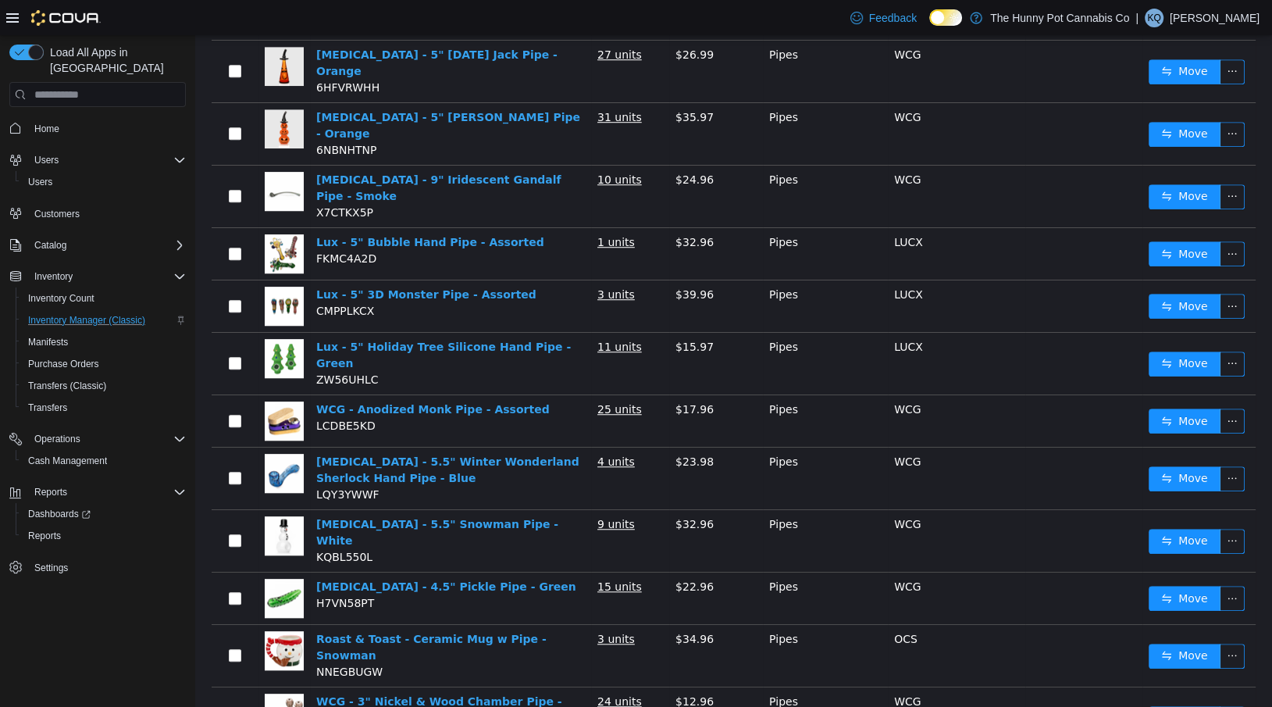
scroll to position [955, 0]
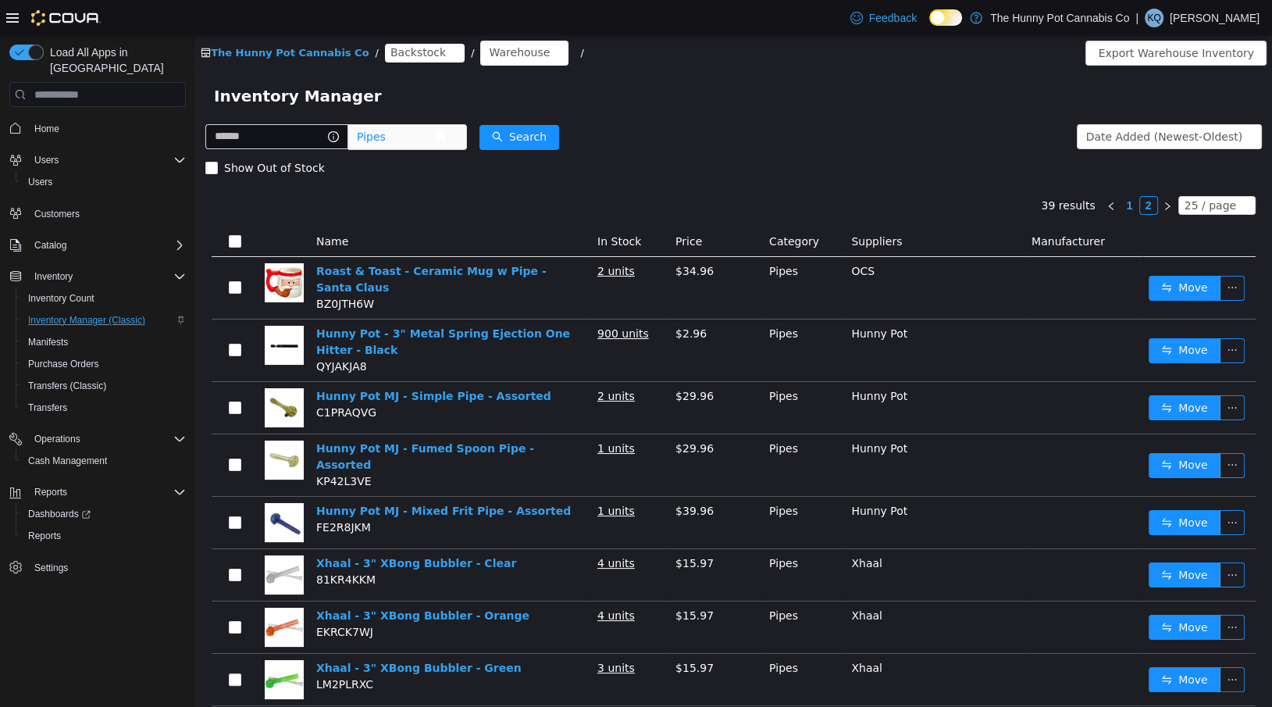
click at [386, 148] on span "Pipes" at bounding box center [371, 136] width 29 height 23
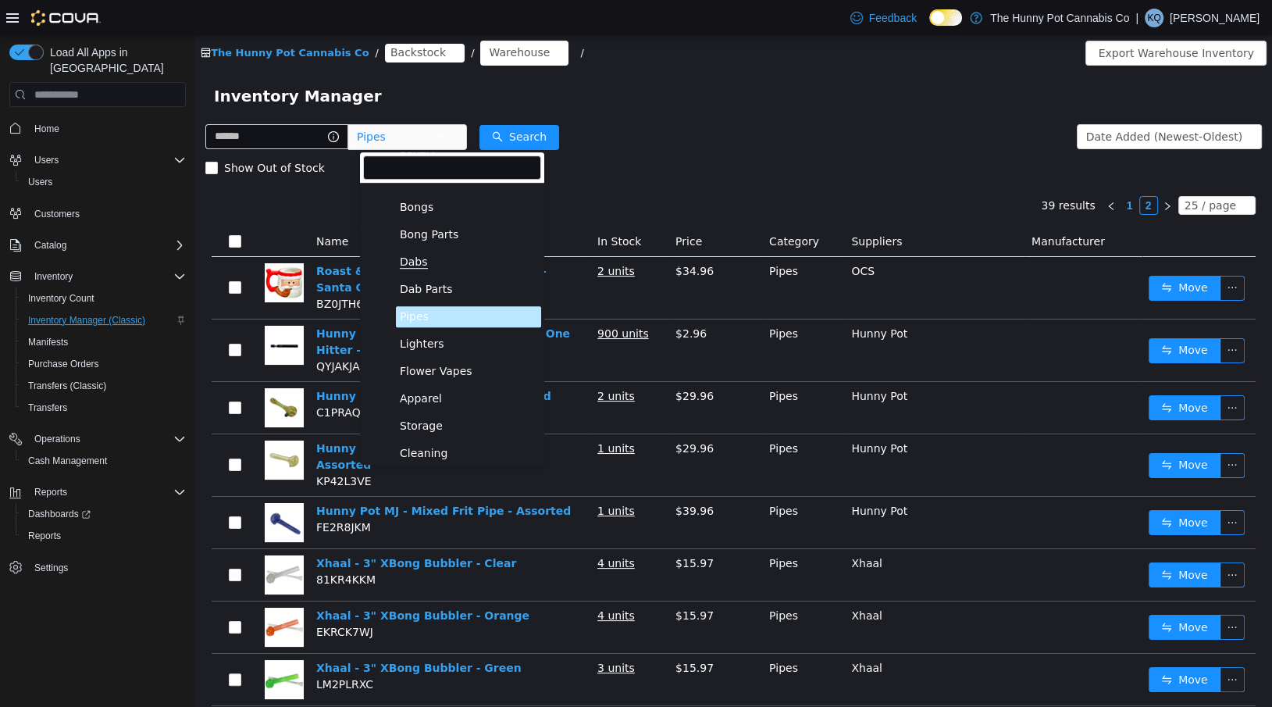
scroll to position [863, 0]
click at [418, 338] on span "Lighters" at bounding box center [422, 344] width 44 height 13
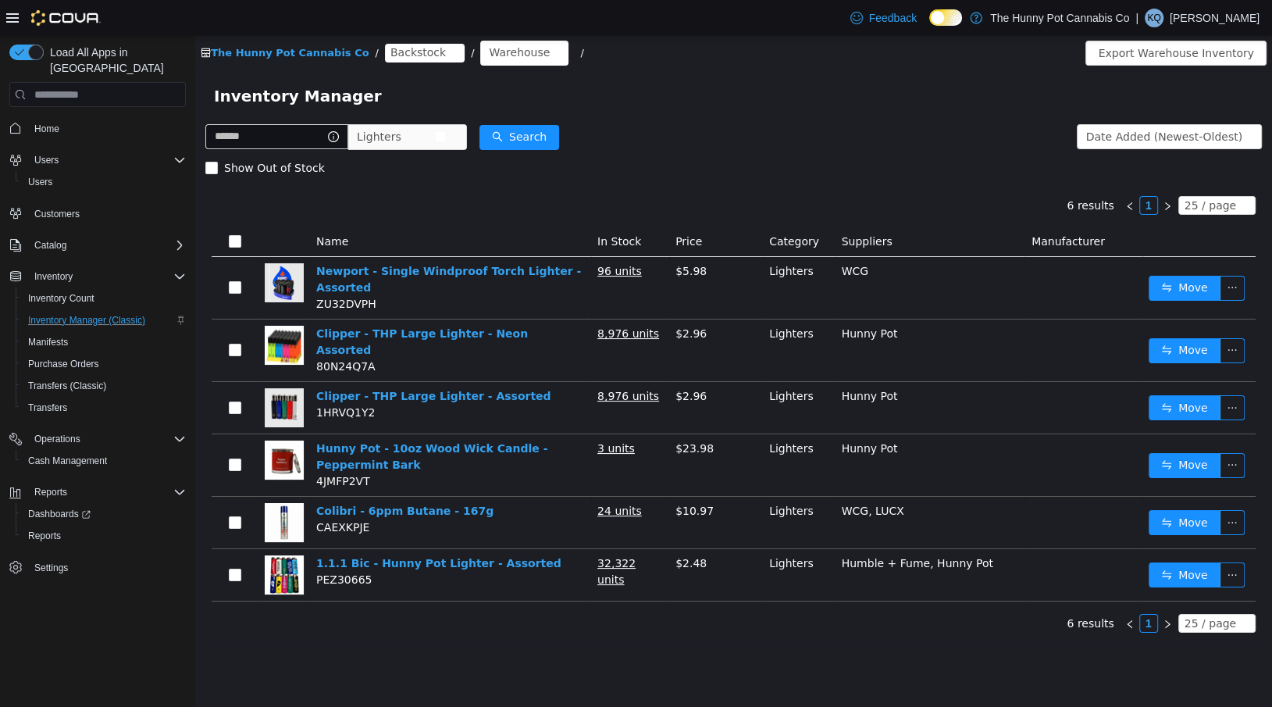
click at [392, 137] on span "Lighters" at bounding box center [379, 136] width 44 height 23
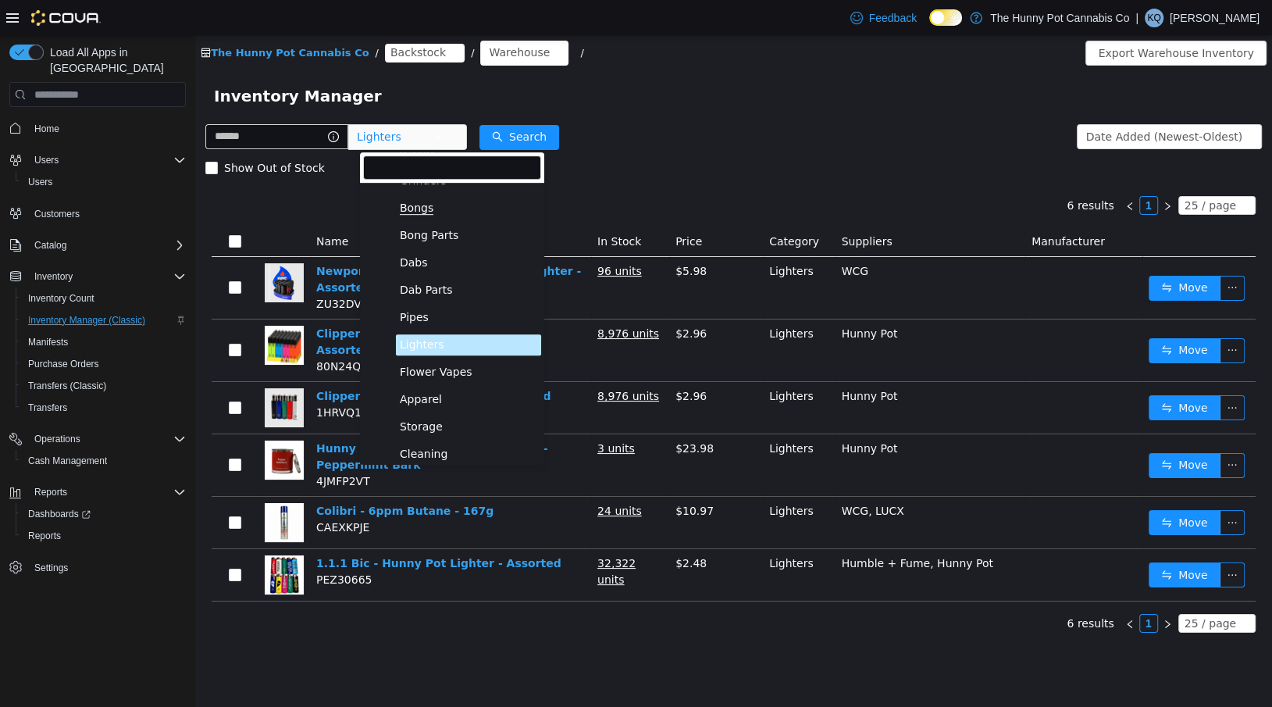
click at [401, 208] on span "Bongs" at bounding box center [417, 207] width 34 height 13
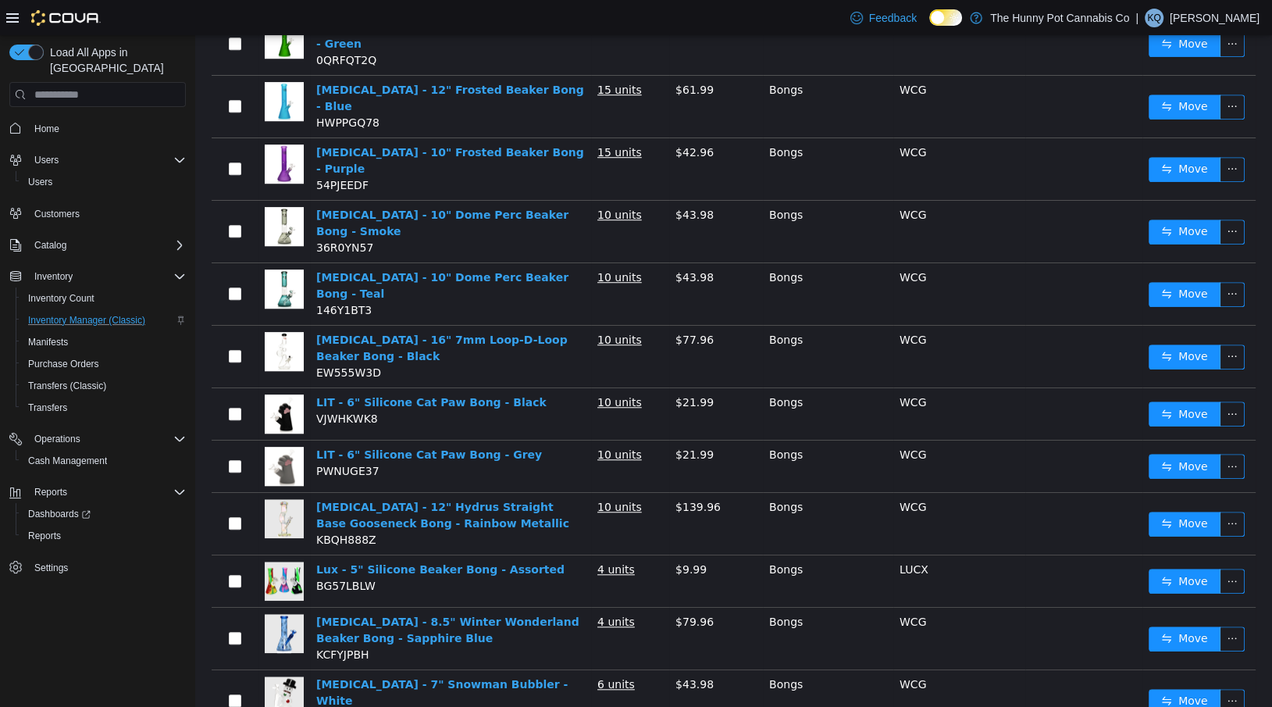
scroll to position [995, 0]
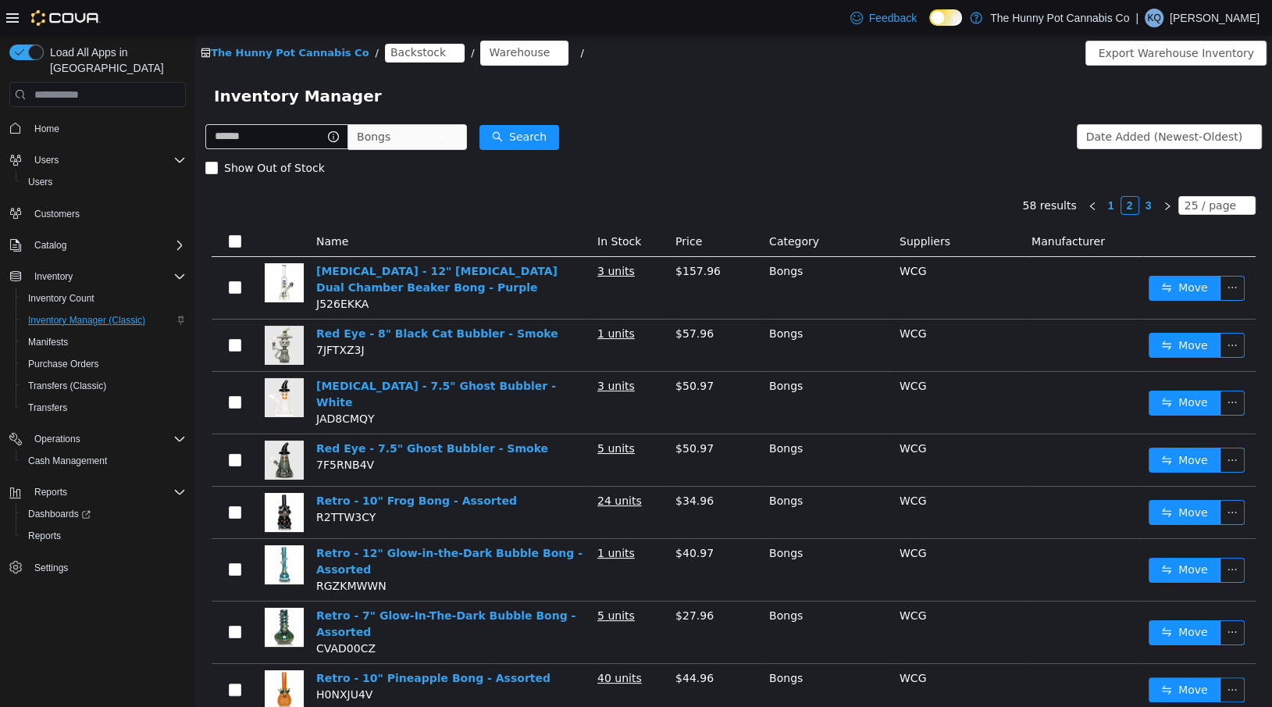
click at [1152, 201] on link "3" at bounding box center [1148, 205] width 17 height 17
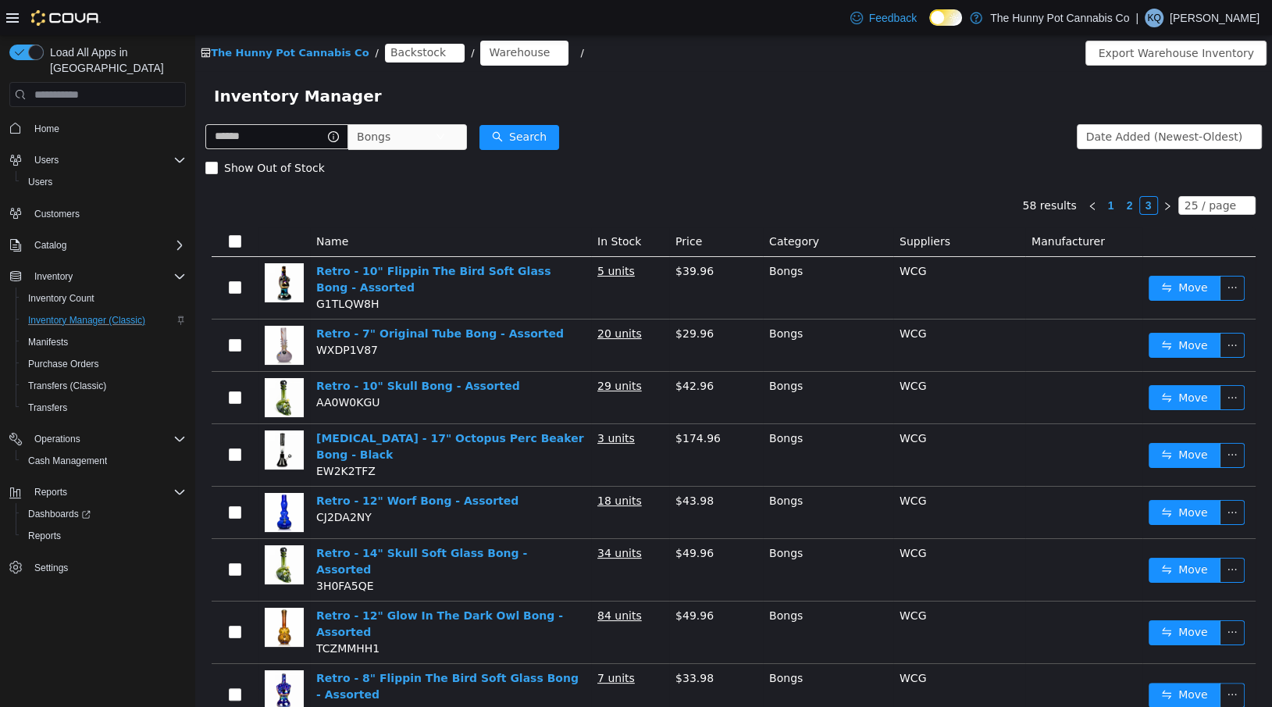
click at [1117, 208] on link "1" at bounding box center [1110, 205] width 17 height 17
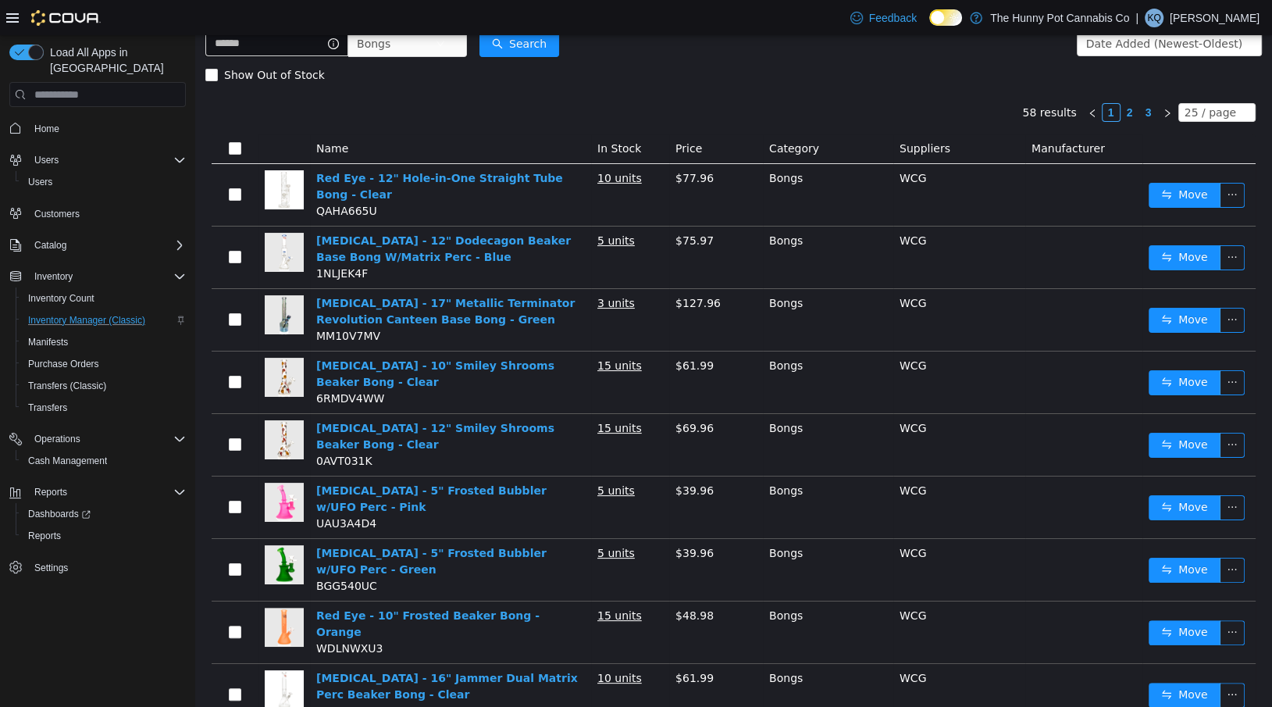
scroll to position [92, 0]
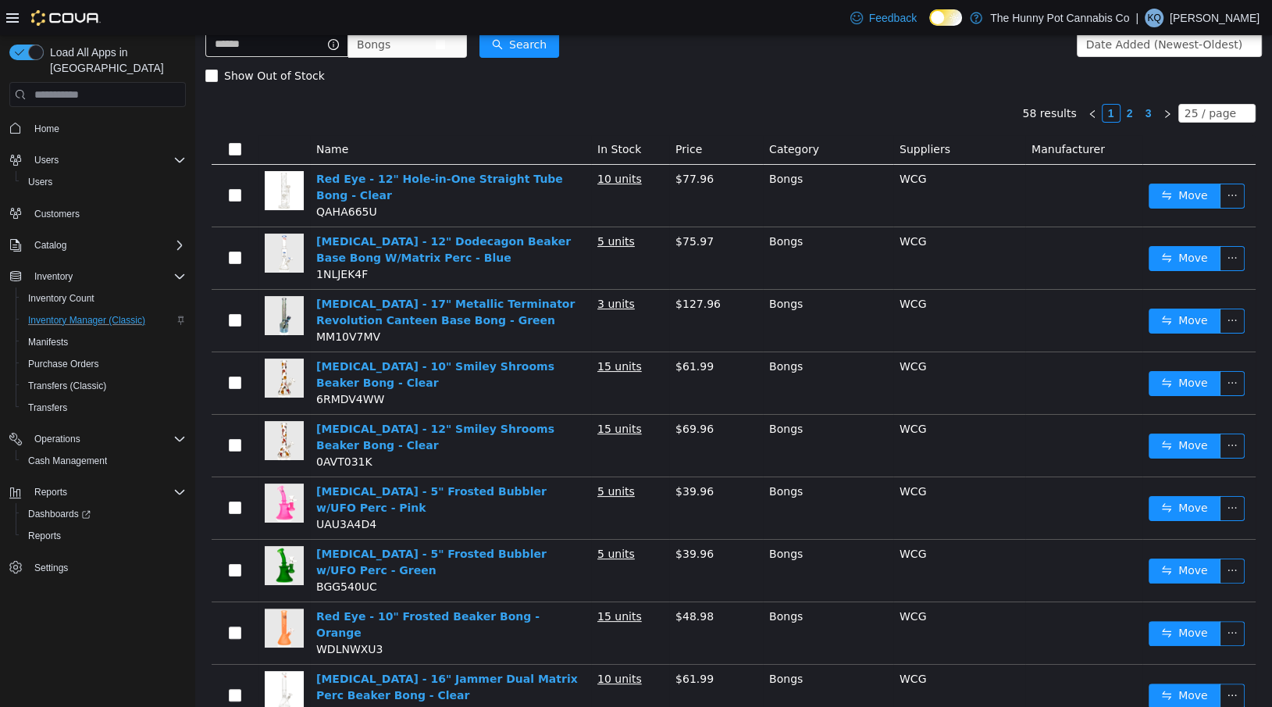
click at [422, 47] on span "Bongs" at bounding box center [396, 44] width 78 height 23
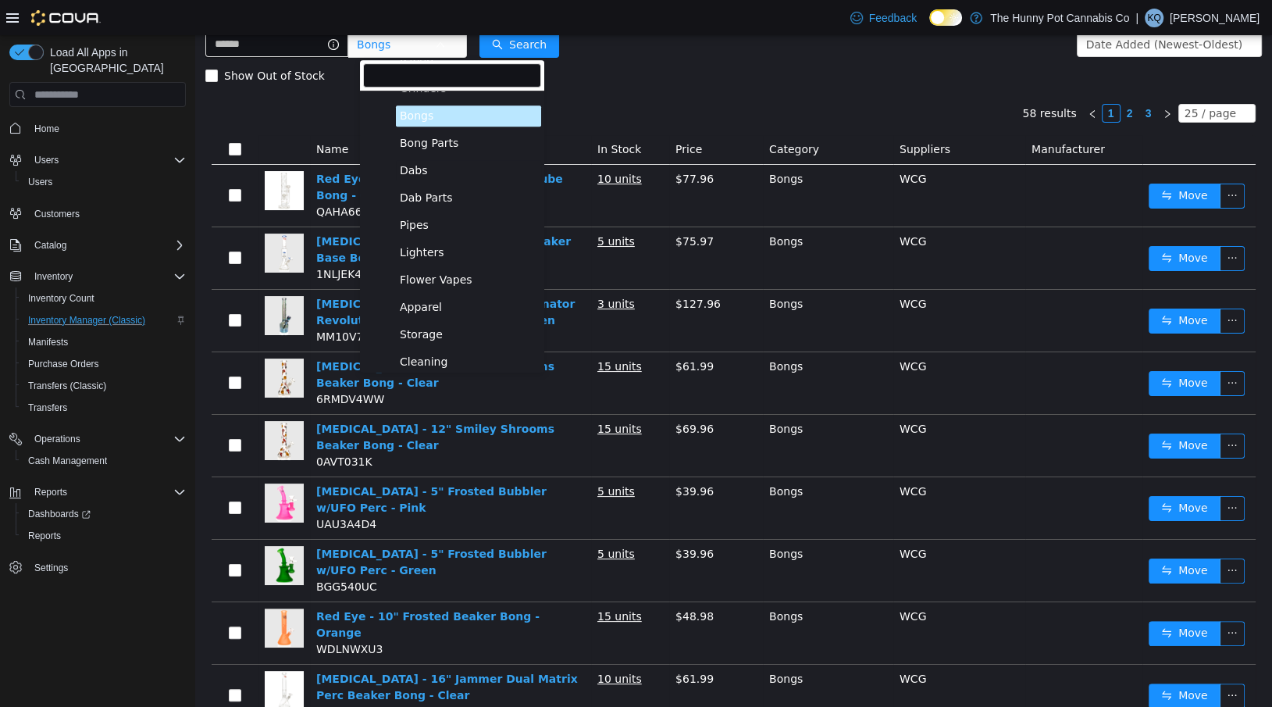
click at [408, 176] on span "Dabs" at bounding box center [468, 170] width 145 height 21
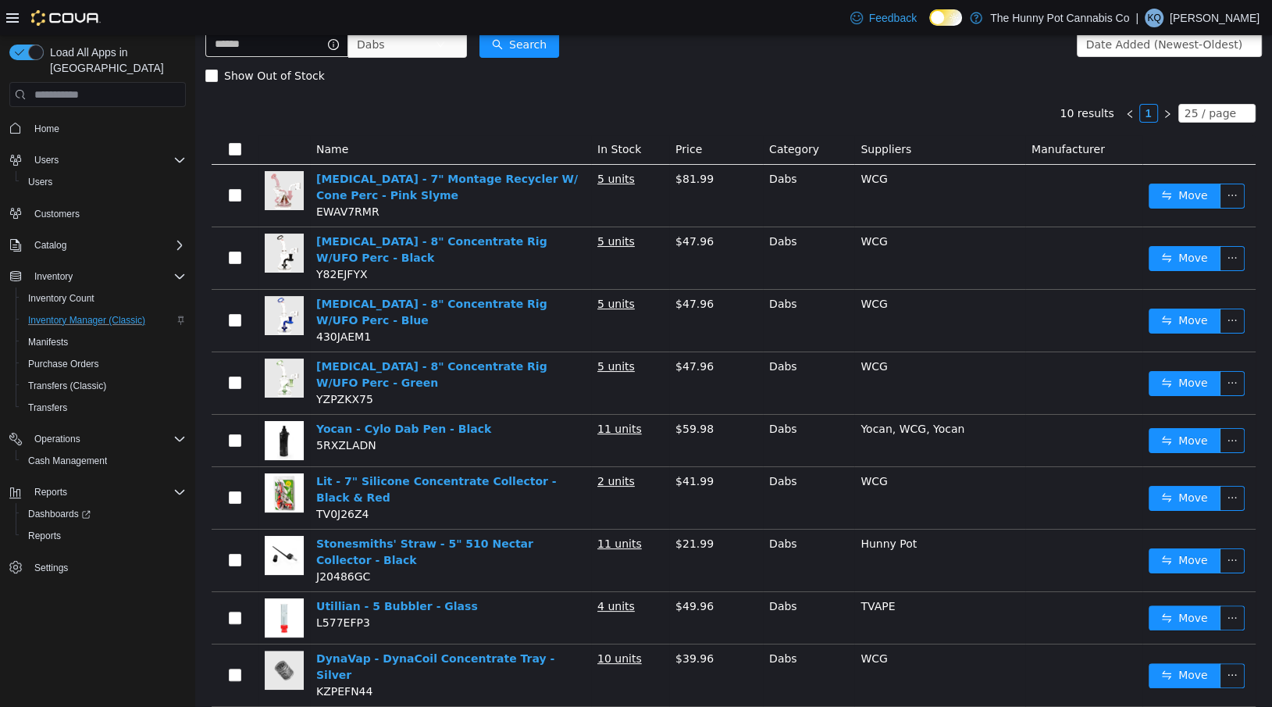
scroll to position [144, 0]
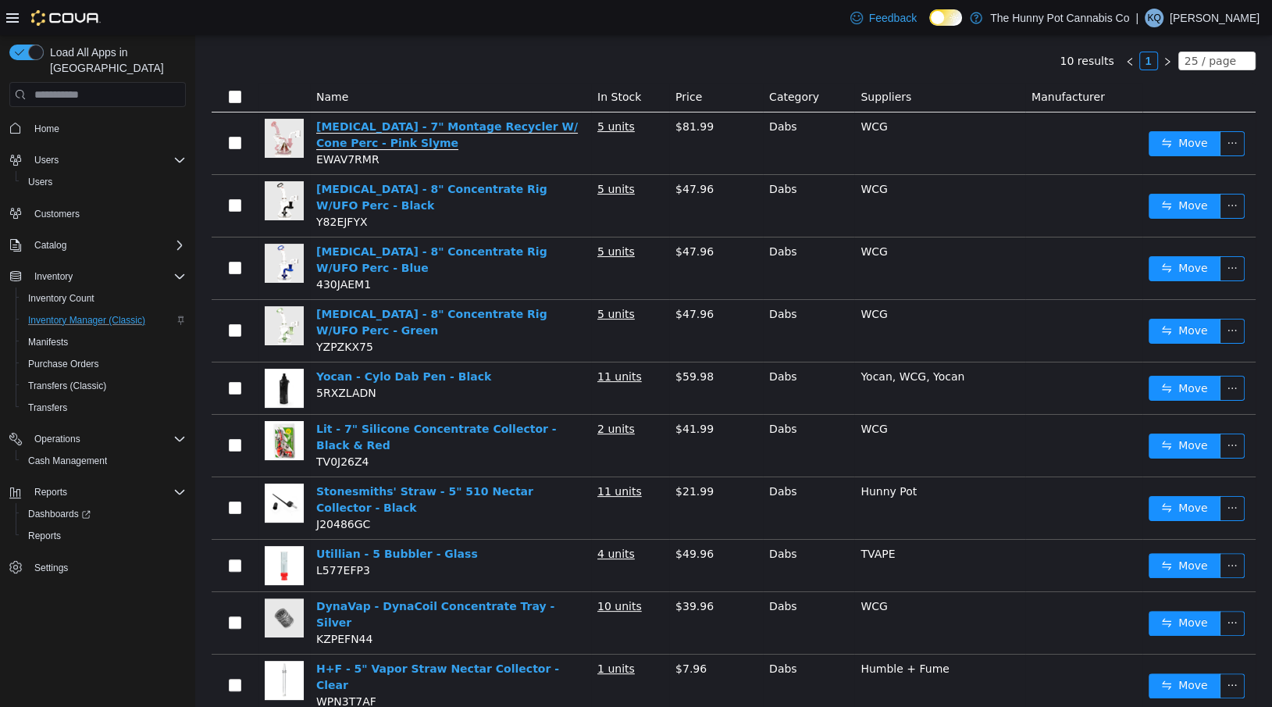
click at [435, 130] on link "Red Eye - 7" Montage Recycler W/ Cone Perc - Pink Slyme" at bounding box center [447, 135] width 262 height 30
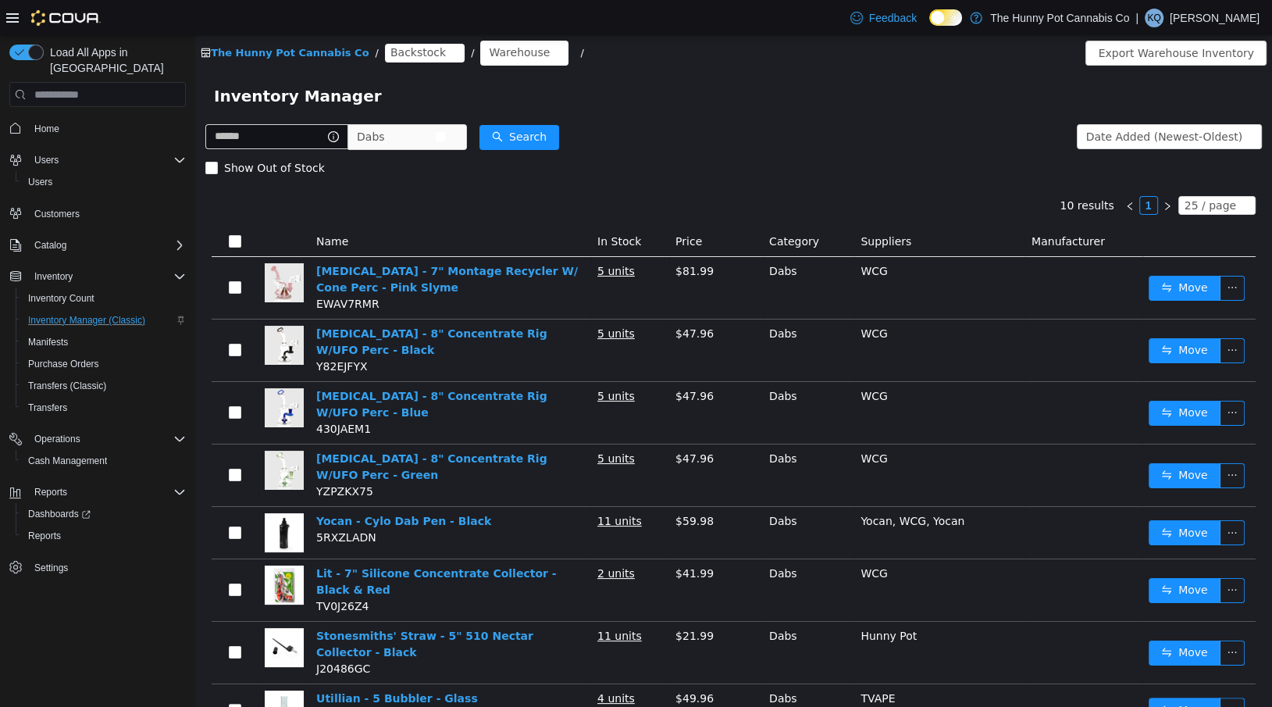
click at [413, 134] on span "Dabs" at bounding box center [396, 136] width 78 height 23
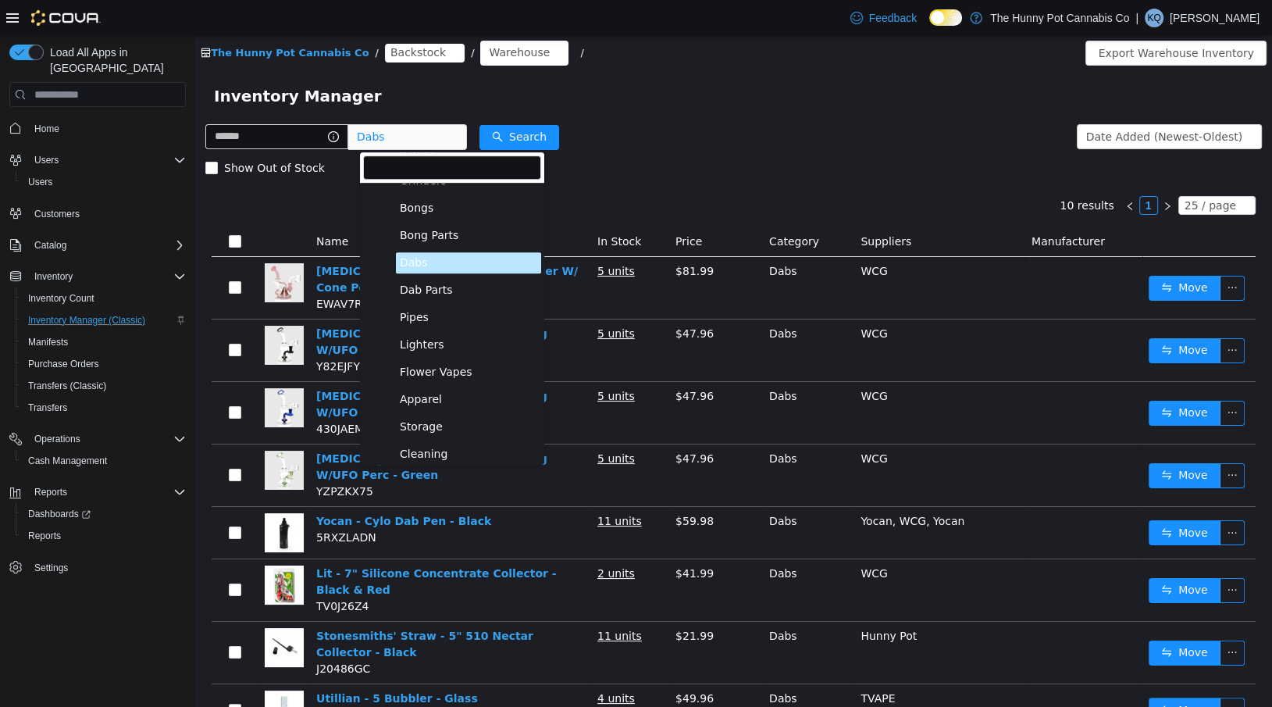
click at [408, 299] on span "Dab Parts" at bounding box center [468, 289] width 145 height 21
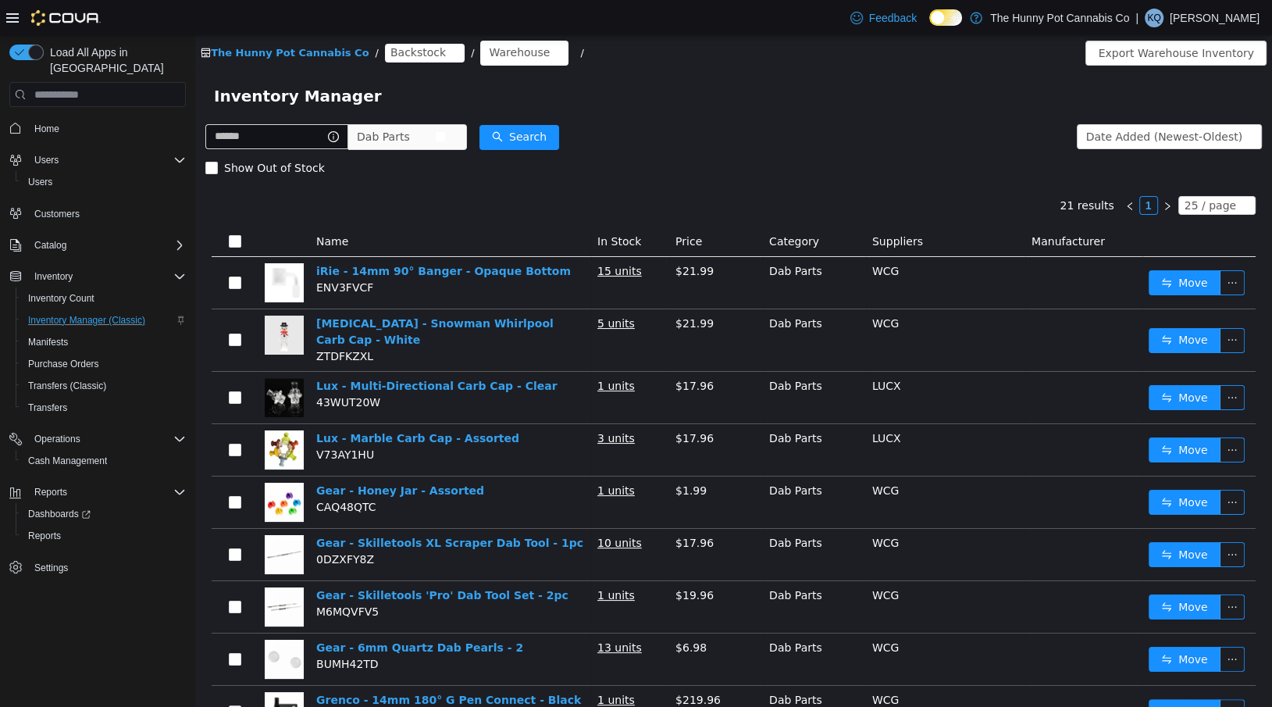
click at [410, 131] on span "Dab Parts" at bounding box center [383, 136] width 53 height 23
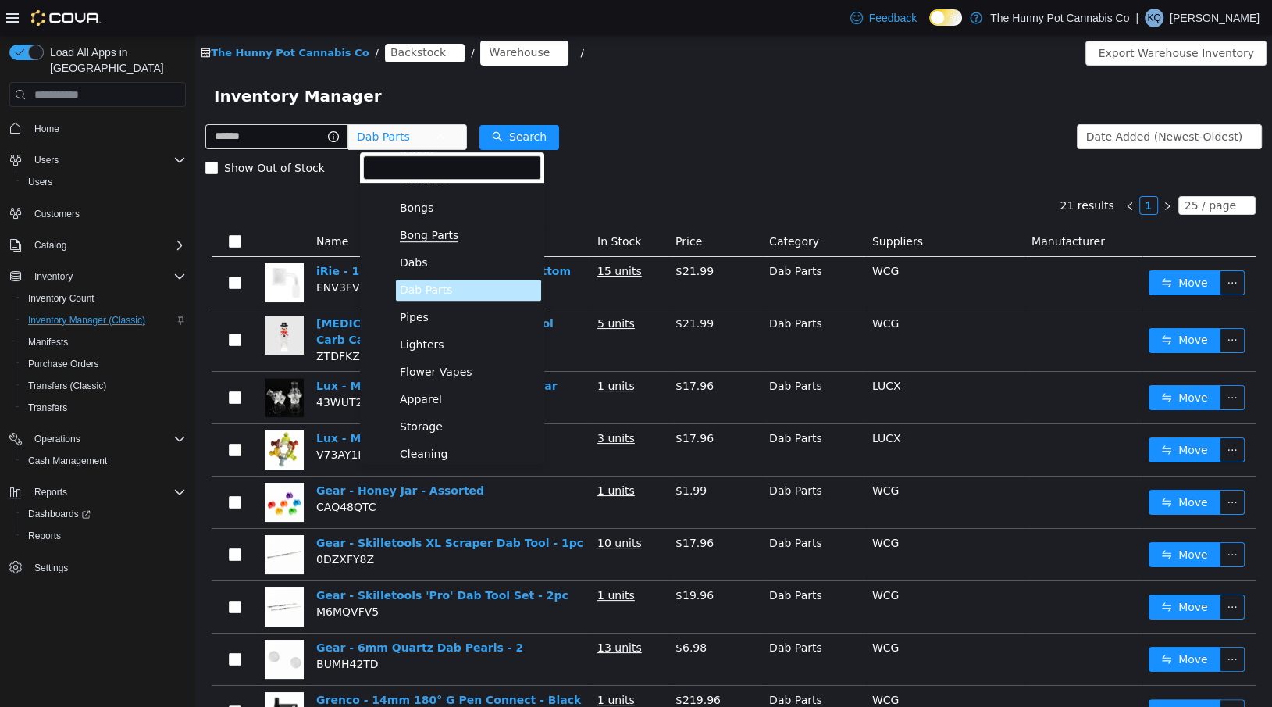
click at [438, 237] on span "Bong Parts" at bounding box center [429, 235] width 59 height 13
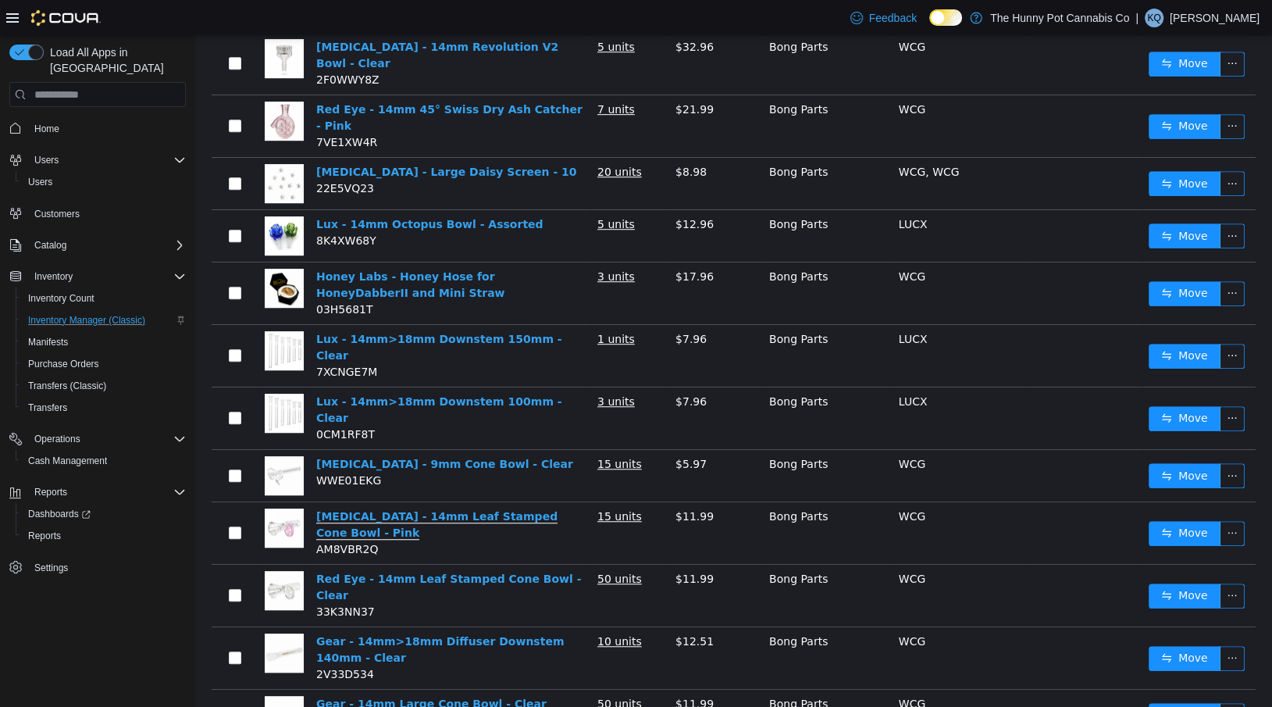
scroll to position [975, 0]
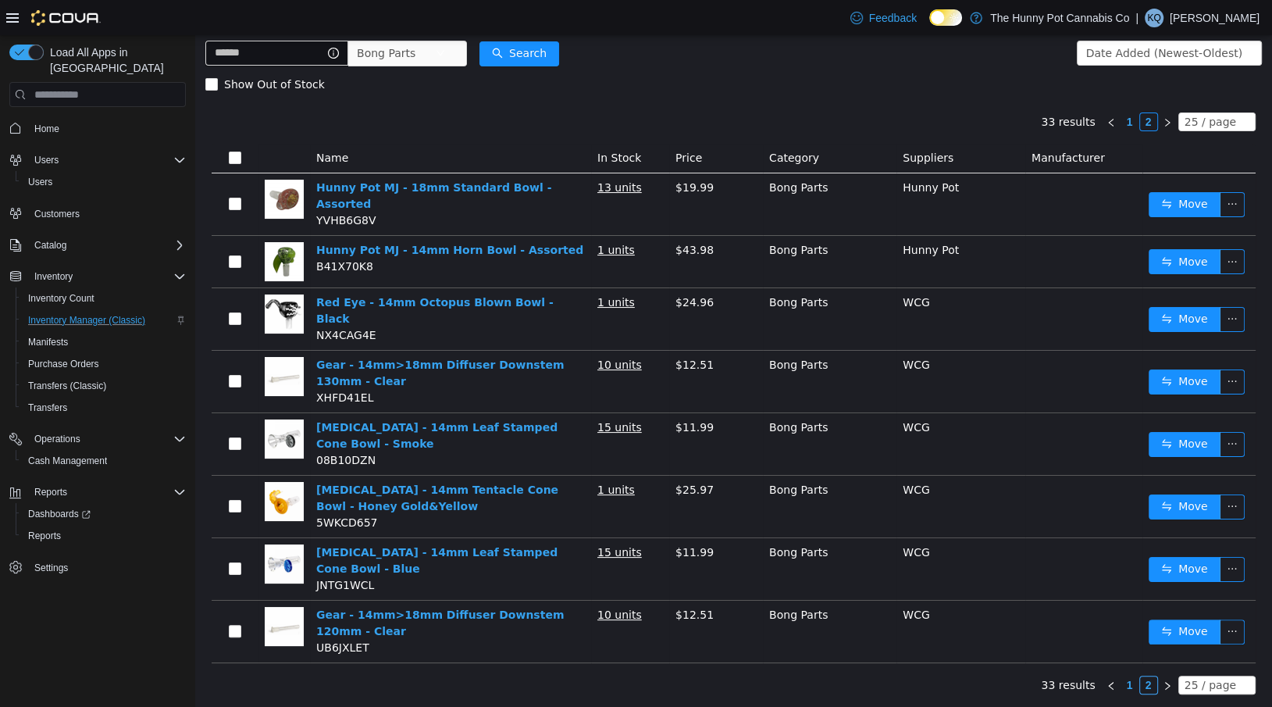
scroll to position [51, 0]
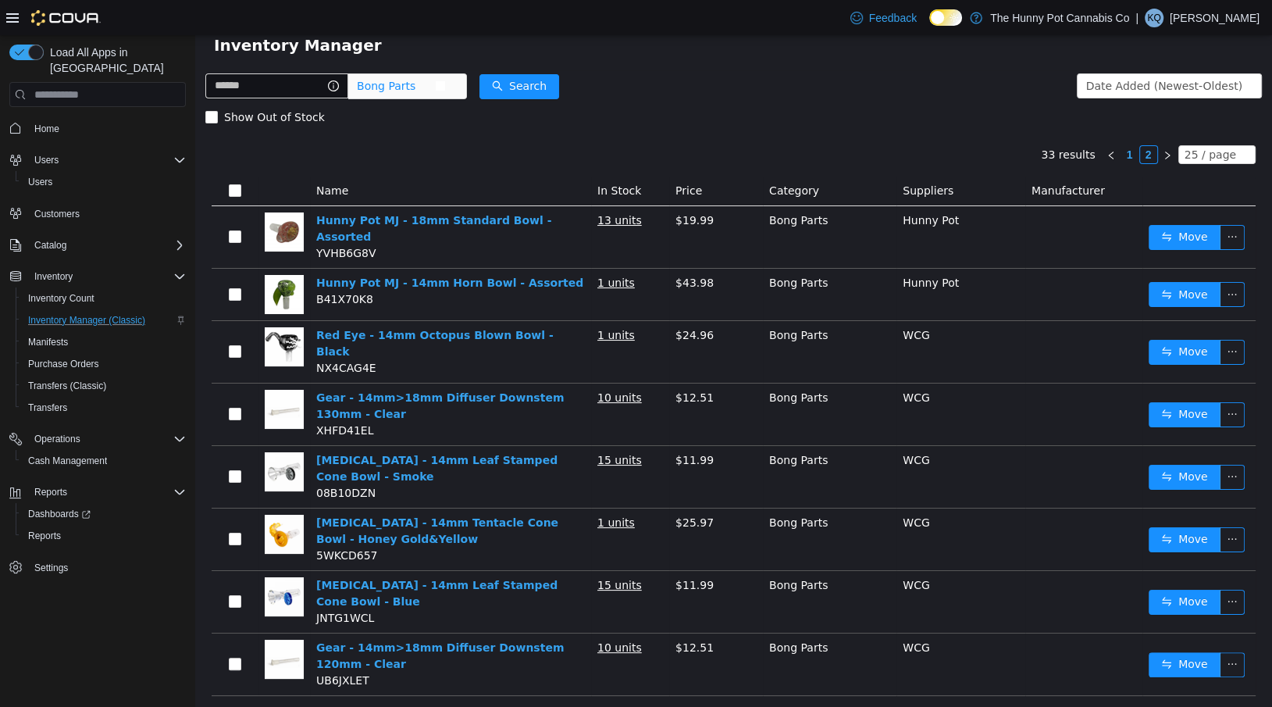
click at [388, 91] on span "Bong Parts" at bounding box center [386, 85] width 59 height 23
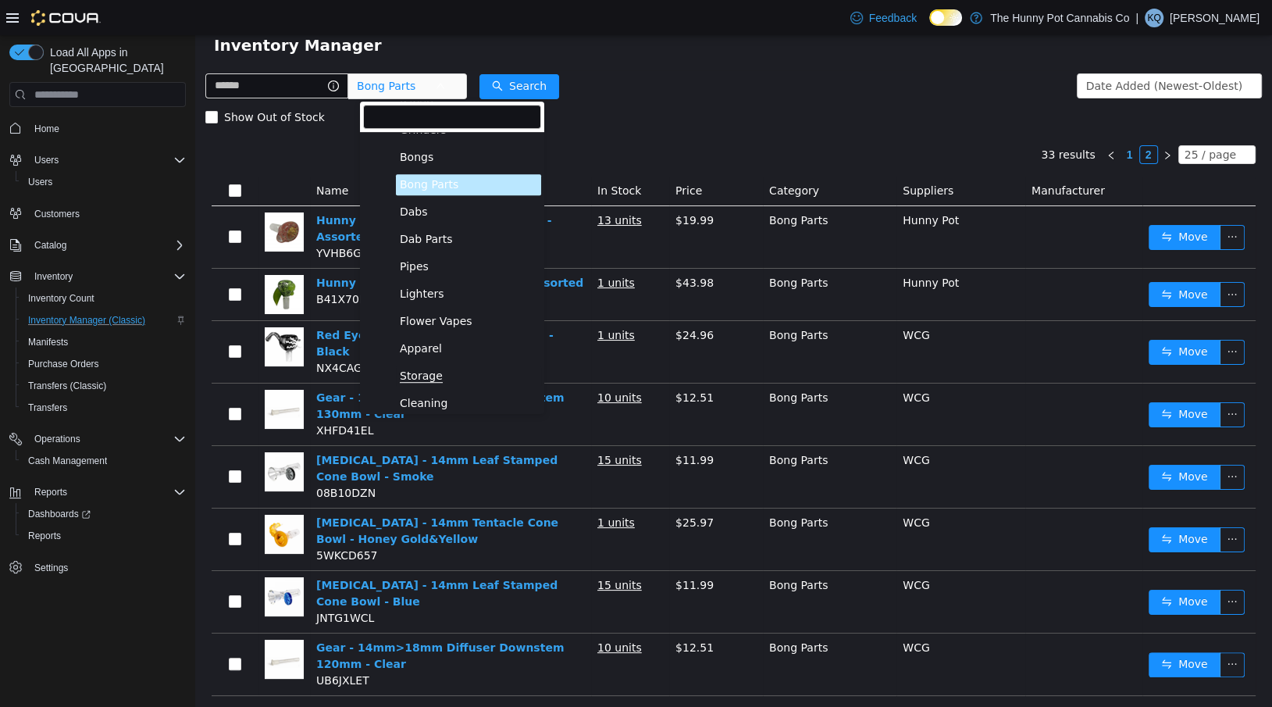
click at [423, 373] on span "Storage" at bounding box center [421, 375] width 43 height 13
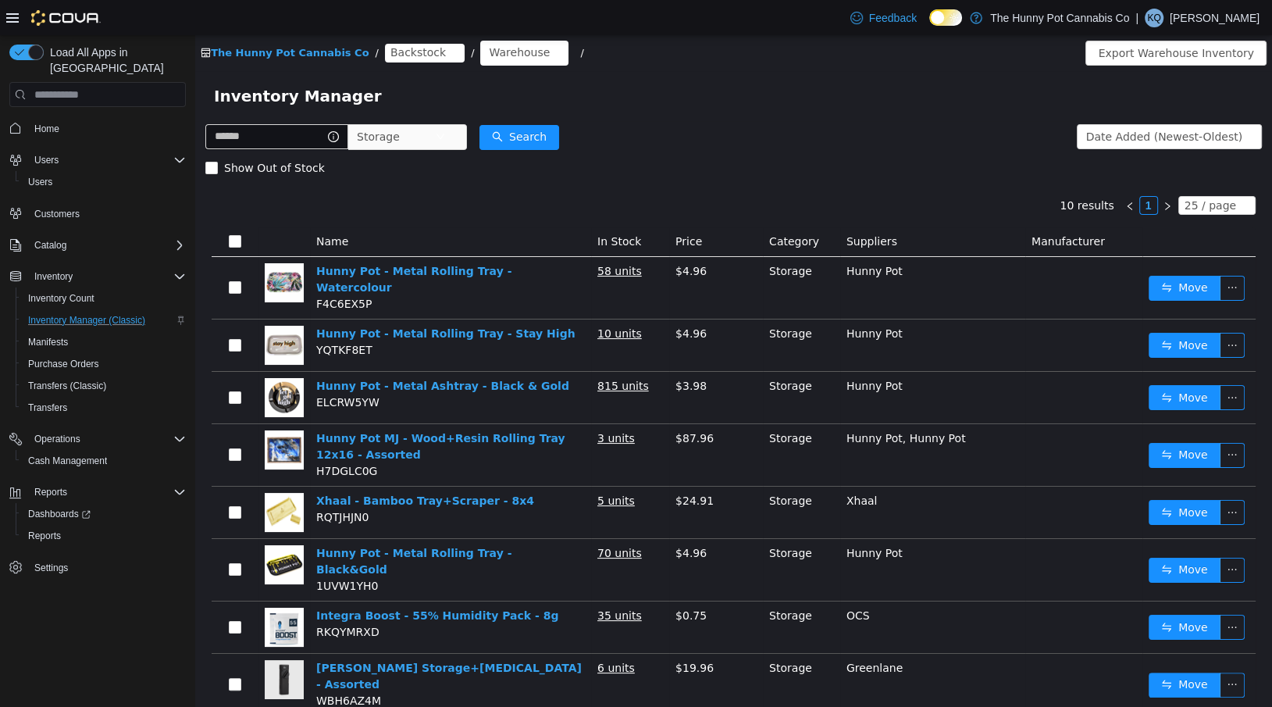
click at [385, 151] on div "Storage" at bounding box center [336, 136] width 262 height 31
click at [384, 142] on span "Storage" at bounding box center [378, 136] width 43 height 23
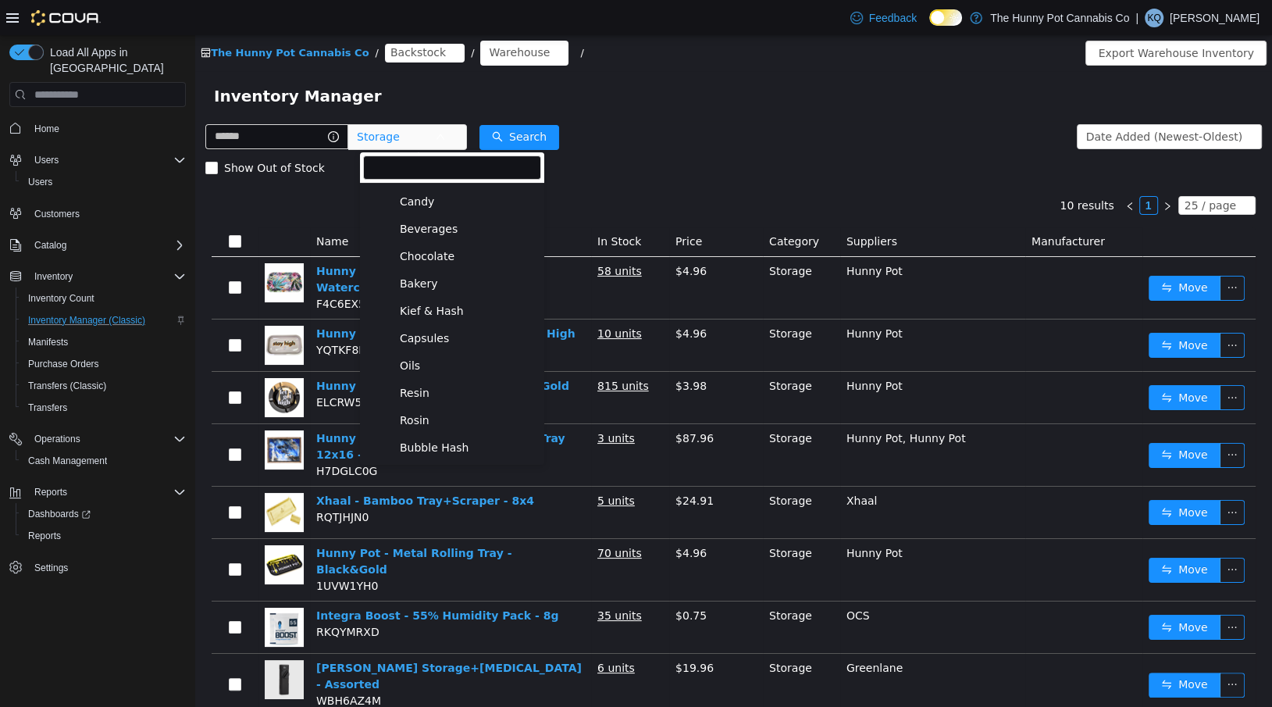
scroll to position [358, 0]
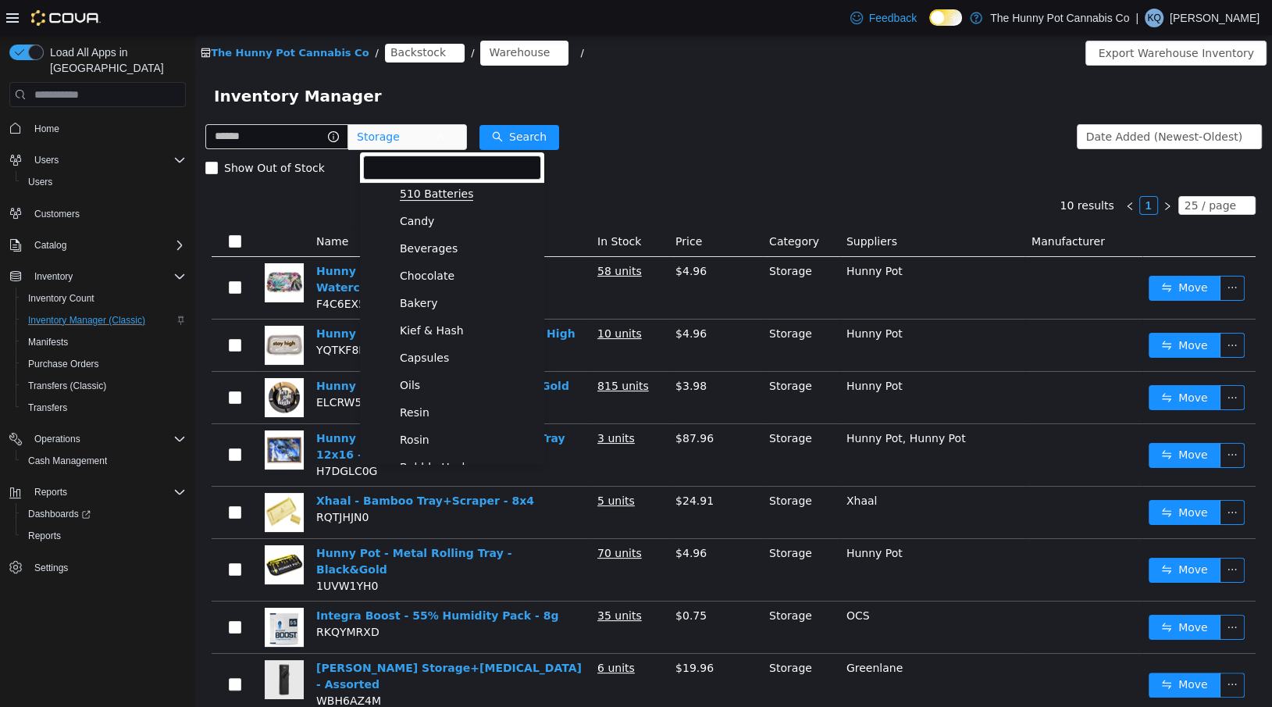
click at [403, 199] on span "510 Batteries" at bounding box center [437, 193] width 74 height 13
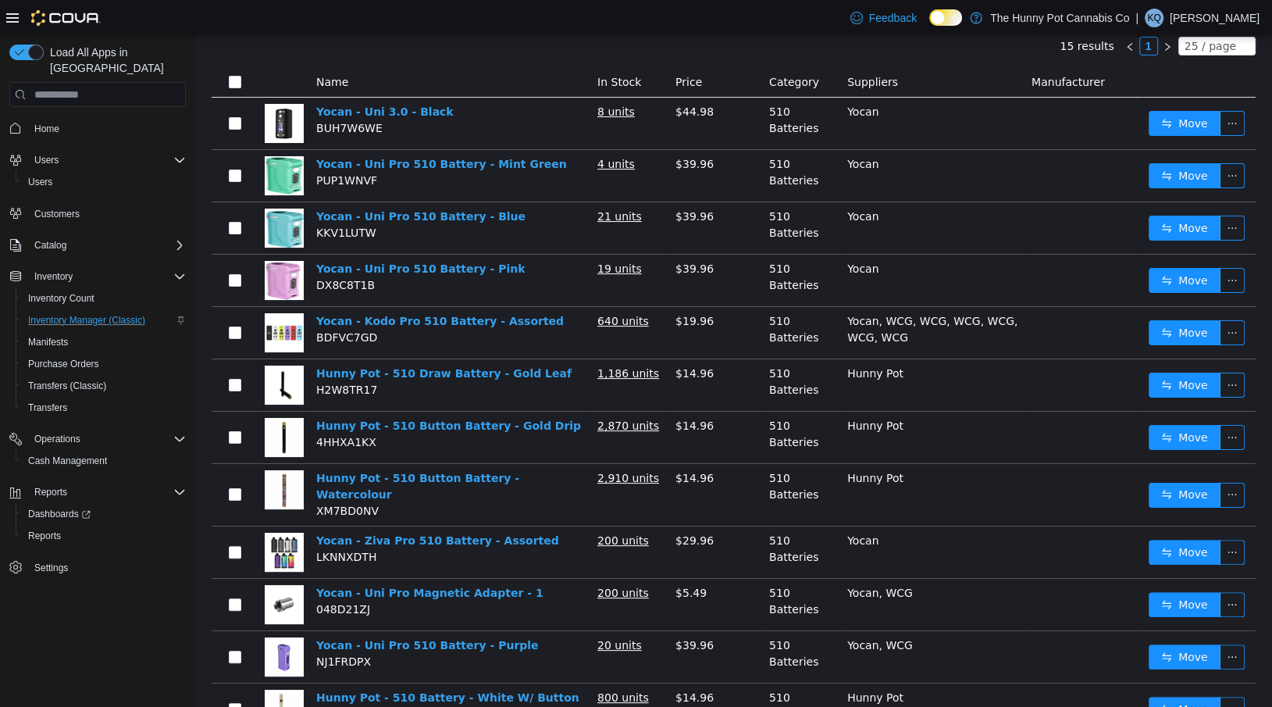
scroll to position [0, 0]
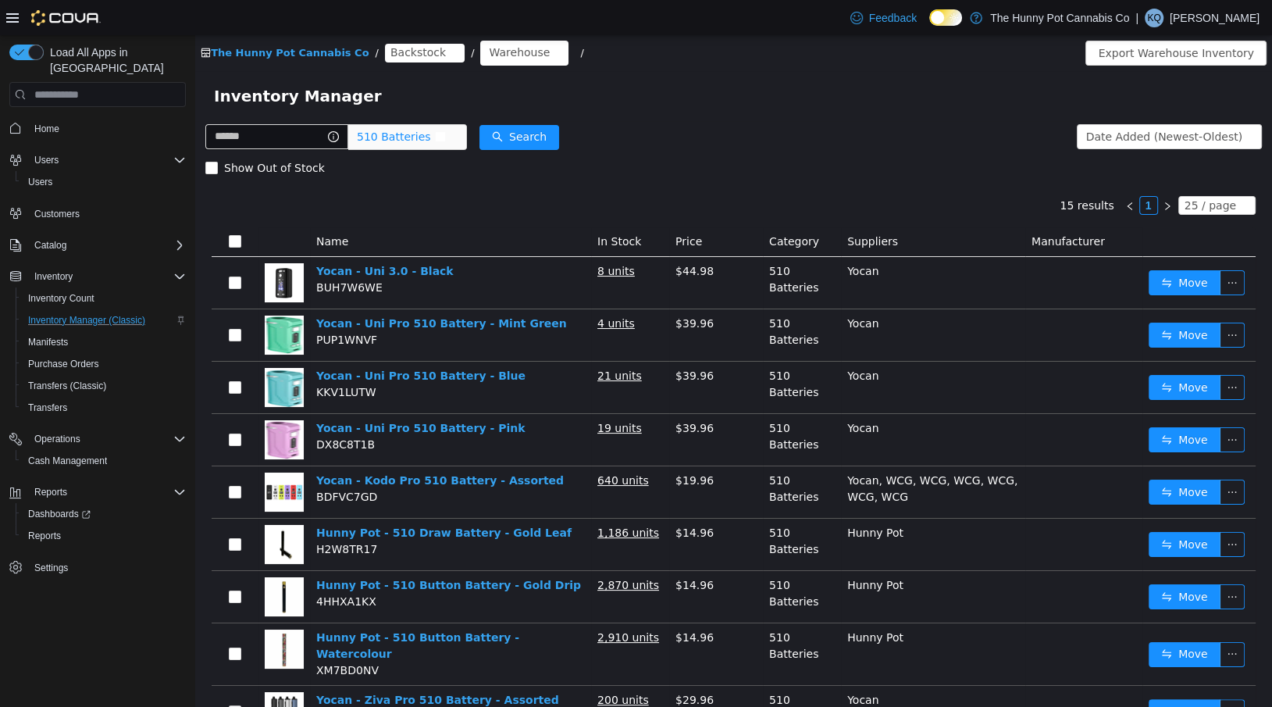
click at [405, 131] on span "510 Batteries" at bounding box center [394, 136] width 74 height 23
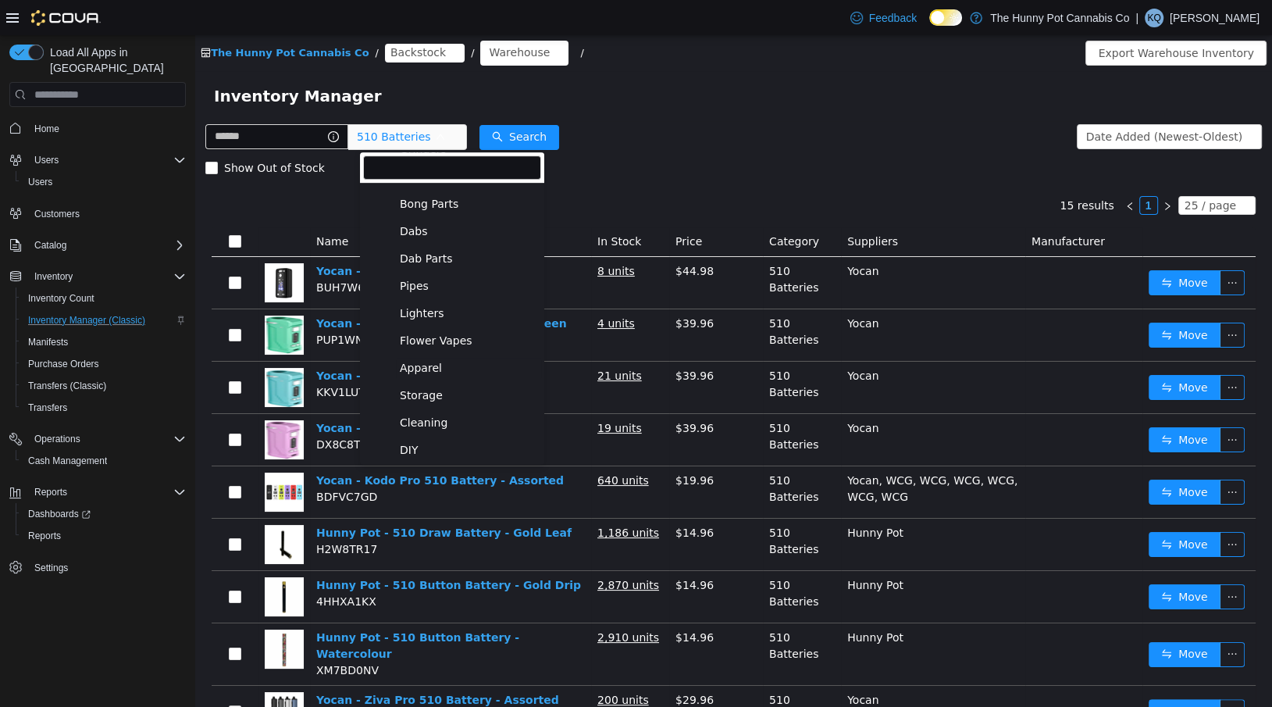
scroll to position [910, 0]
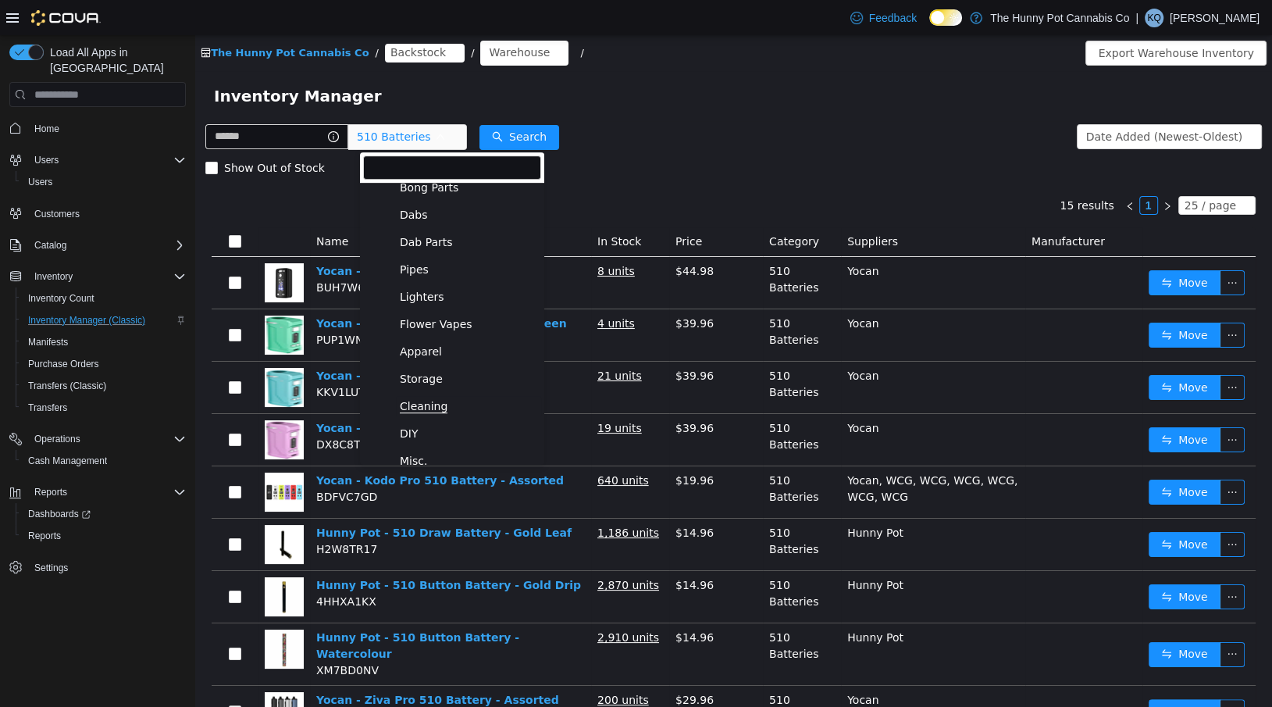
click at [425, 400] on span "Cleaning" at bounding box center [424, 406] width 48 height 13
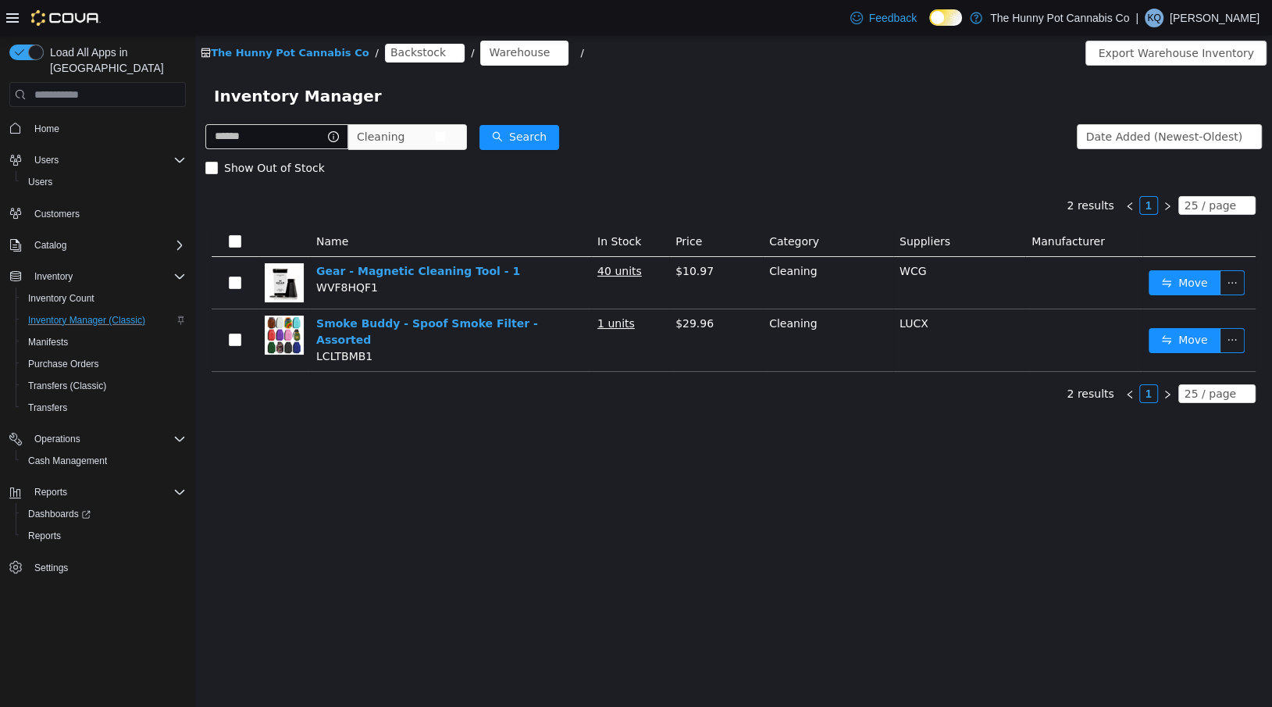
click at [396, 141] on span "Cleaning" at bounding box center [381, 136] width 48 height 23
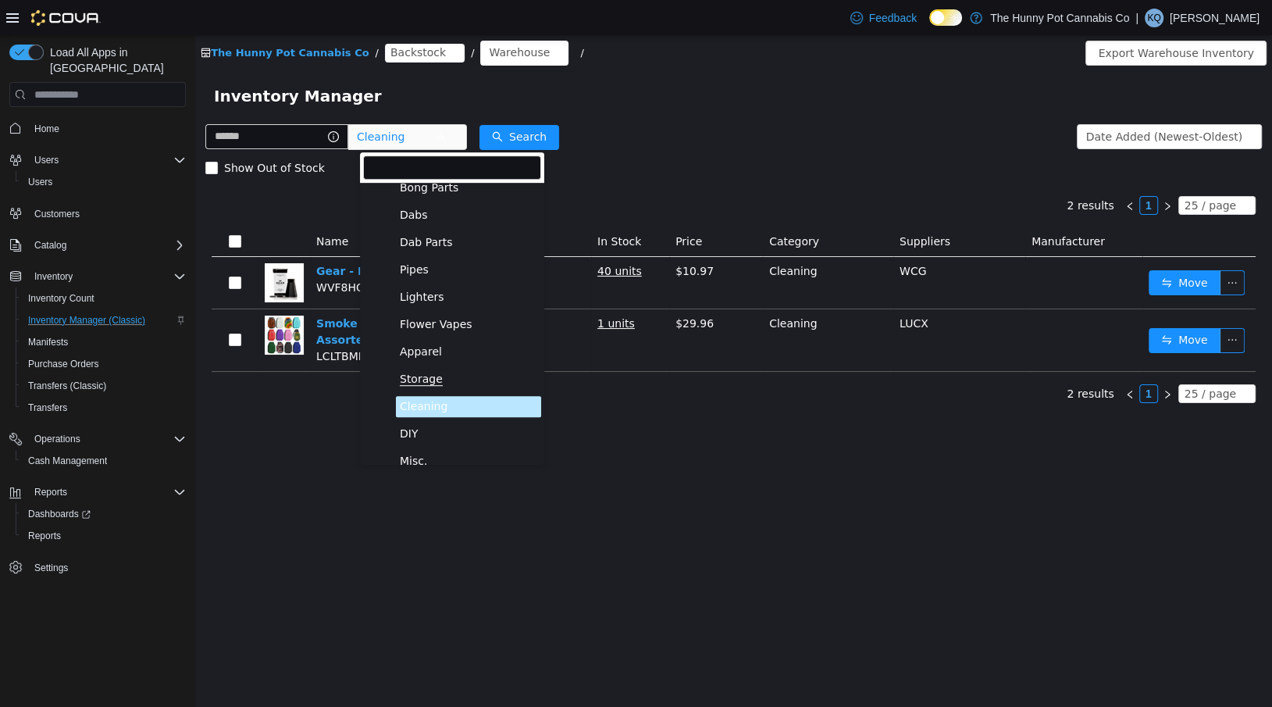
click at [421, 373] on span "Storage" at bounding box center [421, 378] width 43 height 13
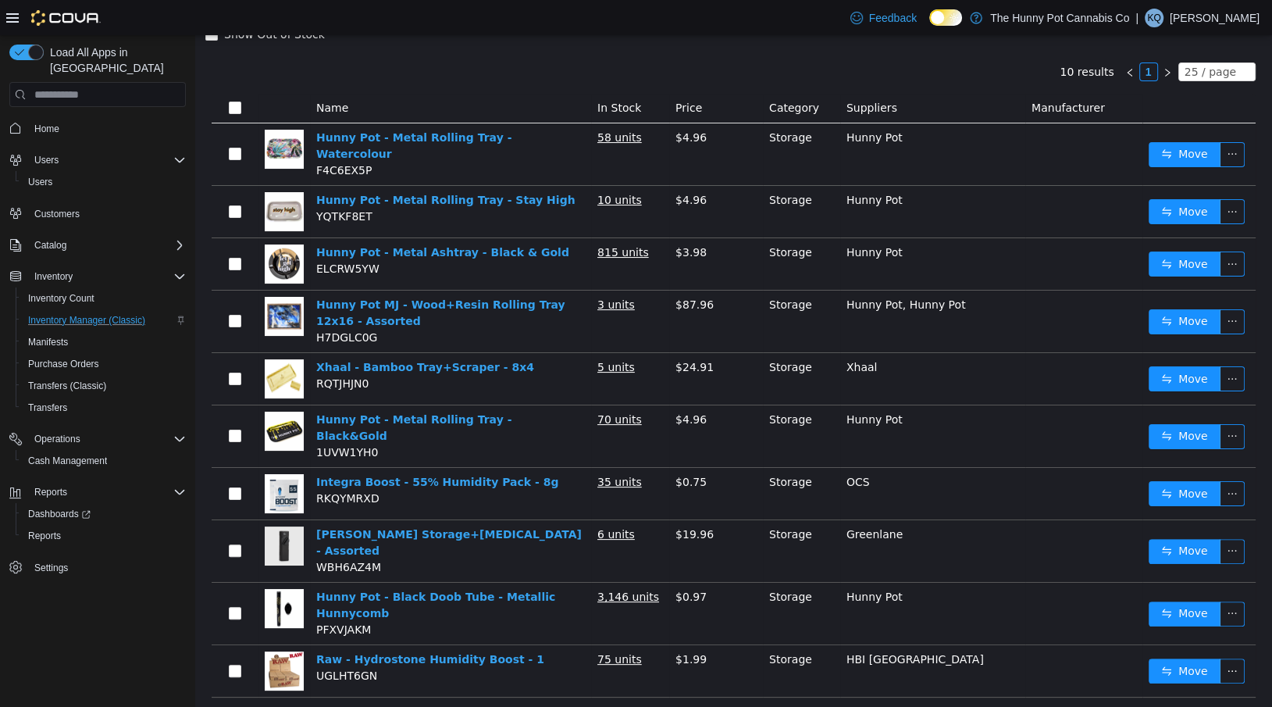
scroll to position [0, 0]
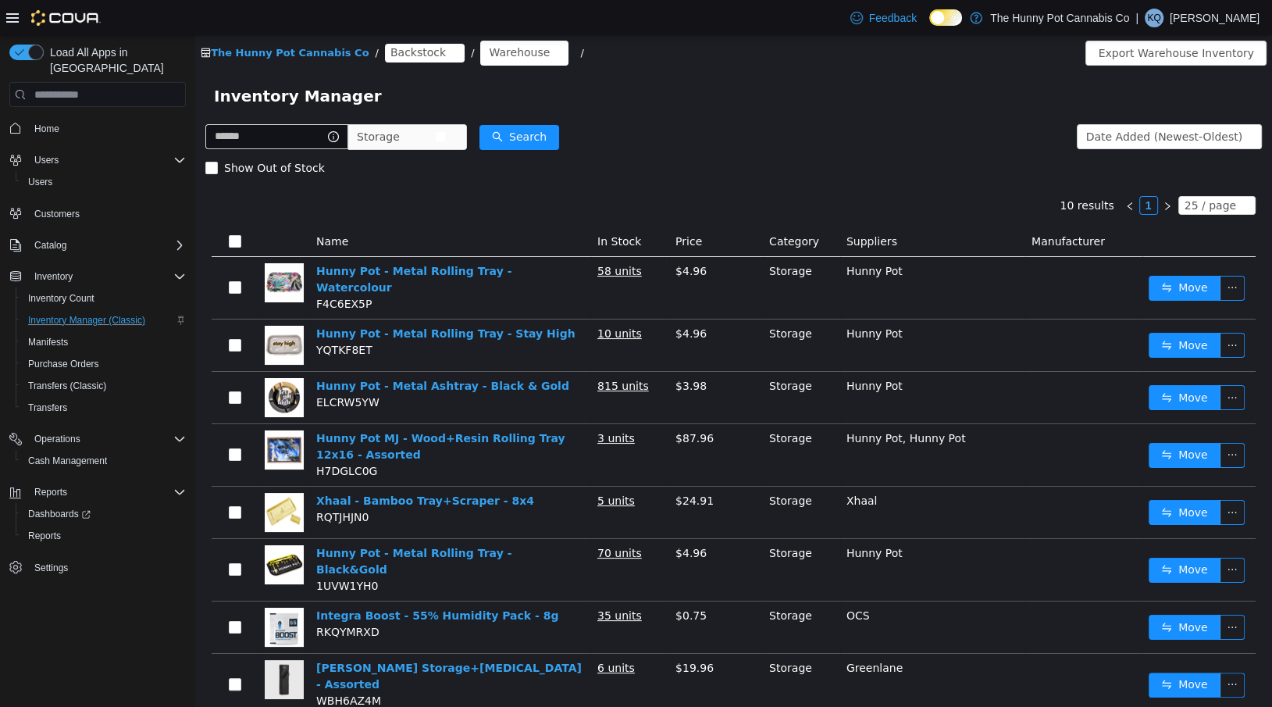
click at [435, 146] on span "Storage" at bounding box center [396, 136] width 78 height 23
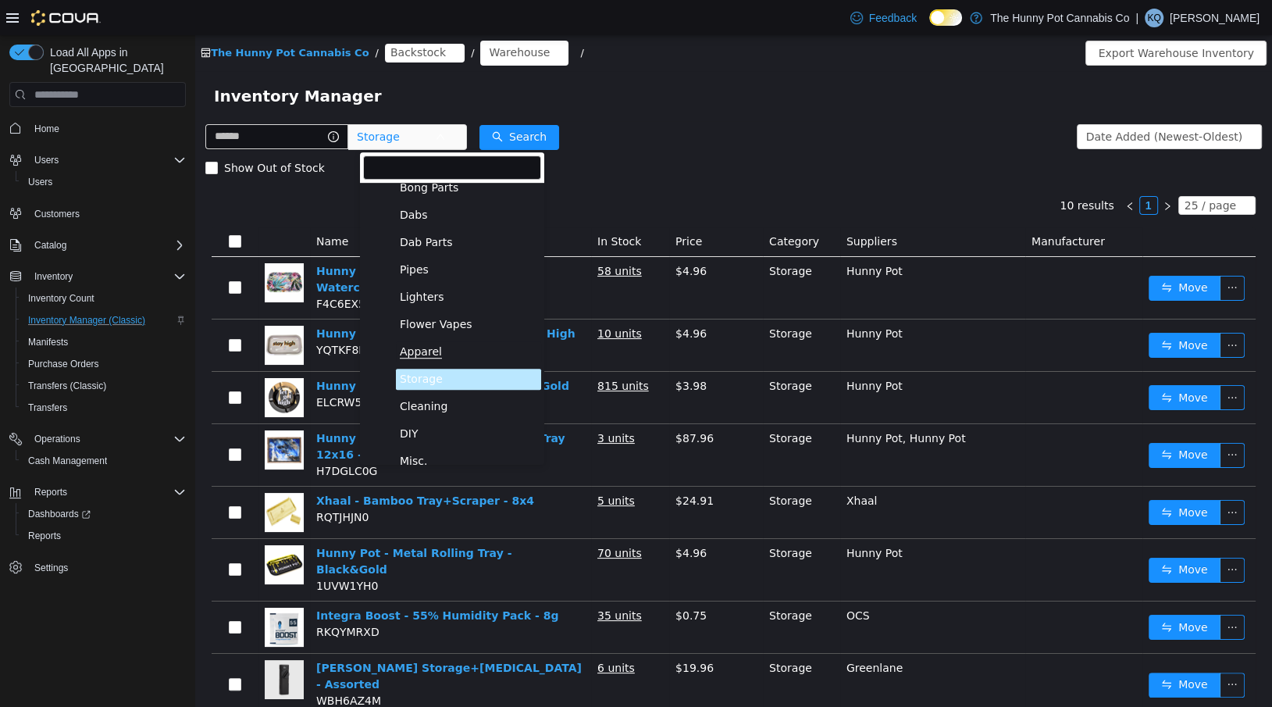
click at [435, 350] on span "Apparel" at bounding box center [421, 351] width 42 height 13
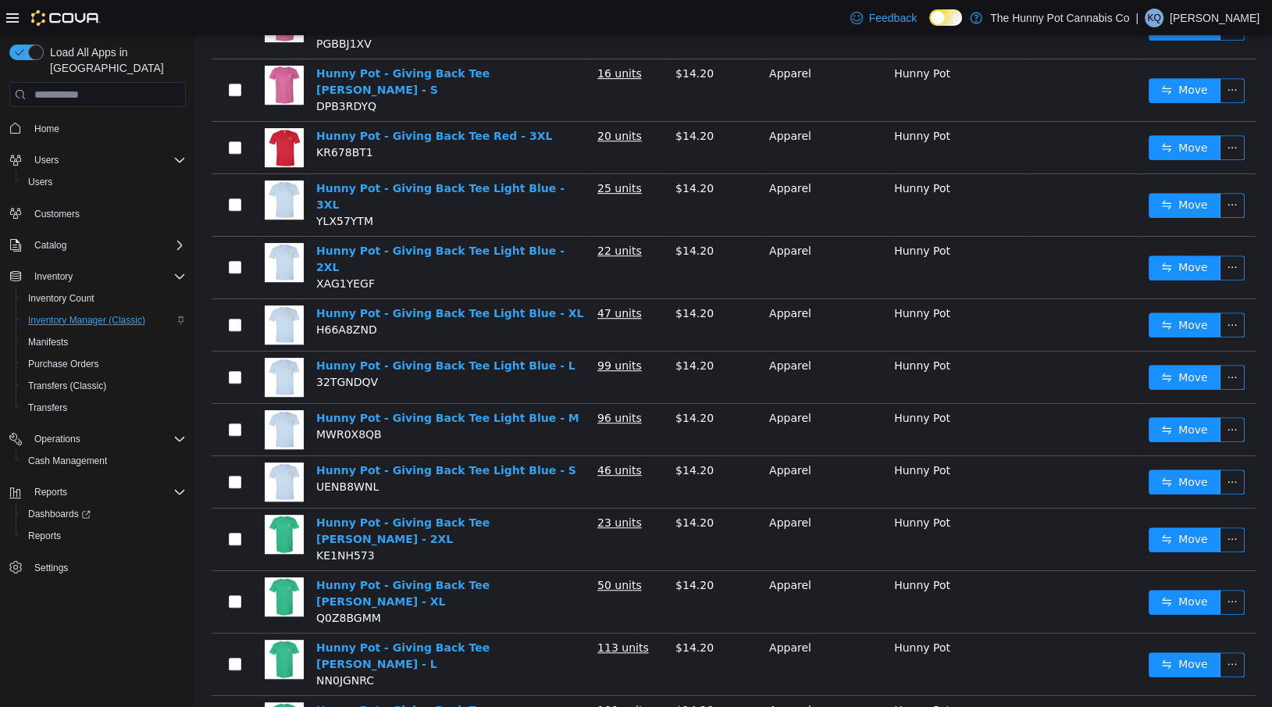
scroll to position [894, 0]
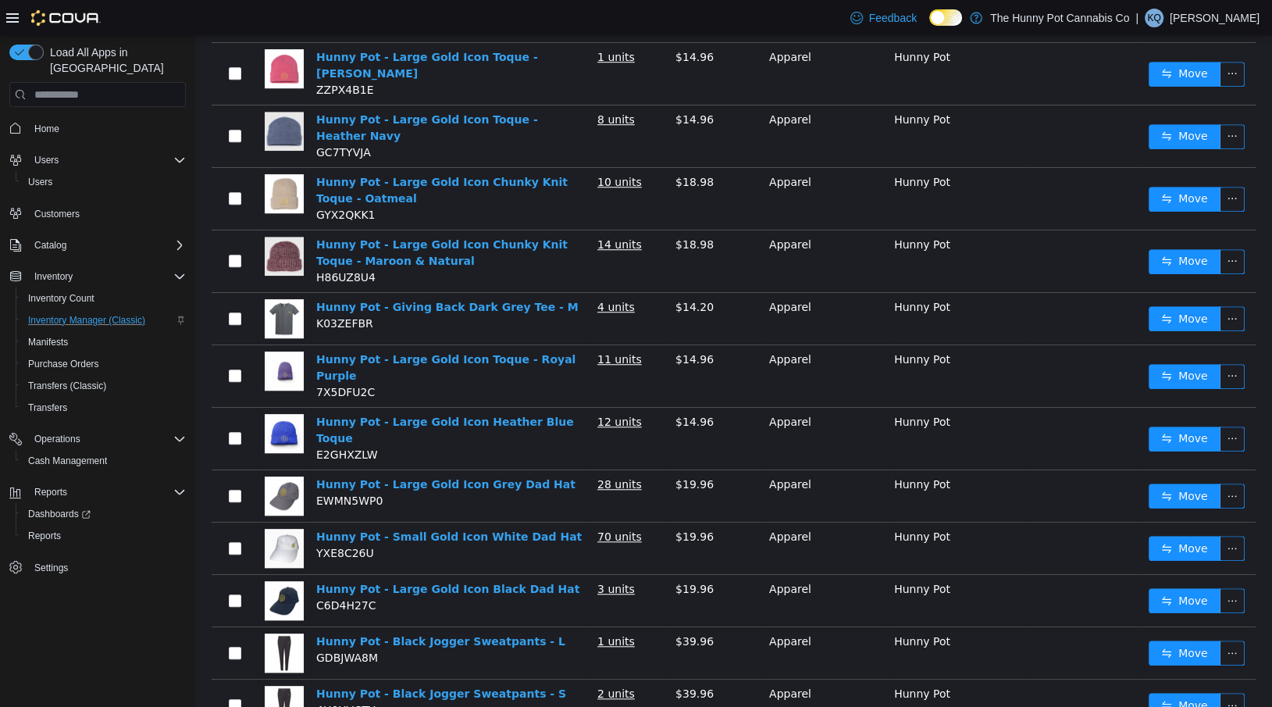
scroll to position [995, 0]
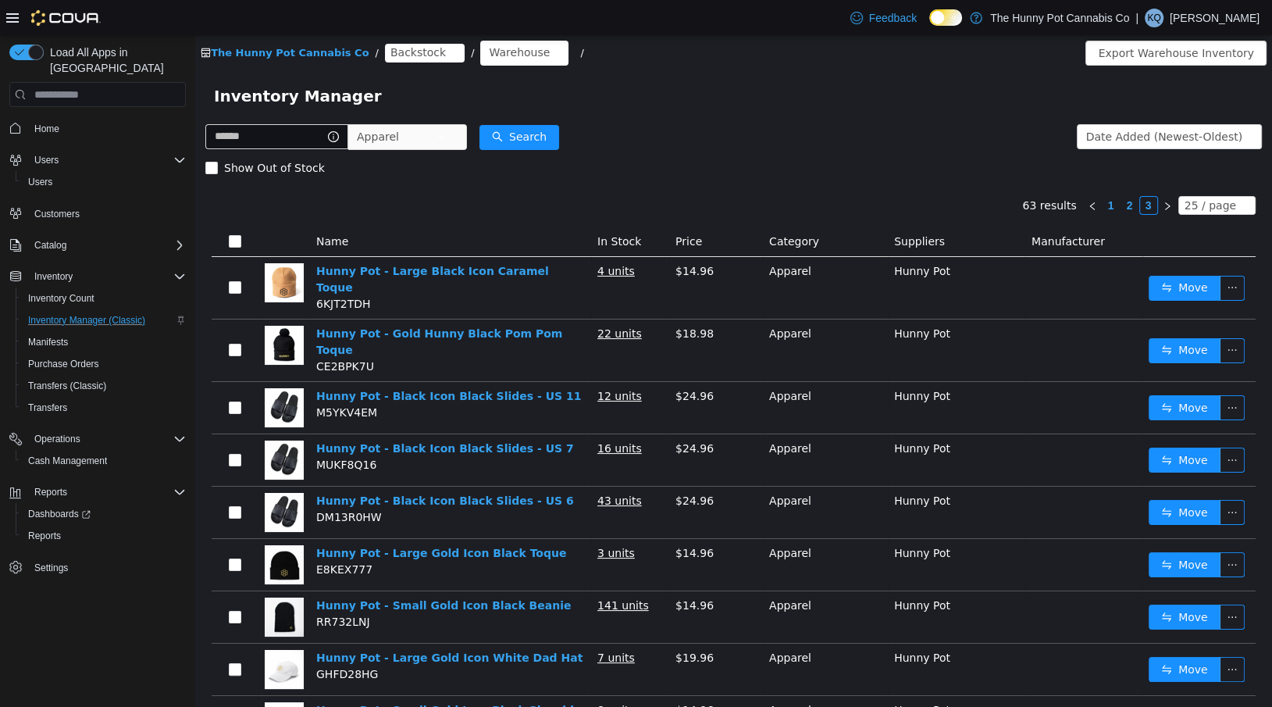
click at [1134, 198] on link "2" at bounding box center [1129, 205] width 17 height 17
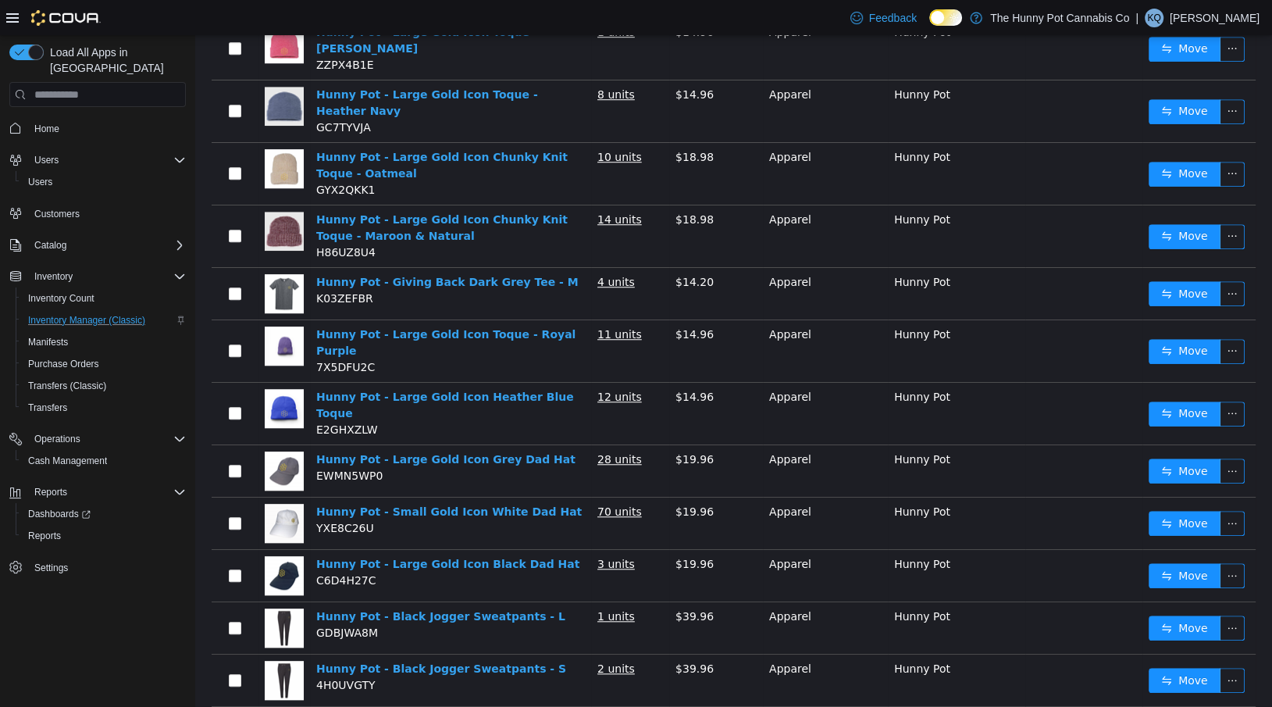
scroll to position [995, 0]
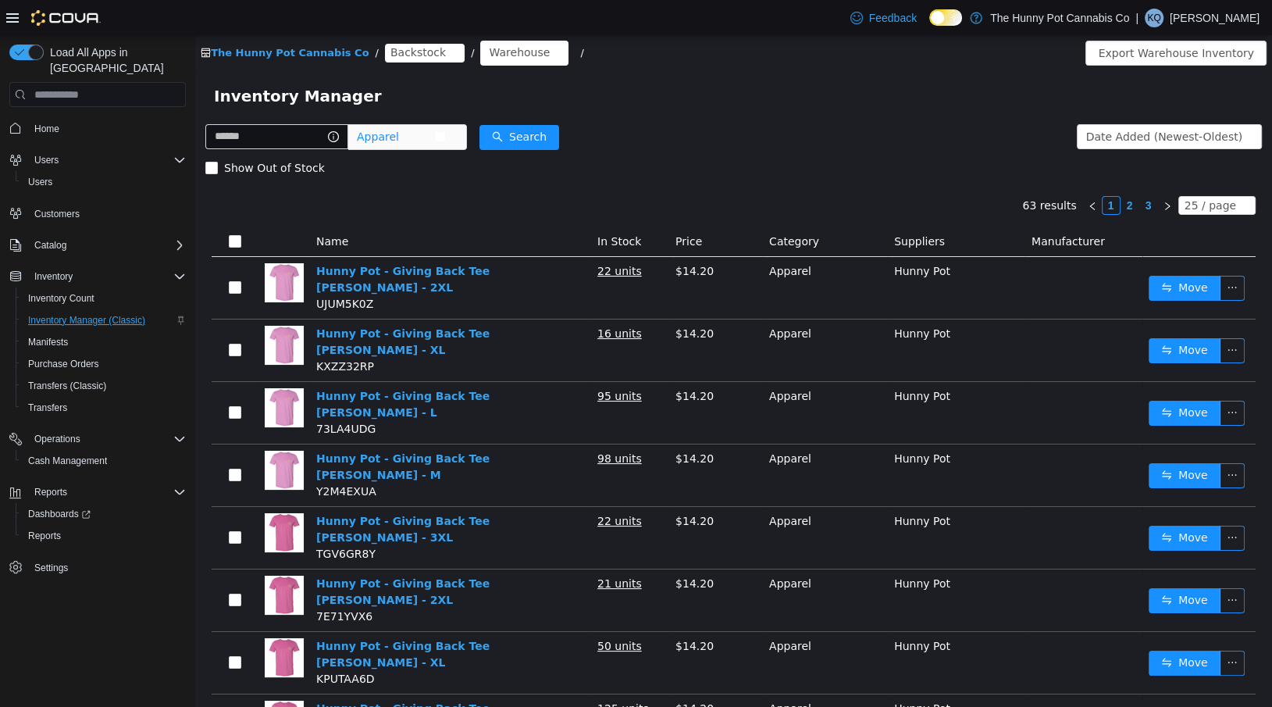
click at [395, 124] on span "Apparel" at bounding box center [400, 136] width 107 height 25
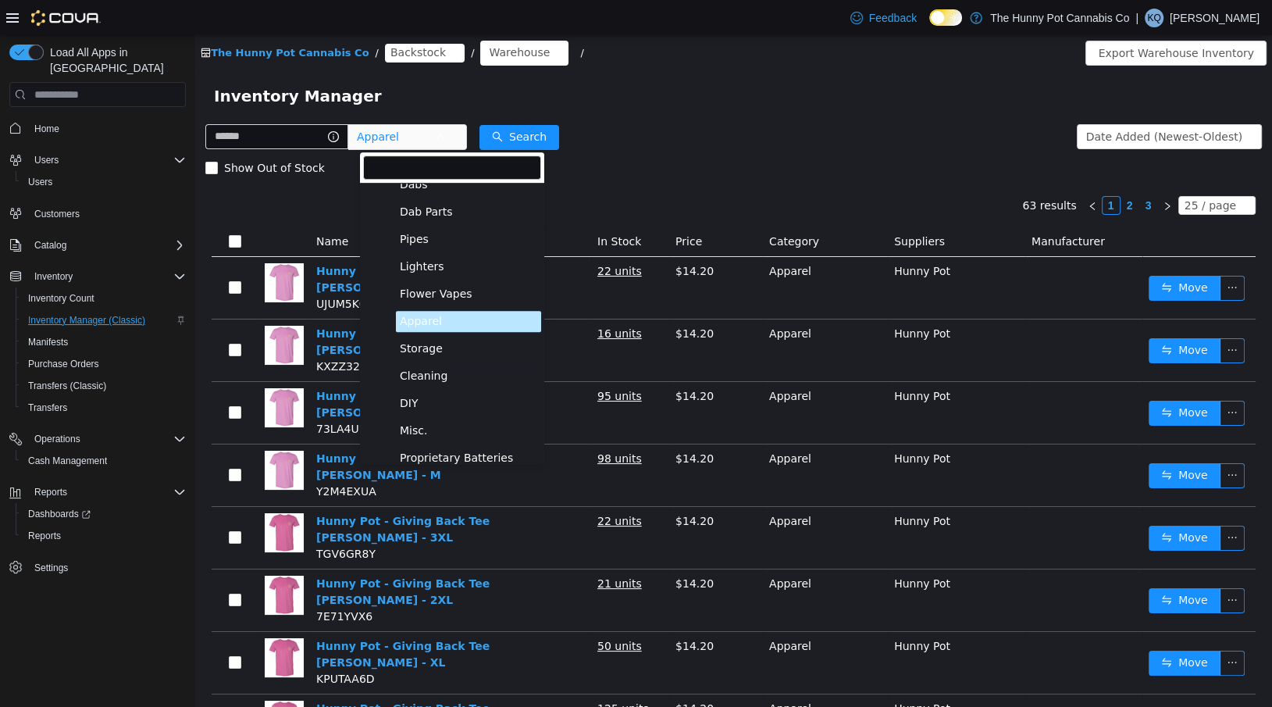
scroll to position [947, 0]
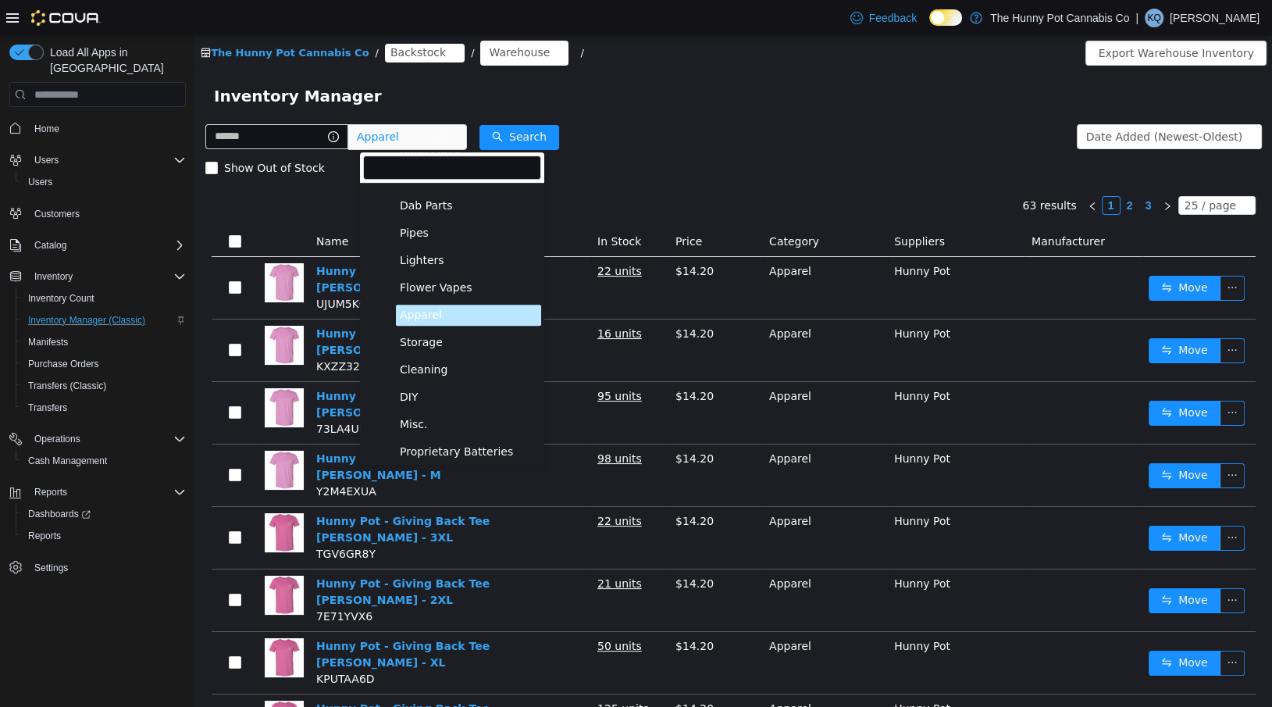
click at [447, 407] on ul "Flower Indica Flower Sativa Flower Hybrid Flower CBD/1:1 Flower Infused Pre-Rol…" at bounding box center [452, 55] width 178 height 1579
click at [426, 393] on span "DIY" at bounding box center [468, 396] width 145 height 21
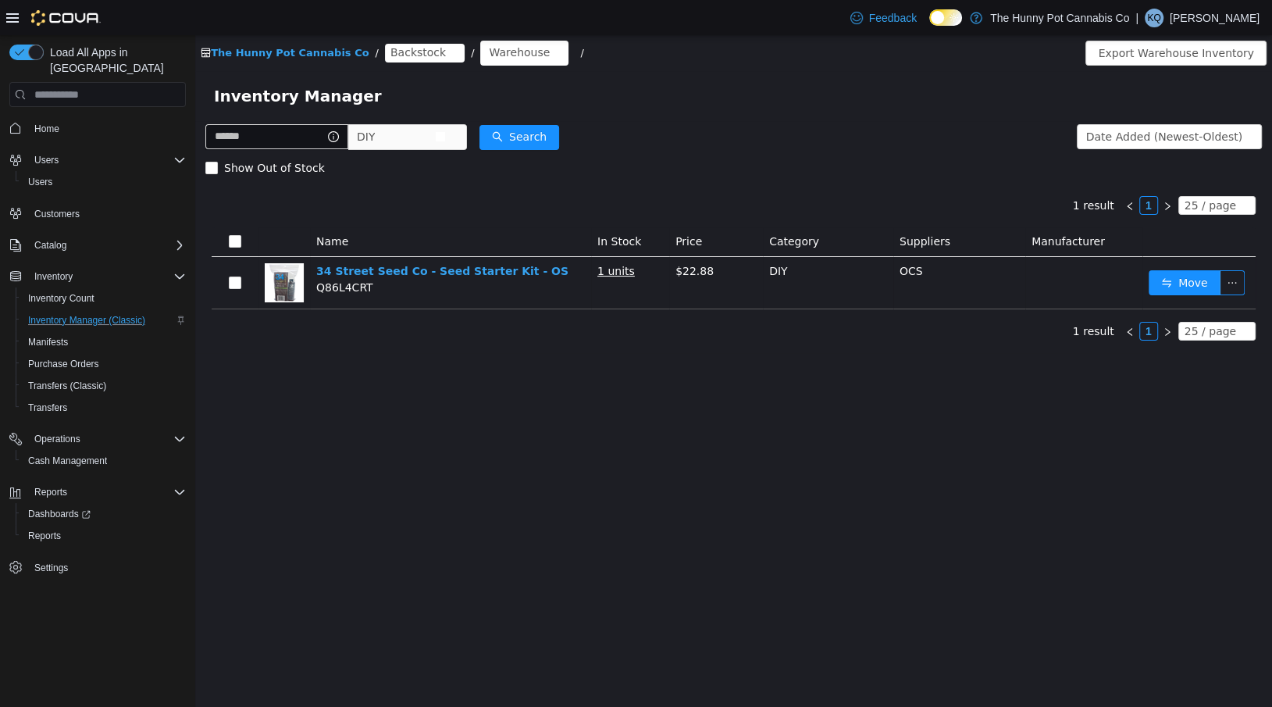
click at [397, 143] on span "DIY" at bounding box center [396, 136] width 78 height 23
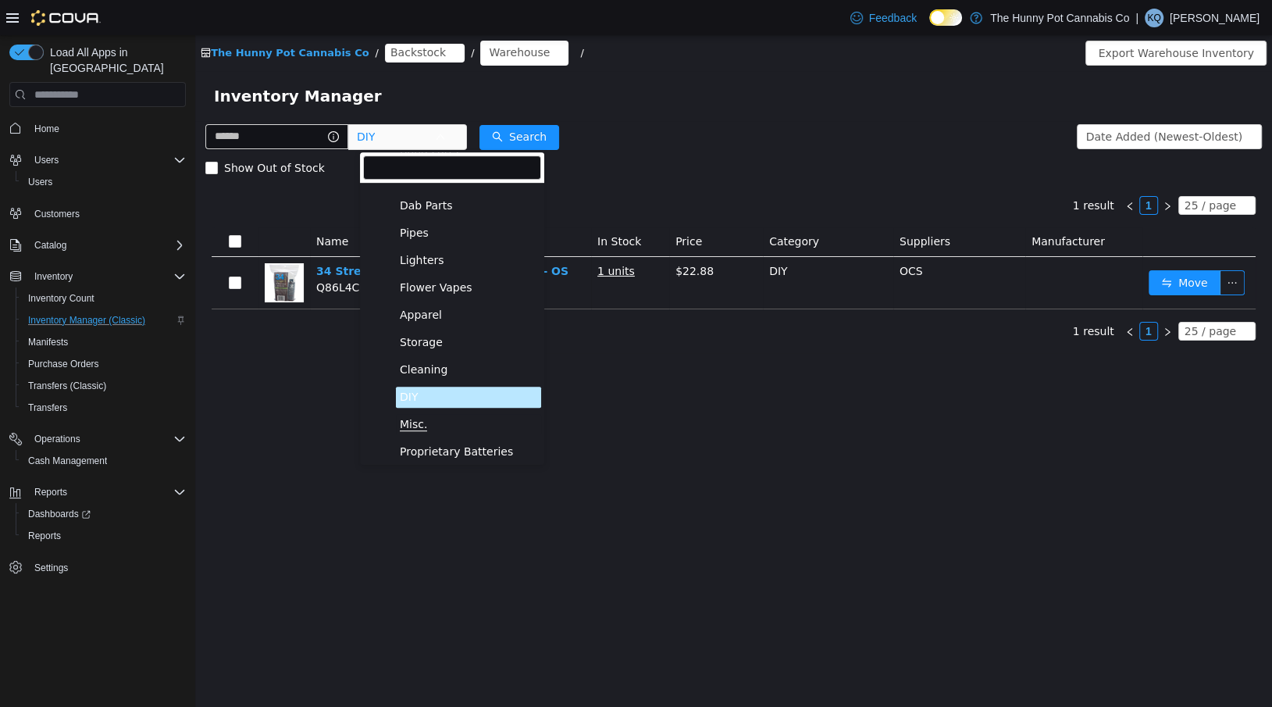
click at [412, 425] on span "Misc." at bounding box center [413, 424] width 27 height 13
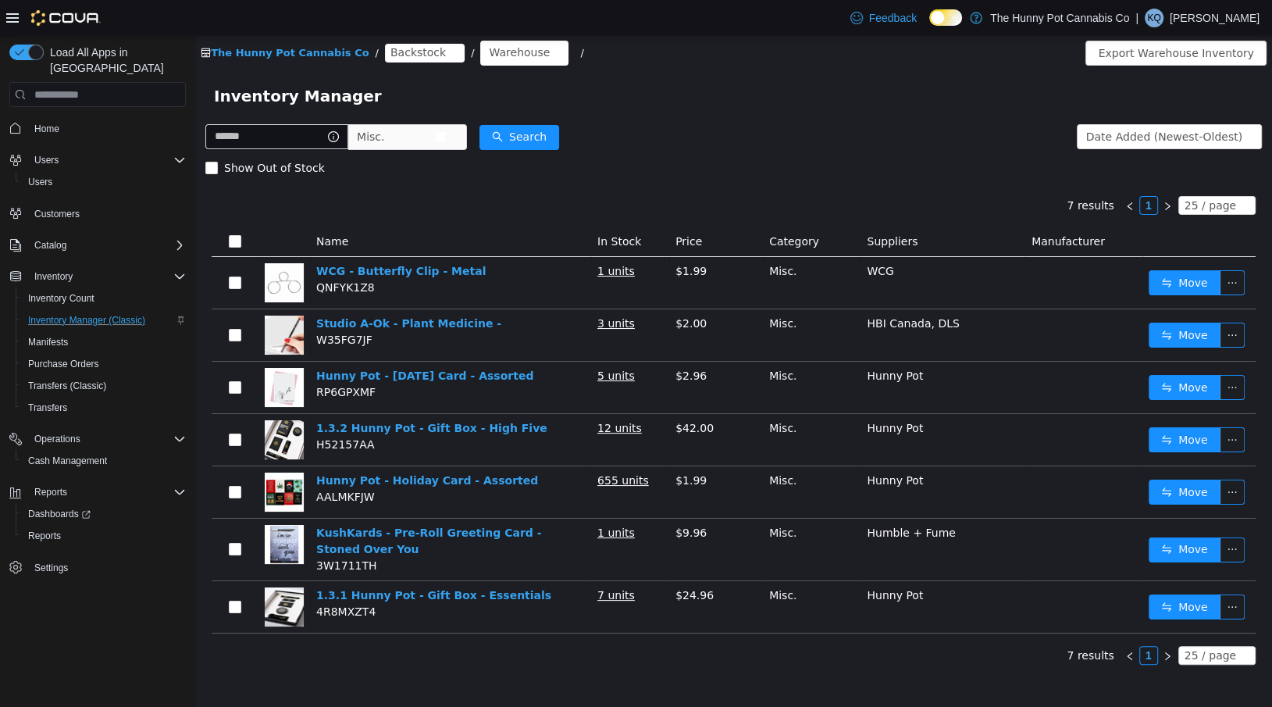
click at [384, 134] on span "Misc." at bounding box center [370, 136] width 27 height 23
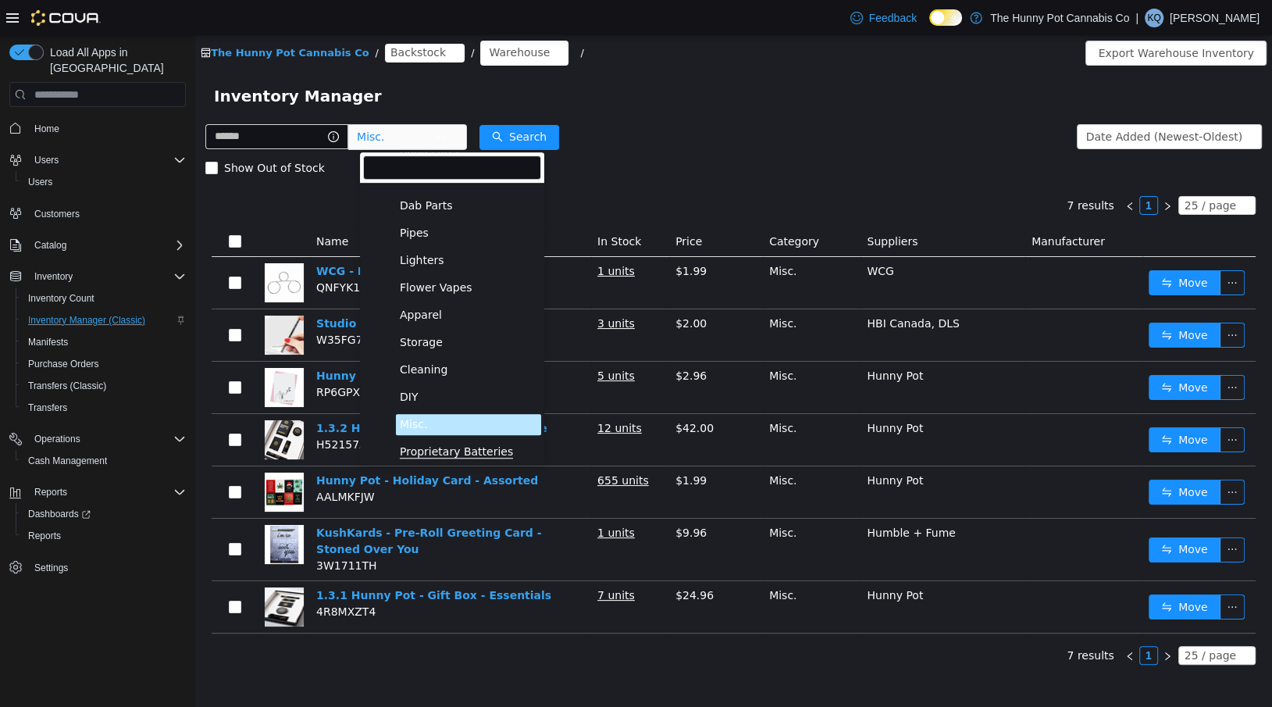
click at [418, 452] on span "Proprietary Batteries" at bounding box center [456, 451] width 113 height 13
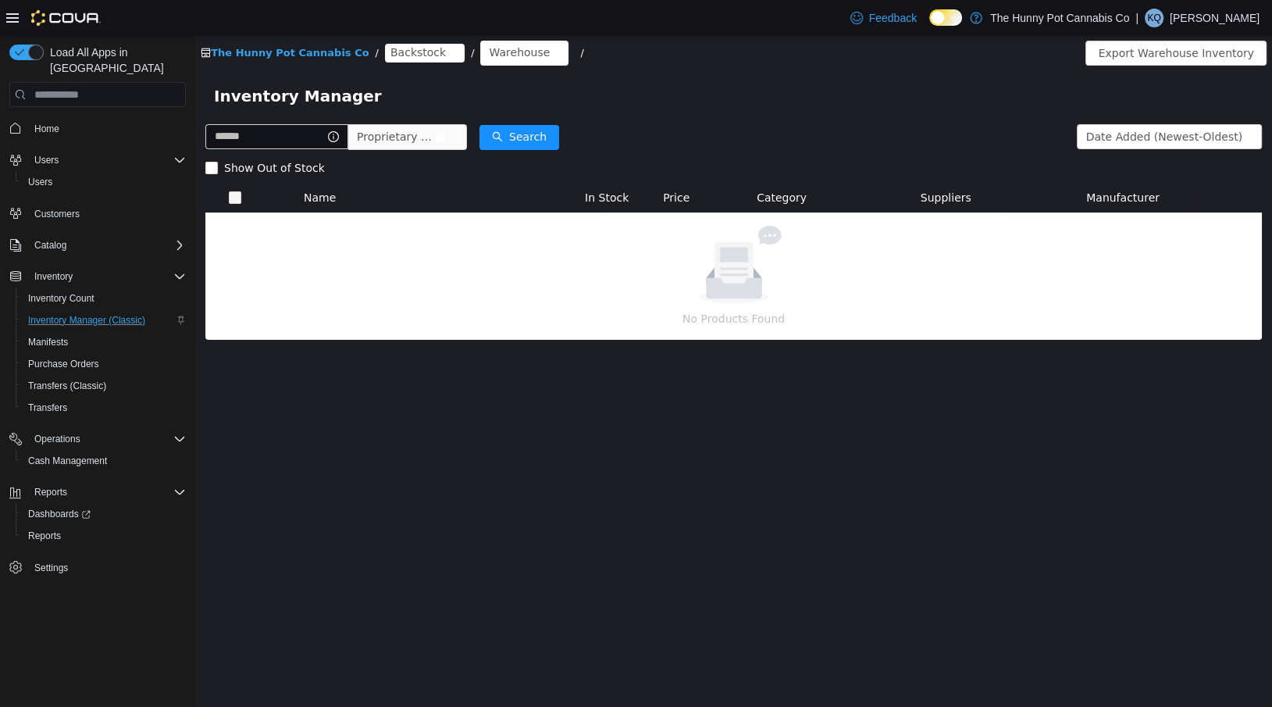
click at [424, 141] on span "Proprietary Batteries" at bounding box center [396, 136] width 78 height 23
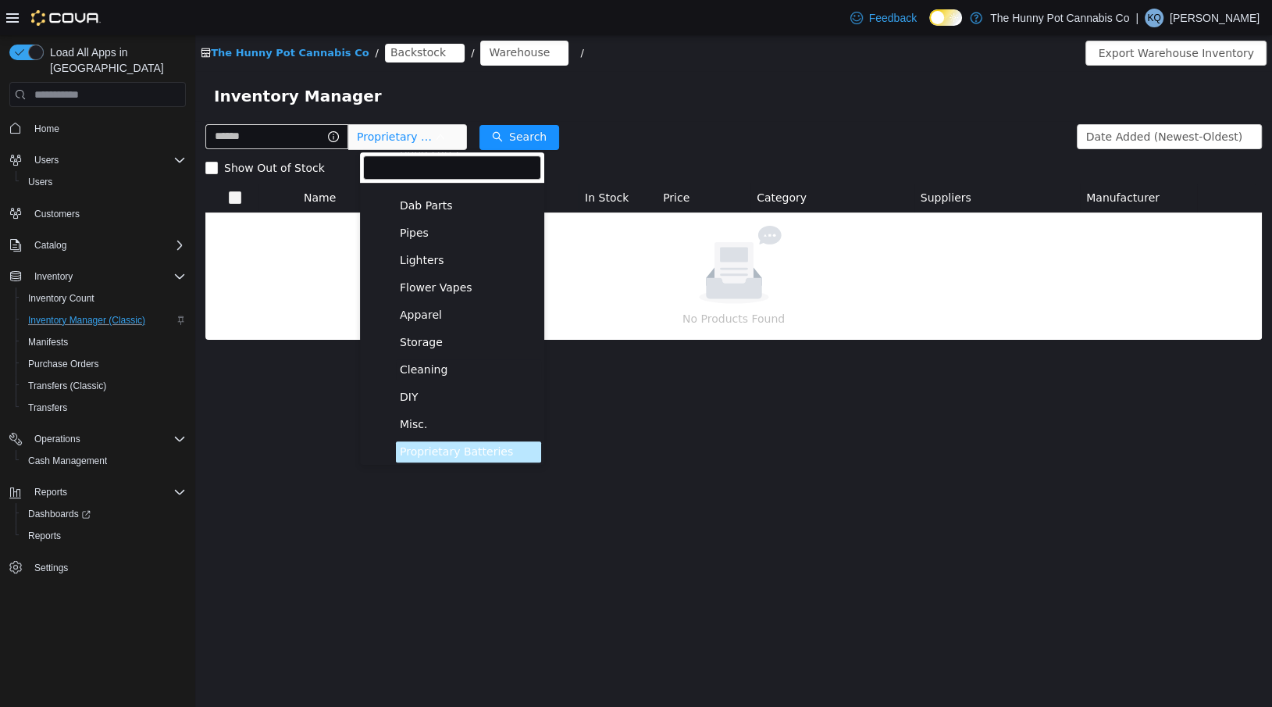
scroll to position [994, 0]
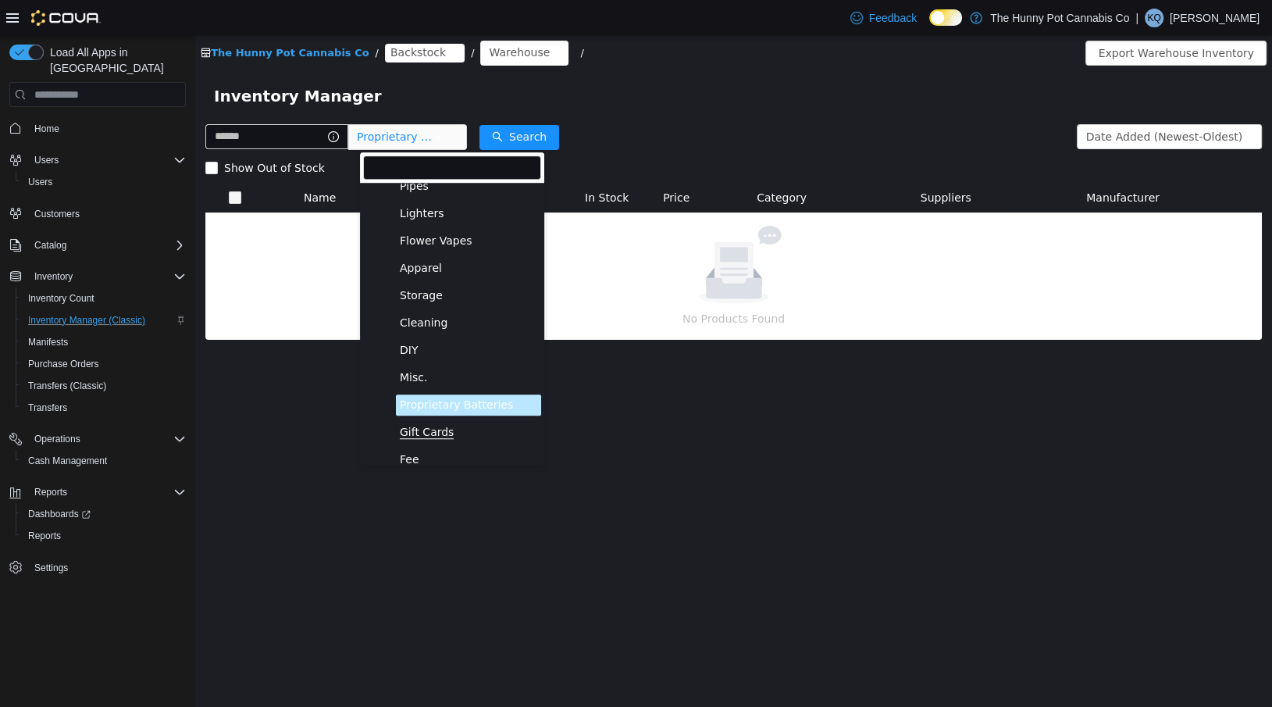
click at [402, 435] on span "Gift Cards" at bounding box center [427, 431] width 54 height 13
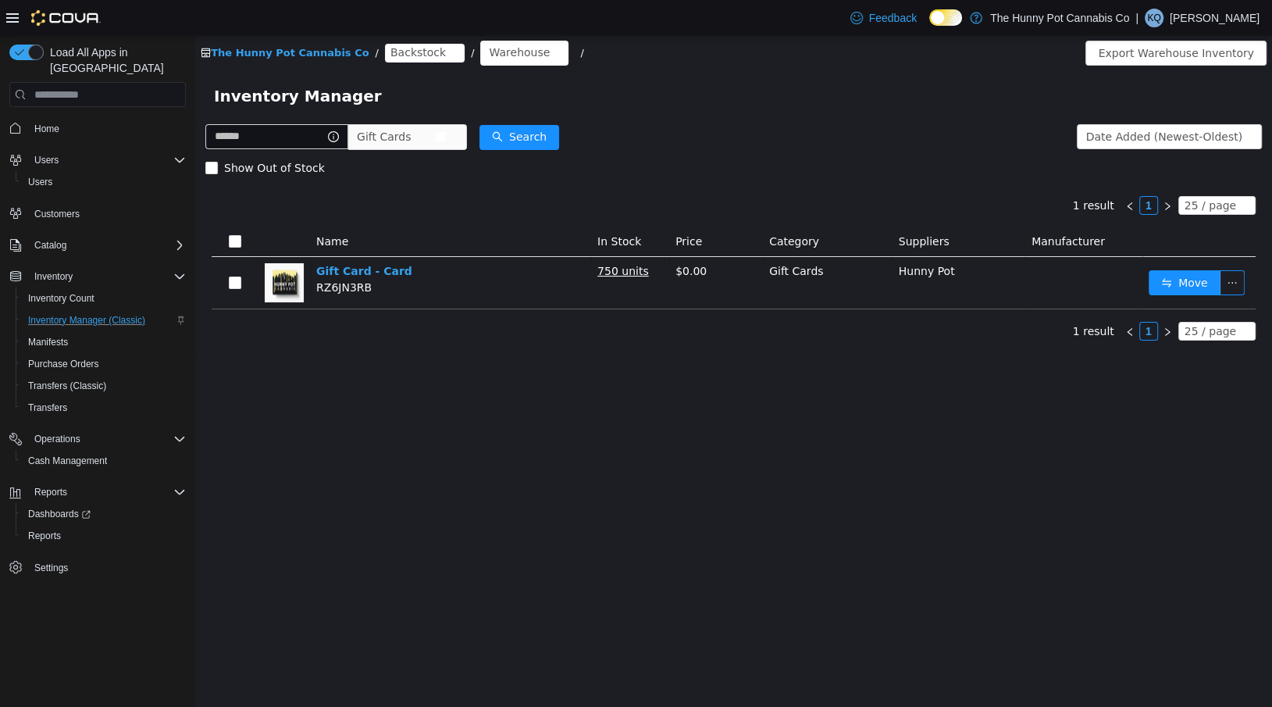
click at [420, 136] on span "Gift Cards" at bounding box center [396, 136] width 78 height 23
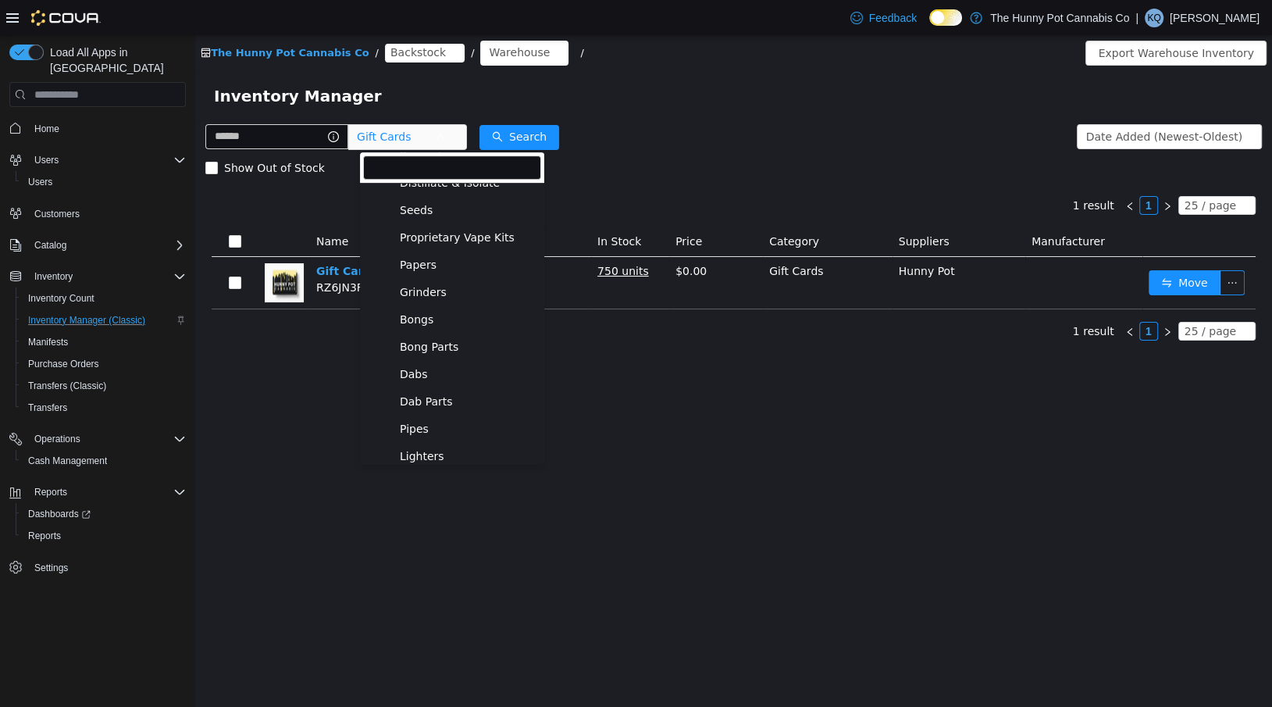
scroll to position [831, 0]
click at [433, 216] on span "Grinders" at bounding box center [423, 211] width 47 height 13
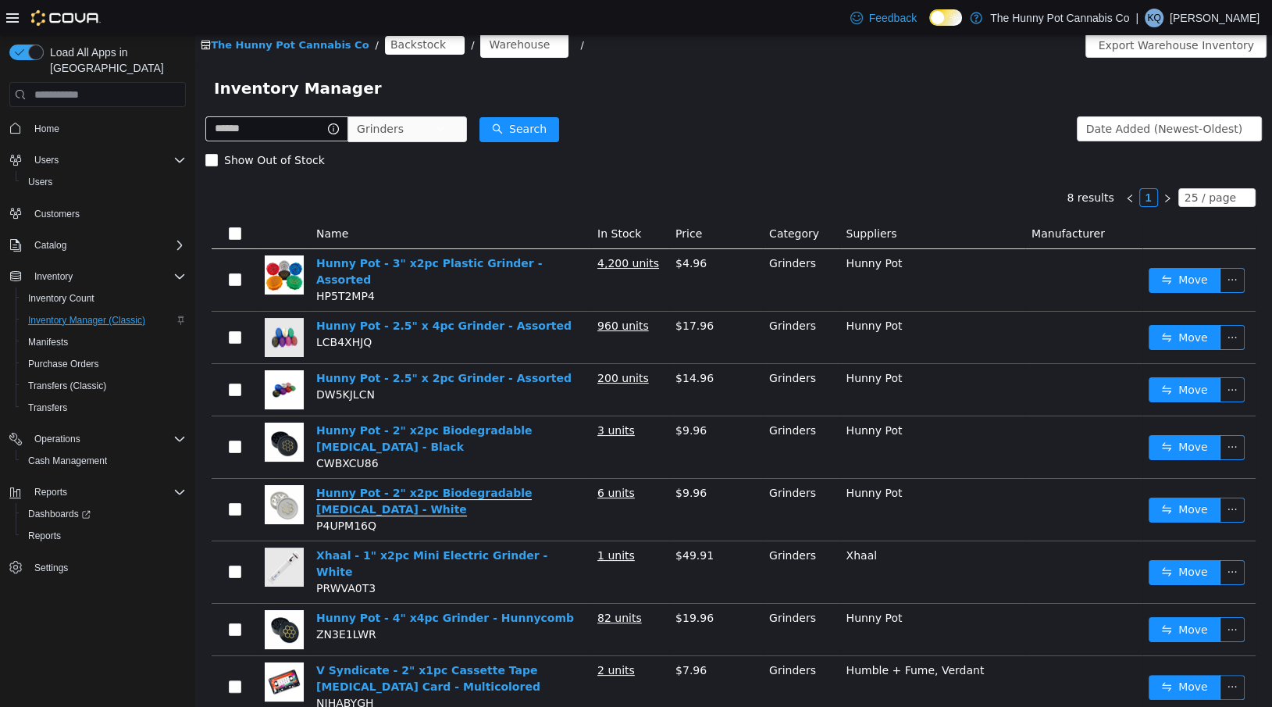
scroll to position [40, 0]
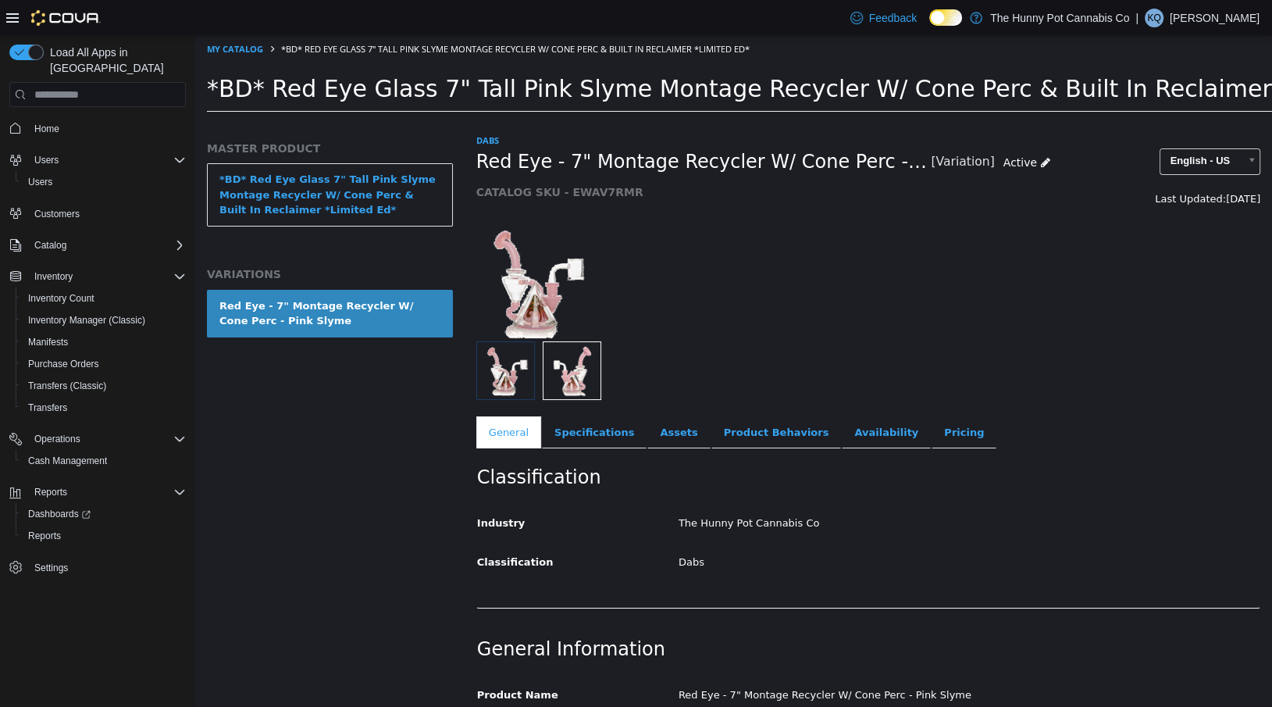
click at [501, 373] on img "button" at bounding box center [505, 370] width 52 height 52
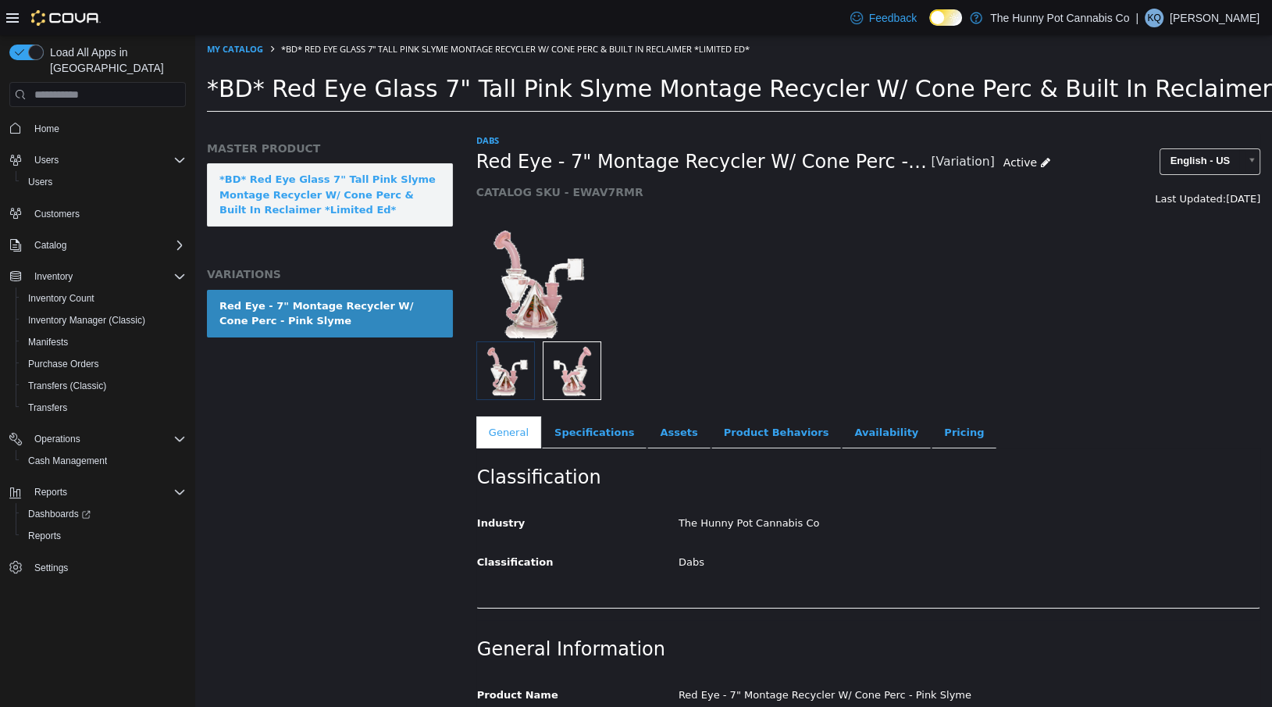
click at [336, 192] on link "*BD* Red Eye Glass 7" Tall Pink Slyme Montage Recycler W/ Cone Perc & Built In …" at bounding box center [330, 194] width 246 height 63
